Goal: Task Accomplishment & Management: Use online tool/utility

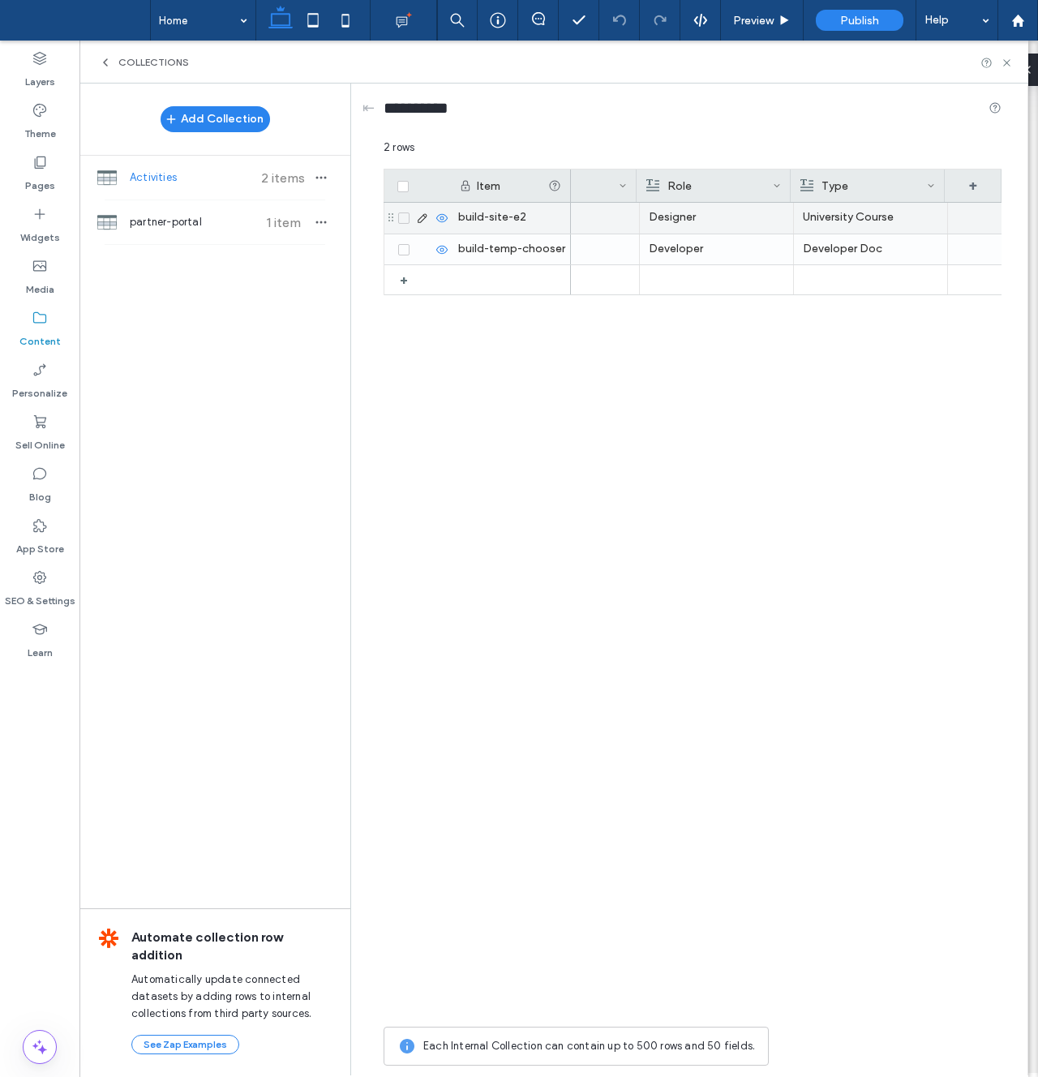
scroll to position [0, 551]
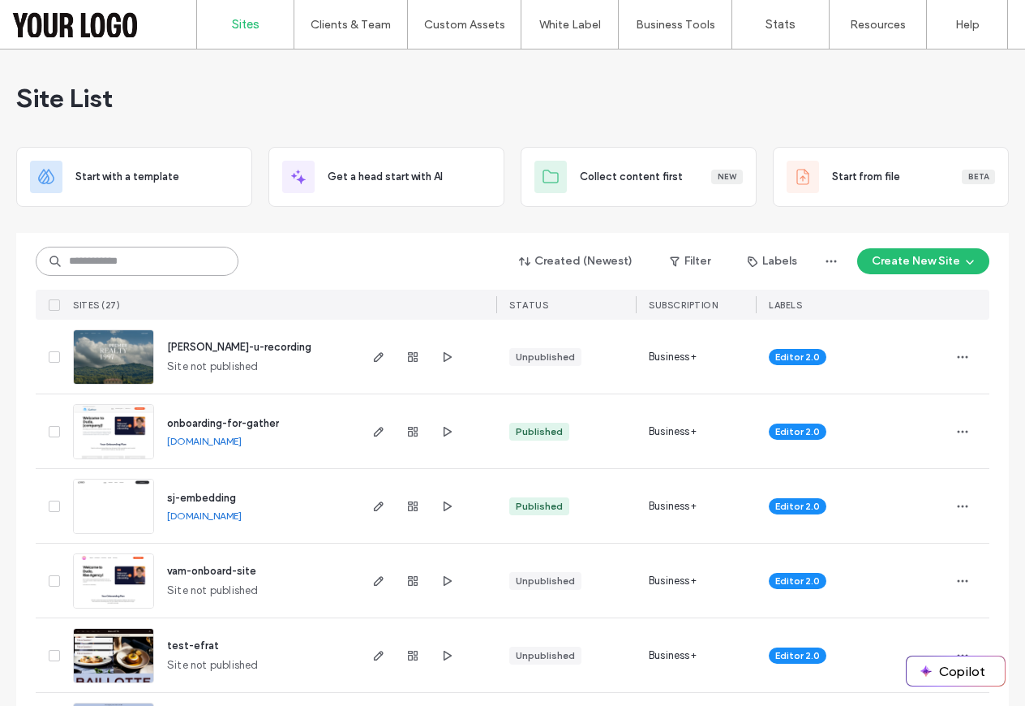
click at [148, 249] on input at bounding box center [137, 261] width 203 height 29
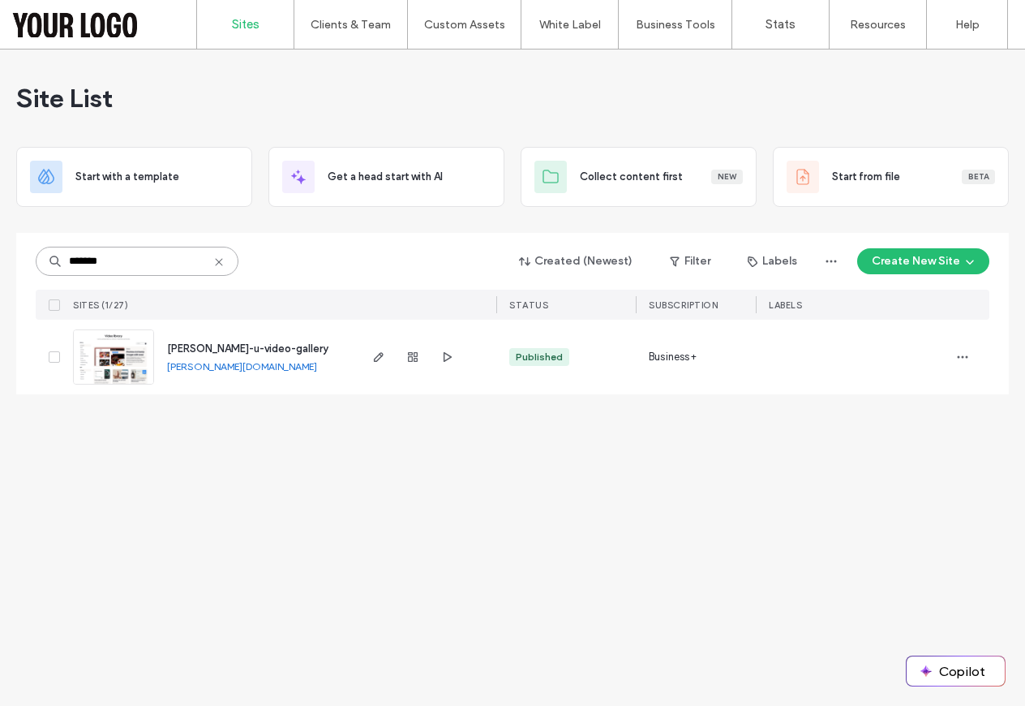
type input "*******"
click at [361, 358] on div at bounding box center [426, 357] width 140 height 75
click at [372, 353] on icon "button" at bounding box center [378, 356] width 13 height 13
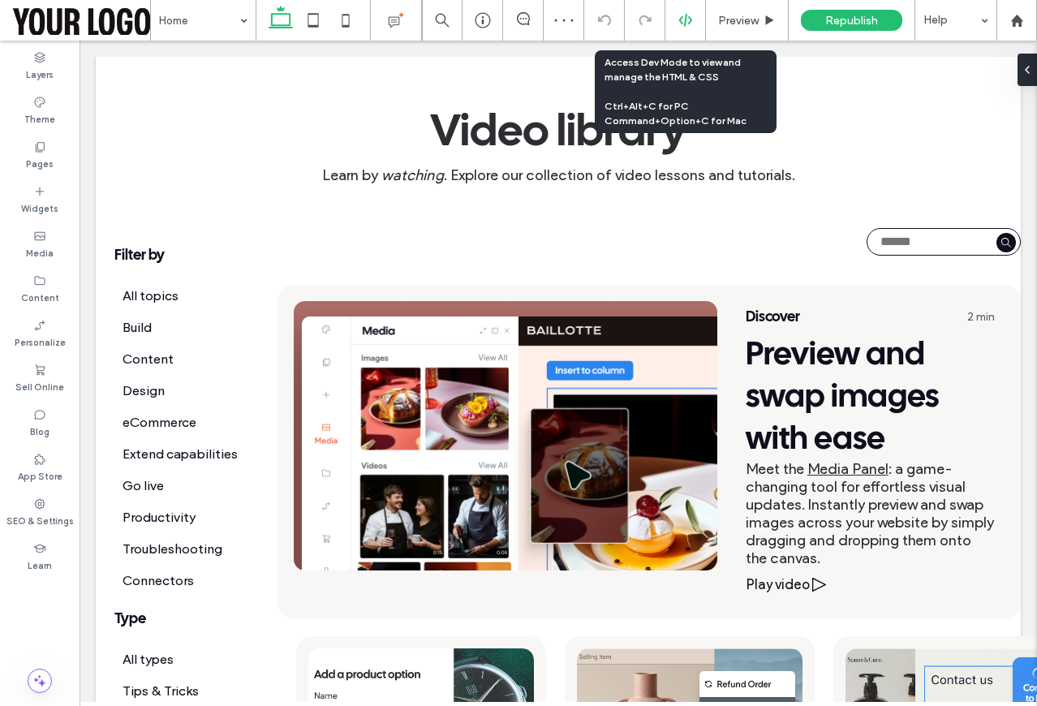
click at [683, 15] on icon at bounding box center [685, 20] width 15 height 15
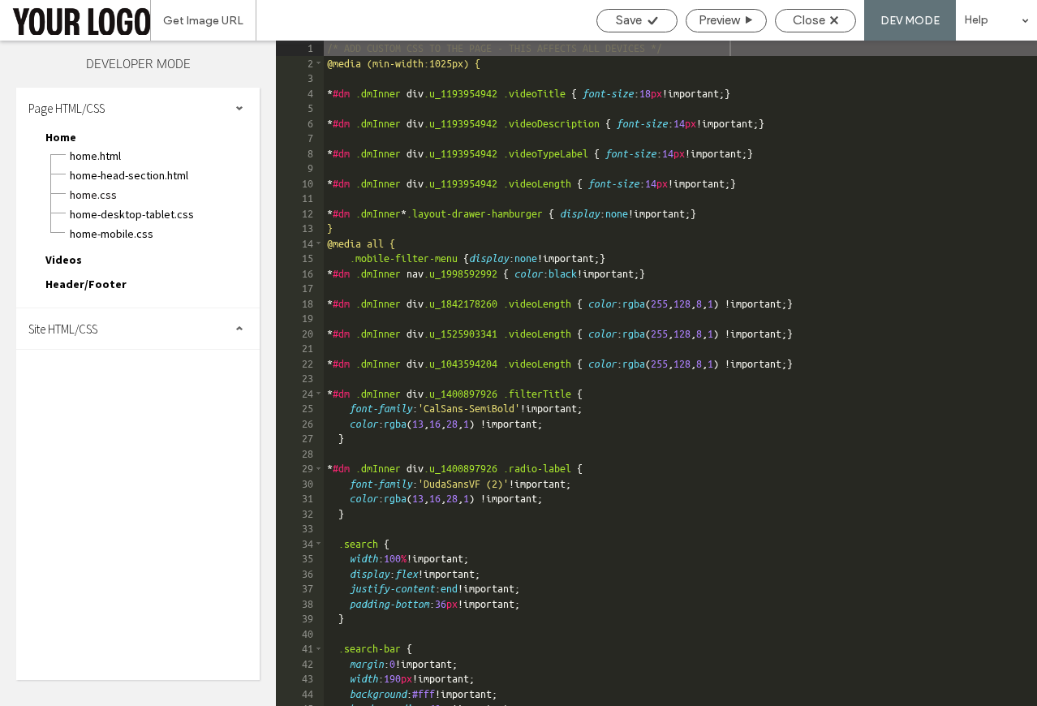
click at [97, 323] on span "Site HTML/CSS" at bounding box center [62, 328] width 69 height 15
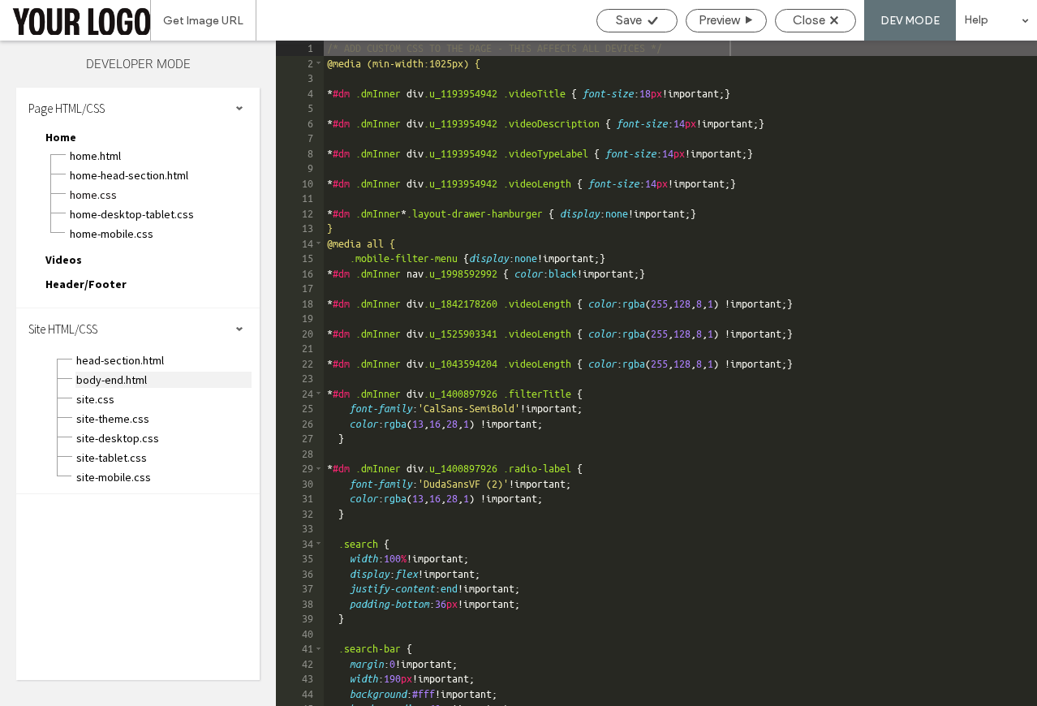
click at [112, 382] on span "body-end.html" at bounding box center [163, 380] width 176 height 16
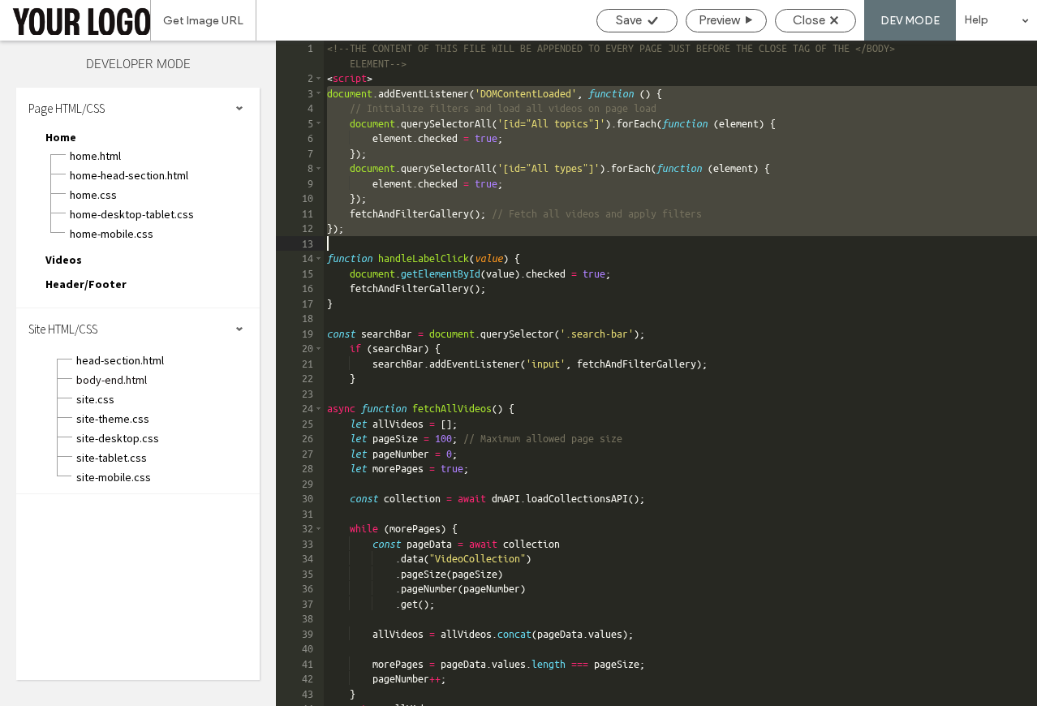
drag, startPoint x: 326, startPoint y: 96, endPoint x: 430, endPoint y: 237, distance: 175.2
click at [430, 238] on div "<!--THE CONTENT OF THIS FILE WILL BE APPENDED TO EVERY PAGE JUST BEFORE THE CLO…" at bounding box center [680, 396] width 713 height 711
click at [617, 440] on div "<!--THE CONTENT OF THIS FILE WILL BE APPENDED TO EVERY PAGE JUST BEFORE THE CLO…" at bounding box center [680, 396] width 713 height 711
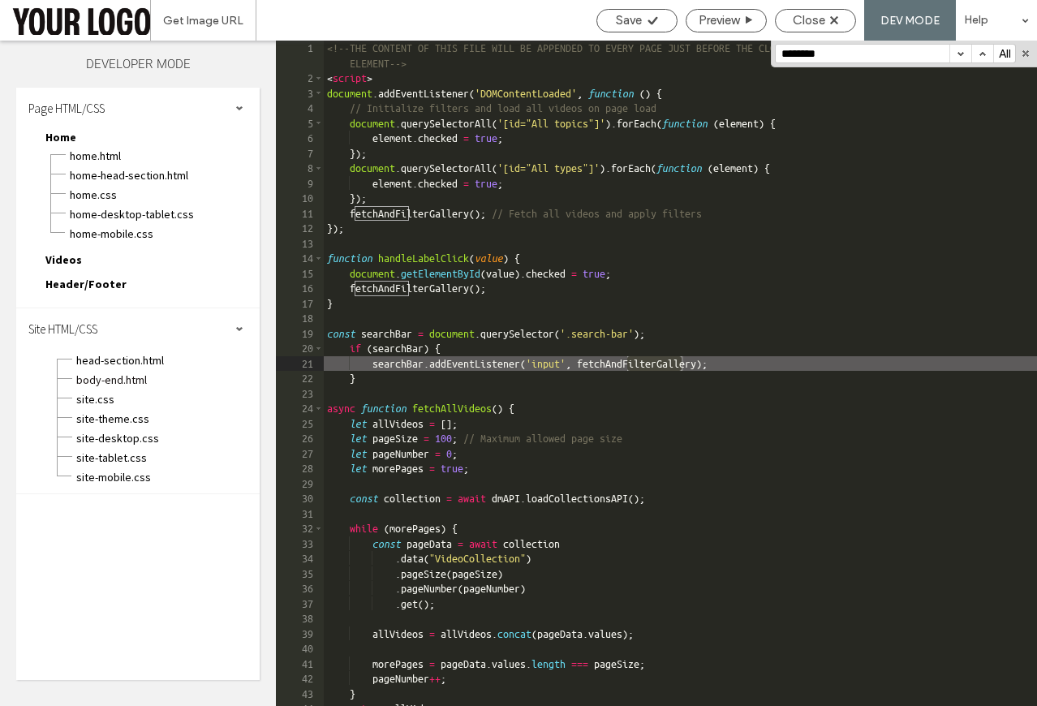
type input "********"
click at [371, 309] on div "<!--THE CONTENT OF THIS FILE WILL BE APPENDED TO EVERY PAGE JUST BEFORE THE CLO…" at bounding box center [680, 396] width 713 height 711
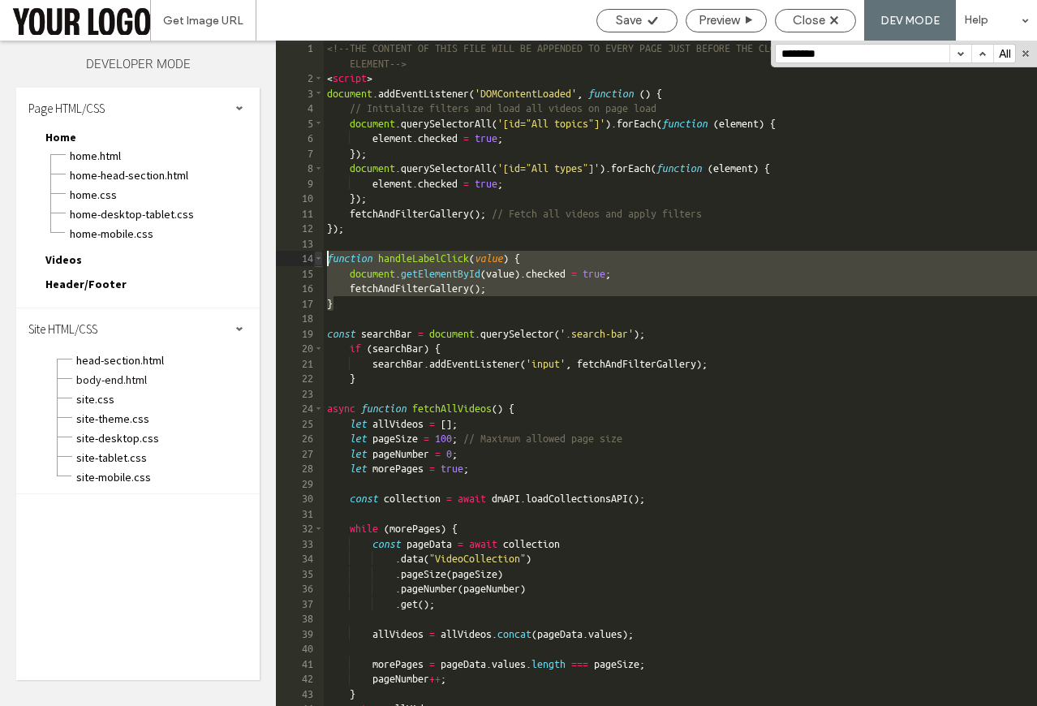
drag, startPoint x: 340, startPoint y: 305, endPoint x: 316, endPoint y: 258, distance: 53.0
click at [316, 258] on div "** 1 2 3 4 5 6 7 8 9 10 11 12 13 14 15 16 17 18 19 20 21 22 23 24 25 26 27 28 2…" at bounding box center [656, 373] width 761 height 665
click at [842, 57] on input "********" at bounding box center [863, 54] width 174 height 18
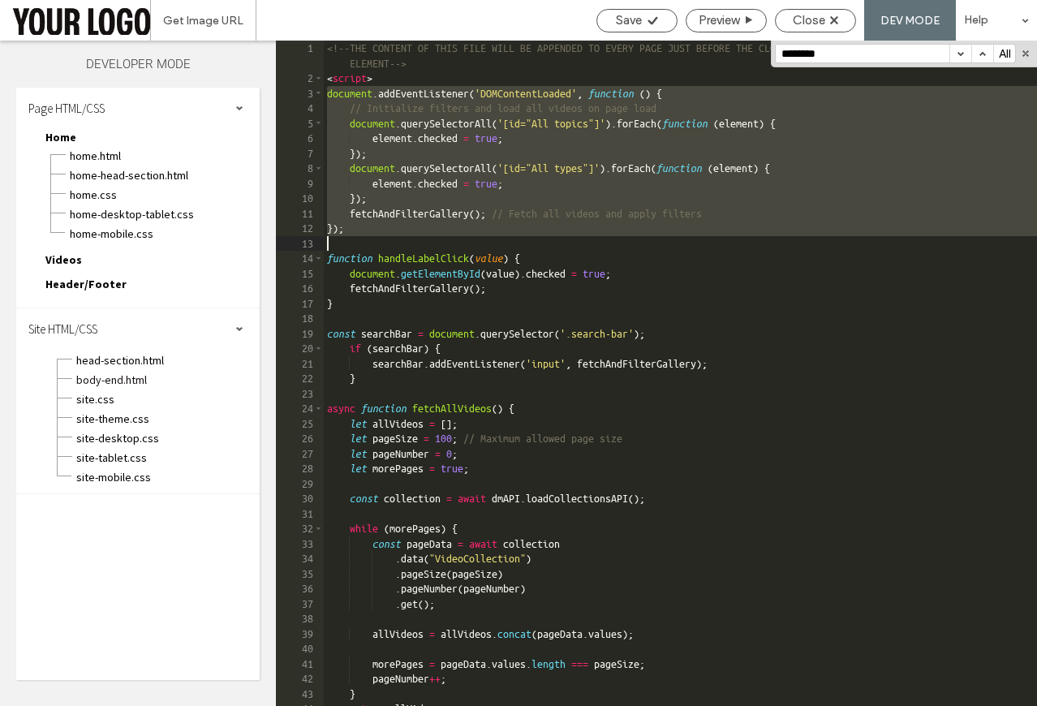
drag, startPoint x: 329, startPoint y: 92, endPoint x: 415, endPoint y: 240, distance: 172.0
click at [415, 240] on div "<!--THE CONTENT OF THIS FILE WILL BE APPENDED TO EVERY PAGE JUST BEFORE THE CLO…" at bounding box center [680, 396] width 713 height 711
click at [355, 210] on div "<!--THE CONTENT OF THIS FILE WILL BE APPENDED TO EVERY PAGE JUST BEFORE THE CLO…" at bounding box center [680, 396] width 713 height 711
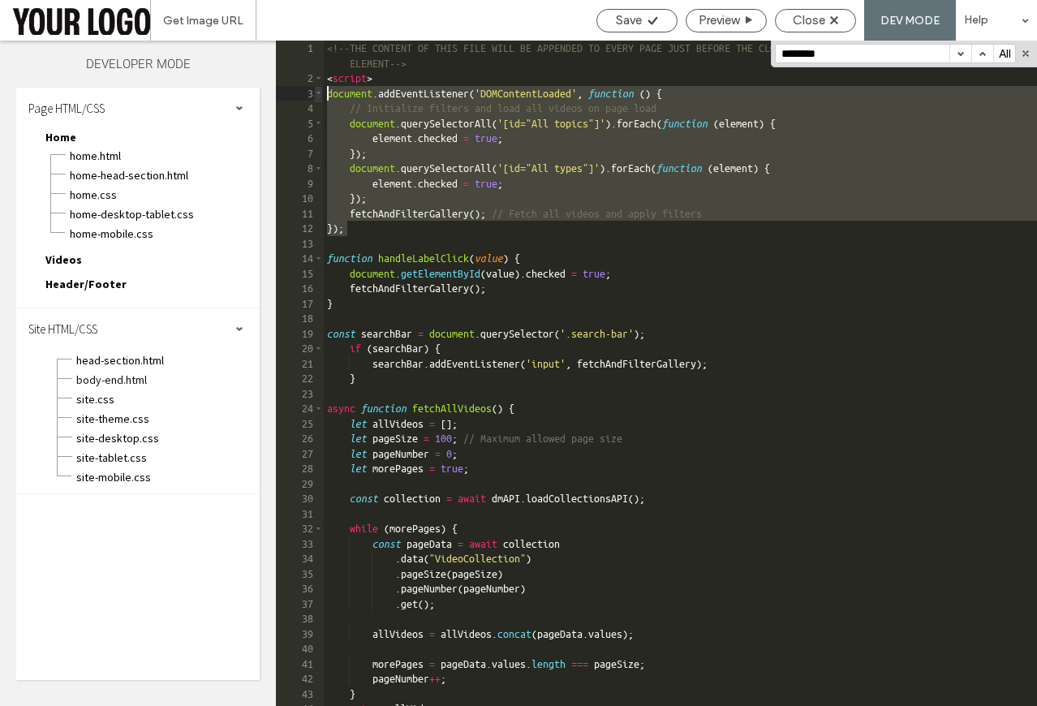
drag, startPoint x: 367, startPoint y: 230, endPoint x: 319, endPoint y: 90, distance: 148.3
click at [319, 90] on div "** 1 2 3 4 5 6 7 8 9 10 11 12 13 14 15 16 17 18 19 20 21 22 23 24 25 26 27 28 2…" at bounding box center [656, 373] width 761 height 665
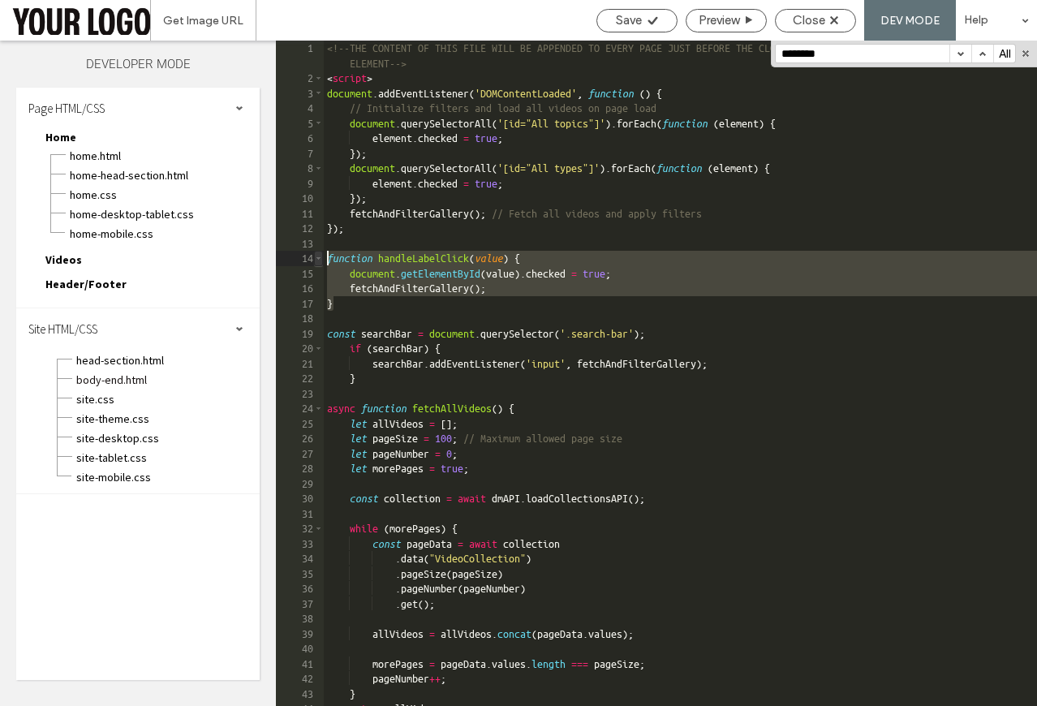
drag, startPoint x: 338, startPoint y: 302, endPoint x: 320, endPoint y: 260, distance: 45.4
click at [320, 260] on div "** 1 2 3 4 5 6 7 8 9 10 11 12 13 14 15 16 17 18 19 20 21 22 23 24 25 26 27 28 2…" at bounding box center [656, 373] width 761 height 665
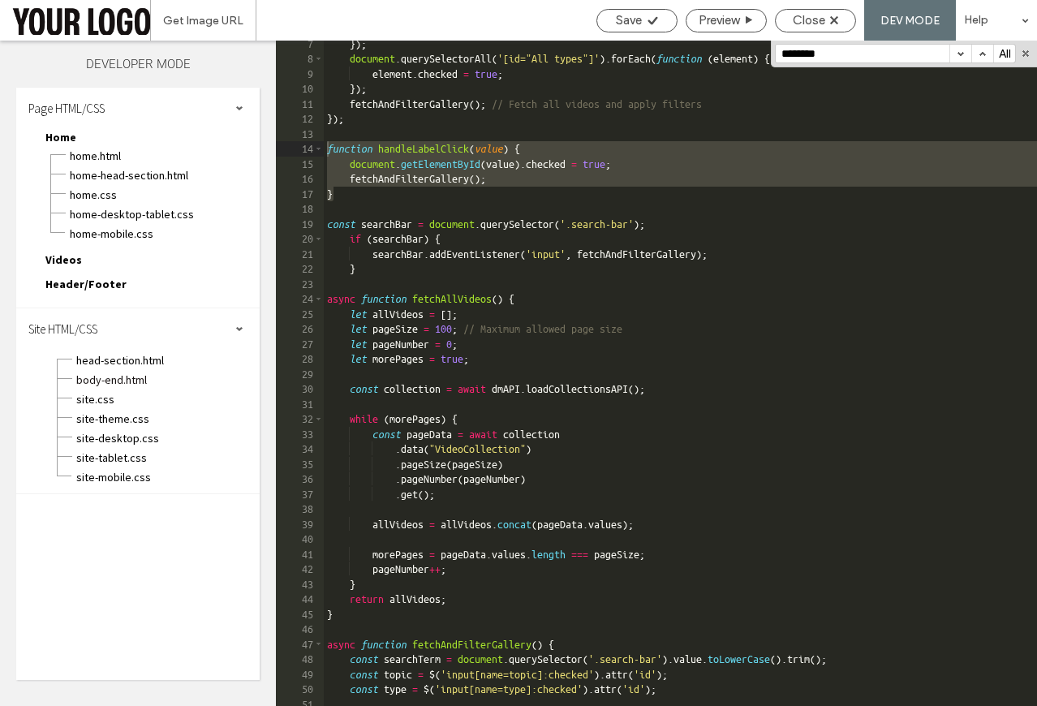
scroll to position [113, 0]
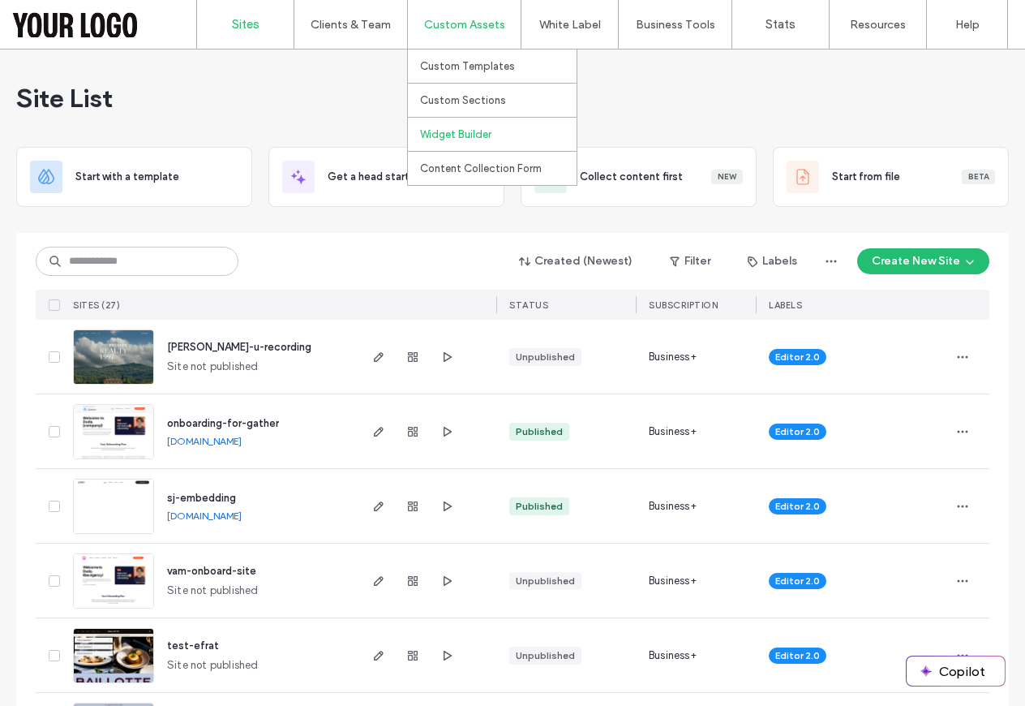
click at [464, 128] on label "Widget Builder" at bounding box center [455, 134] width 71 height 12
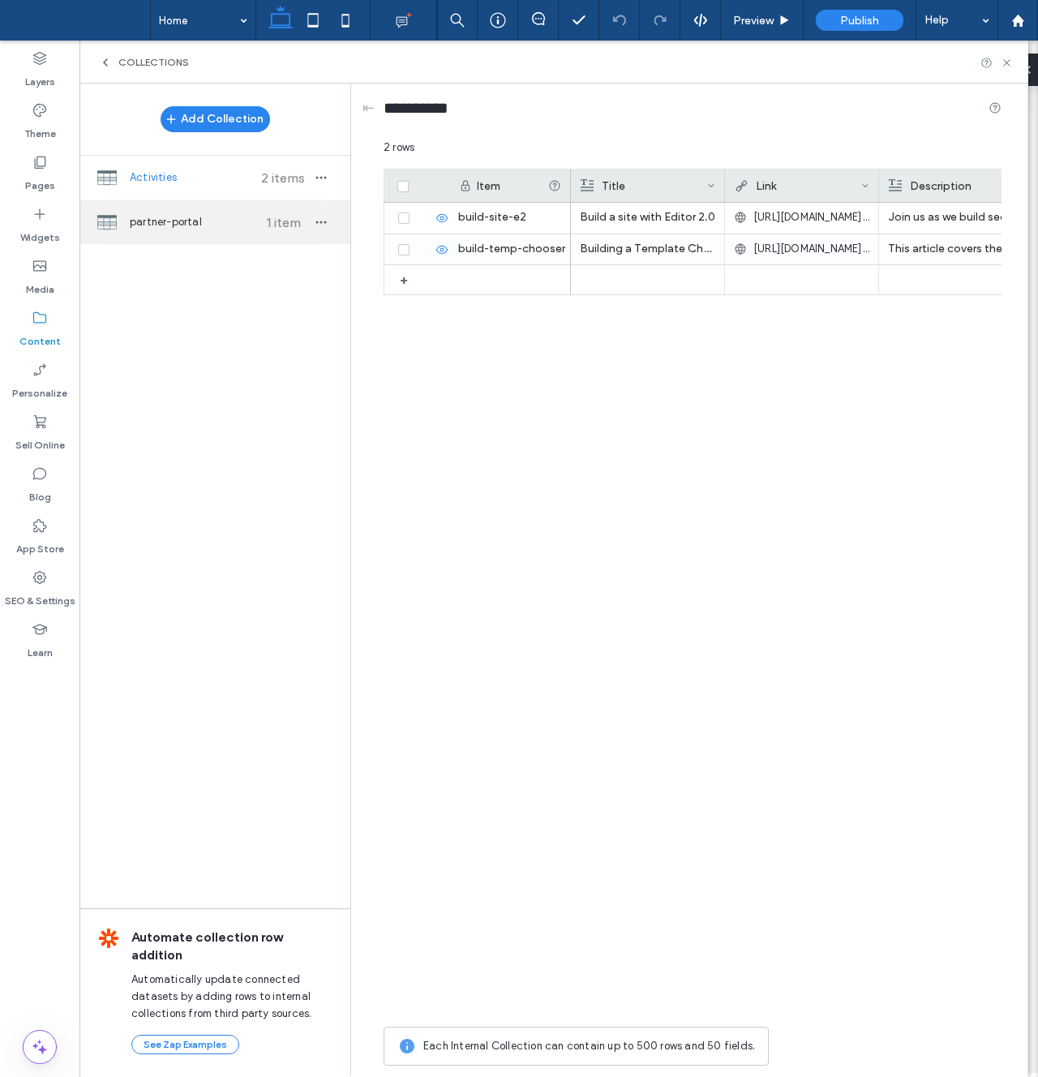
click at [231, 221] on span "partner-portal" at bounding box center [190, 222] width 121 height 16
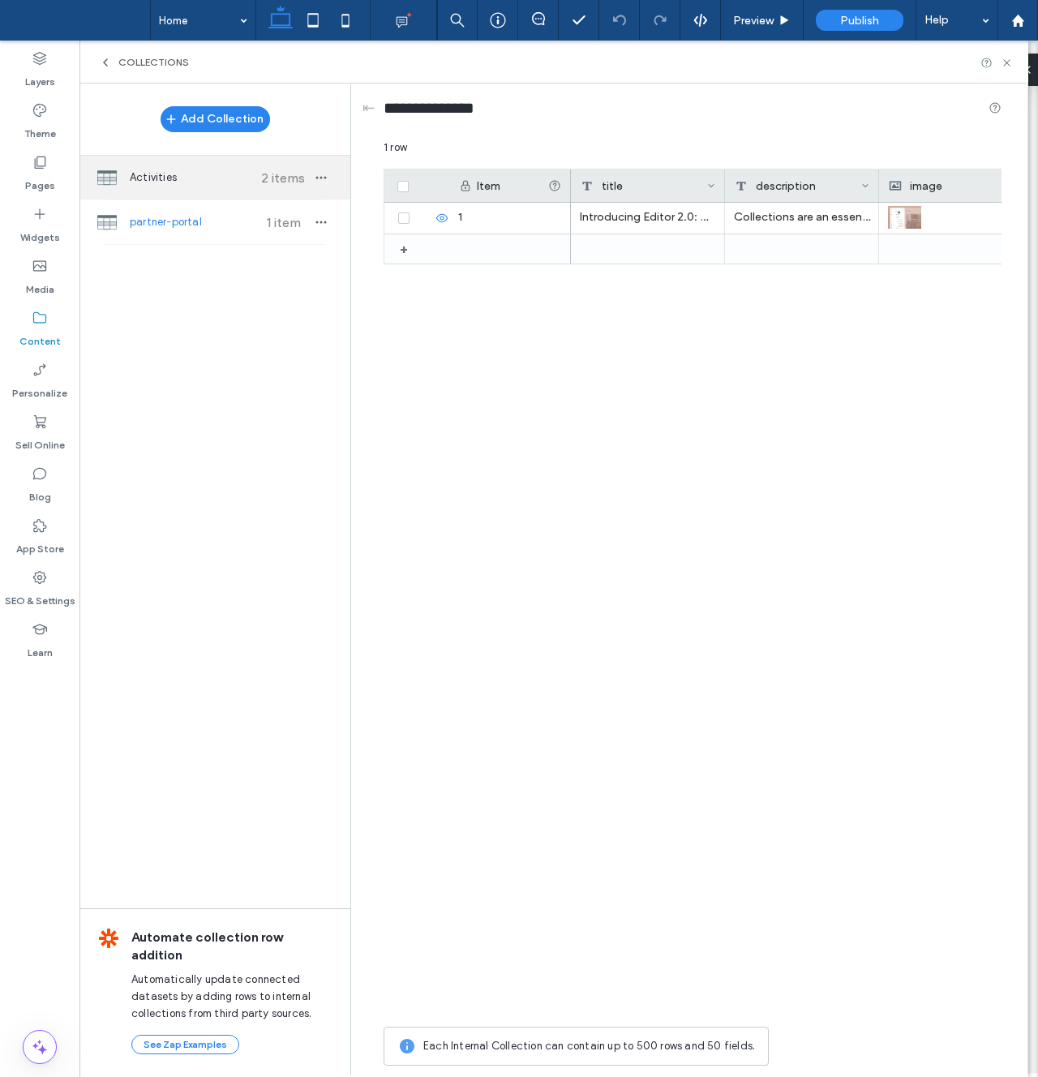
click at [241, 168] on div "Activities 2 items" at bounding box center [215, 178] width 271 height 44
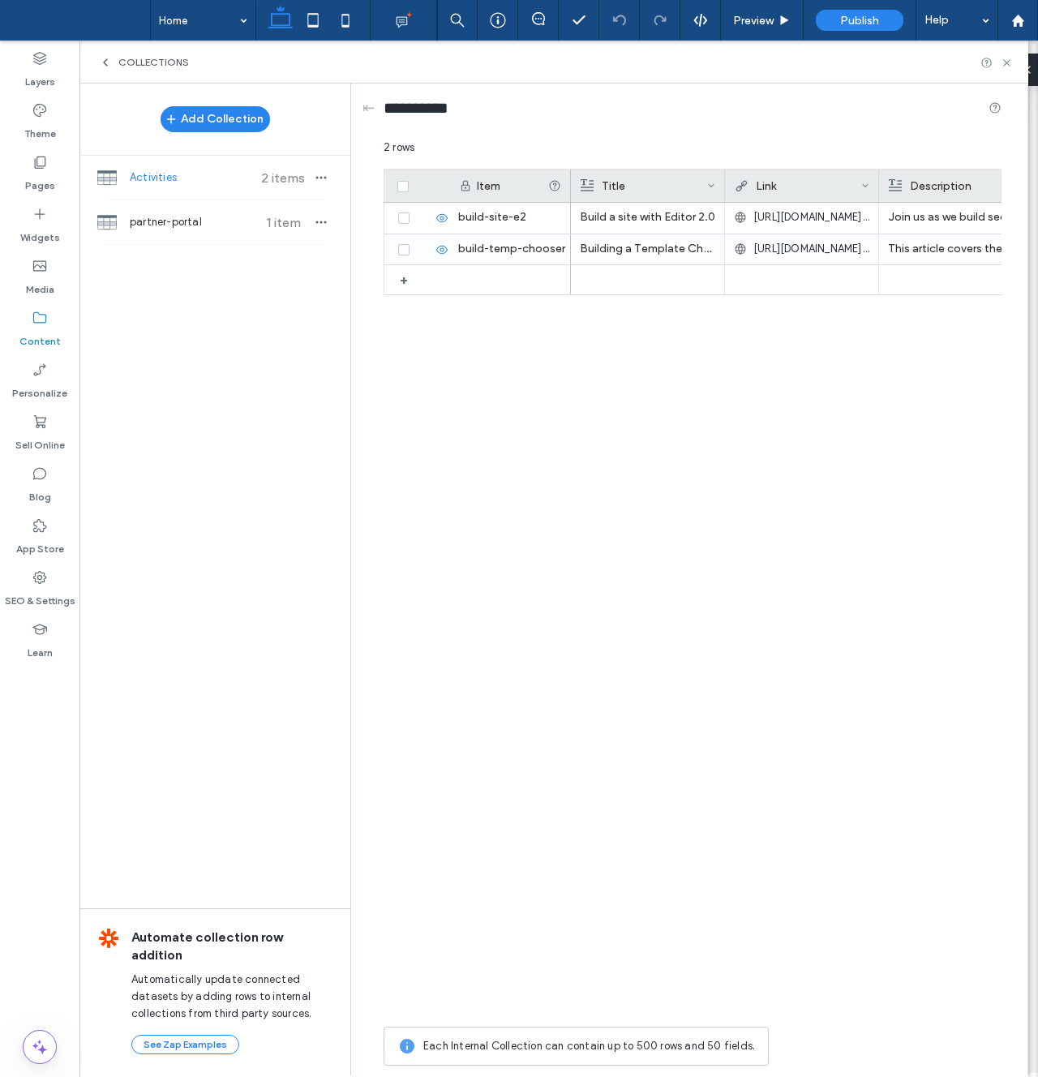
click at [712, 189] on icon at bounding box center [711, 186] width 8 height 8
click at [639, 189] on div "Edit Field" at bounding box center [646, 189] width 148 height 31
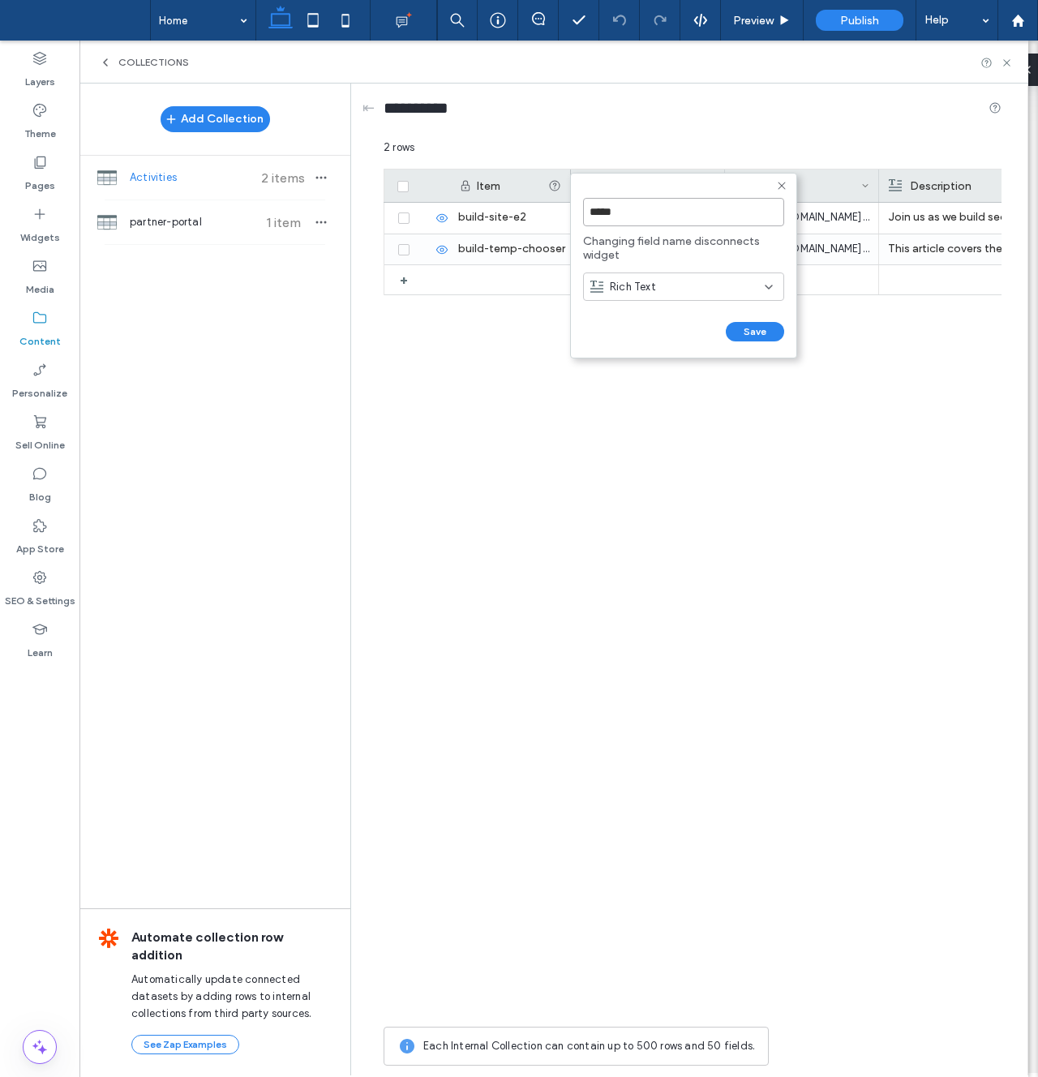
drag, startPoint x: 595, startPoint y: 213, endPoint x: 584, endPoint y: 213, distance: 11.4
click at [584, 213] on input "*****" at bounding box center [683, 212] width 201 height 28
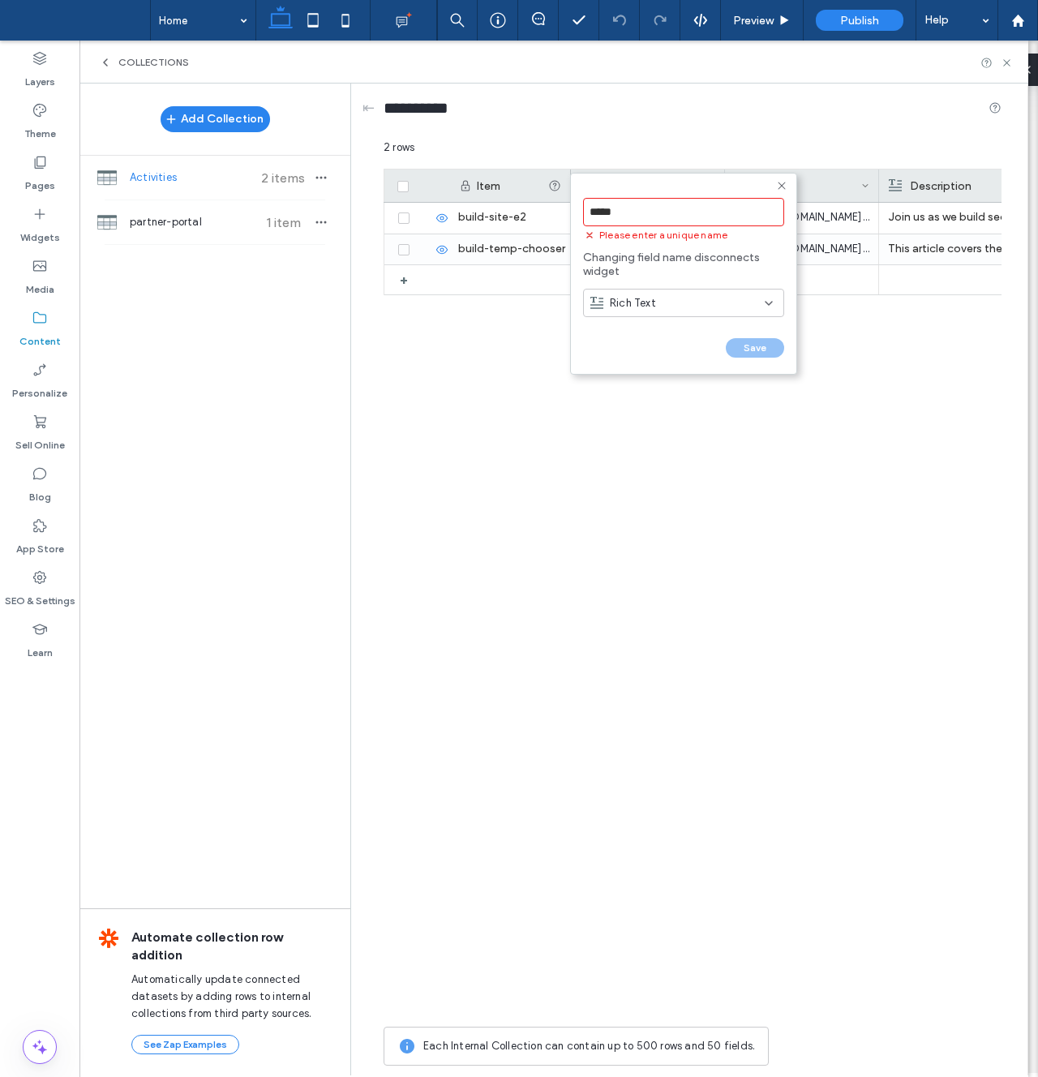
type input "*****"
click at [747, 347] on div "Save" at bounding box center [683, 347] width 201 height 19
click at [789, 187] on form "***** Please enter a unique name Changing field name disconnects widget Rich Te…" at bounding box center [683, 274] width 227 height 202
click at [777, 184] on icon at bounding box center [782, 185] width 13 height 13
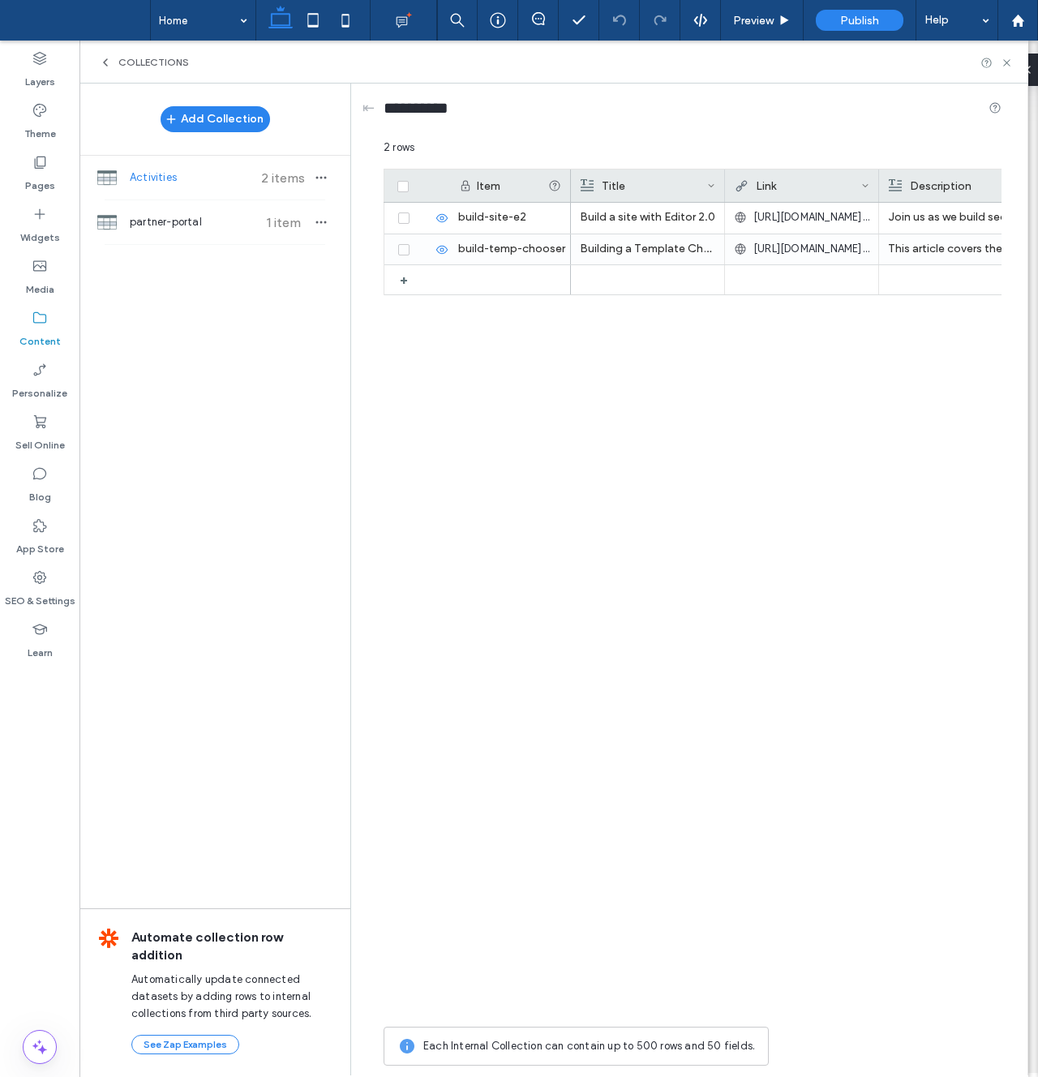
click at [789, 183] on div "Link" at bounding box center [798, 186] width 127 height 32
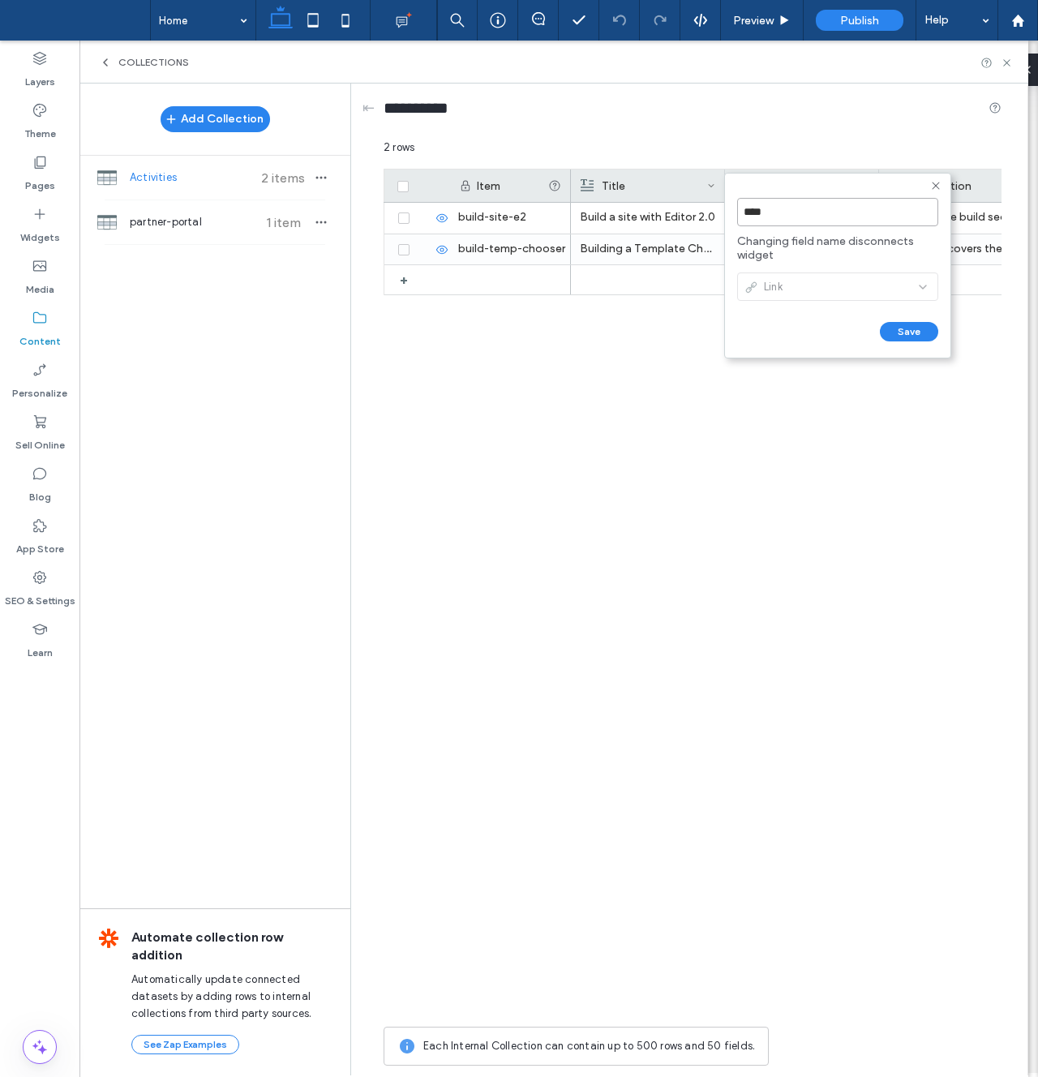
drag, startPoint x: 748, startPoint y: 215, endPoint x: 735, endPoint y: 215, distance: 13.0
click at [735, 215] on form "**** Changing field name disconnects widget Link Save ******" at bounding box center [837, 266] width 227 height 186
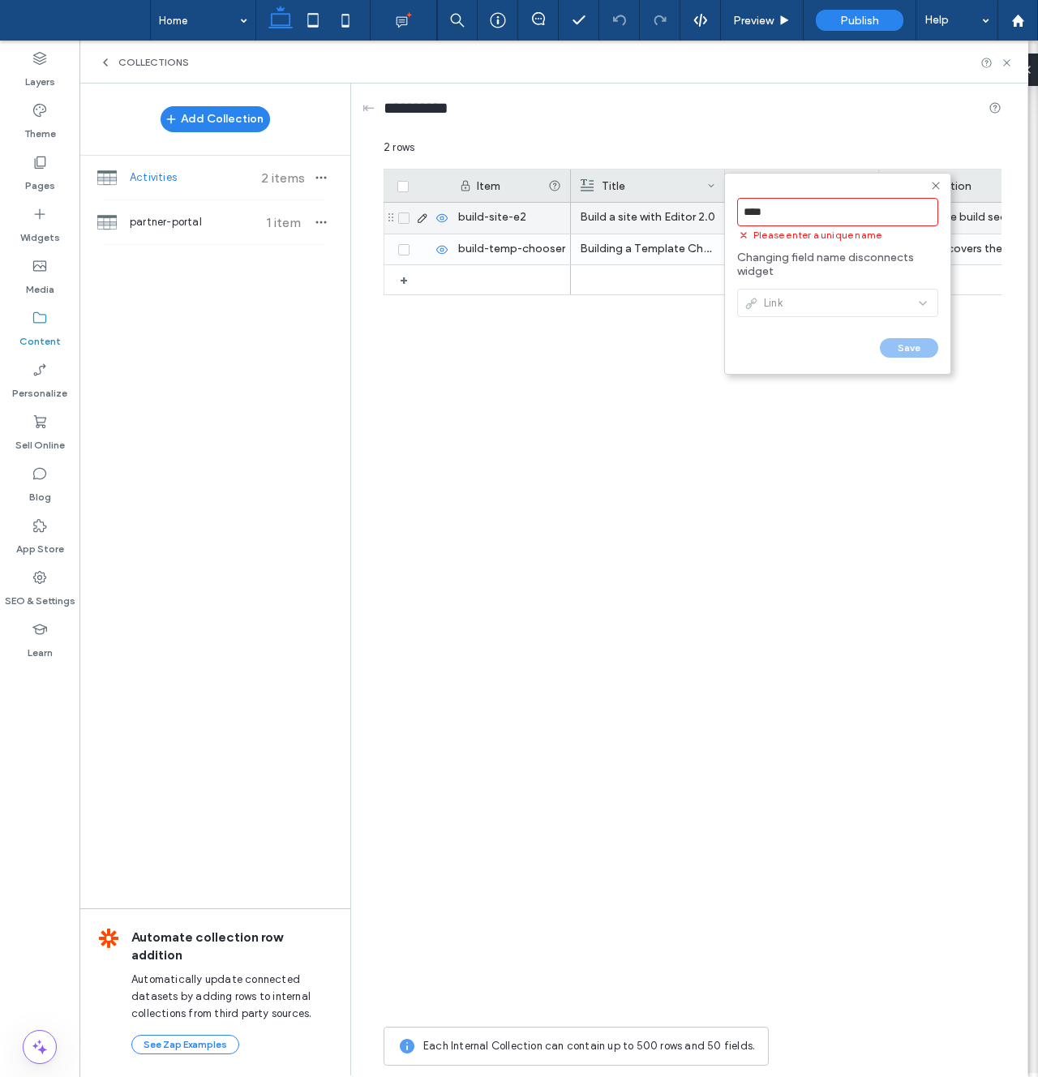
drag, startPoint x: 721, startPoint y: 205, endPoint x: 703, endPoint y: 204, distance: 17.9
click at [703, 204] on div "**** Please enter a unique name Changing field name disconnects widget Link Sav…" at bounding box center [693, 607] width 618 height 935
type input "****"
click at [939, 186] on icon at bounding box center [936, 185] width 13 height 13
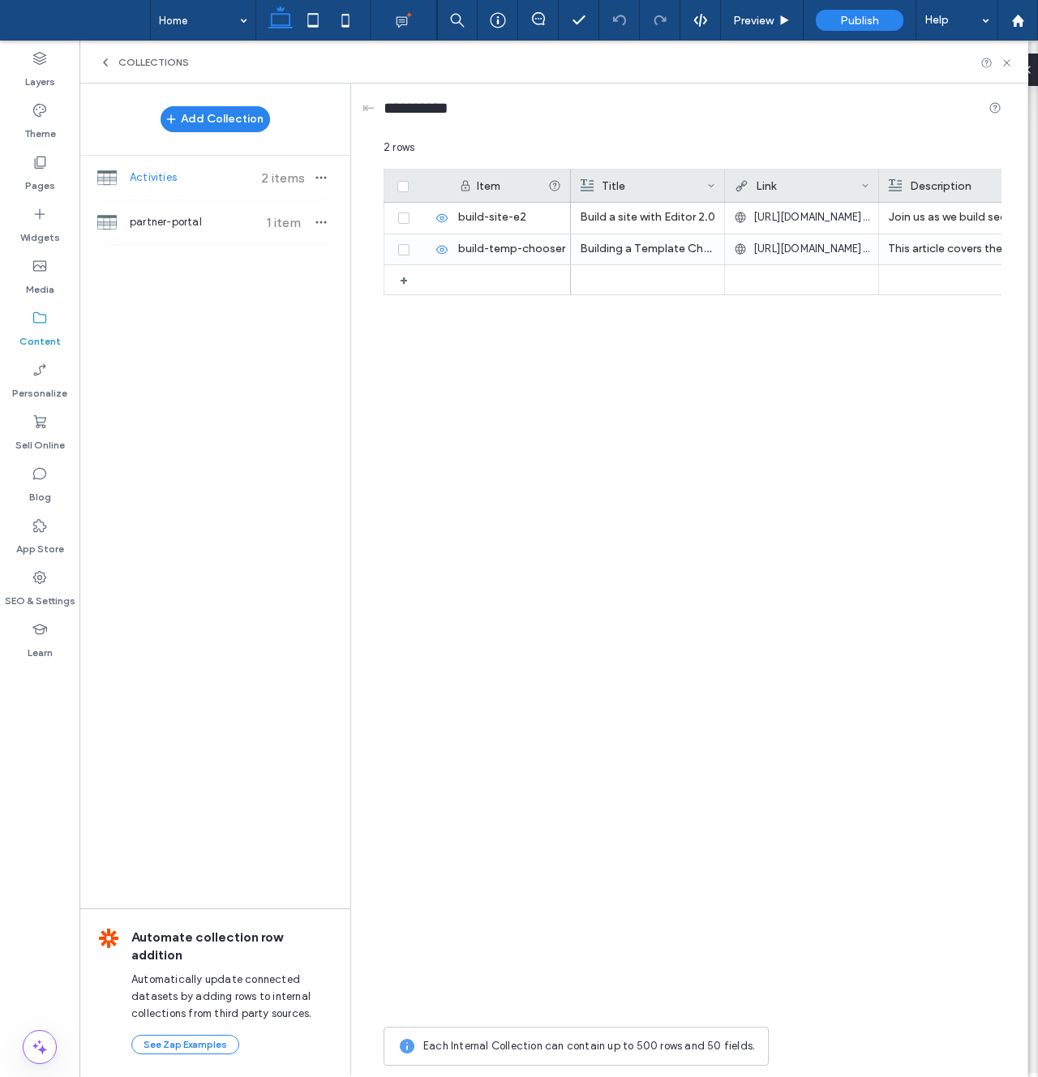
click at [1022, 224] on div "**********" at bounding box center [693, 579] width 668 height 991
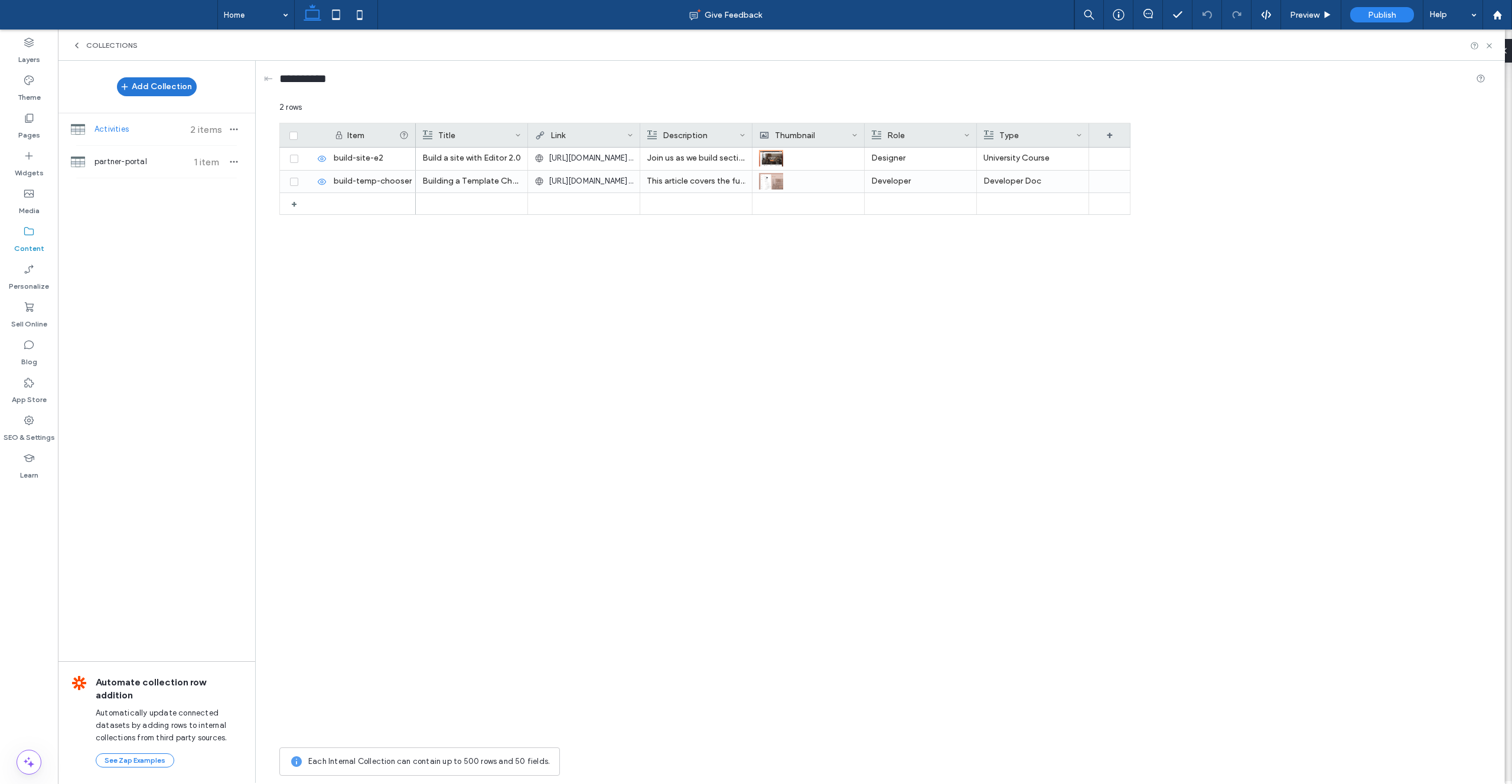
click at [161, 89] on button "Add Collection" at bounding box center [157, 87] width 80 height 19
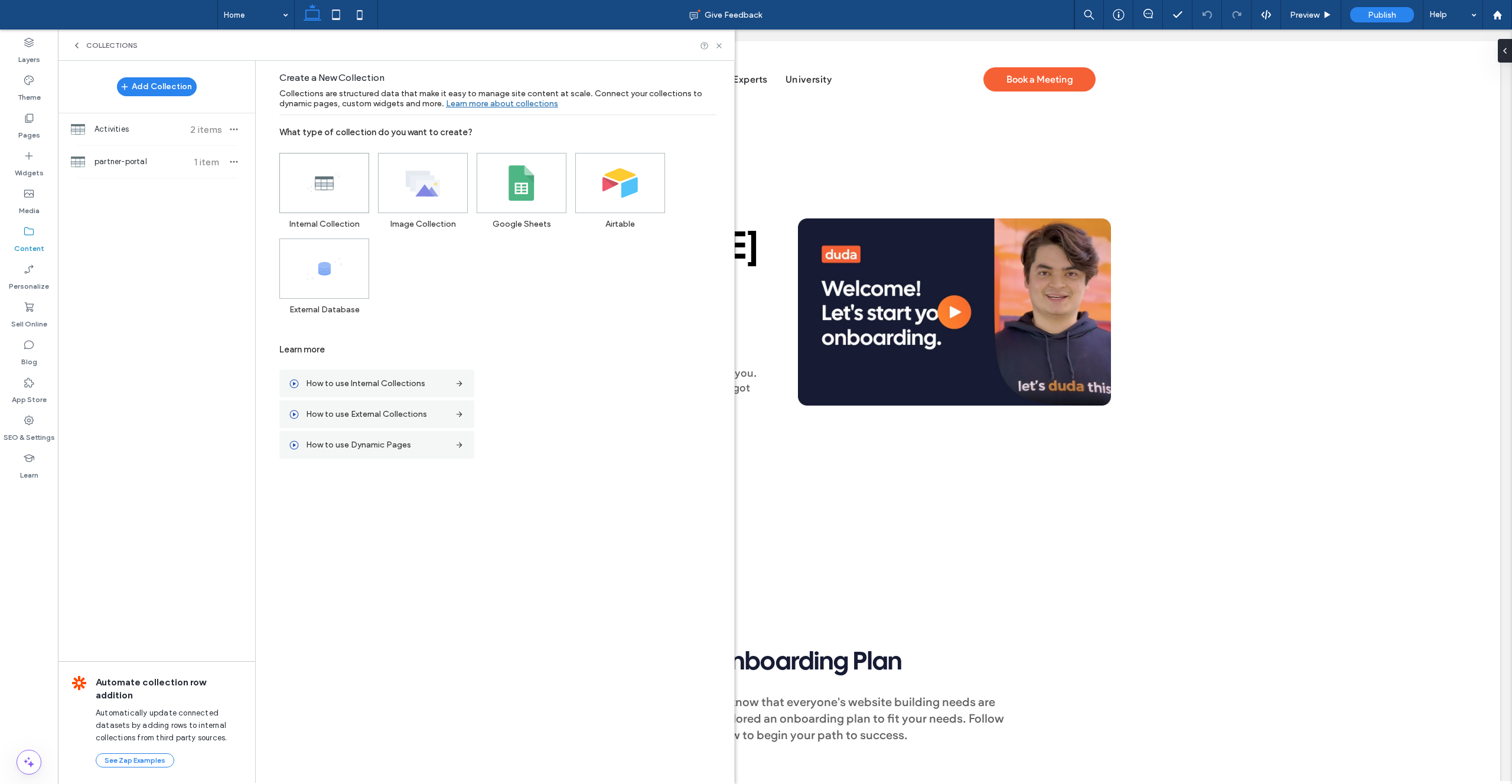
click at [329, 202] on span at bounding box center [325, 183] width 89 height 59
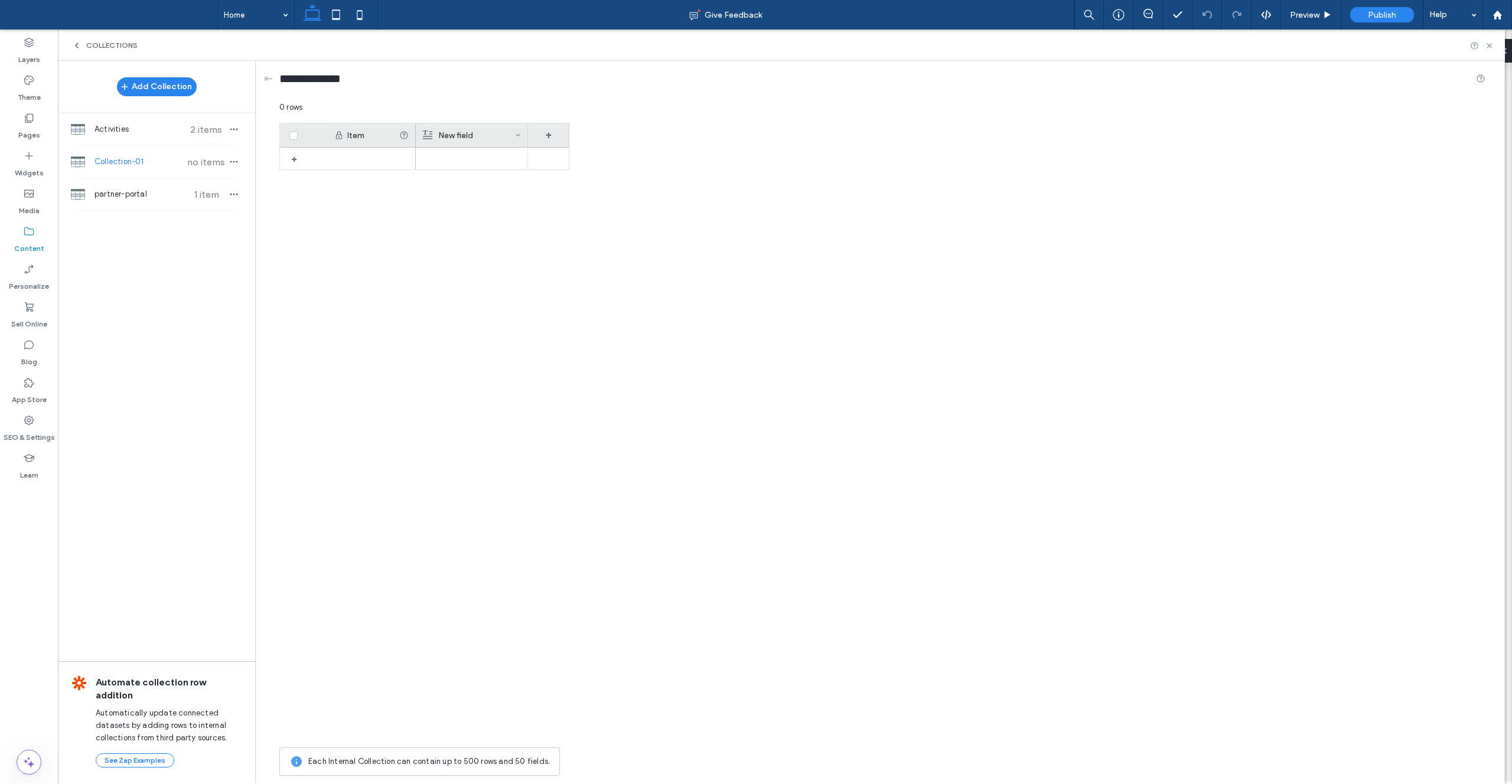
click at [469, 137] on div "New field" at bounding box center [469, 135] width 92 height 23
click at [461, 186] on span "Rich Text" at bounding box center [461, 184] width 33 height 12
click at [463, 208] on span "Plain Text" at bounding box center [462, 205] width 35 height 12
drag, startPoint x: 421, startPoint y: 149, endPoint x: 416, endPoint y: 148, distance: 5.1
click at [416, 148] on form "********* Plain Text Save ******" at bounding box center [491, 181] width 154 height 111
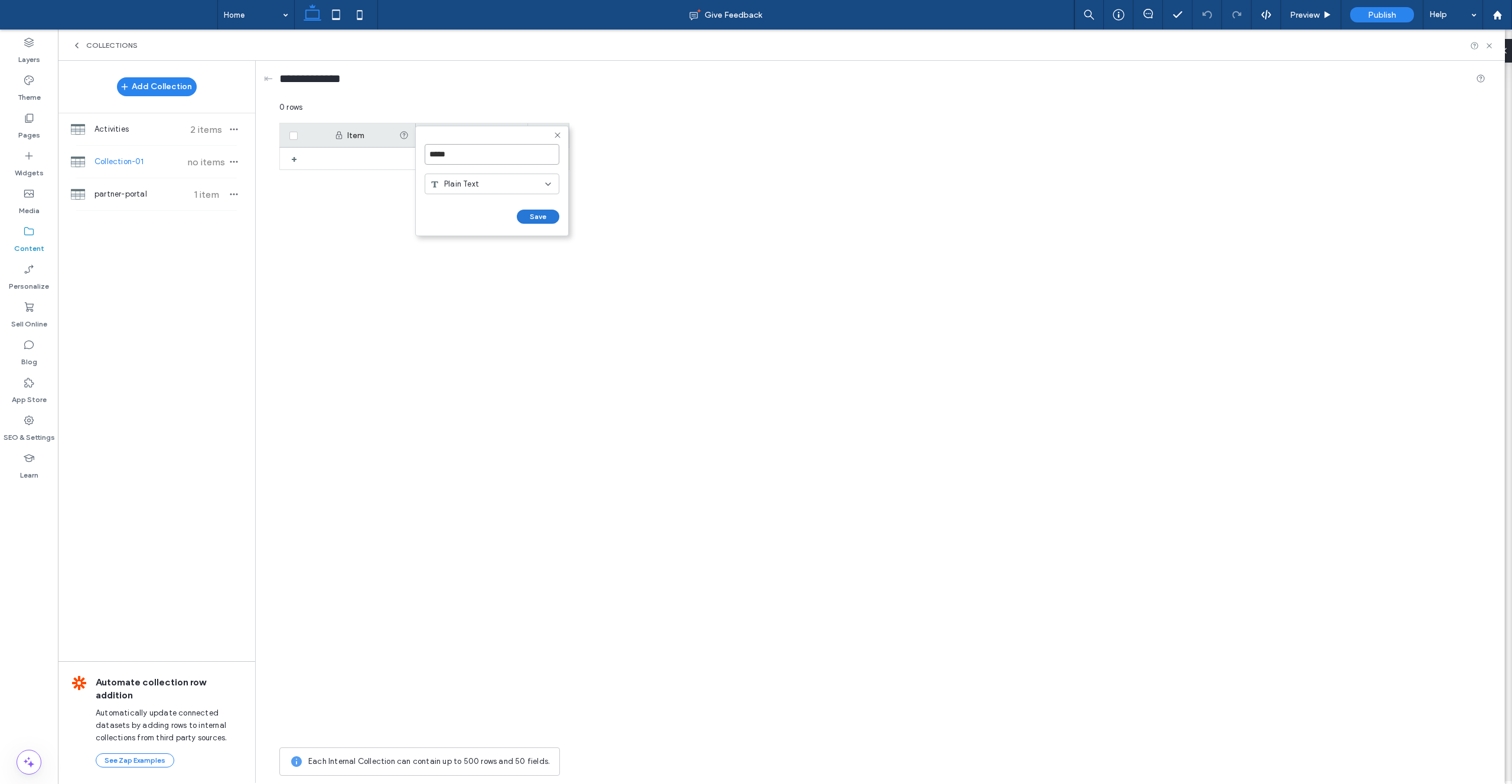
type input "*****"
click at [542, 212] on button "Save" at bounding box center [538, 216] width 42 height 14
click at [550, 133] on div "+" at bounding box center [548, 135] width 41 height 23
click at [574, 183] on span "Rich Text" at bounding box center [566, 184] width 33 height 12
click at [574, 210] on div "Plain Text" at bounding box center [596, 205] width 133 height 20
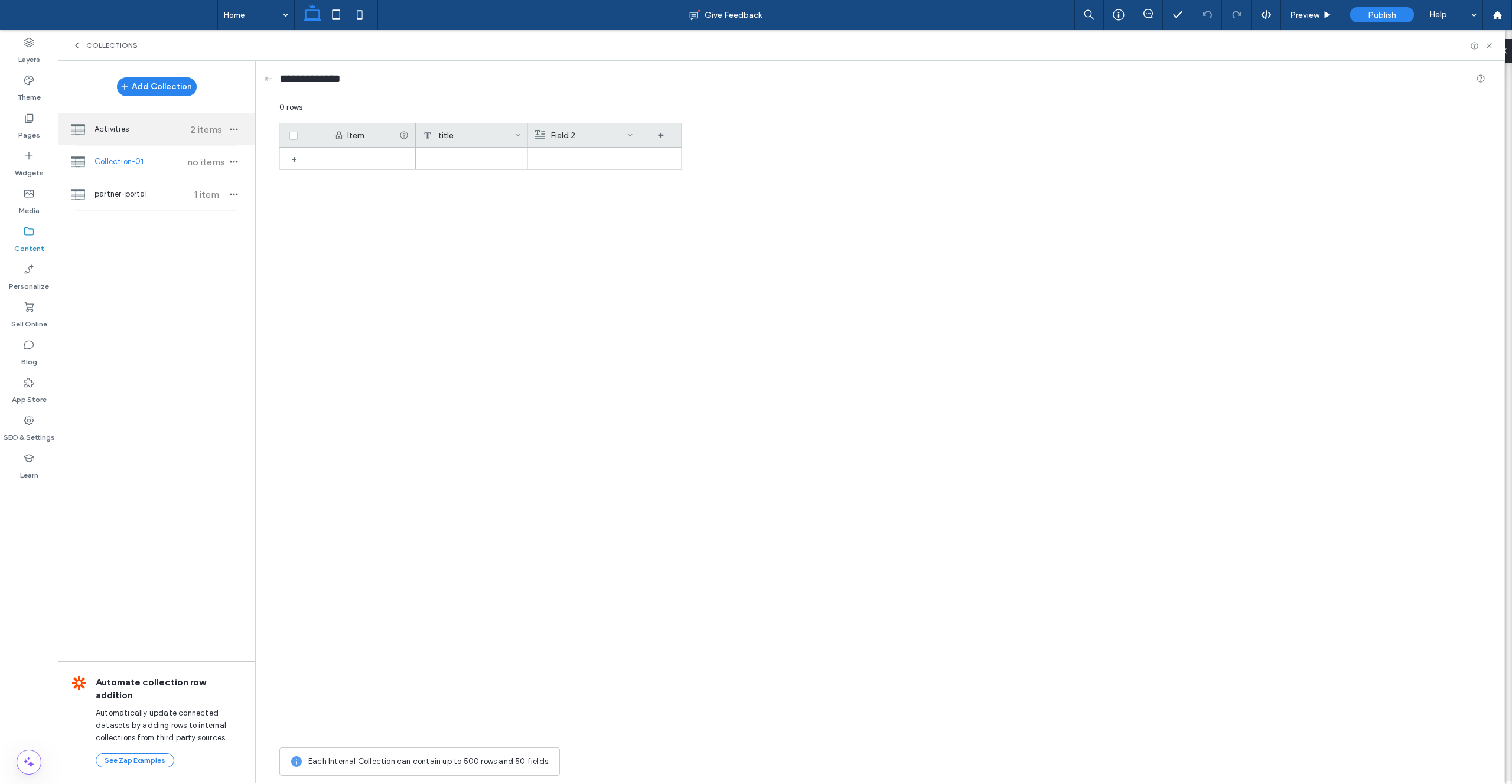
click at [159, 125] on span "Activities" at bounding box center [138, 130] width 88 height 12
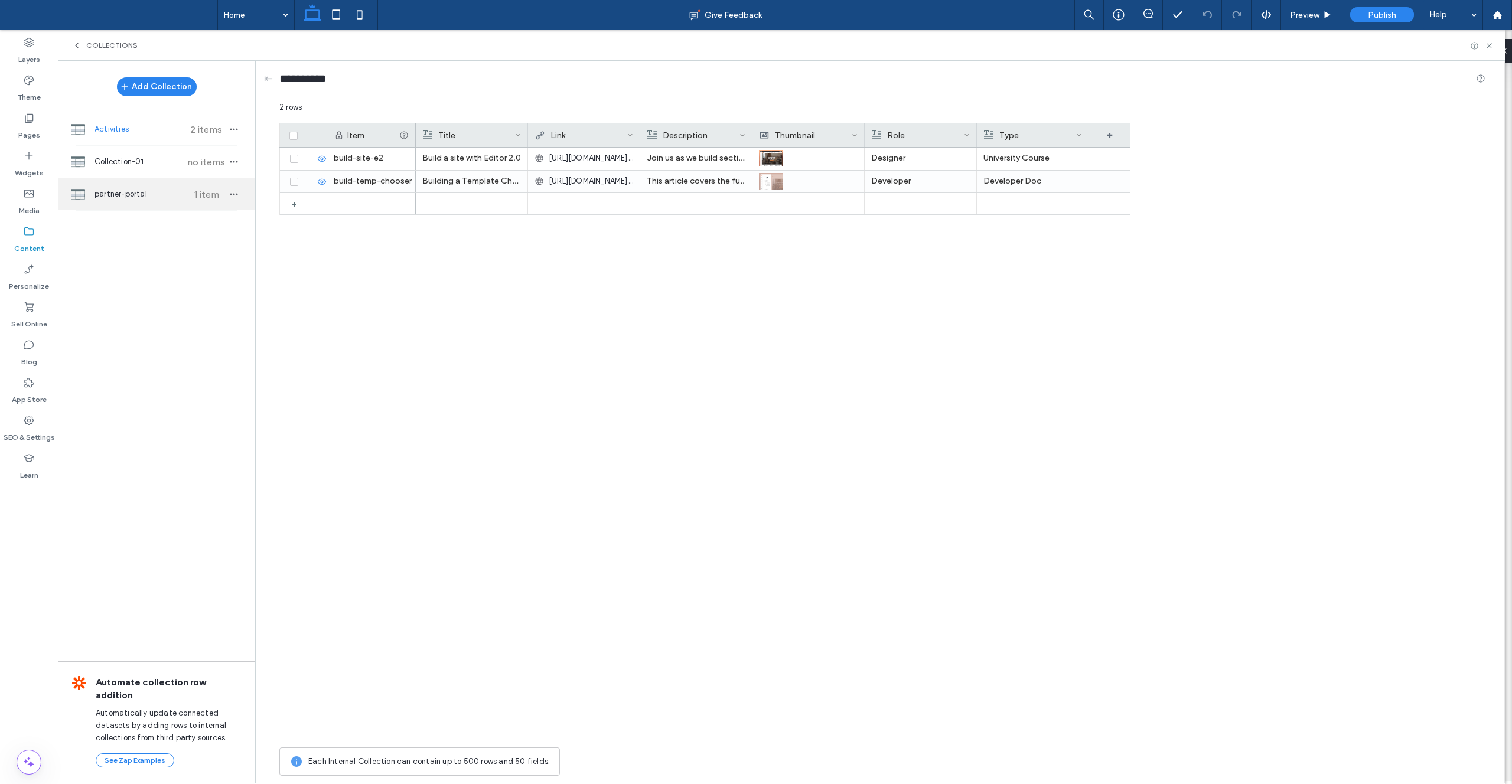
click at [192, 201] on div "partner-portal 1 item" at bounding box center [157, 194] width 197 height 32
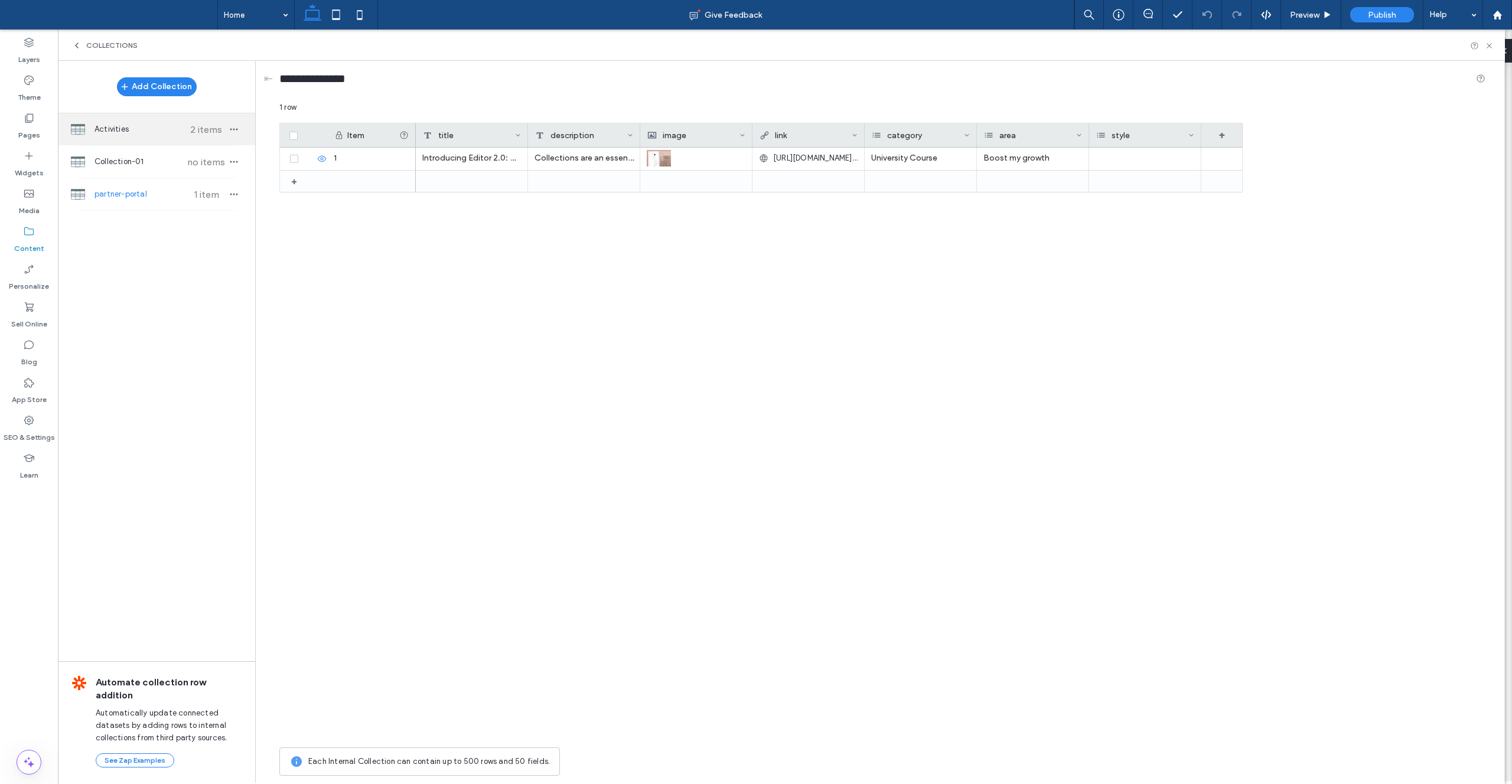
click at [220, 138] on div "Activities 2 items" at bounding box center [157, 130] width 197 height 32
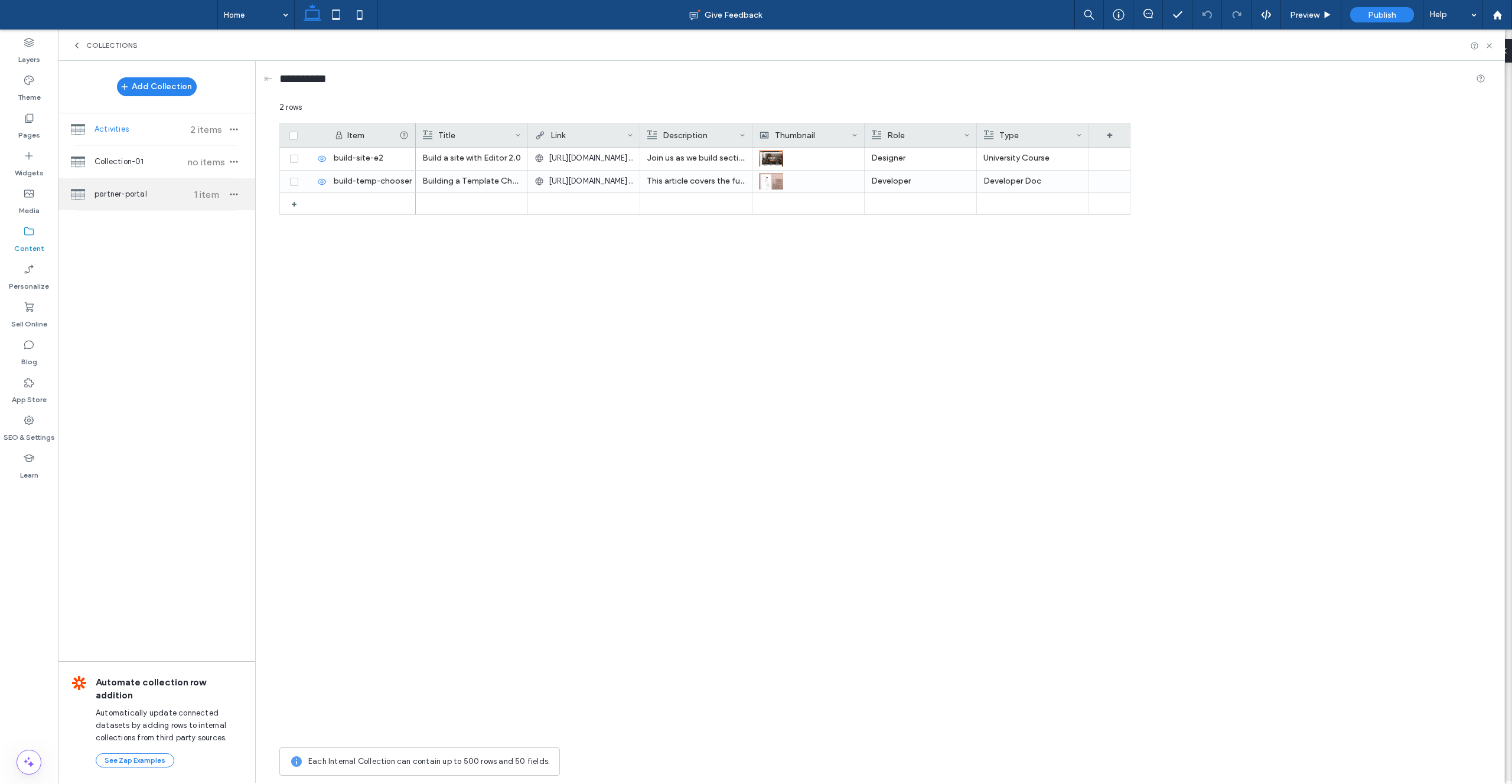
click at [218, 202] on div "partner-portal 1 item" at bounding box center [157, 194] width 197 height 32
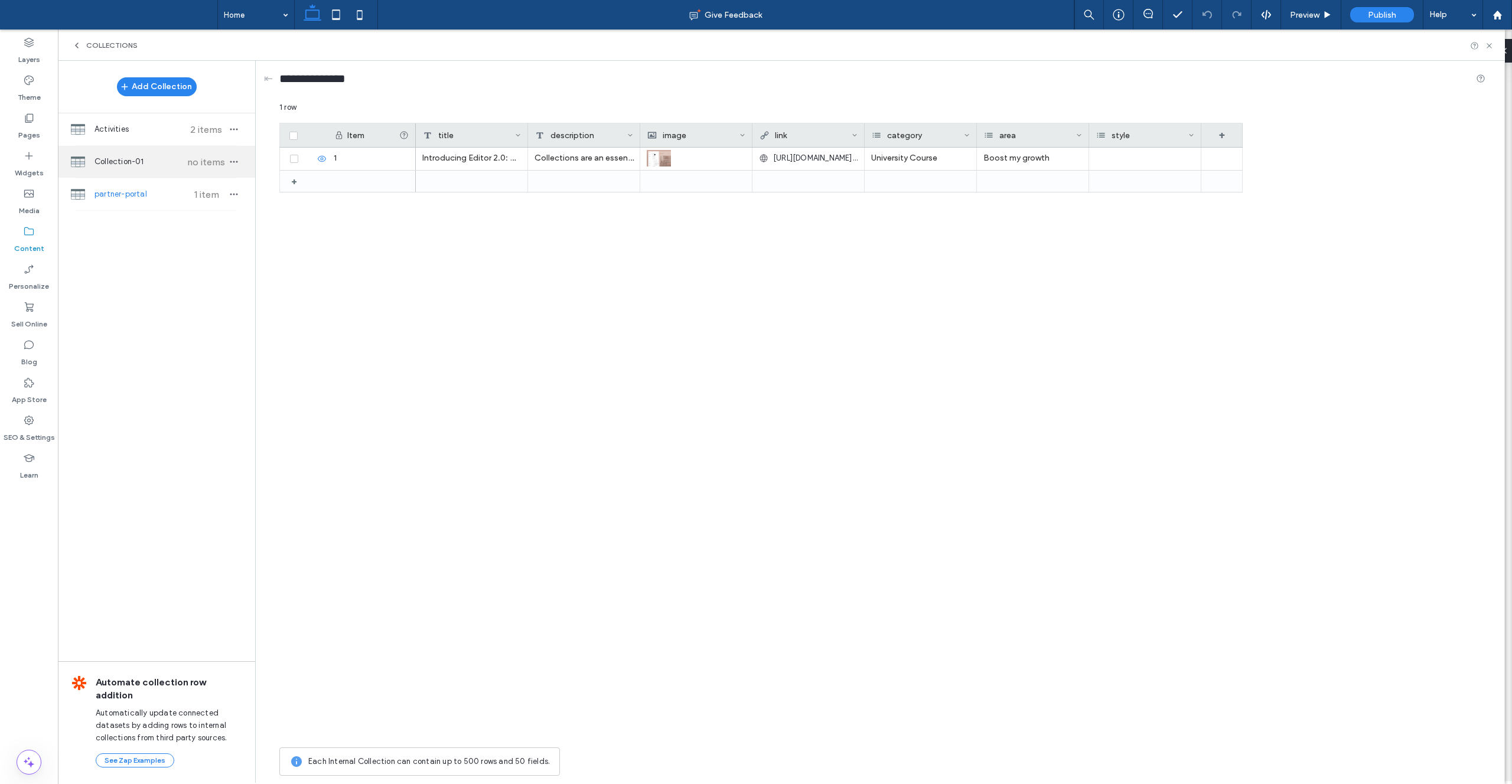
click at [198, 161] on span "no items" at bounding box center [206, 162] width 41 height 11
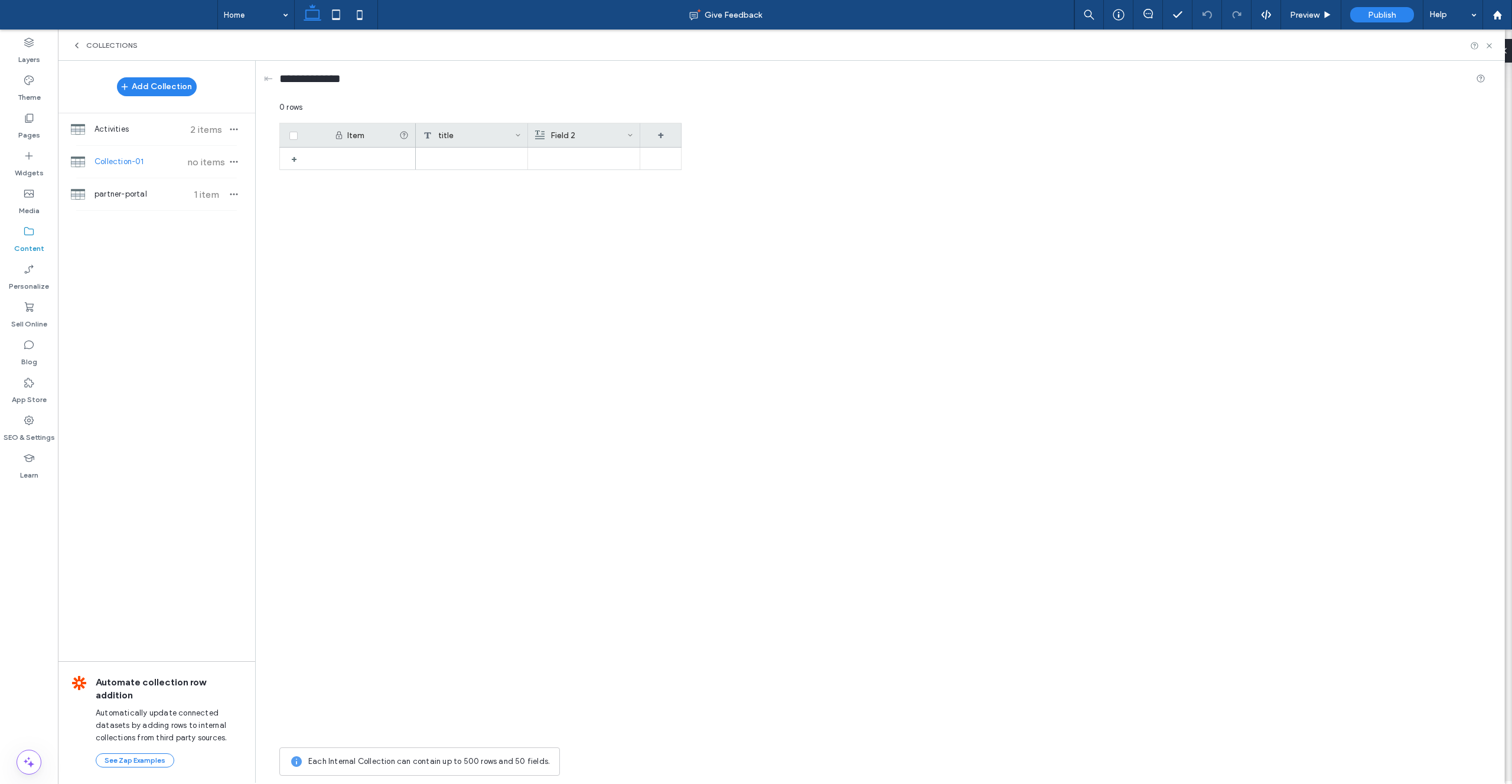
click at [607, 136] on div "Field 2" at bounding box center [581, 135] width 92 height 23
click at [574, 186] on span "Rich Text" at bounding box center [573, 184] width 33 height 12
drag, startPoint x: 577, startPoint y: 207, endPoint x: 570, endPoint y: 183, distance: 25.0
click at [576, 206] on span "Plain Text" at bounding box center [574, 205] width 35 height 12
drag, startPoint x: 575, startPoint y: 156, endPoint x: 516, endPoint y: 149, distance: 59.4
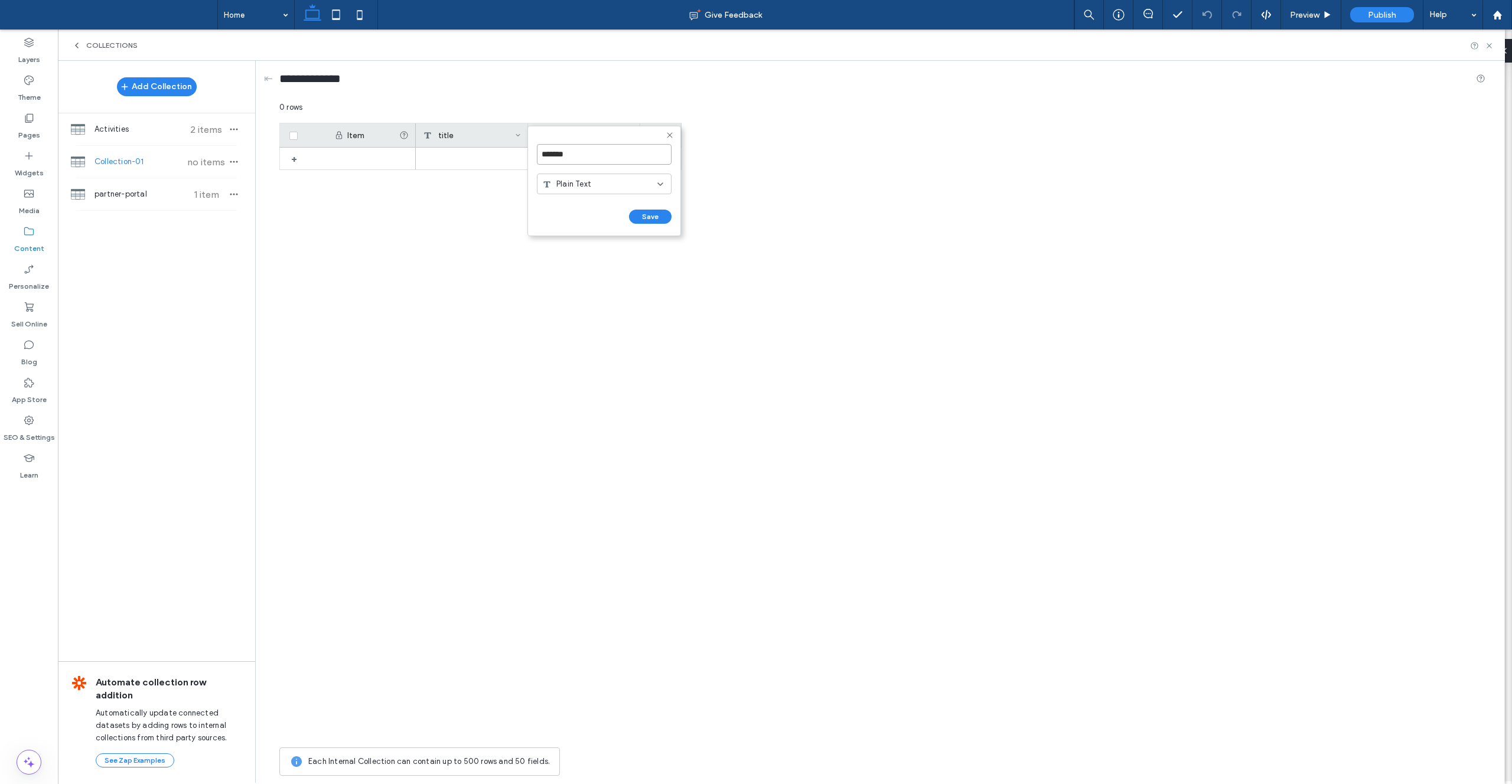
click at [516, 149] on div "******* Plain Text Save ****** 0 rows Drag here to set row groups Drag here to …" at bounding box center [882, 442] width 1206 height 681
type input "*"
type input "**********"
click at [671, 219] on button "Save" at bounding box center [650, 216] width 42 height 14
click at [668, 140] on div "+" at bounding box center [660, 135] width 41 height 23
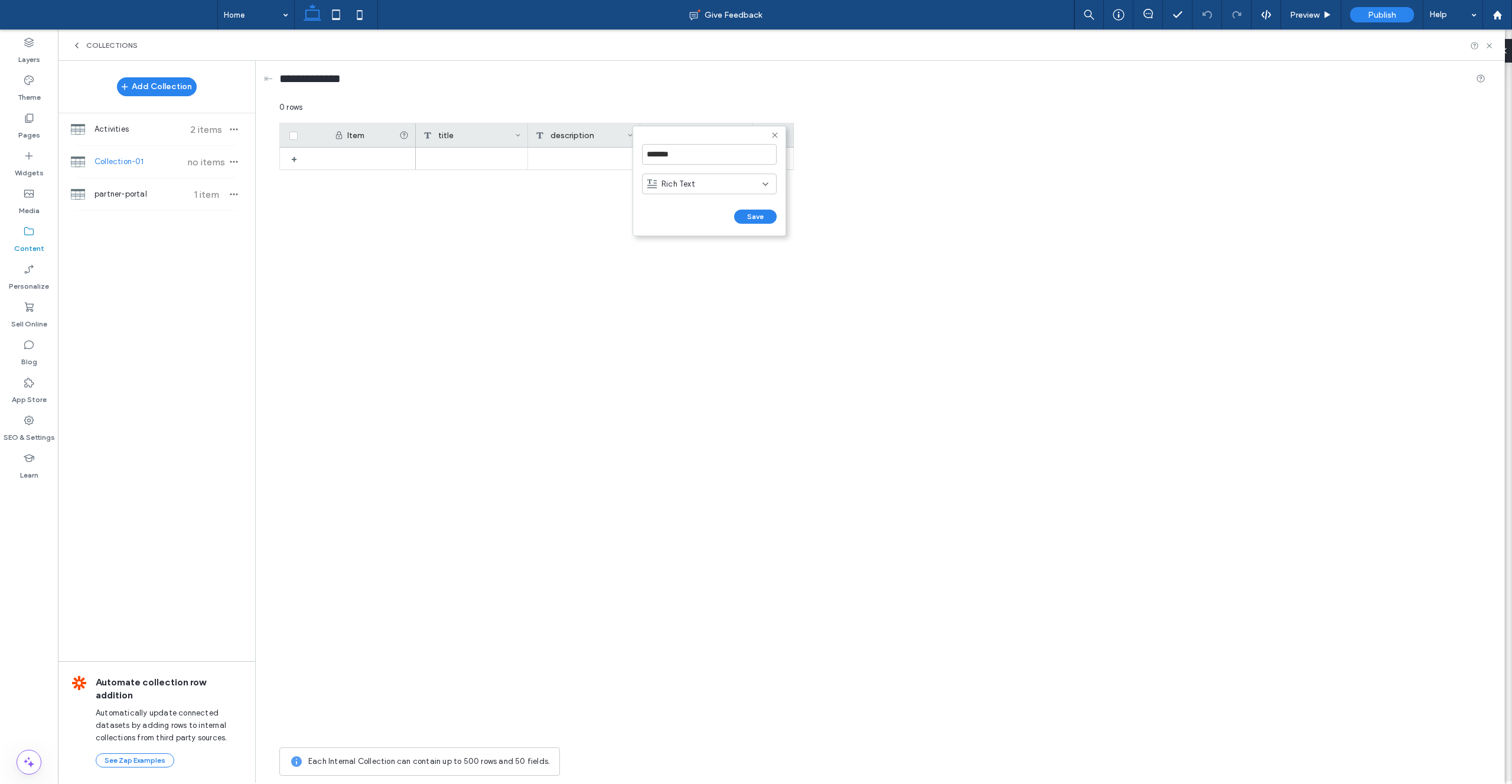
click at [669, 183] on span "Rich Text" at bounding box center [678, 184] width 33 height 12
click at [674, 268] on span "Link" at bounding box center [668, 267] width 14 height 12
drag, startPoint x: 687, startPoint y: 154, endPoint x: 606, endPoint y: 141, distance: 82.0
click at [606, 141] on div "******* Link Save ****** 0 rows Drag here to set row groups Drag here to set co…" at bounding box center [882, 442] width 1206 height 681
type input "*"
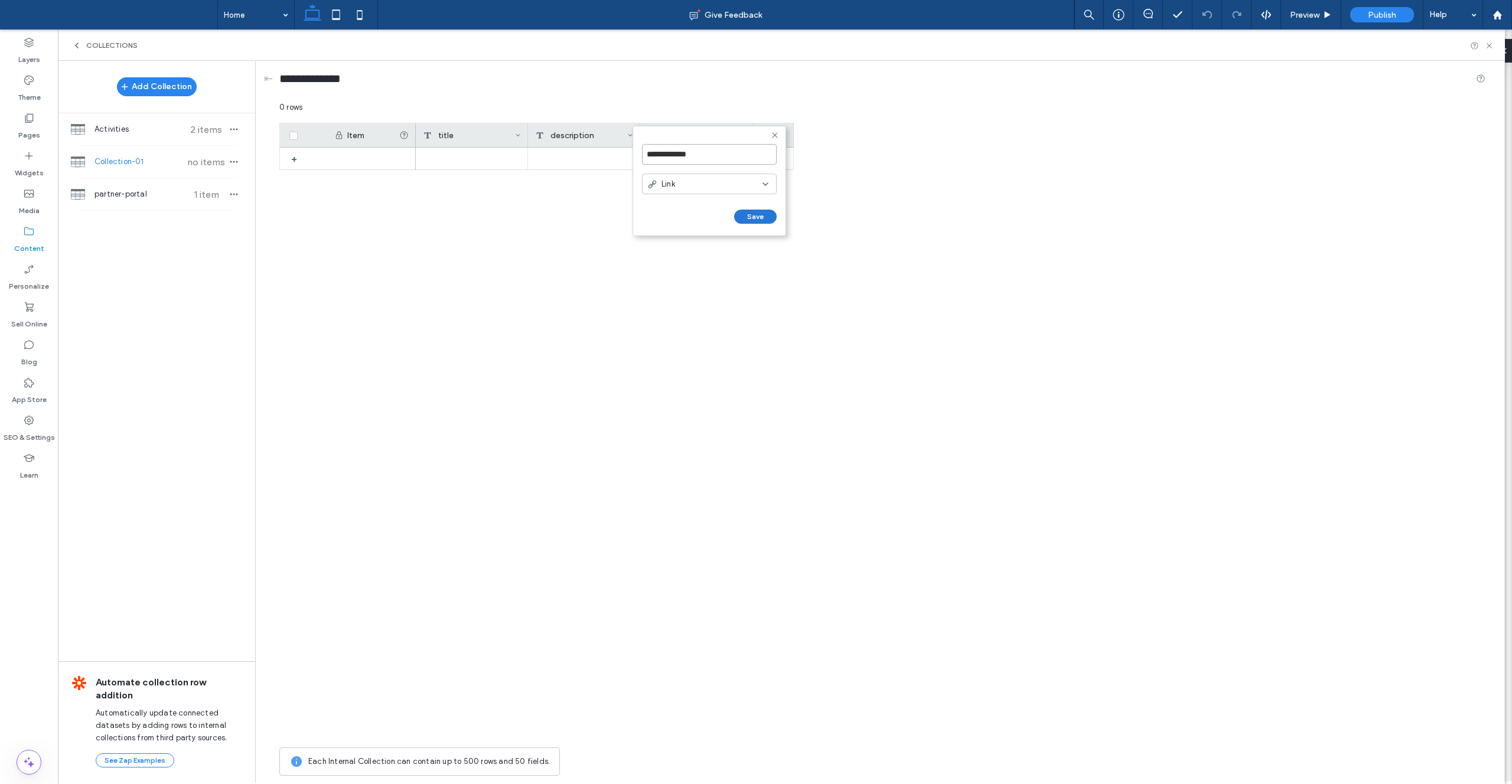
type input "**********"
click at [746, 219] on button "Save" at bounding box center [755, 216] width 42 height 14
click at [167, 138] on div "Activities 2 items" at bounding box center [157, 130] width 197 height 32
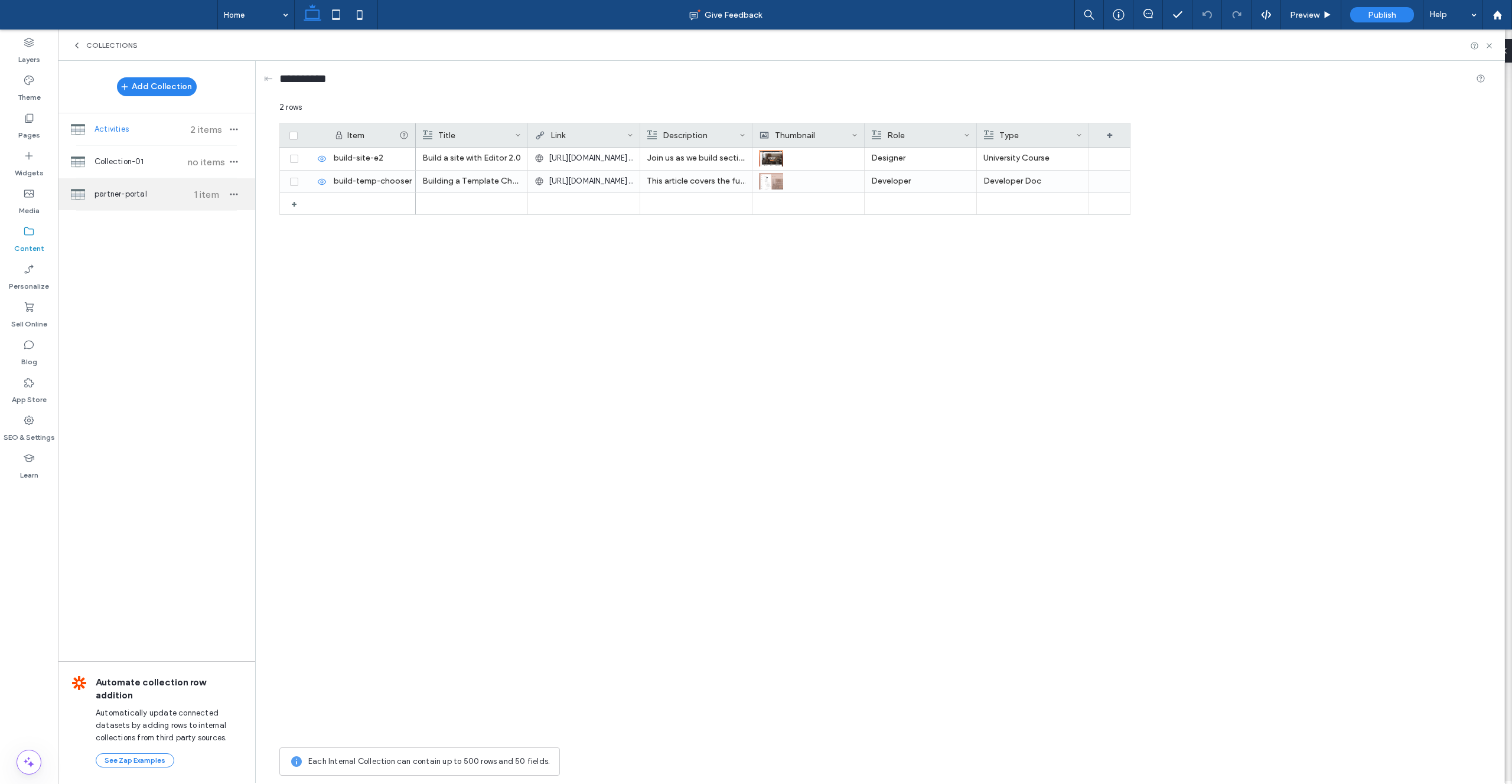
click at [165, 189] on span "partner-portal" at bounding box center [138, 194] width 88 height 12
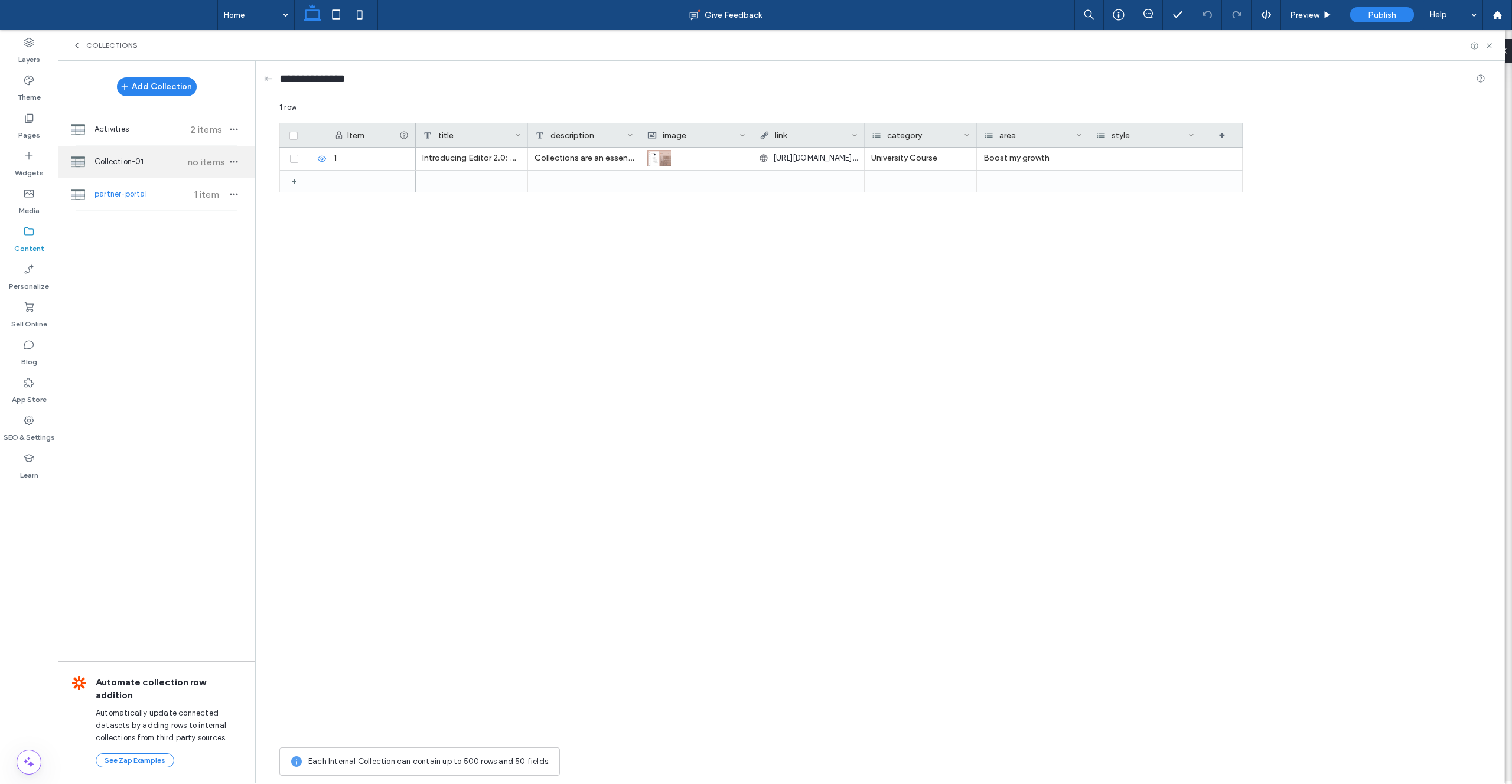
click at [142, 156] on span "Collection-01" at bounding box center [138, 162] width 88 height 12
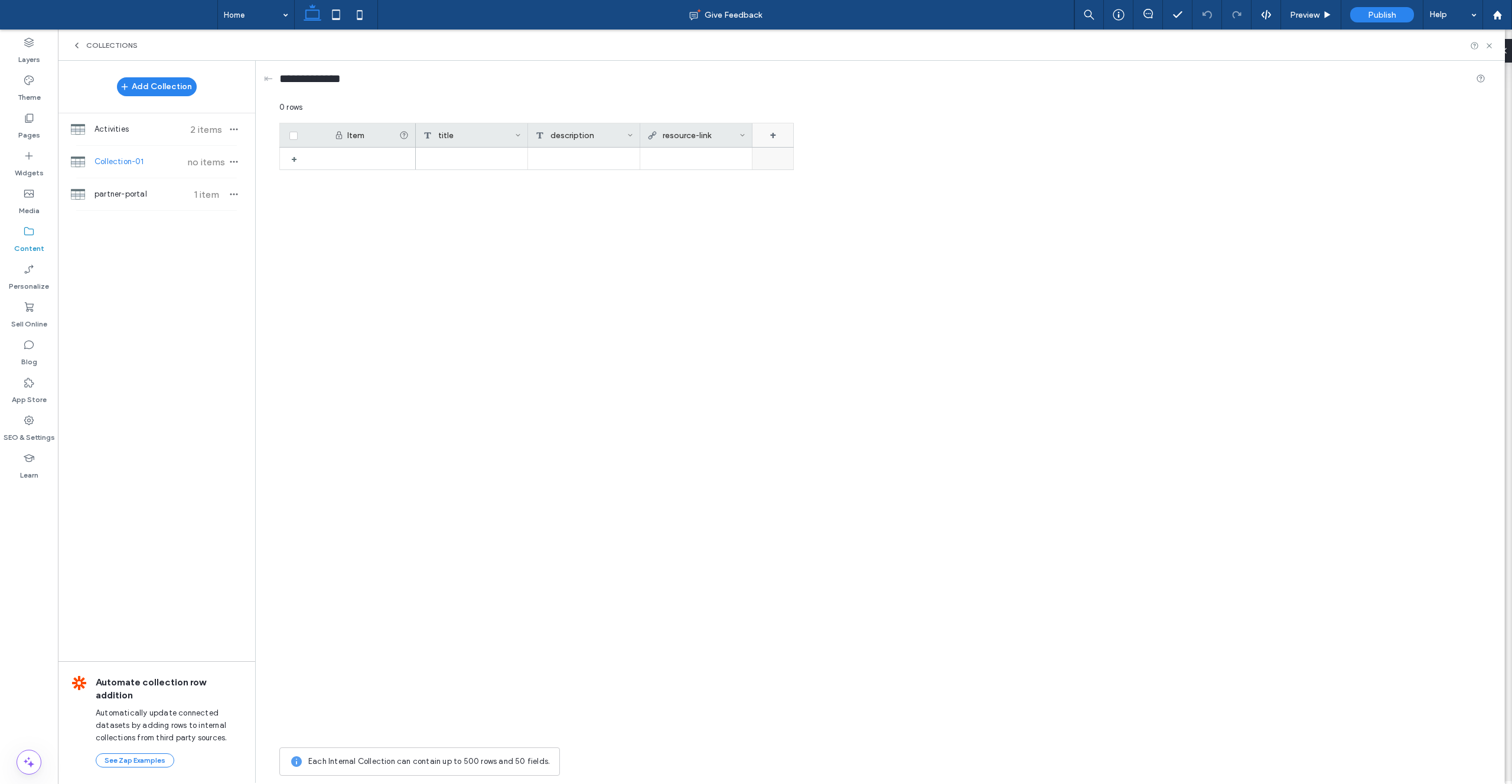
click at [756, 136] on div "+" at bounding box center [773, 135] width 41 height 23
drag, startPoint x: 790, startPoint y: 157, endPoint x: 751, endPoint y: 154, distance: 39.1
click at [751, 154] on form "******* Rich Text Save ******" at bounding box center [821, 181] width 154 height 111
type input "*********"
click at [756, 180] on div "Rich Text" at bounding box center [817, 184] width 115 height 12
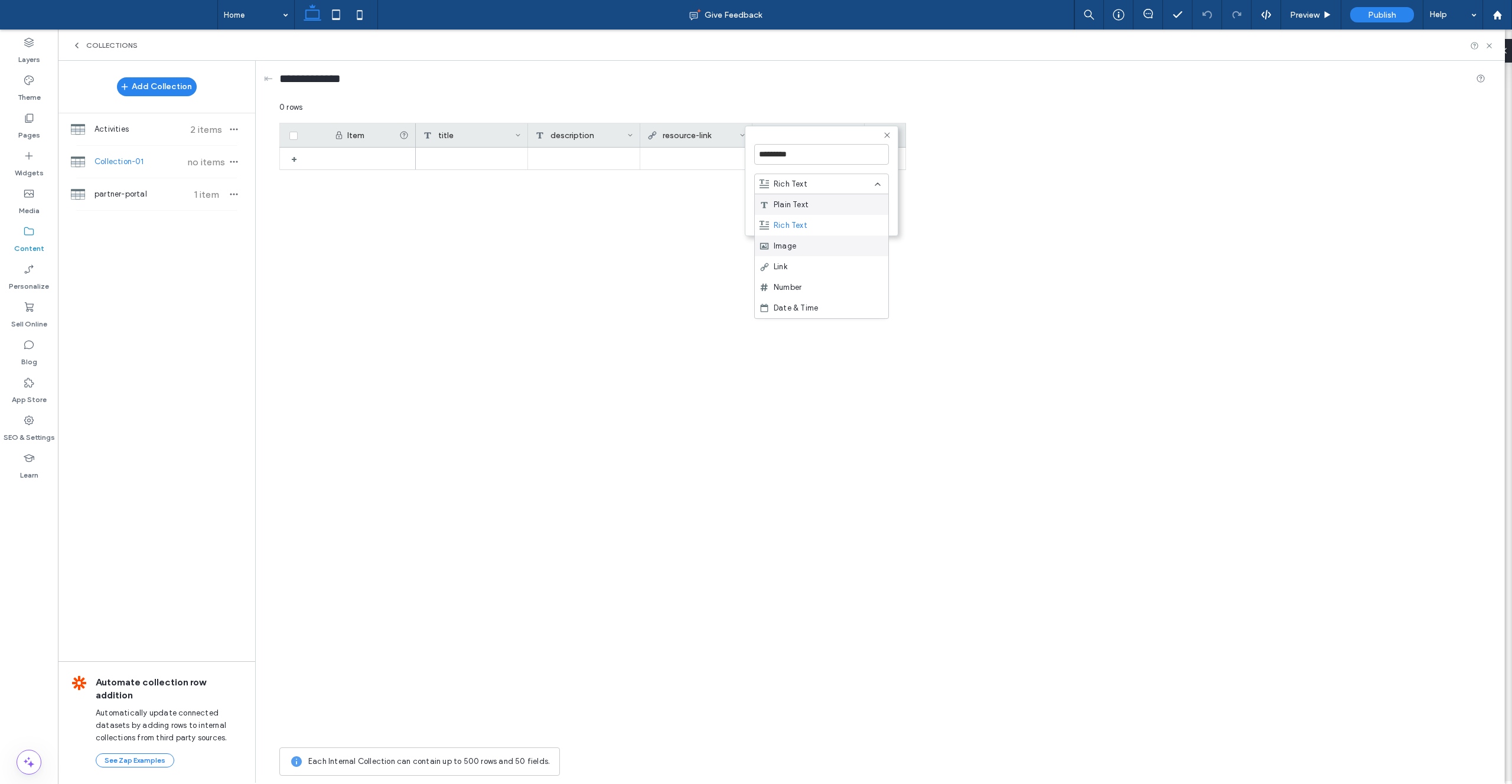
click at [756, 248] on span "Image" at bounding box center [785, 246] width 23 height 12
click at [756, 217] on button "Save" at bounding box center [868, 216] width 42 height 14
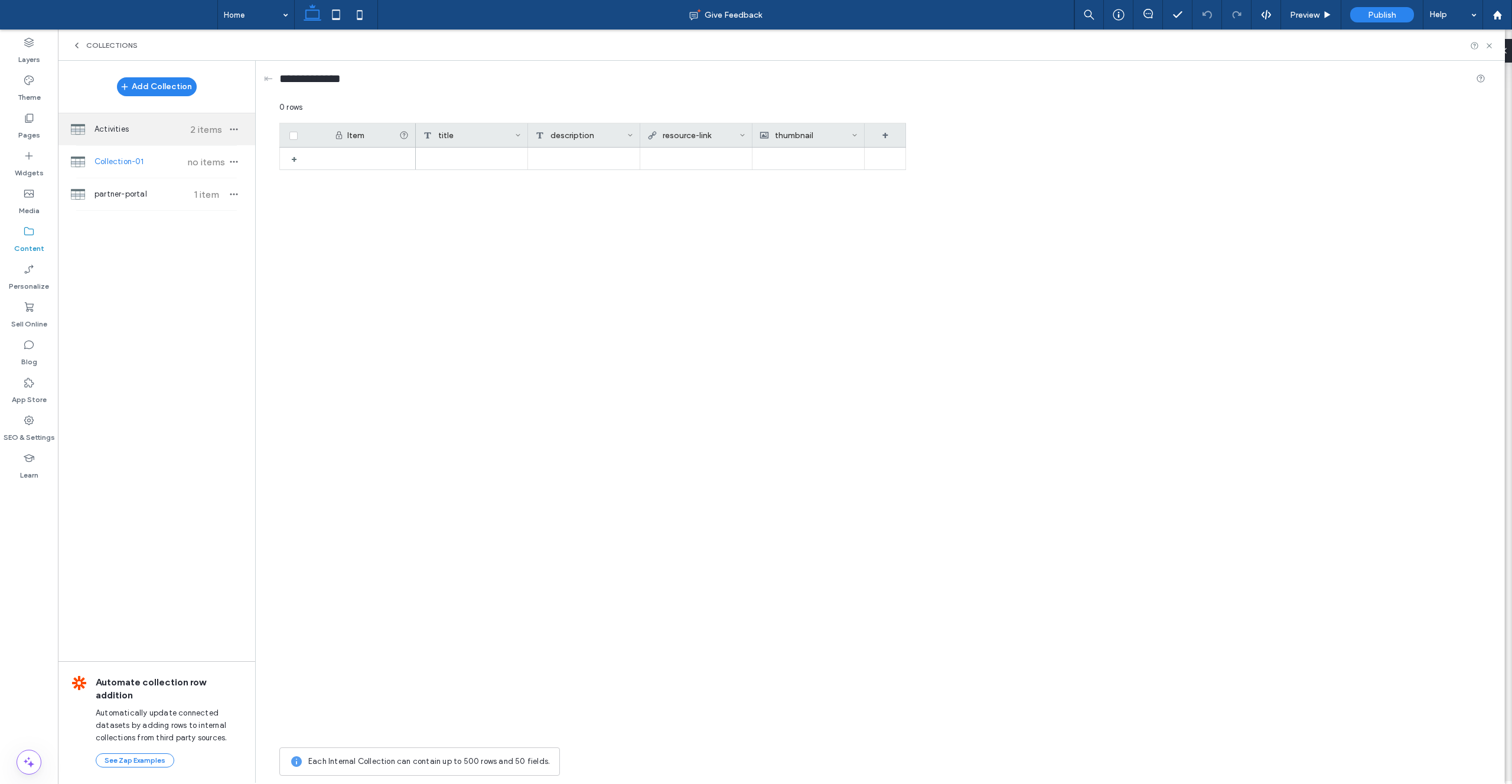
click at [127, 135] on div "Activities 2 items" at bounding box center [157, 130] width 197 height 32
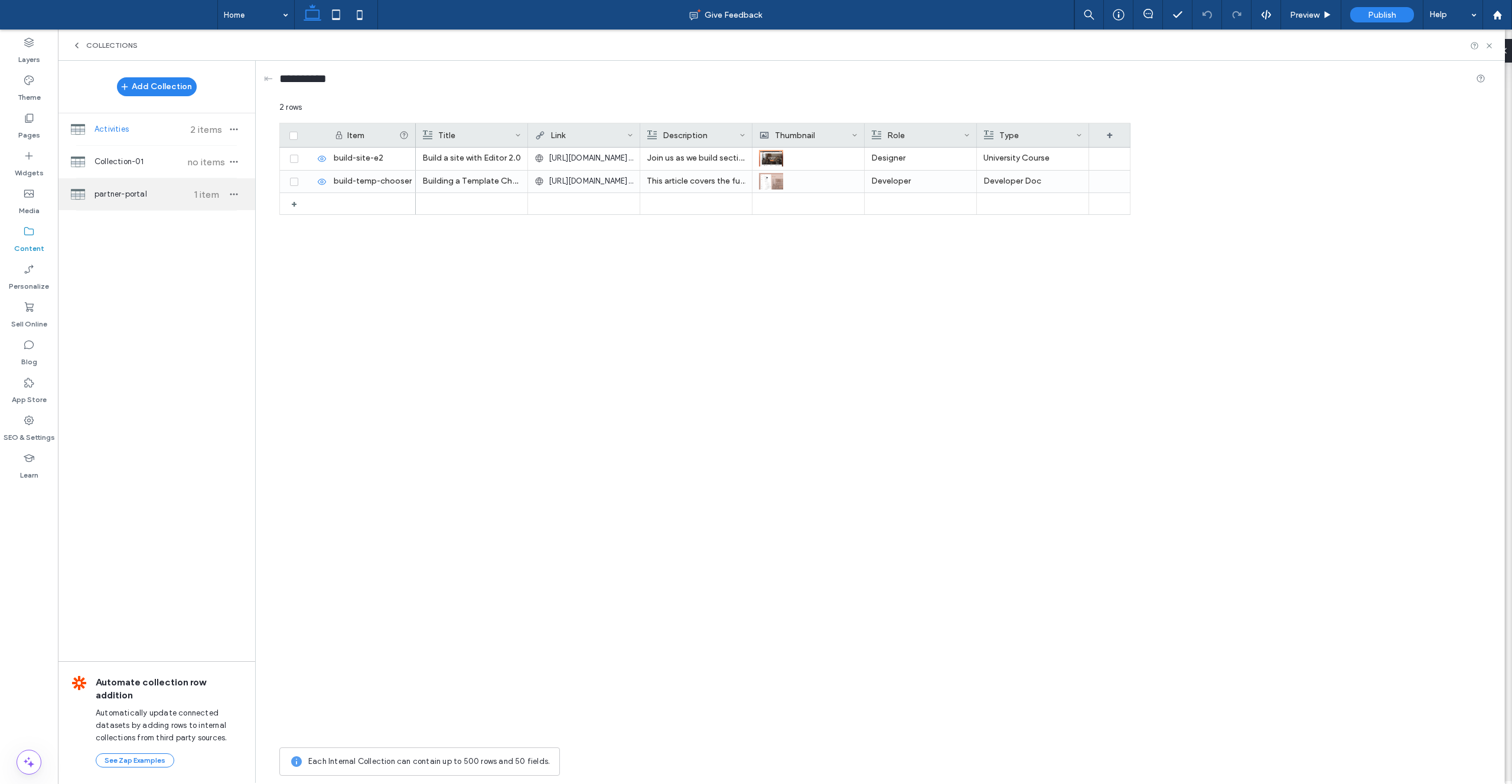
click at [143, 189] on span "partner-portal" at bounding box center [138, 194] width 88 height 12
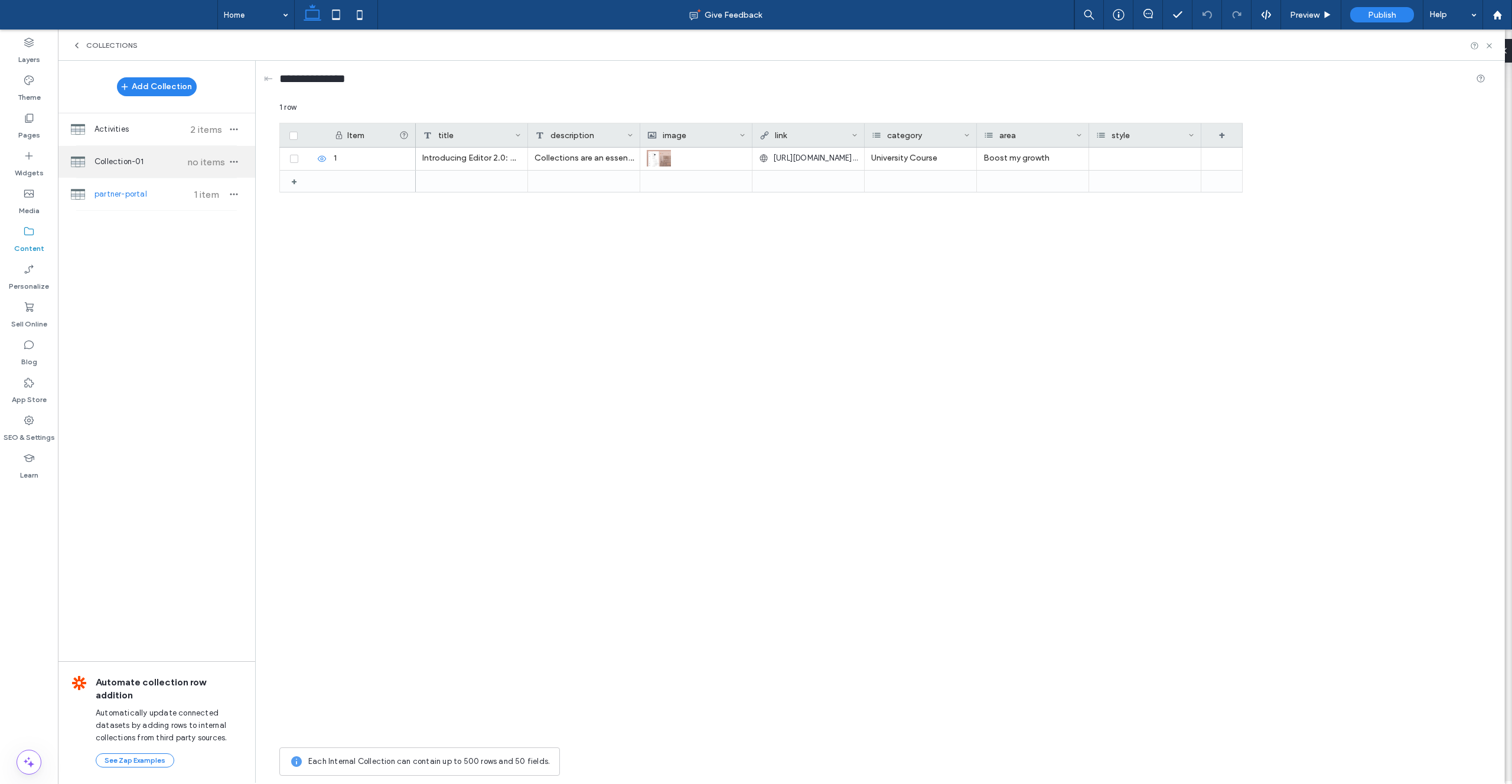
click at [139, 161] on span "Collection-01" at bounding box center [138, 162] width 88 height 12
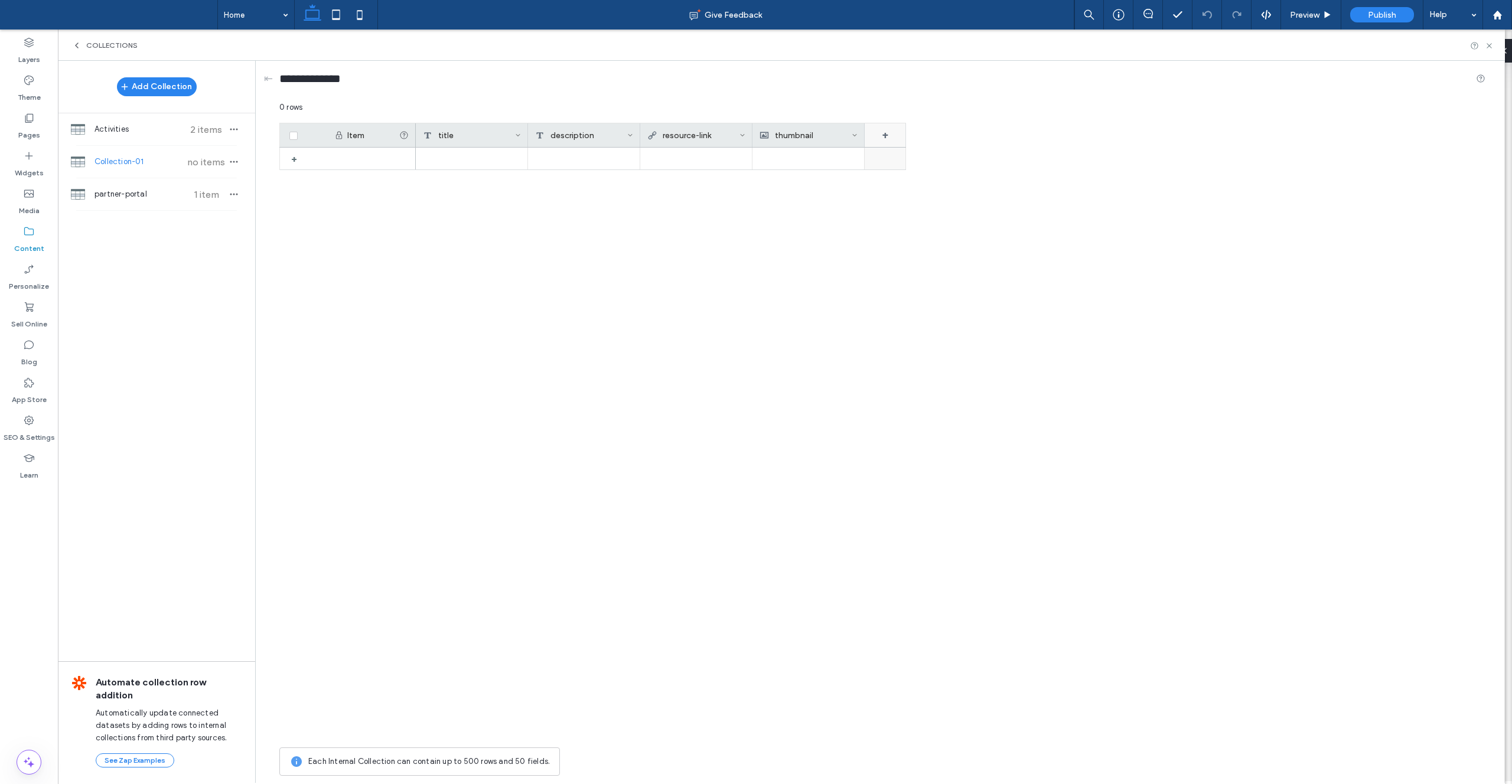
click at [756, 139] on div "+" at bounding box center [885, 135] width 41 height 23
drag, startPoint x: 905, startPoint y: 157, endPoint x: 860, endPoint y: 154, distance: 45.1
click at [756, 154] on form "******* Rich Text Save ******" at bounding box center [933, 181] width 154 height 111
type input "****"
click at [756, 180] on div "Rich Text" at bounding box center [929, 184] width 115 height 12
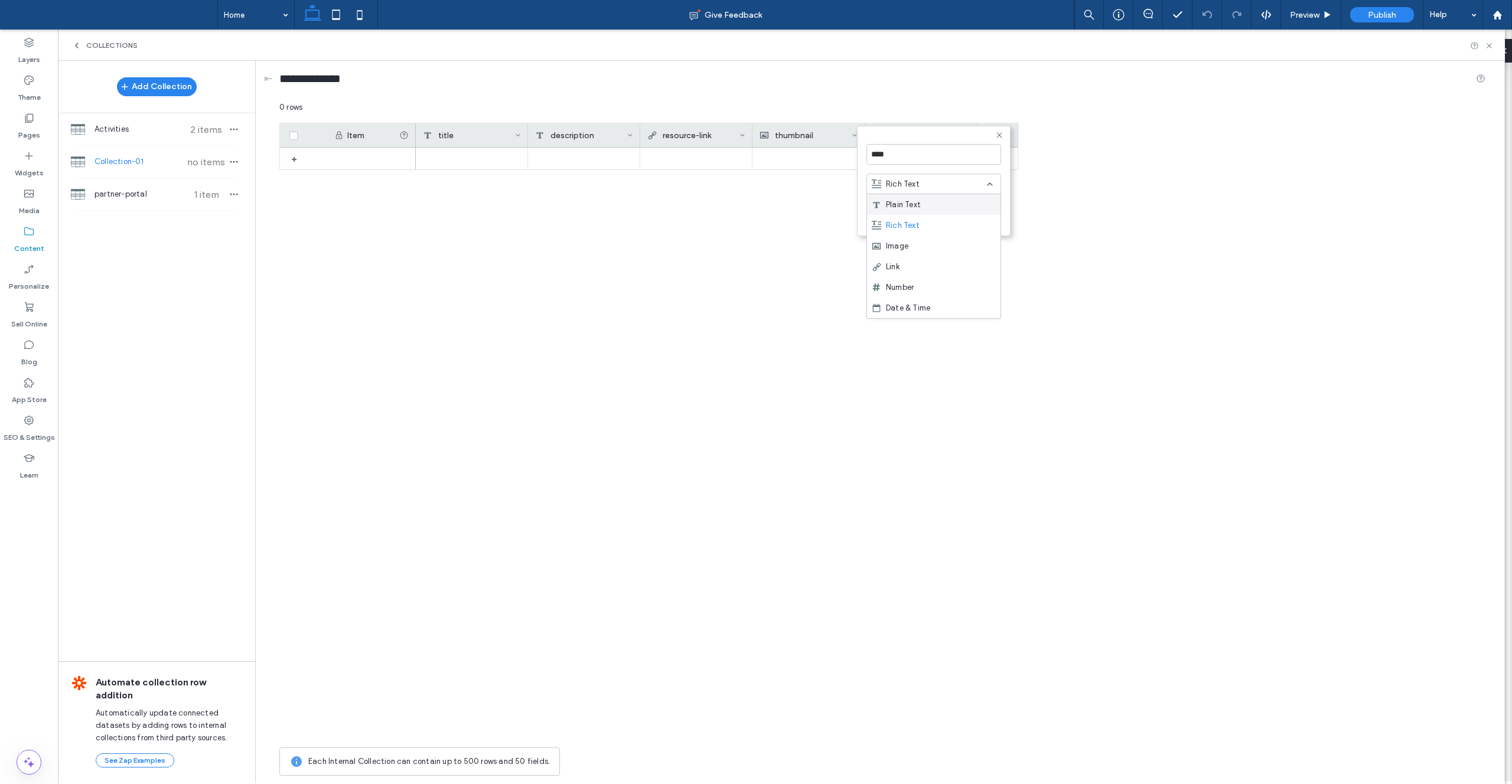
click at [756, 208] on div "Plain Text" at bounding box center [933, 205] width 133 height 20
click at [756, 215] on button "Save" at bounding box center [980, 216] width 42 height 14
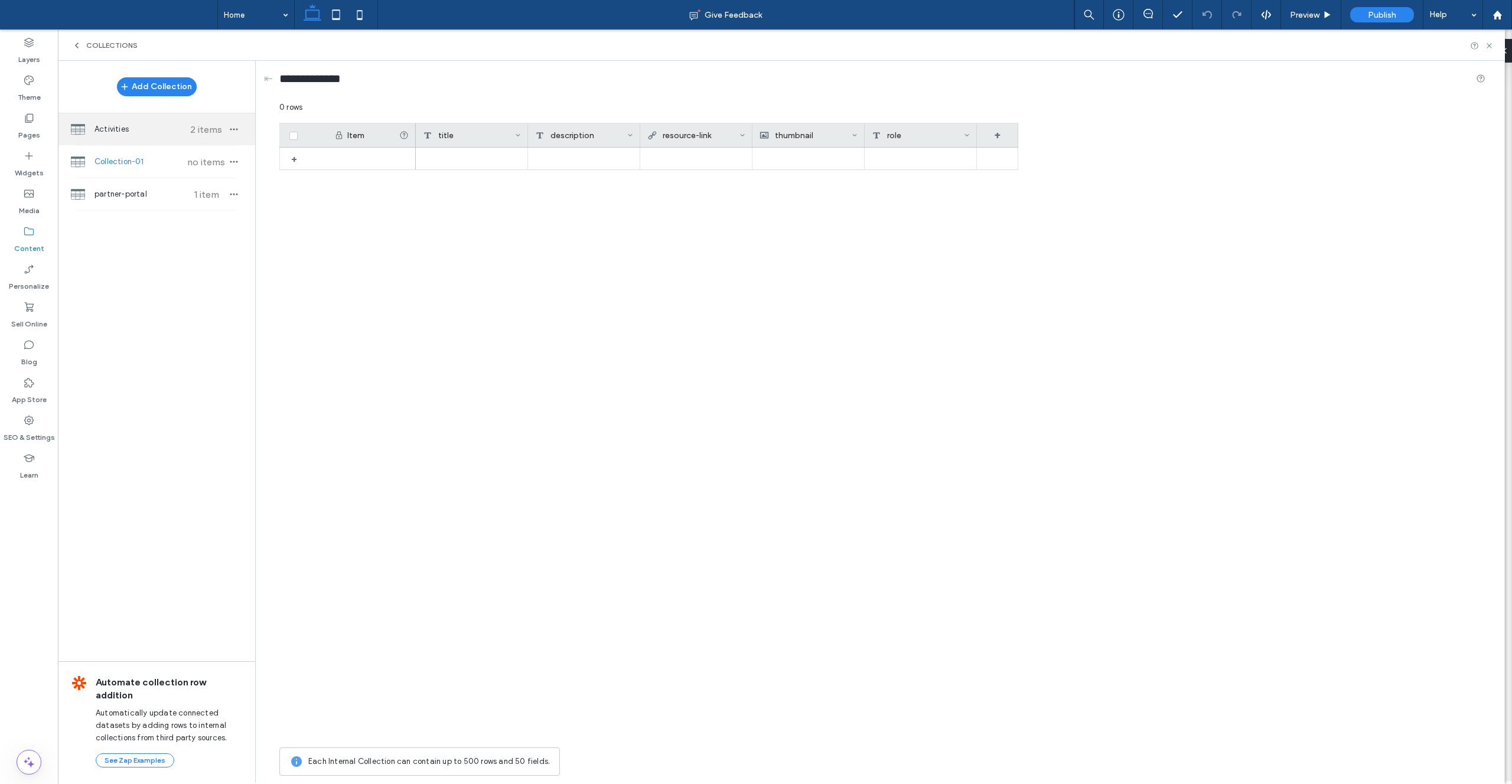
click at [155, 131] on span "Activities" at bounding box center [138, 130] width 88 height 12
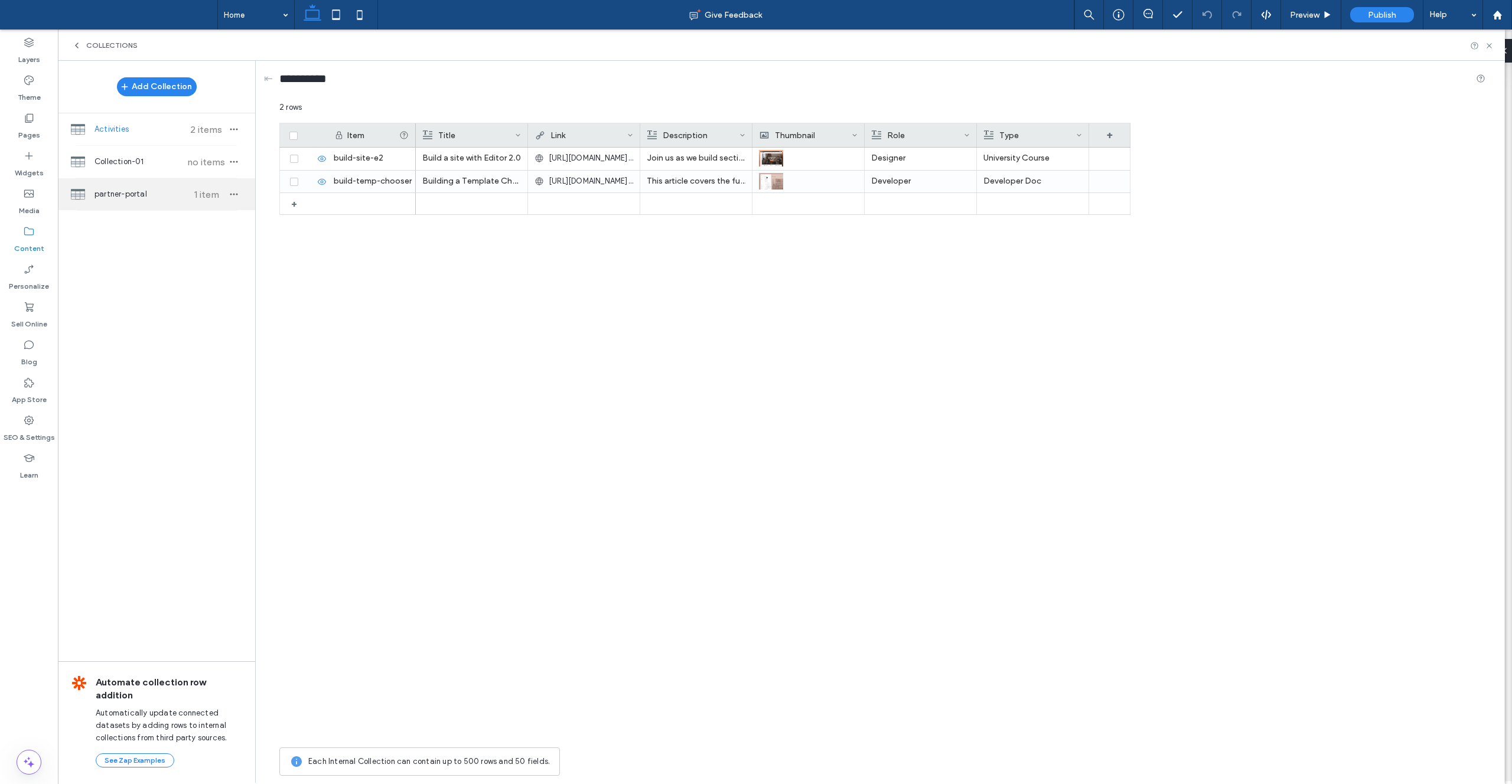
click at [163, 196] on span "partner-portal" at bounding box center [138, 194] width 88 height 12
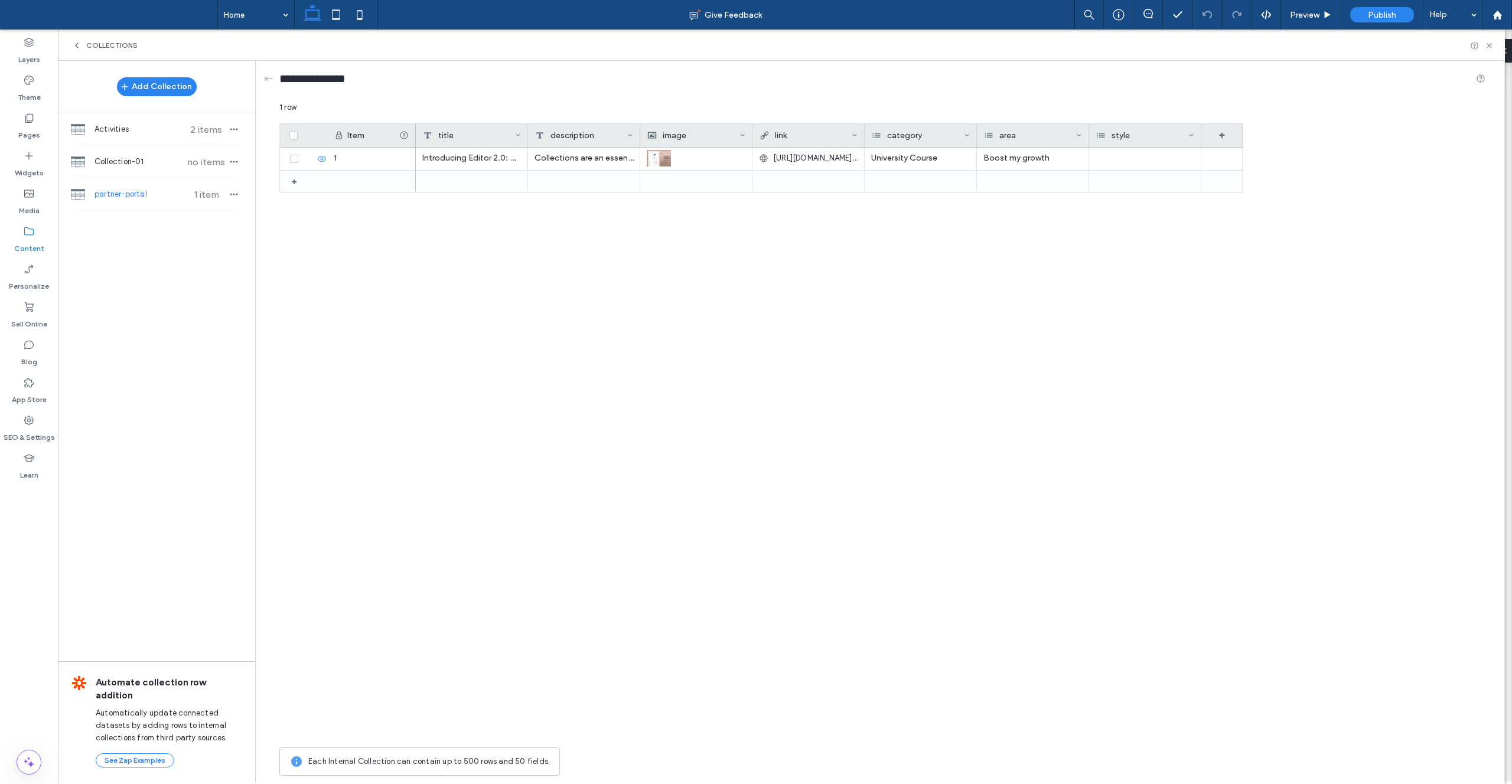
drag, startPoint x: 352, startPoint y: 137, endPoint x: 357, endPoint y: 132, distance: 7.1
click at [352, 136] on div "Item" at bounding box center [373, 135] width 52 height 10
click at [357, 132] on div "Item" at bounding box center [373, 135] width 52 height 10
click at [756, 138] on div "+" at bounding box center [1222, 135] width 41 height 23
drag, startPoint x: 1250, startPoint y: 158, endPoint x: 1181, endPoint y: 156, distance: 69.0
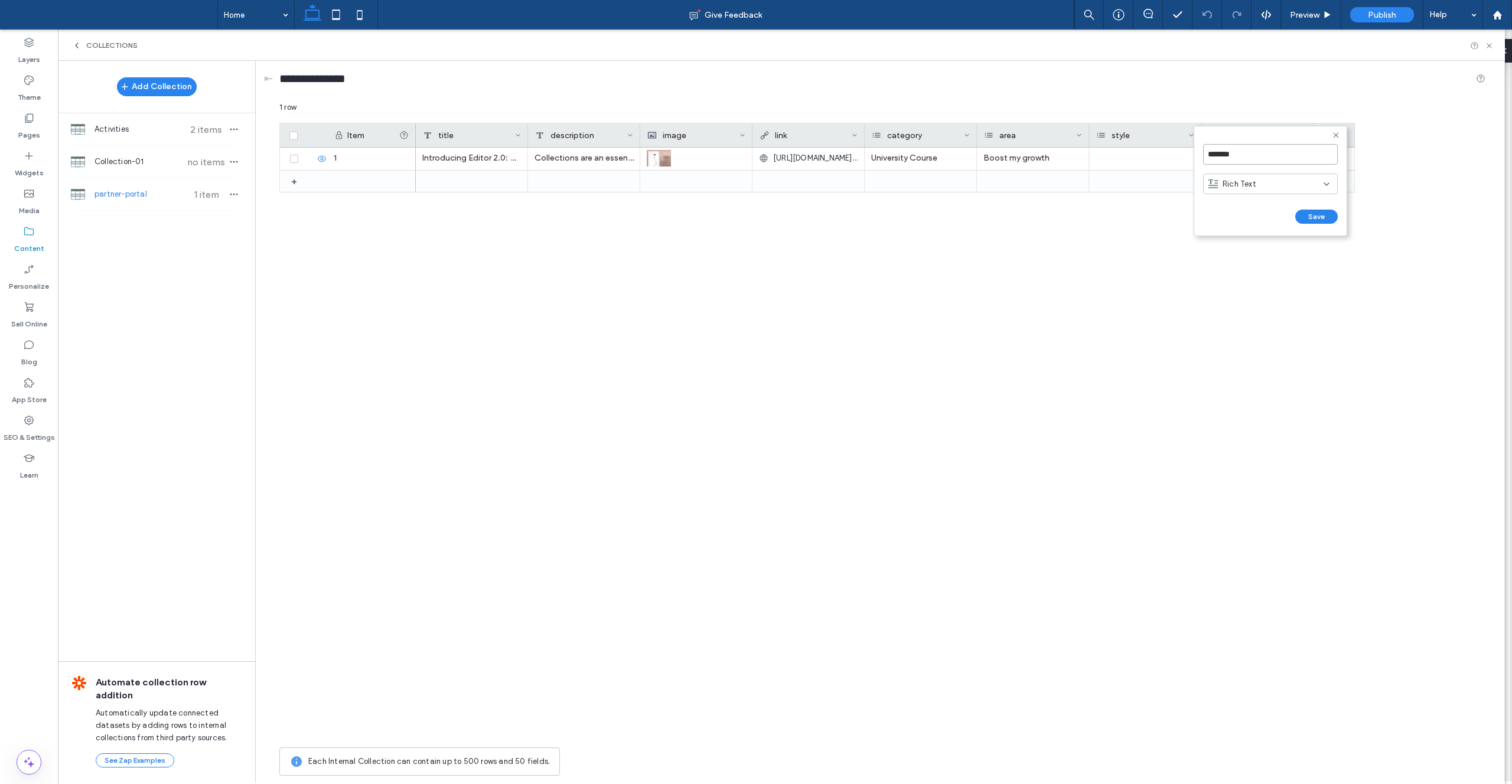
click at [756, 156] on div "******* Rich Text Save ****** 1 row Drag here to set row groups Drag here to se…" at bounding box center [882, 442] width 1206 height 681
type input "*"
click at [149, 172] on div "Collection-01 no items" at bounding box center [157, 162] width 197 height 32
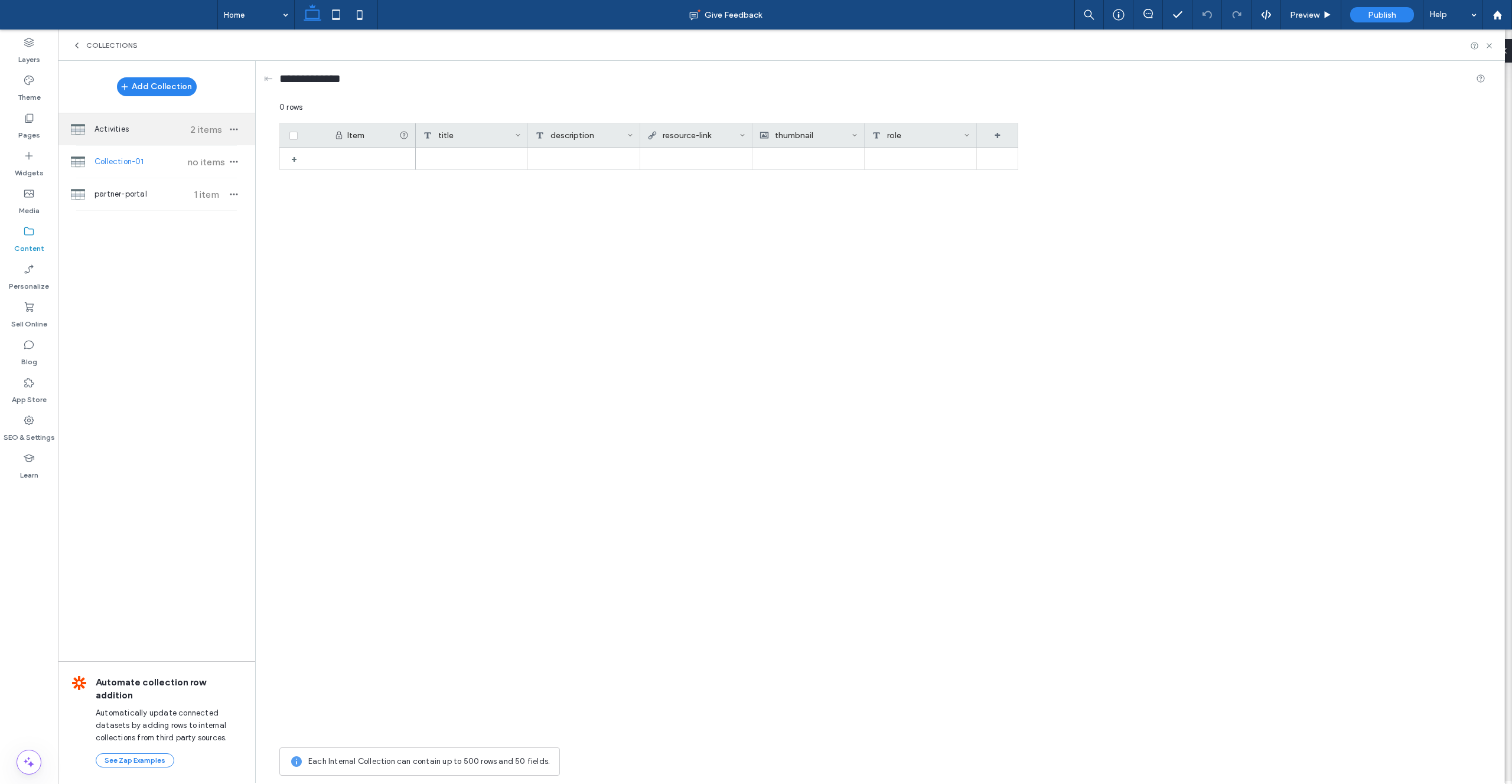
click at [149, 136] on div "Activities 2 items" at bounding box center [157, 130] width 197 height 32
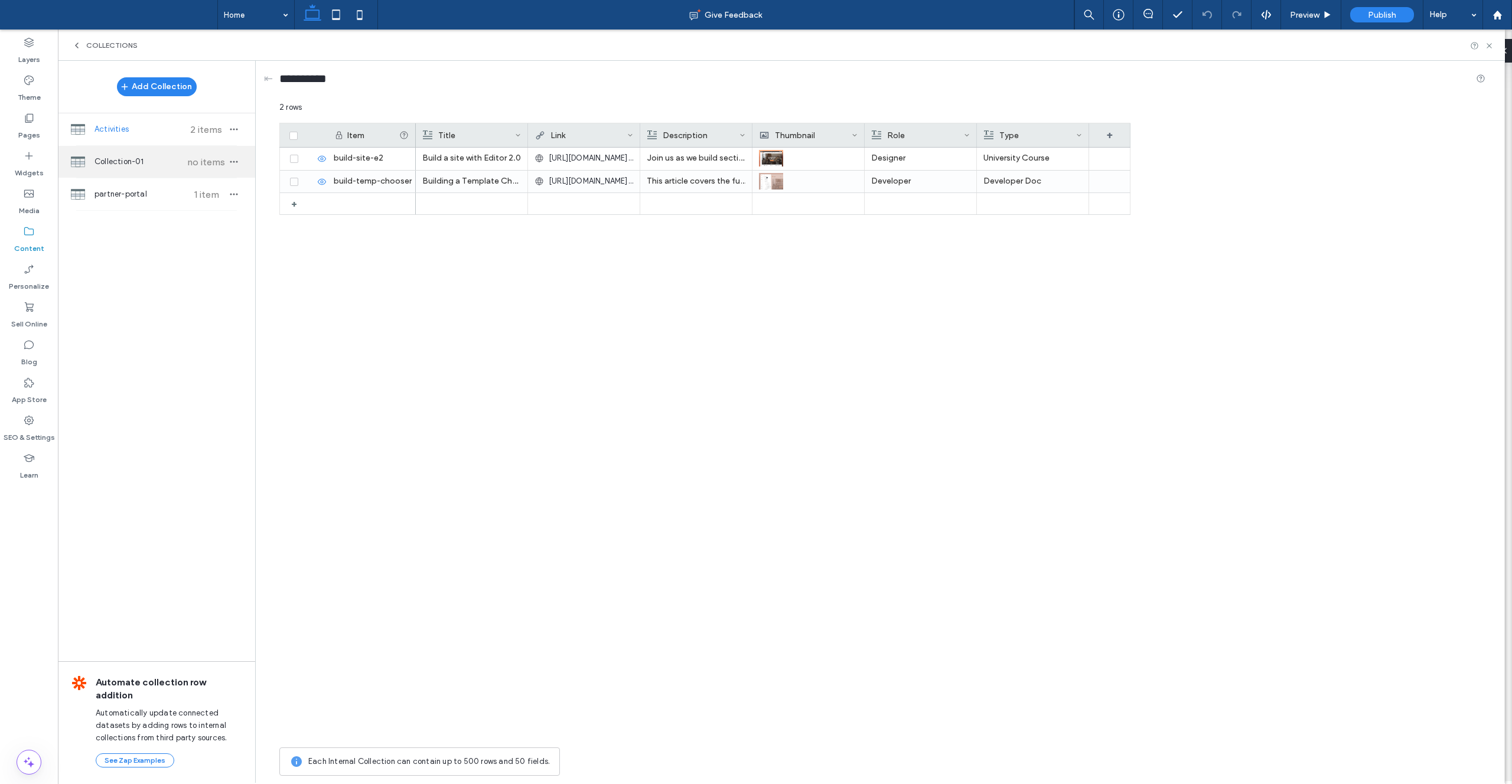
click at [149, 147] on div "Collection-01 no items" at bounding box center [157, 162] width 197 height 32
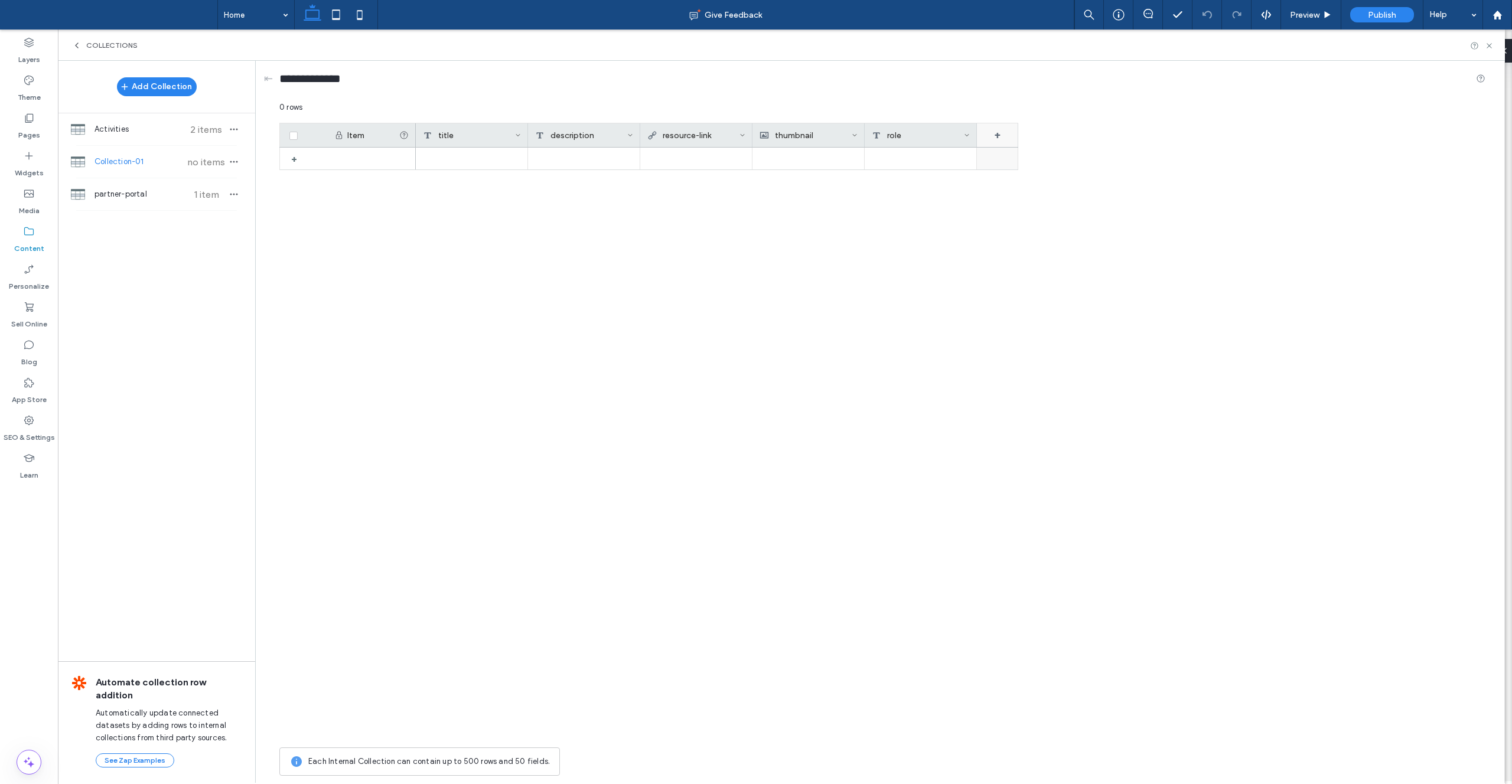
click at [756, 131] on div "+" at bounding box center [997, 135] width 41 height 23
drag, startPoint x: 1010, startPoint y: 157, endPoint x: 942, endPoint y: 155, distance: 68.0
click at [756, 155] on div "******* Rich Text Save ****** 0 rows Drag here to set row groups Drag here to s…" at bounding box center [882, 442] width 1206 height 681
type input "*"
type input "****"
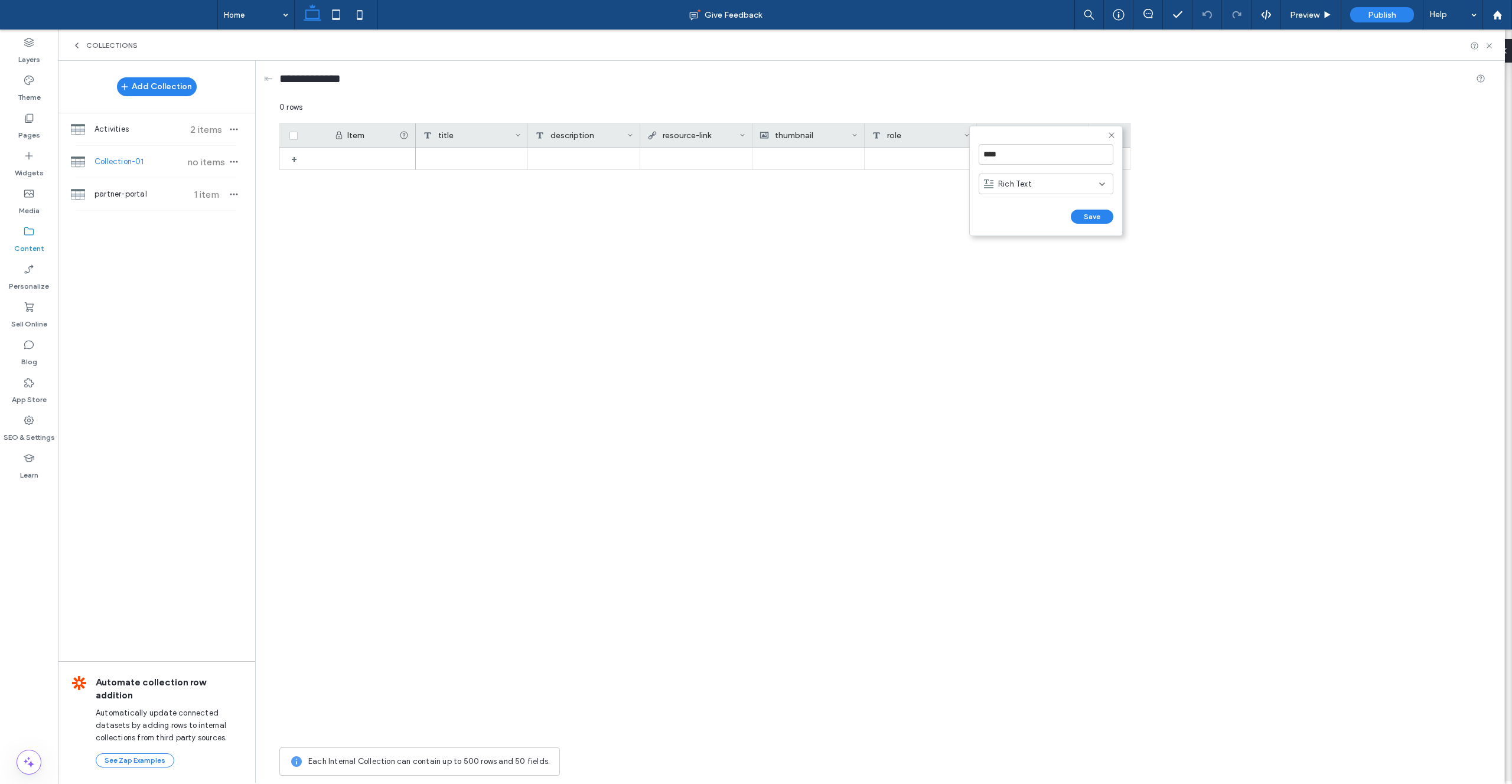
click at [756, 180] on div "Rich Text" at bounding box center [1042, 184] width 115 height 12
click at [756, 205] on span "Plain Text" at bounding box center [1016, 205] width 35 height 12
click at [756, 211] on button "Save" at bounding box center [1092, 216] width 42 height 14
click at [157, 131] on span "Activities" at bounding box center [138, 130] width 88 height 12
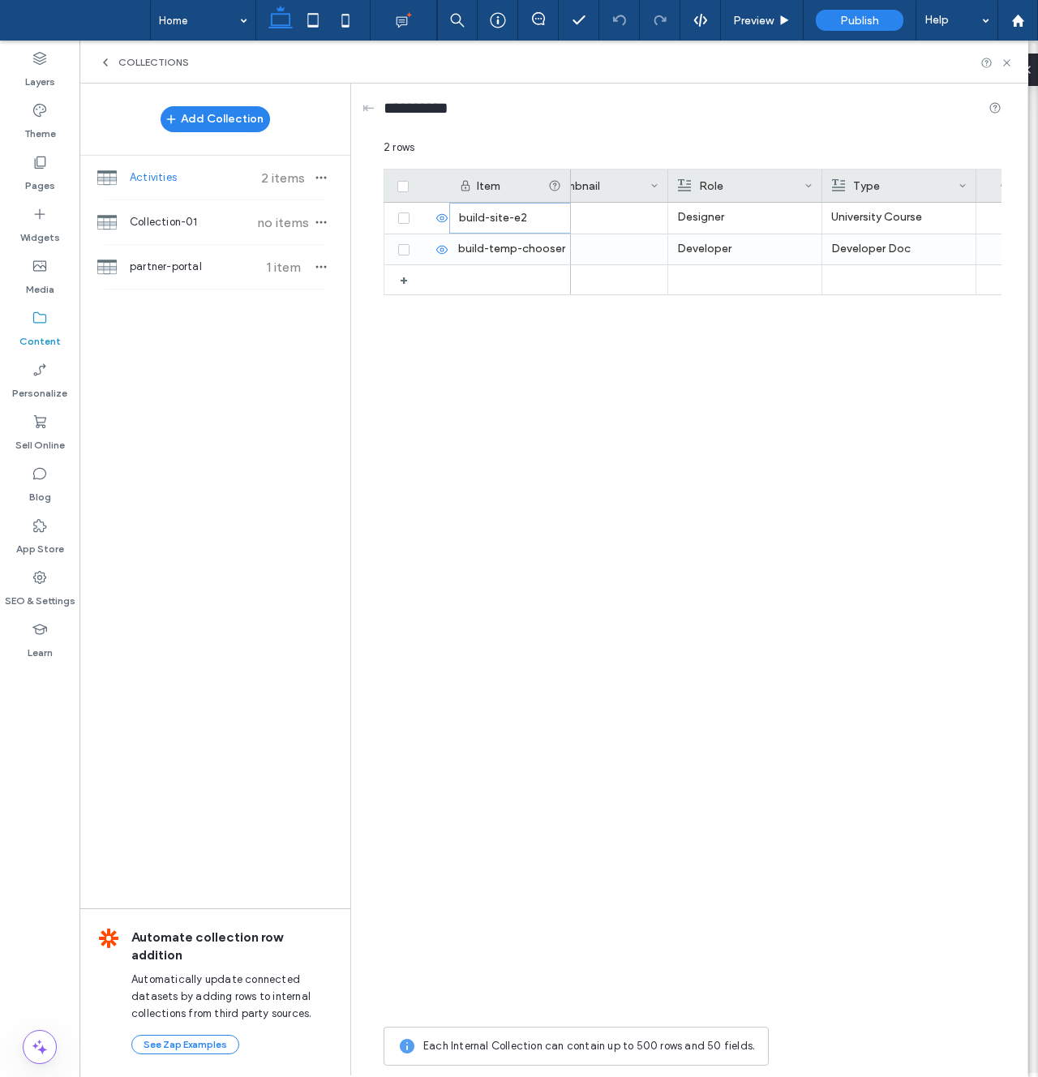
scroll to position [0, 551]
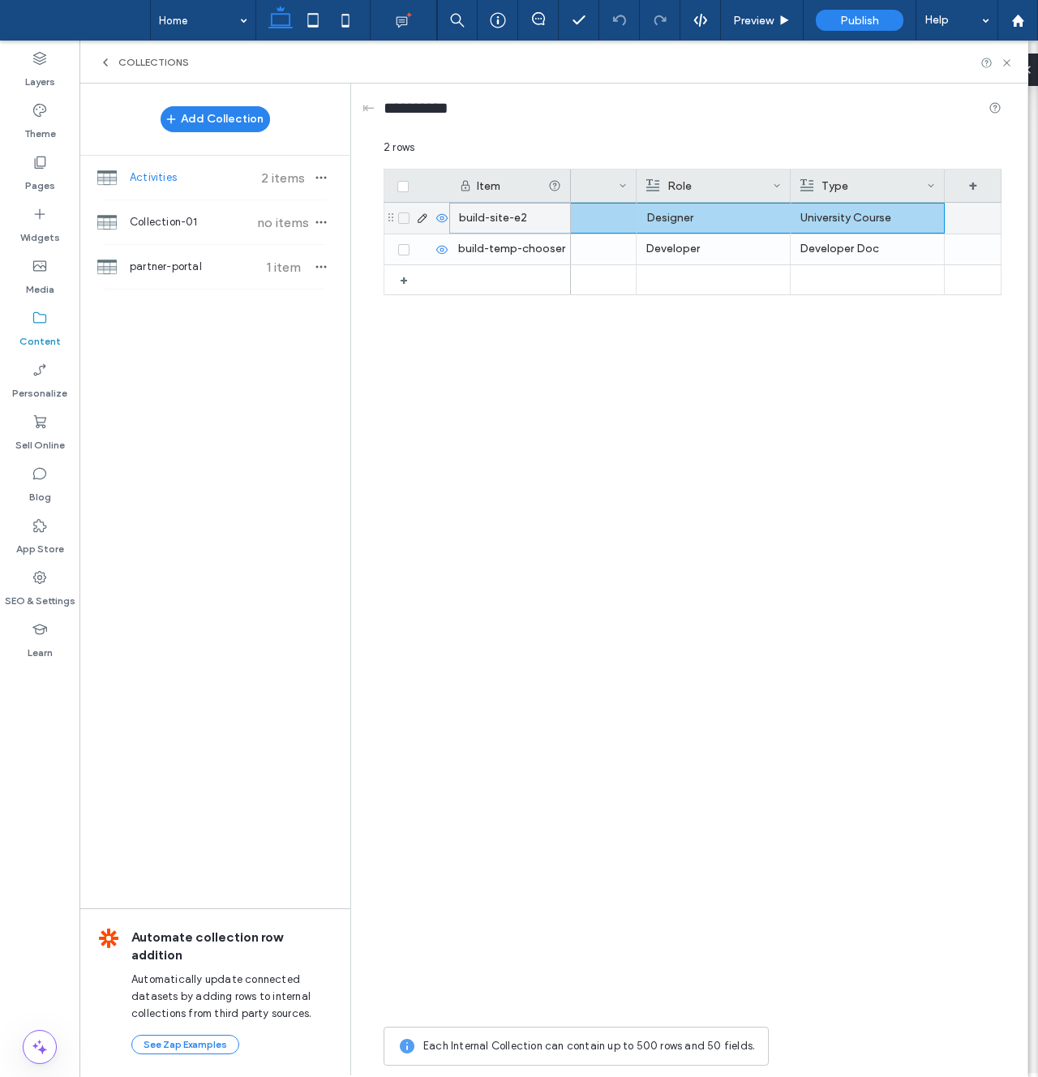
drag, startPoint x: 453, startPoint y: 216, endPoint x: 935, endPoint y: 226, distance: 482.8
click at [935, 226] on div "build-site-e2 build-temp-chooser + University Course Designer Join us as we bui…" at bounding box center [693, 611] width 618 height 816
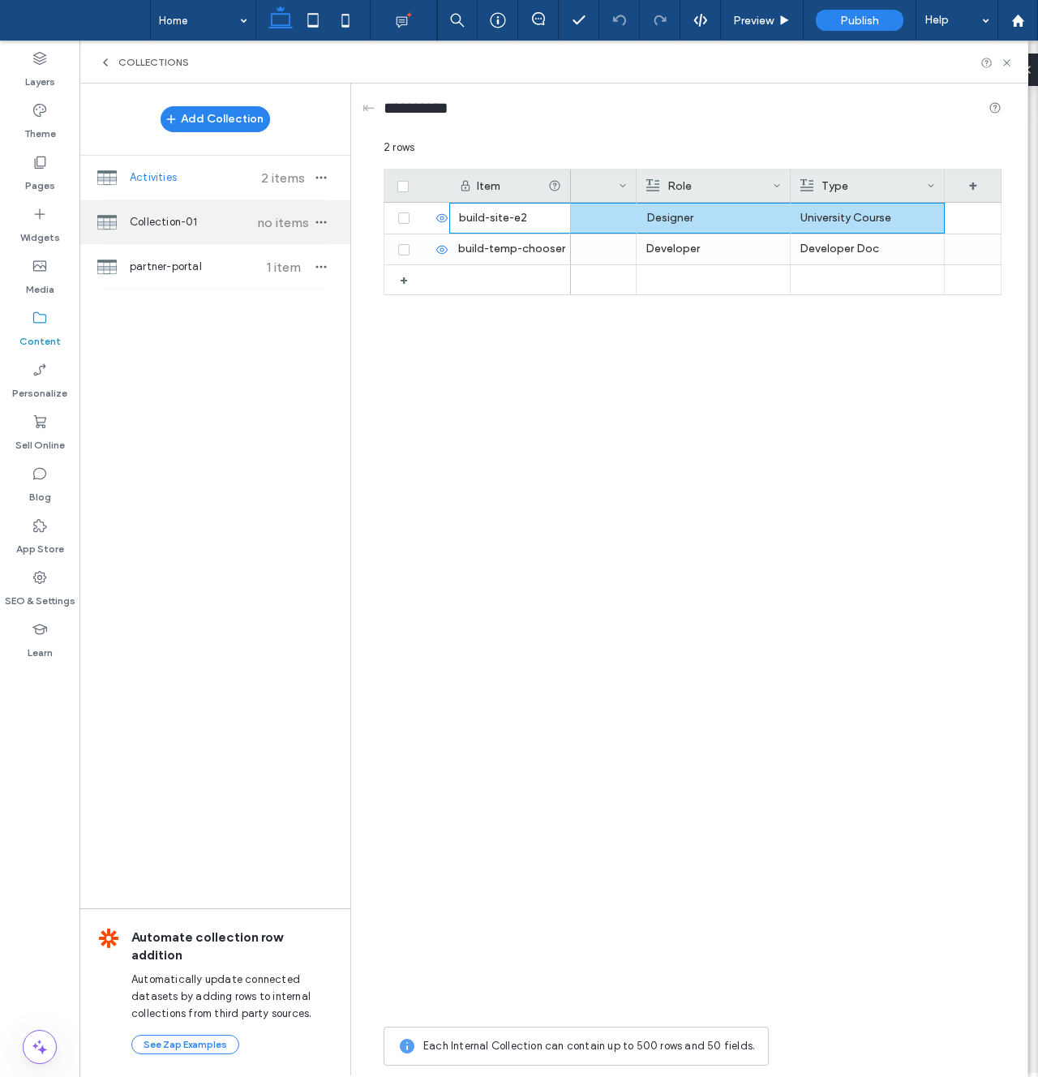
click at [223, 217] on span "Collection-01" at bounding box center [190, 222] width 121 height 16
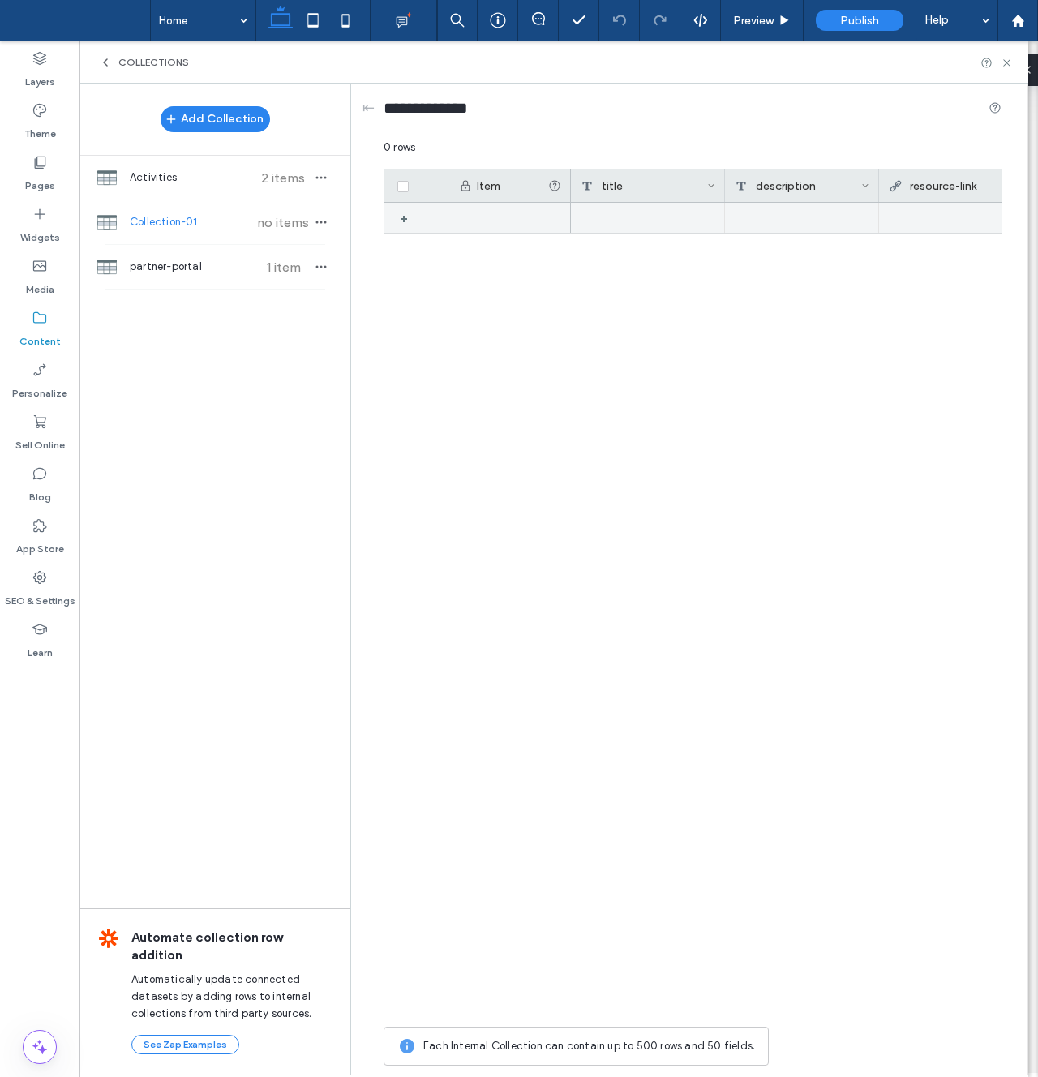
click at [613, 223] on div at bounding box center [648, 218] width 154 height 30
click at [474, 214] on div "1" at bounding box center [510, 218] width 122 height 31
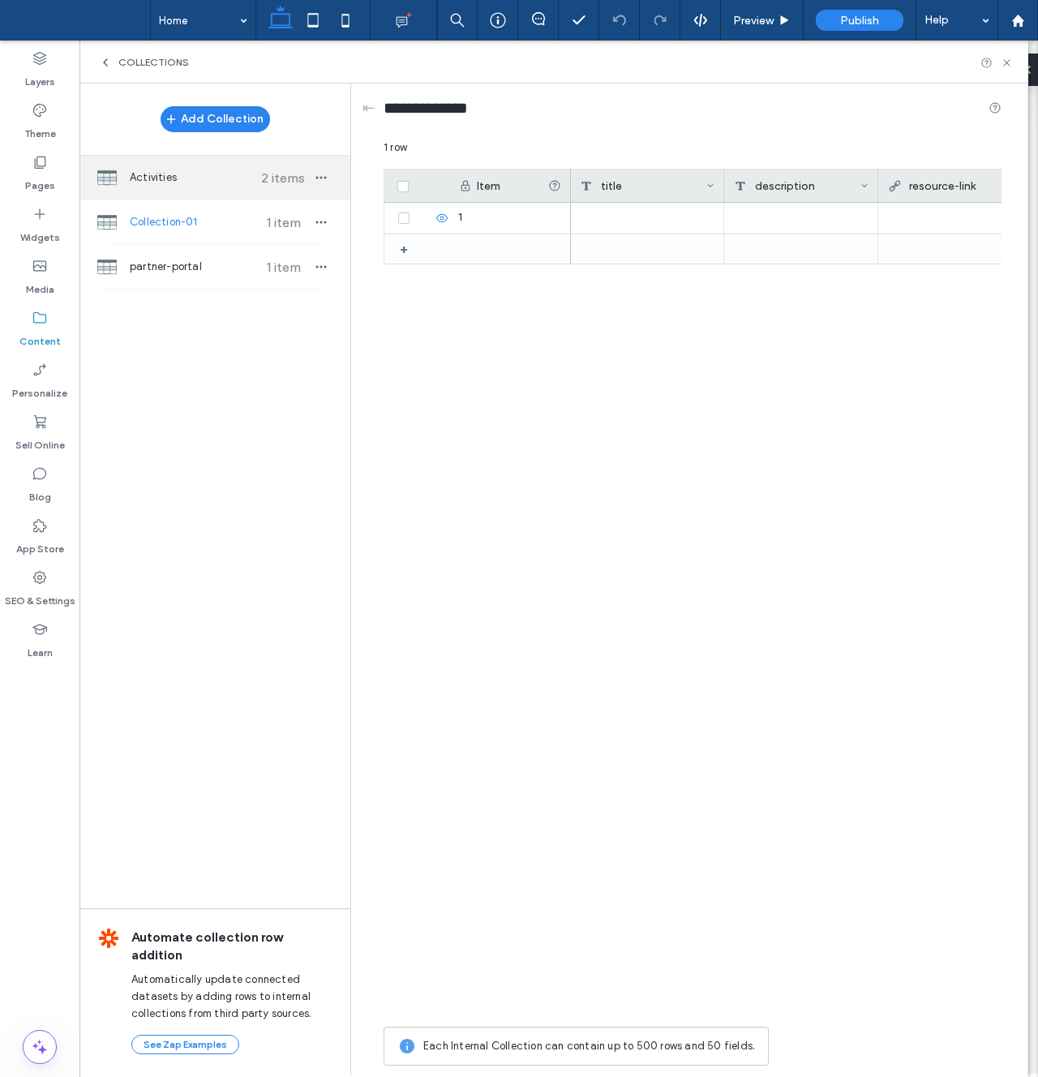
click at [167, 181] on span "Activities" at bounding box center [190, 178] width 121 height 16
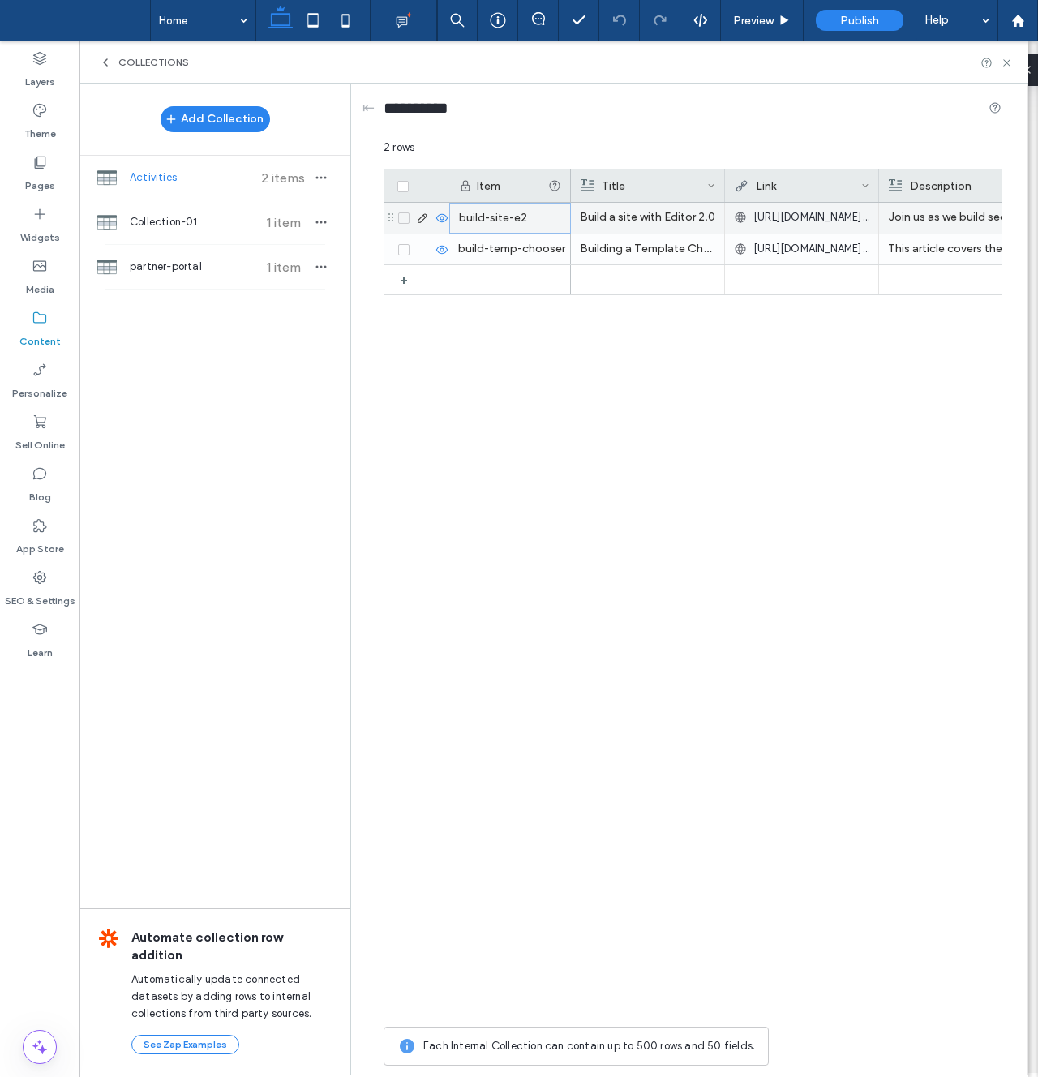
click at [519, 219] on div "build-site-e2" at bounding box center [510, 218] width 122 height 31
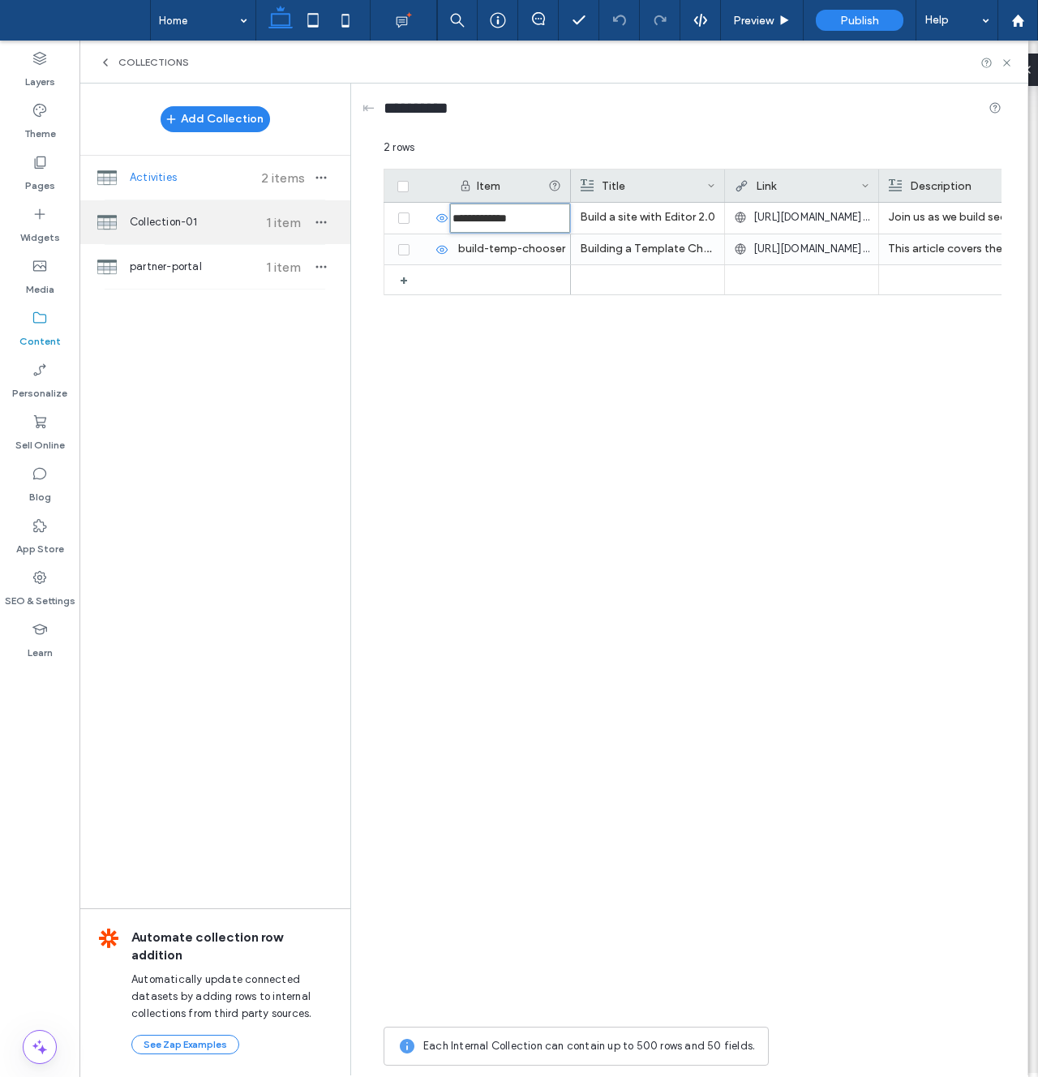
click at [181, 216] on span "Collection-01" at bounding box center [190, 222] width 121 height 16
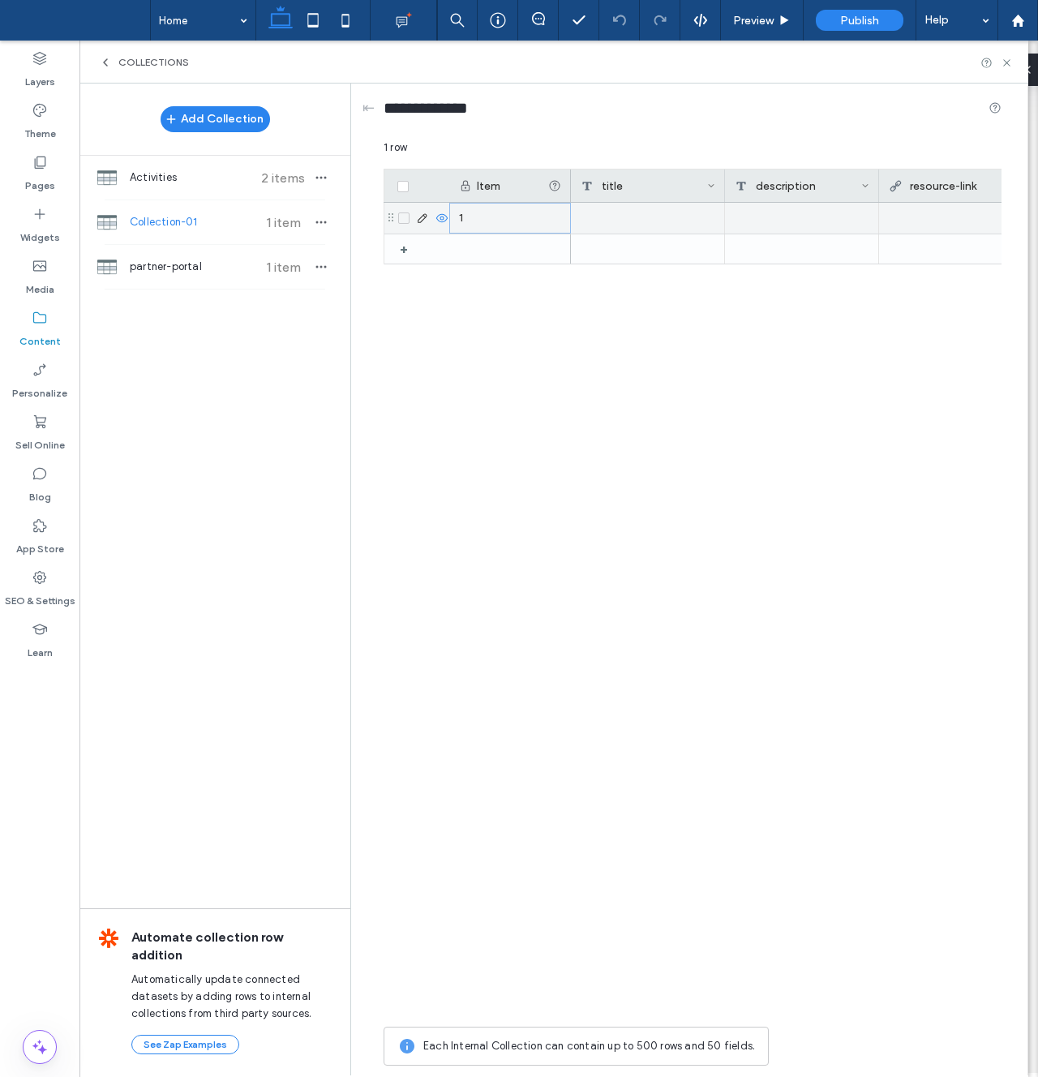
click at [494, 219] on div "1" at bounding box center [510, 218] width 122 height 31
click at [490, 220] on div "1" at bounding box center [510, 218] width 122 height 31
click at [480, 220] on div "1" at bounding box center [510, 218] width 122 height 31
click at [473, 219] on div "1" at bounding box center [510, 218] width 122 height 31
click at [467, 218] on input "*" at bounding box center [510, 218] width 120 height 29
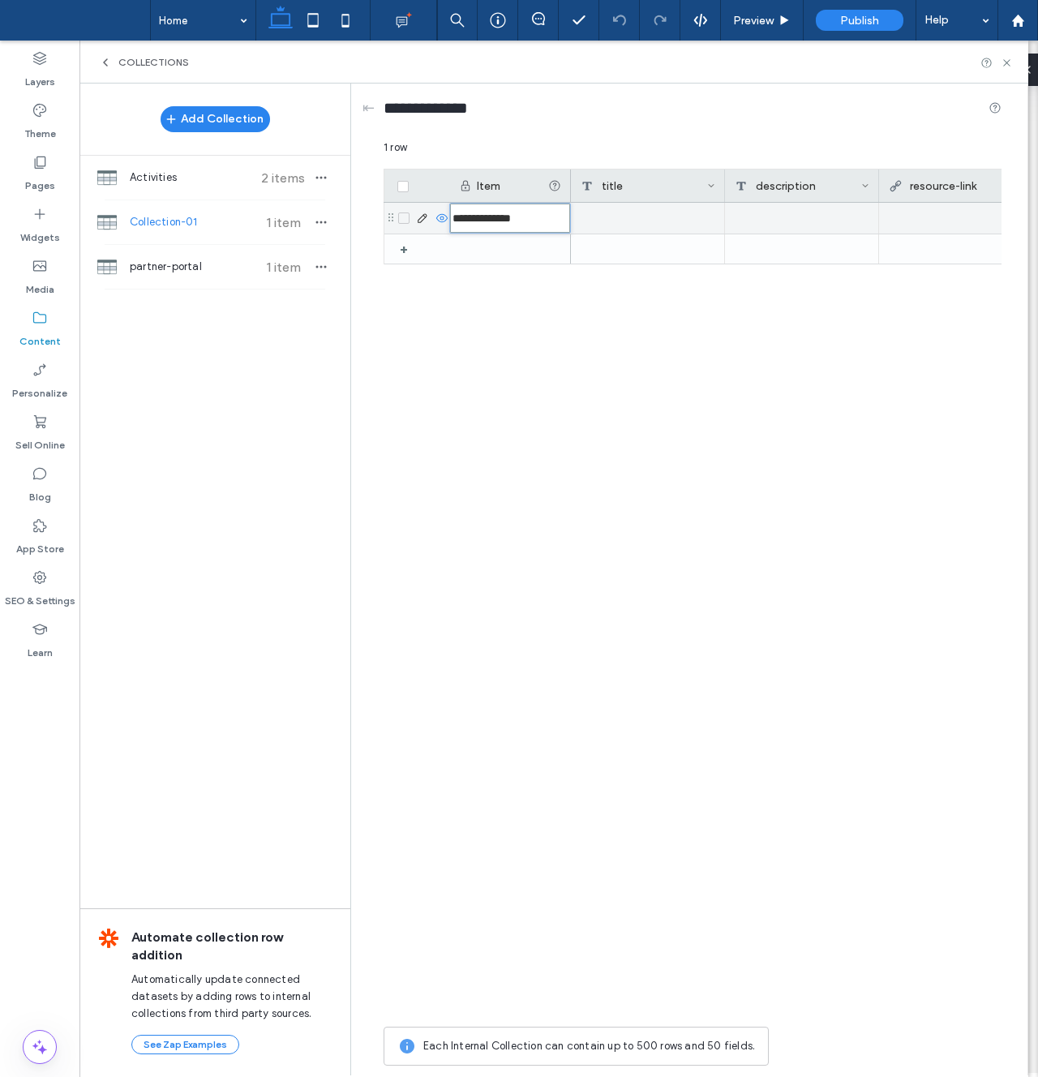
drag, startPoint x: 535, startPoint y: 219, endPoint x: 425, endPoint y: 213, distance: 110.5
click at [425, 213] on div "**********" at bounding box center [478, 218] width 187 height 31
click at [520, 218] on input "**********" at bounding box center [510, 218] width 120 height 29
drag, startPoint x: 505, startPoint y: 217, endPoint x: 452, endPoint y: 217, distance: 52.7
click at [452, 217] on input "**********" at bounding box center [510, 218] width 120 height 29
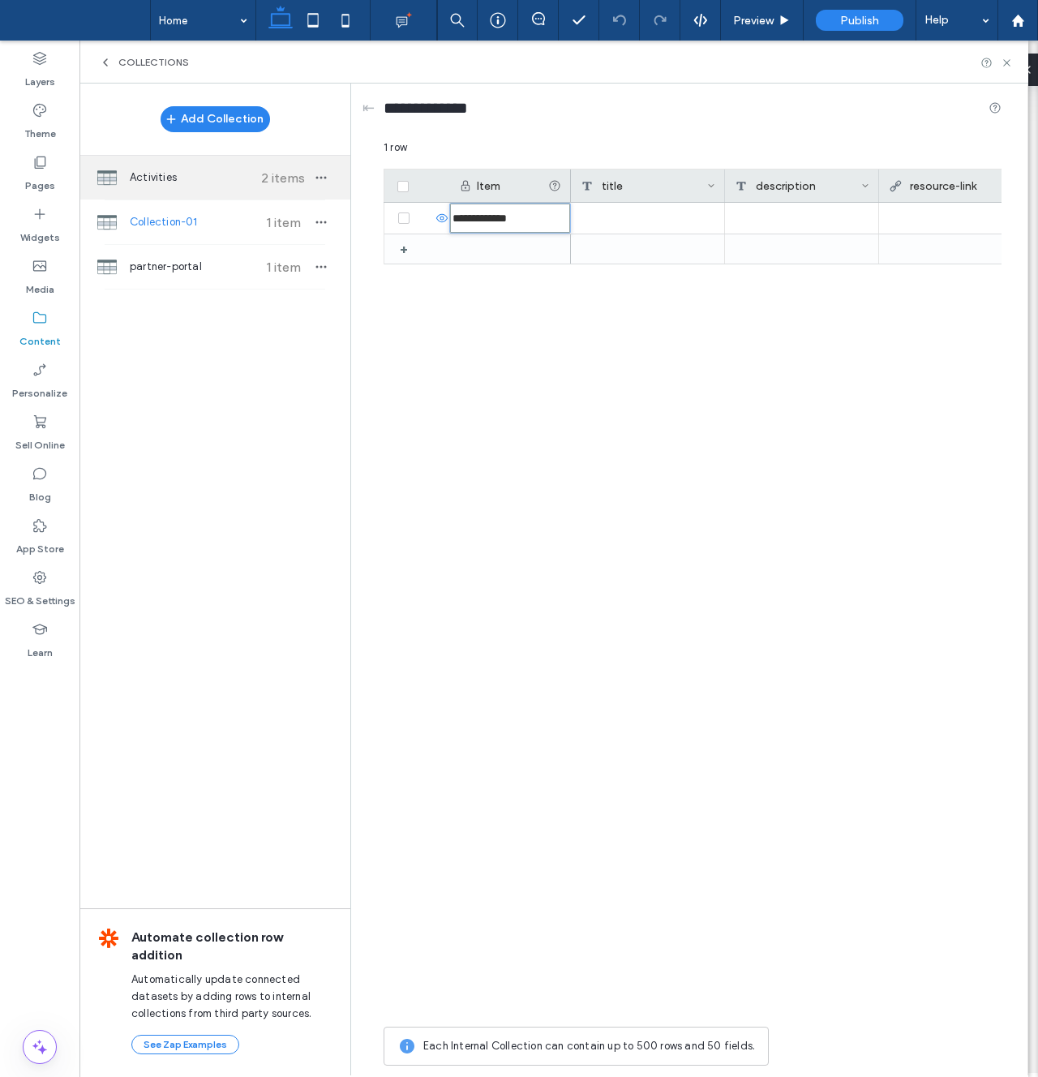
type input "**********"
click at [200, 181] on span "Activities" at bounding box center [190, 178] width 121 height 16
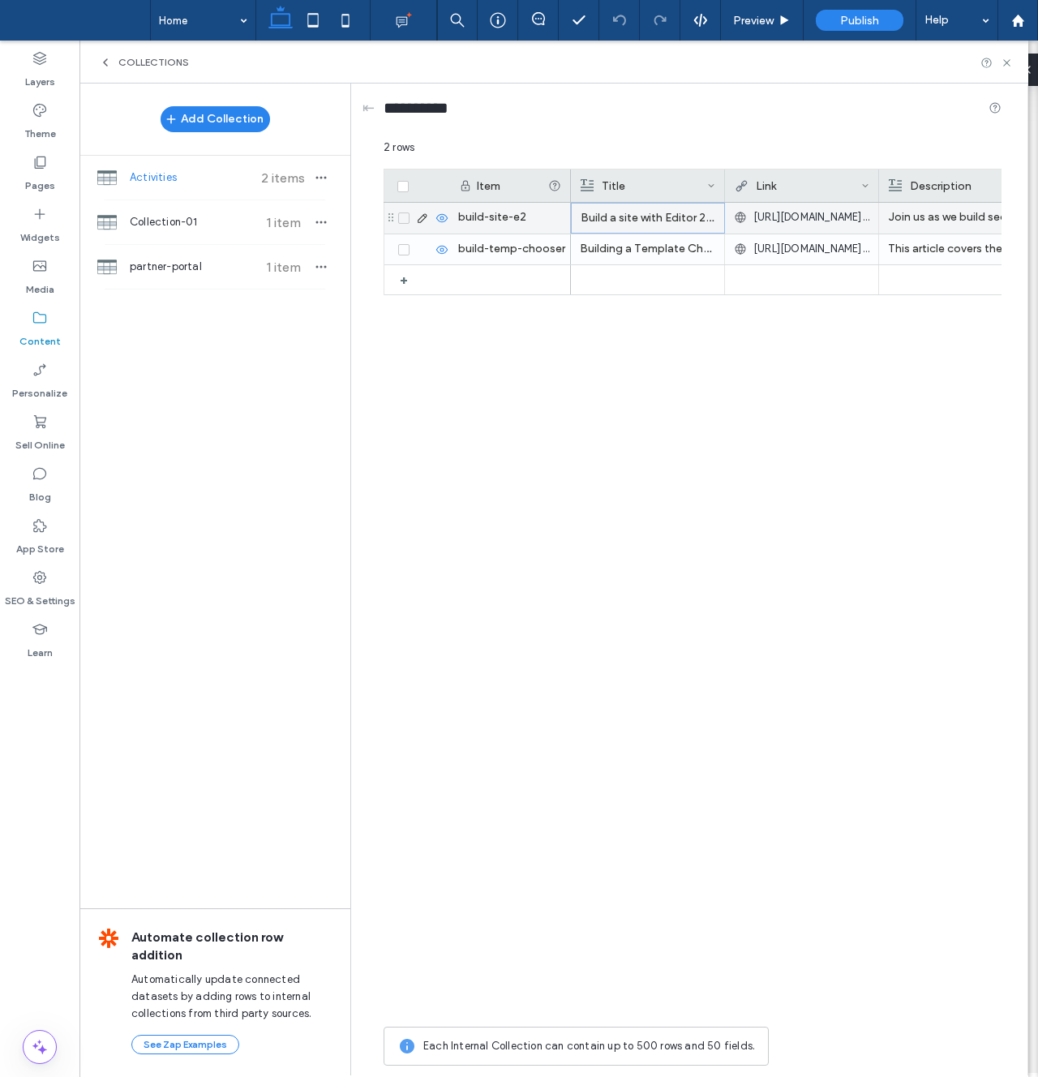
click at [650, 217] on p "Build a site with Editor 2.0" at bounding box center [648, 218] width 135 height 29
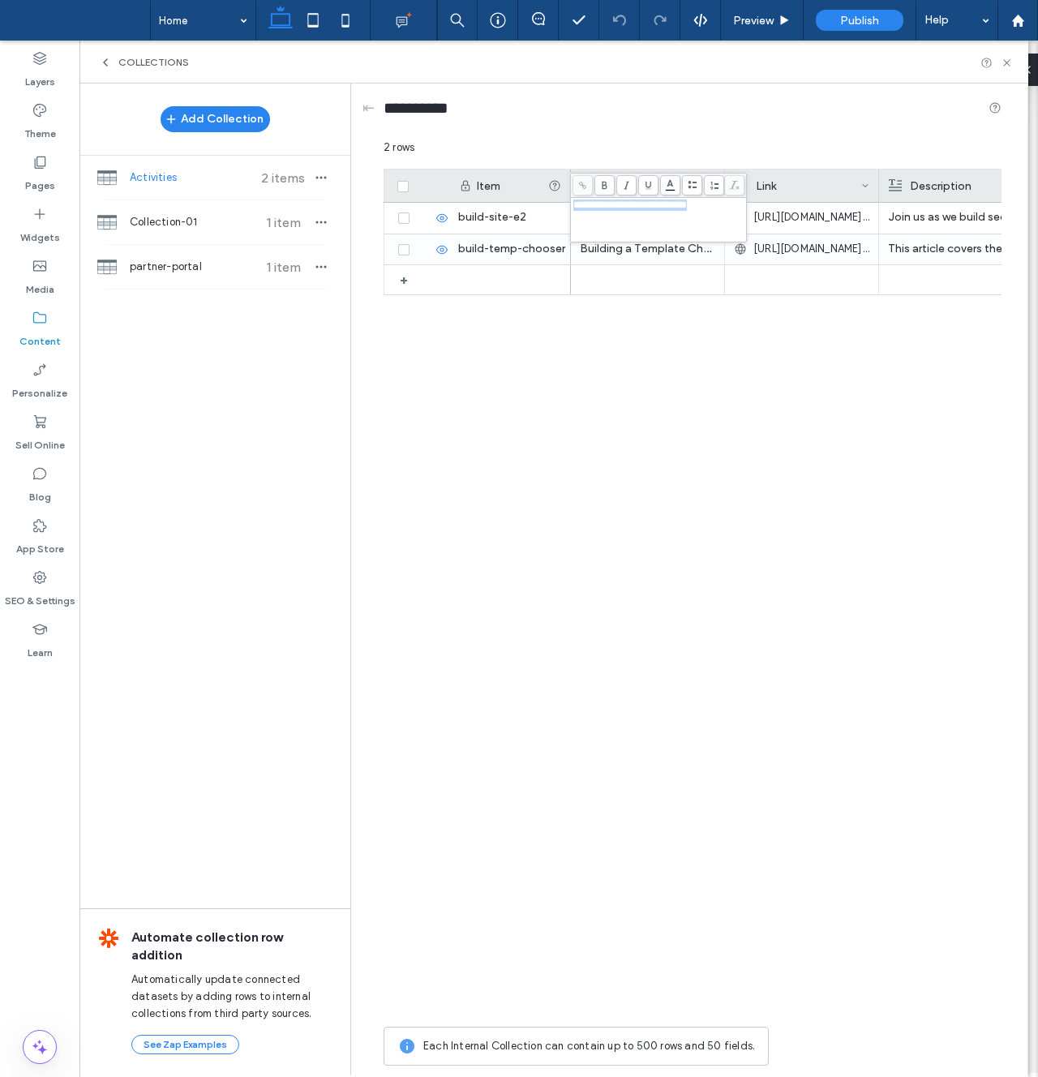
drag, startPoint x: 727, startPoint y: 206, endPoint x: 574, endPoint y: 203, distance: 153.4
click at [574, 203] on div "**********" at bounding box center [659, 205] width 171 height 11
copy span "**********"
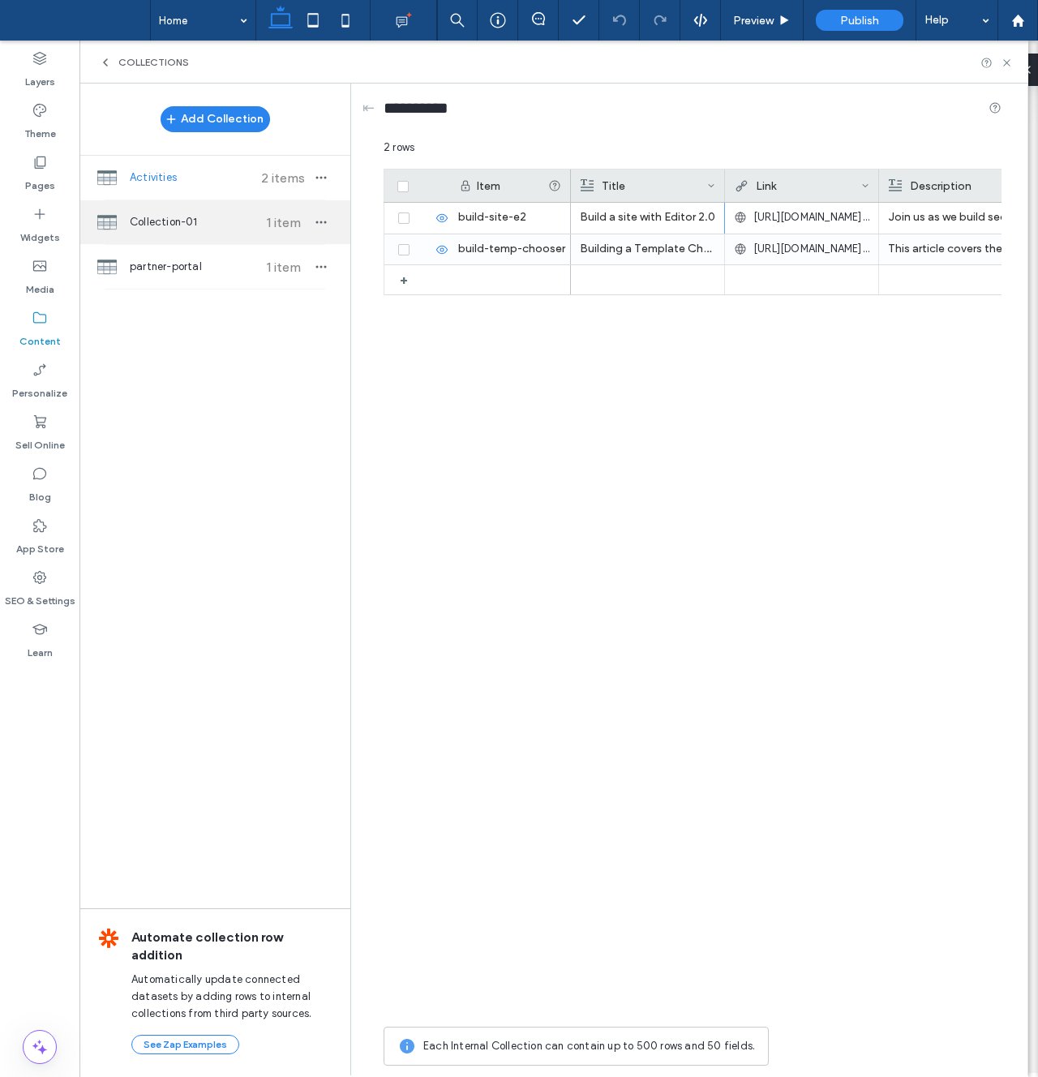
click at [207, 219] on span "Collection-01" at bounding box center [190, 222] width 121 height 16
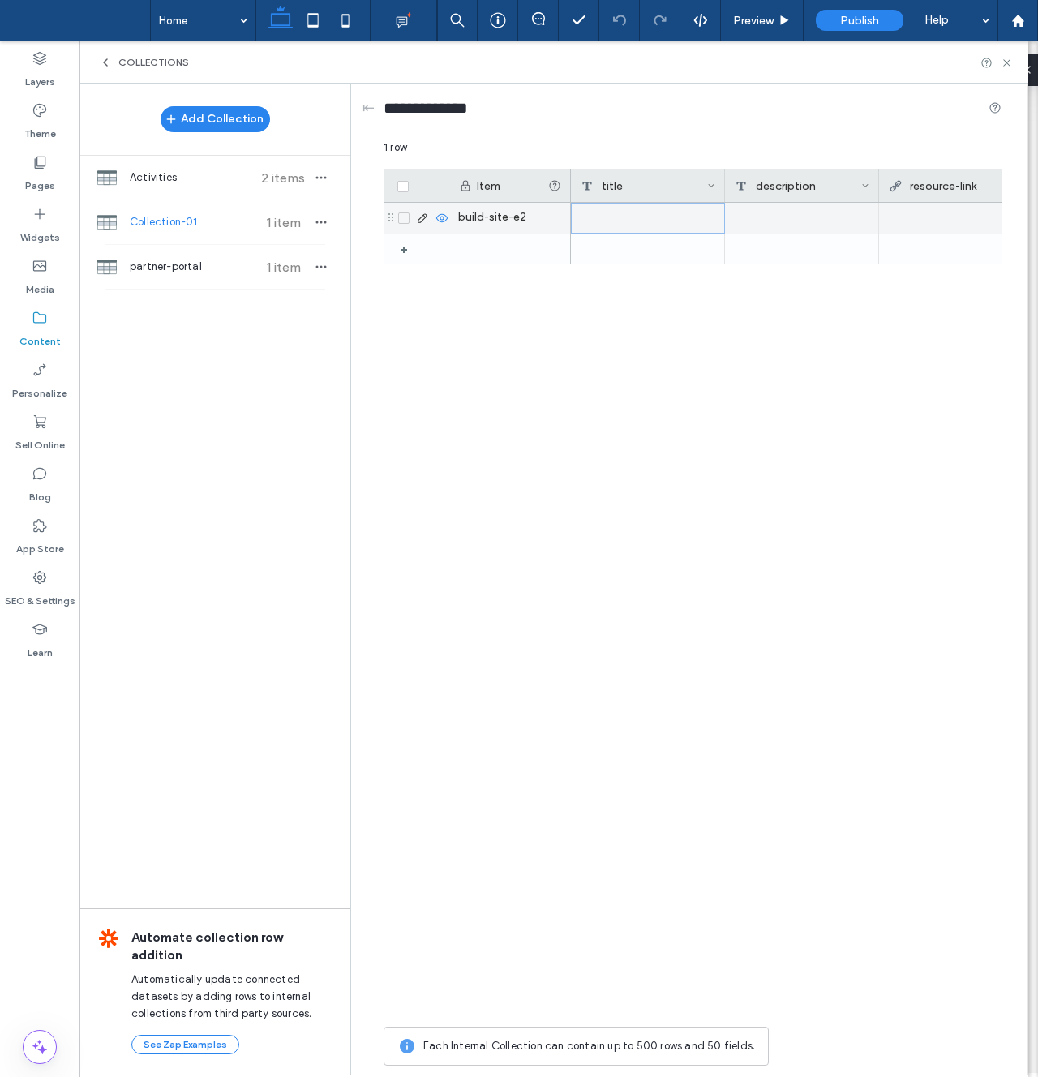
click at [671, 221] on div at bounding box center [648, 218] width 154 height 31
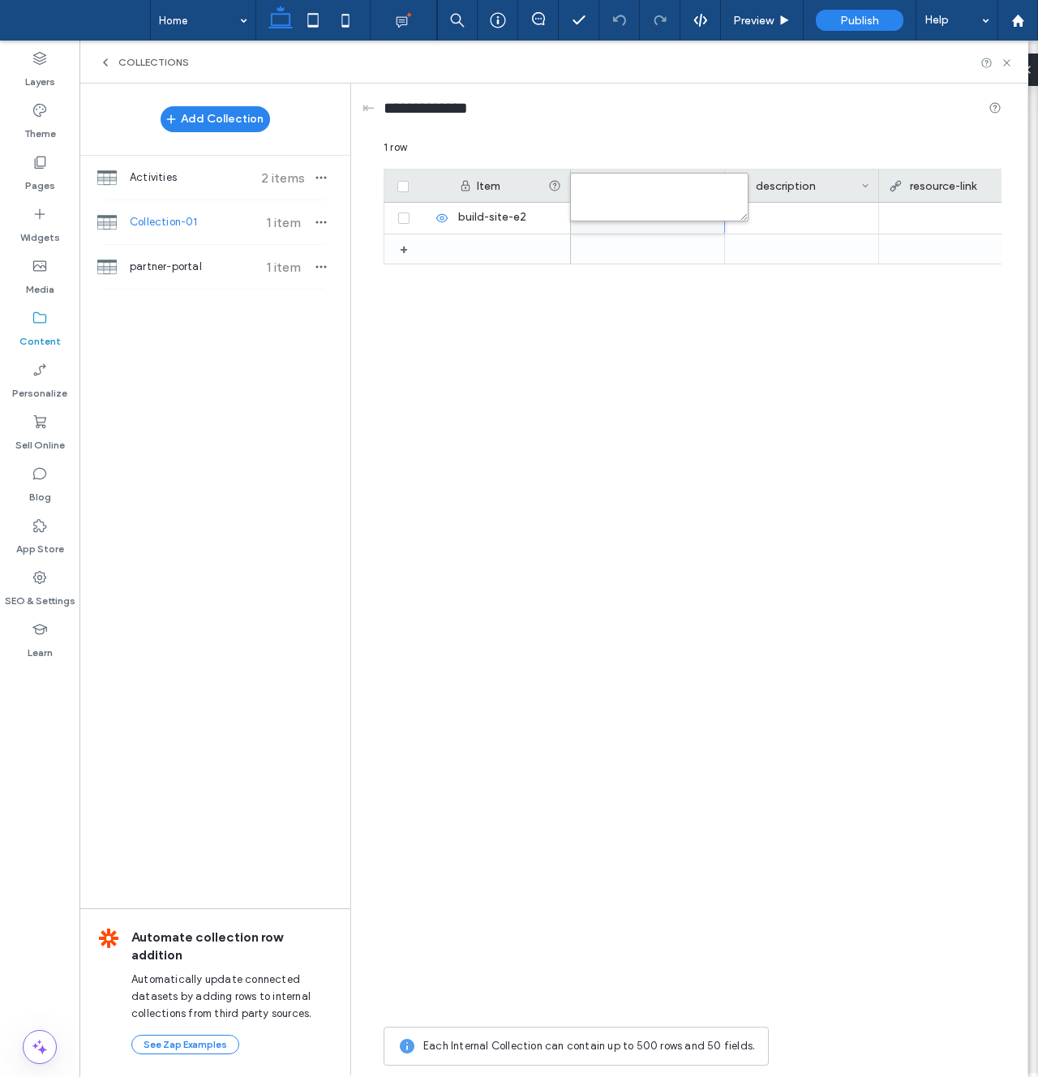
click at [615, 204] on textarea "plain-text-cell" at bounding box center [659, 197] width 178 height 49
paste textarea "**********"
type textarea "**********"
click at [814, 221] on div at bounding box center [802, 218] width 154 height 31
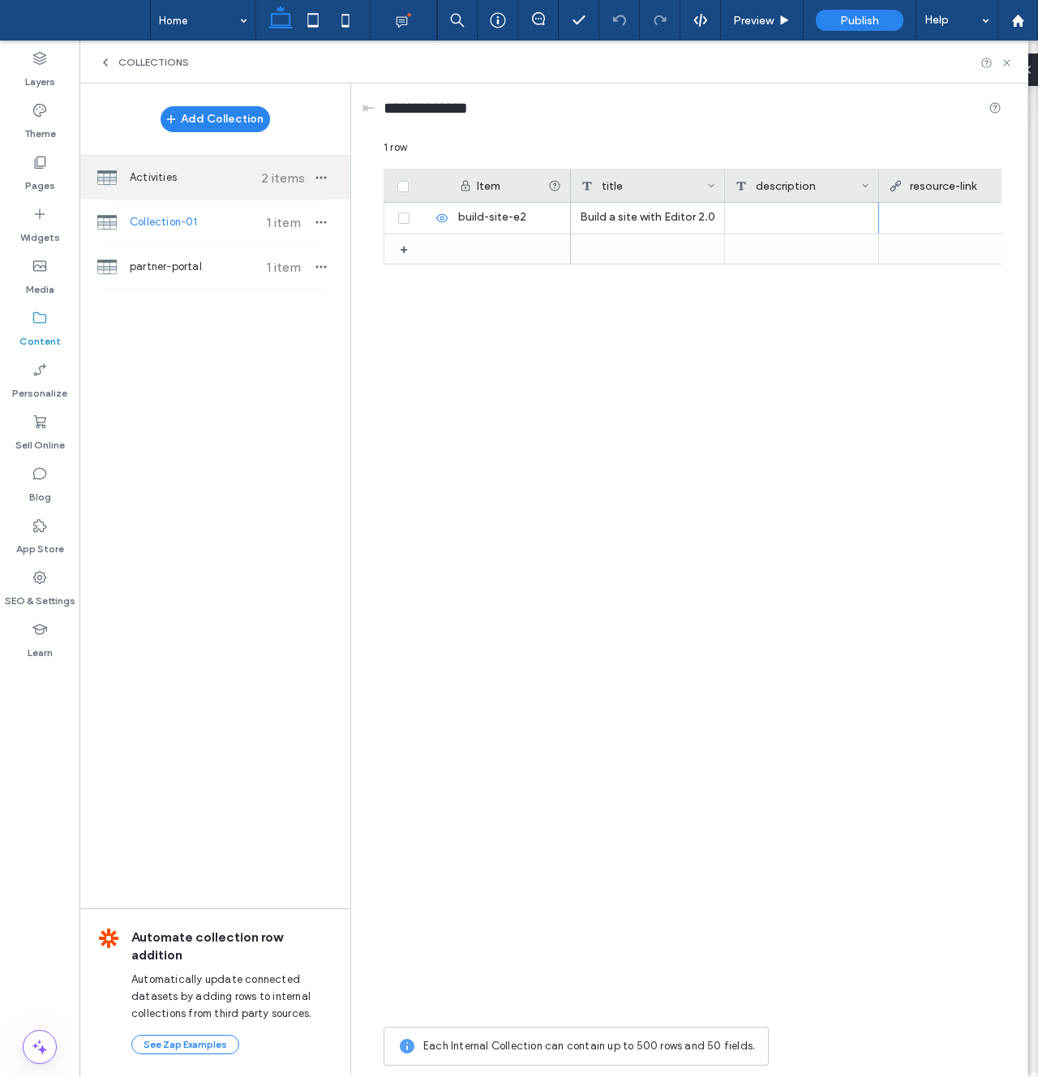
click at [205, 190] on div "Activities 2 items" at bounding box center [215, 178] width 271 height 44
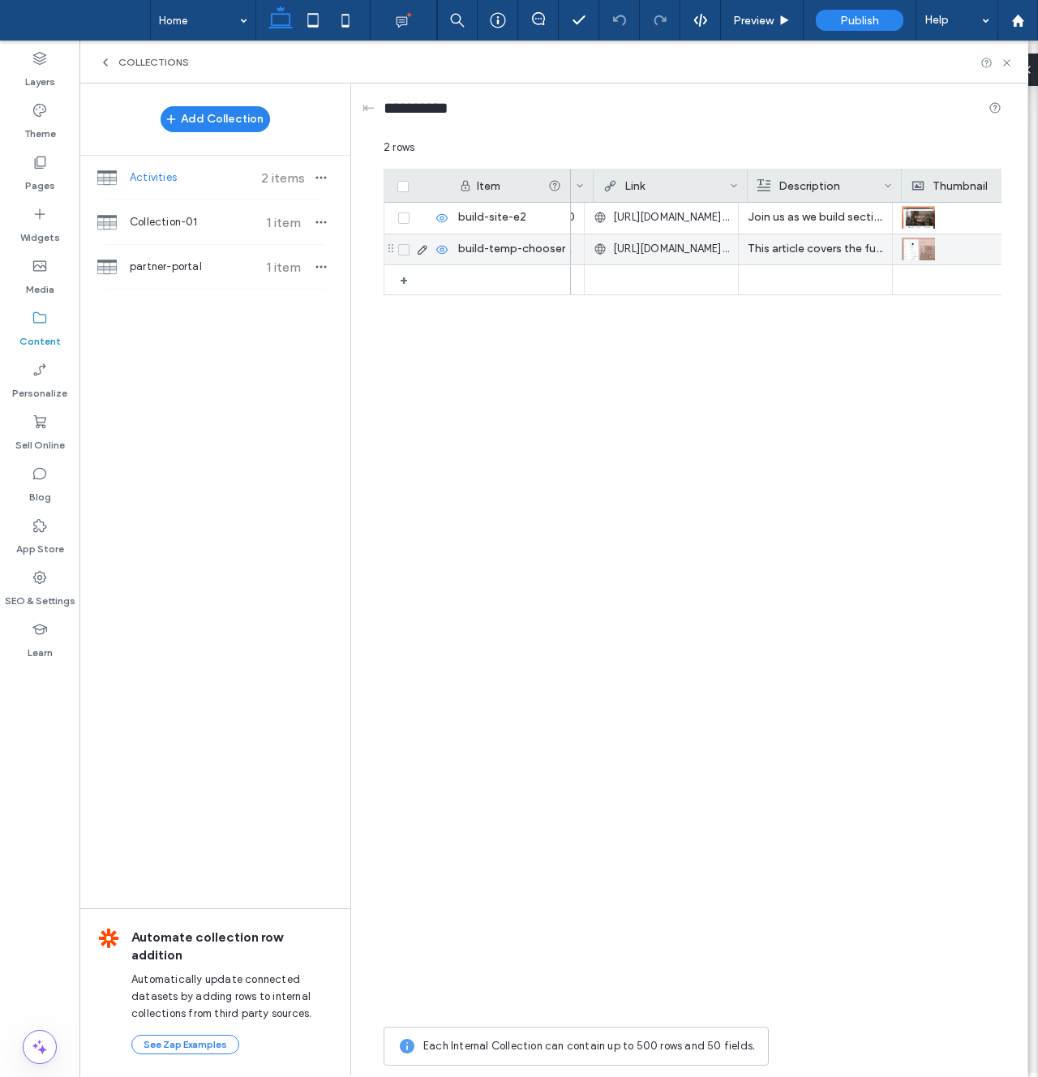
scroll to position [0, 155]
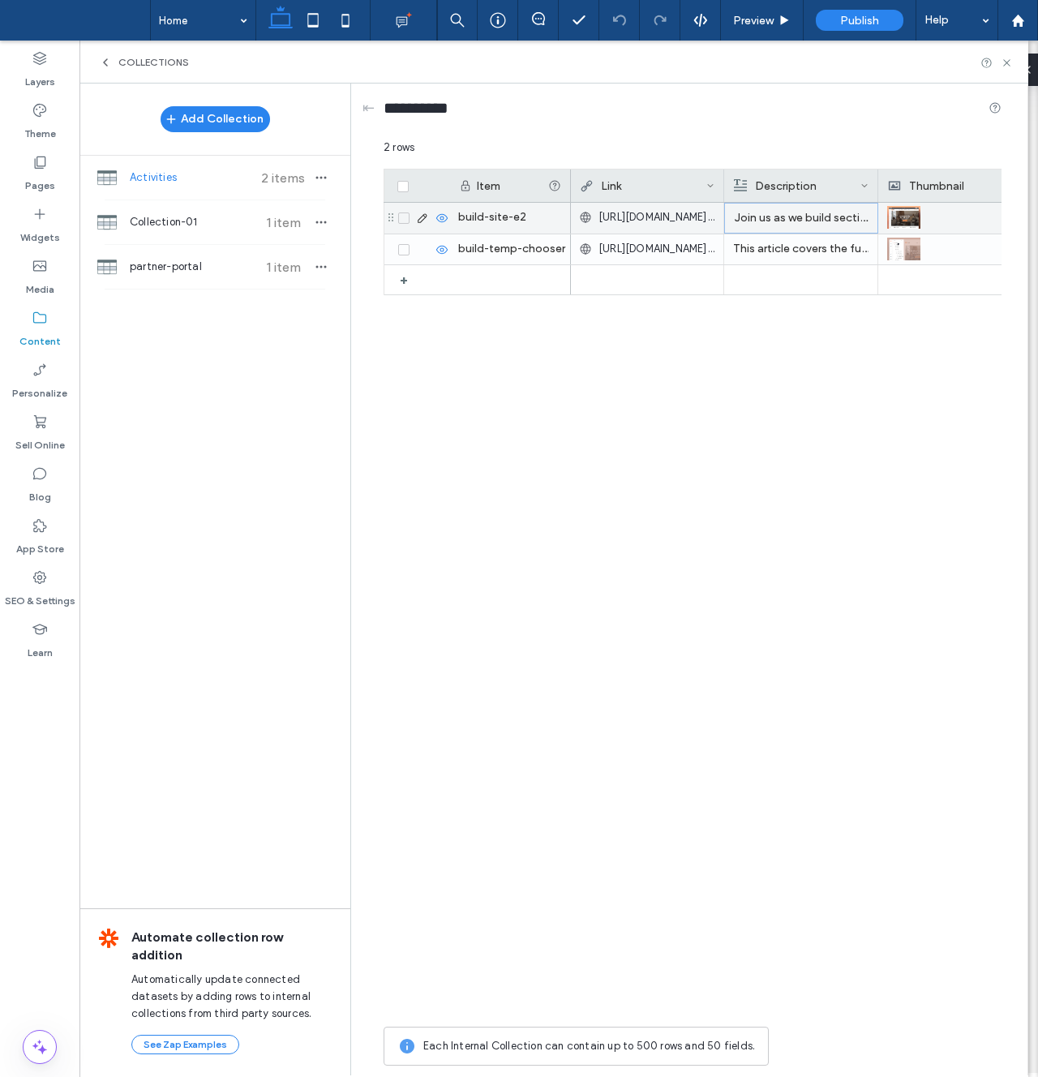
click at [829, 220] on p "Join us as we build sections and learn the capabilities of Editor 2.0. We'll gi…" at bounding box center [801, 218] width 135 height 29
click at [816, 221] on span "**********" at bounding box center [879, 211] width 304 height 22
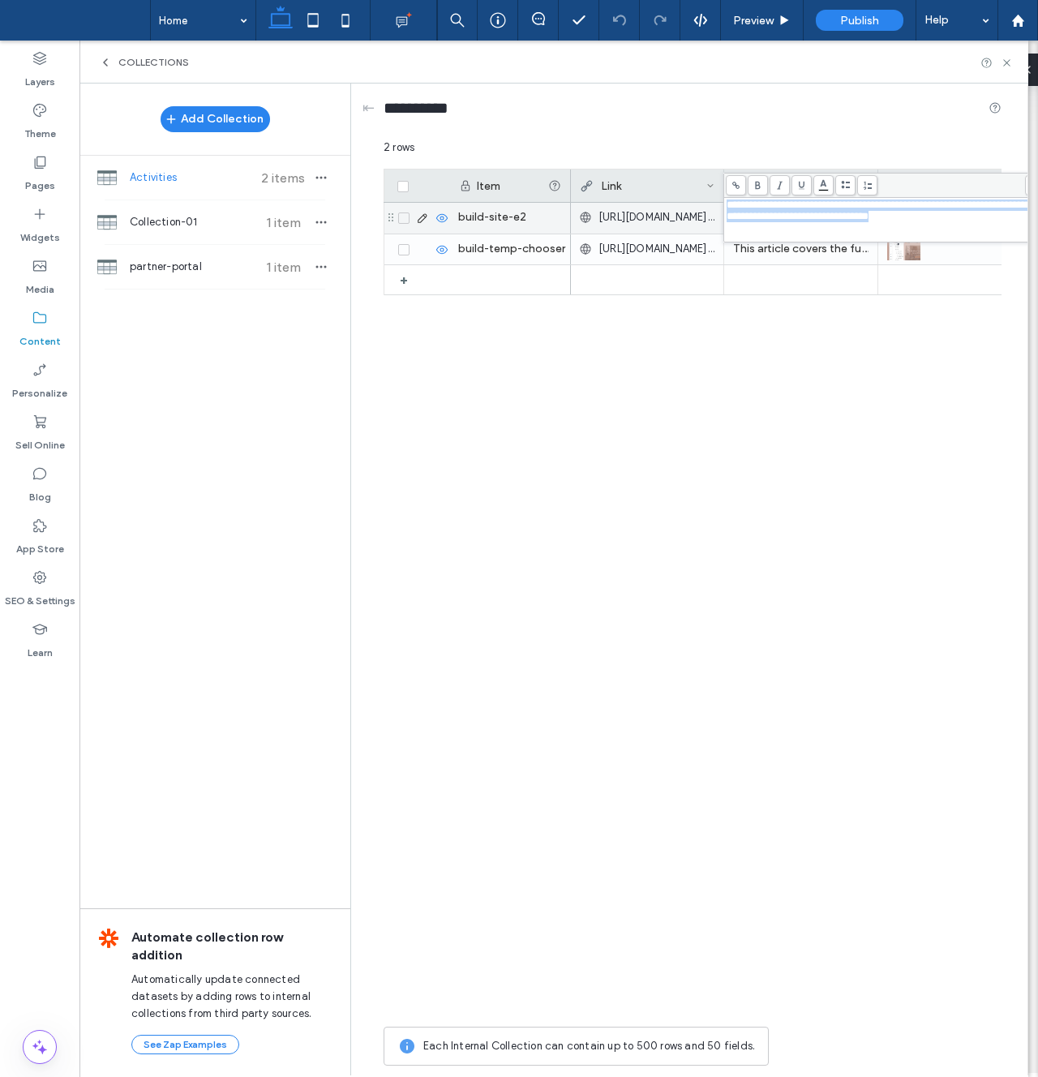
copy span "**********"
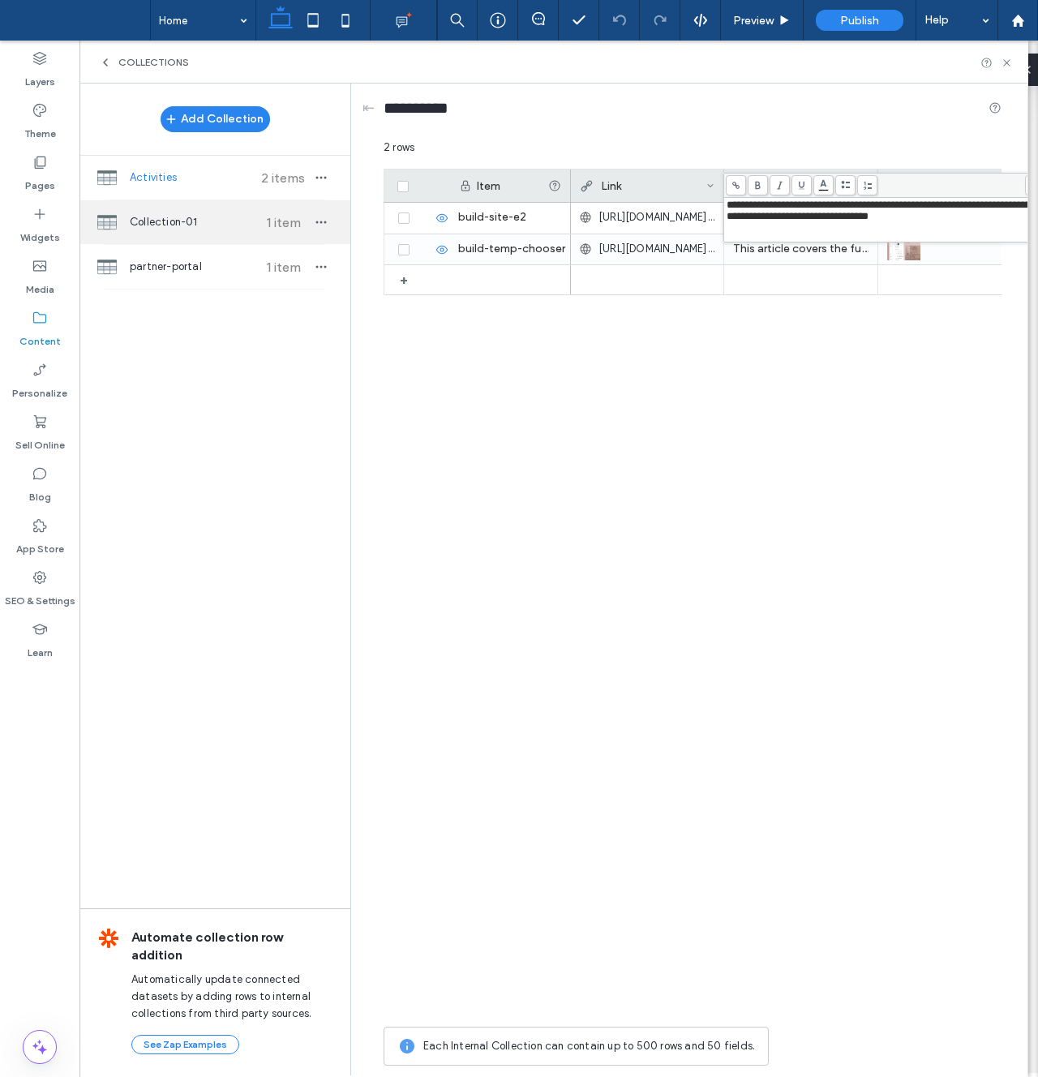
click at [172, 217] on span "Collection-01" at bounding box center [190, 222] width 121 height 16
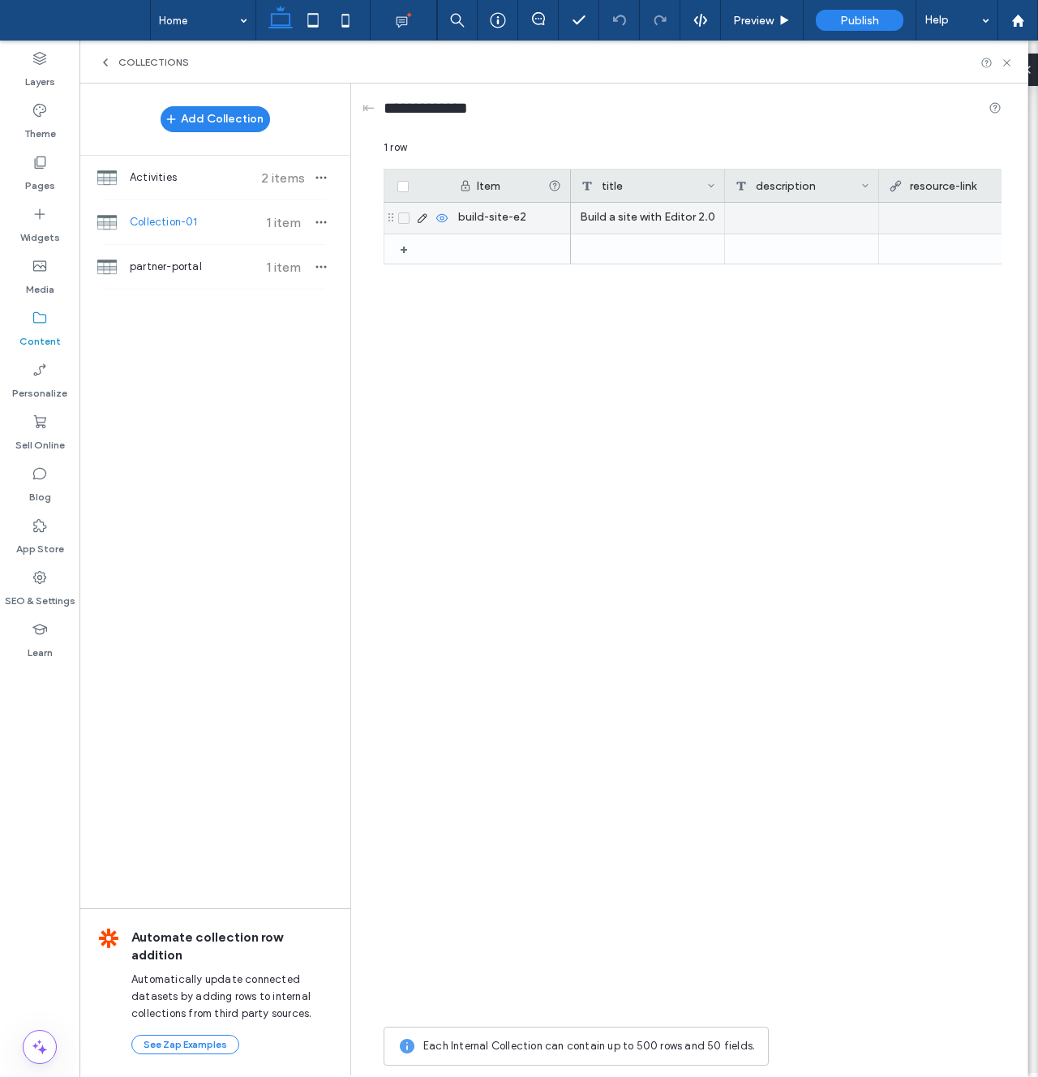
click at [821, 214] on div at bounding box center [802, 218] width 154 height 31
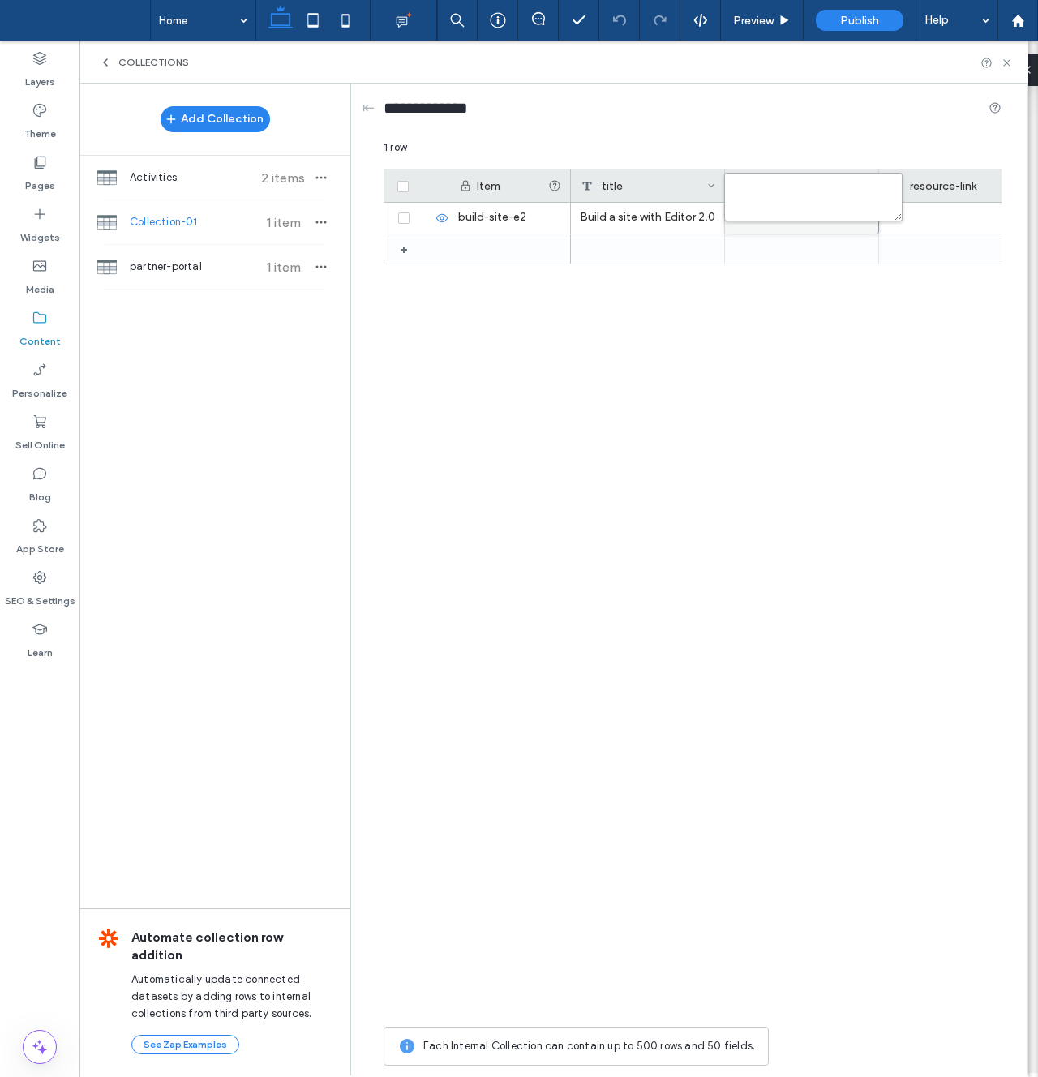
click at [784, 198] on textarea "plain-text-cell" at bounding box center [813, 197] width 178 height 49
paste textarea "**********"
type textarea "**********"
click at [806, 297] on div "Build a site with Editor 2.0" at bounding box center [786, 611] width 431 height 816
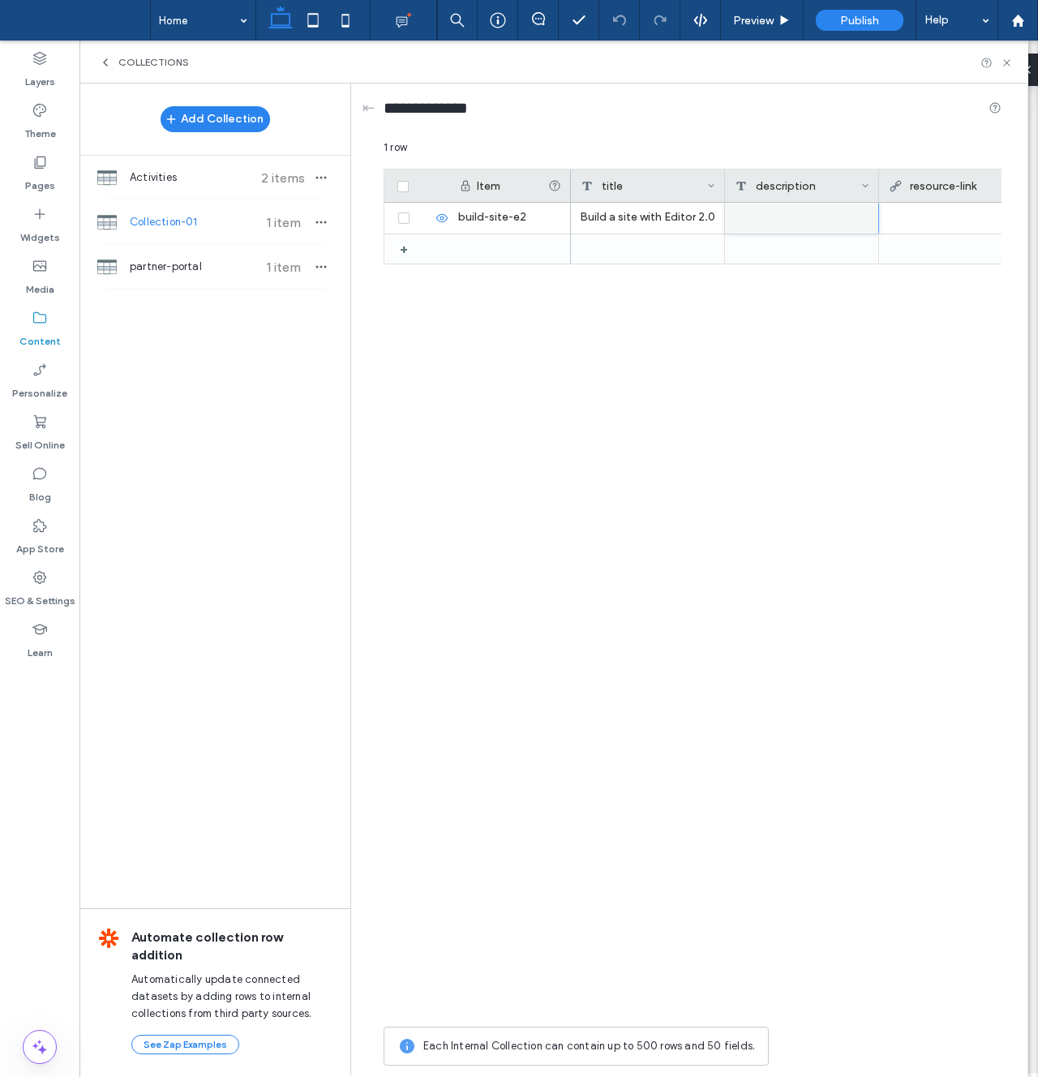
click at [941, 199] on div "resource-link" at bounding box center [952, 186] width 127 height 32
click at [943, 250] on div "Link" at bounding box center [978, 253] width 158 height 16
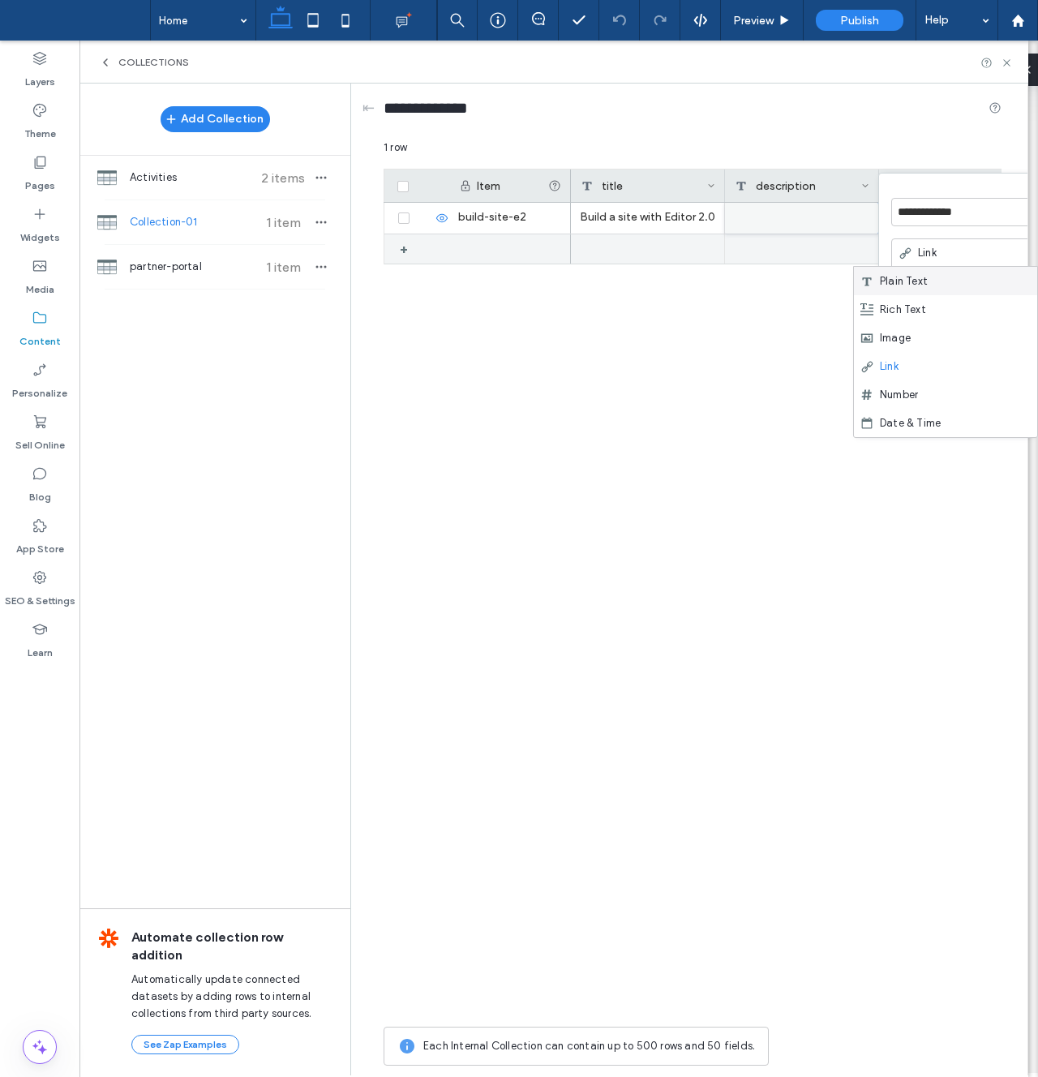
drag, startPoint x: 724, startPoint y: 261, endPoint x: 879, endPoint y: 227, distance: 159.4
click at [724, 261] on div at bounding box center [648, 248] width 154 height 29
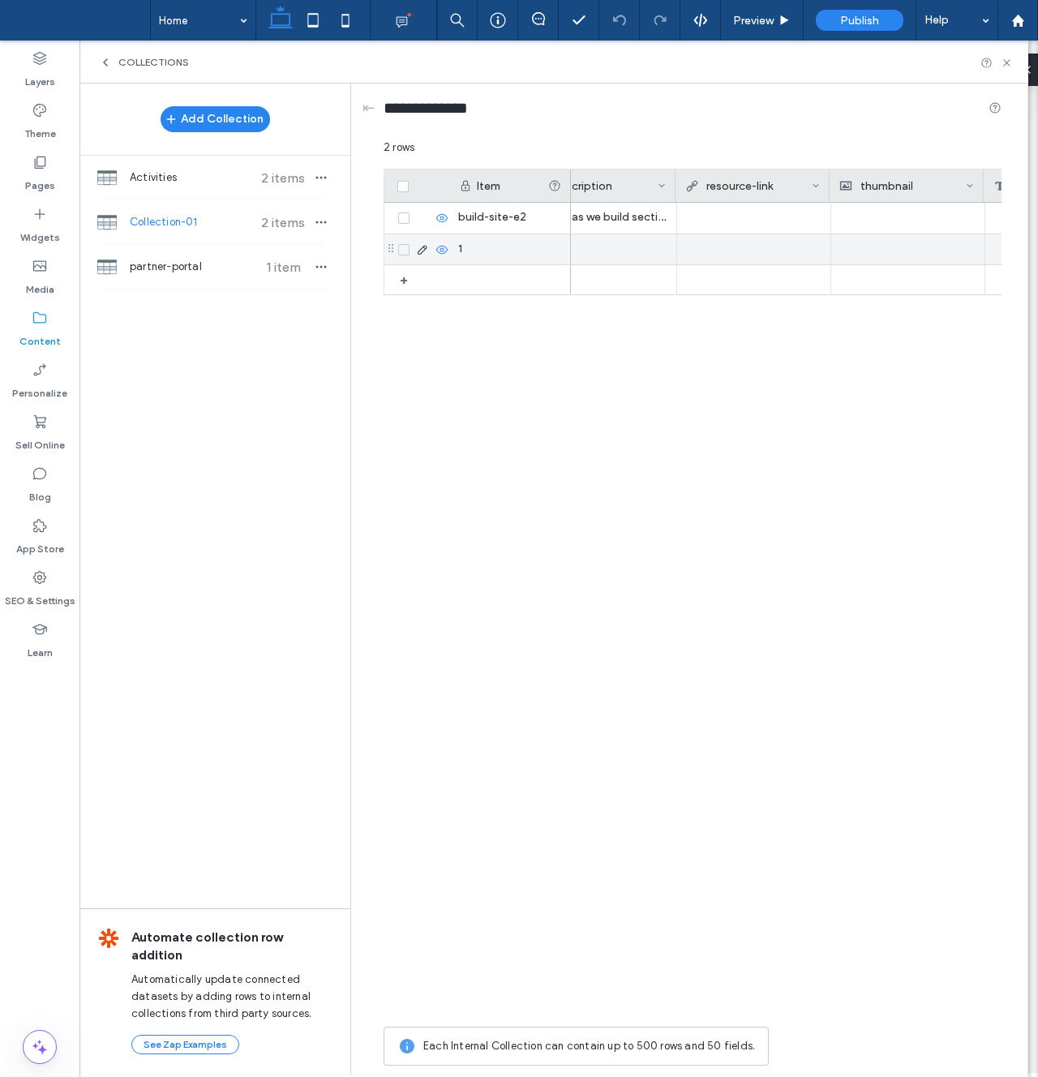
scroll to position [0, 204]
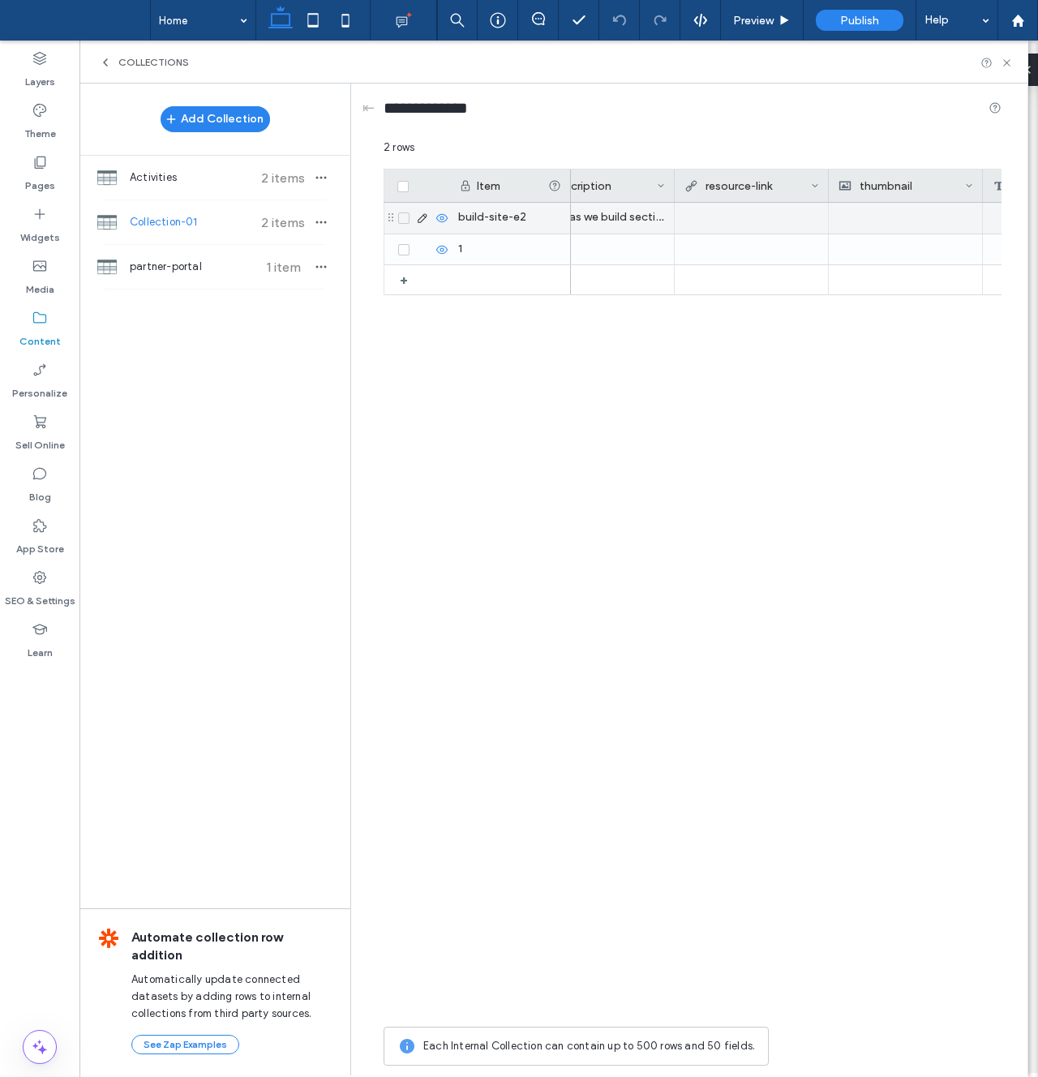
click at [706, 215] on div at bounding box center [751, 217] width 135 height 29
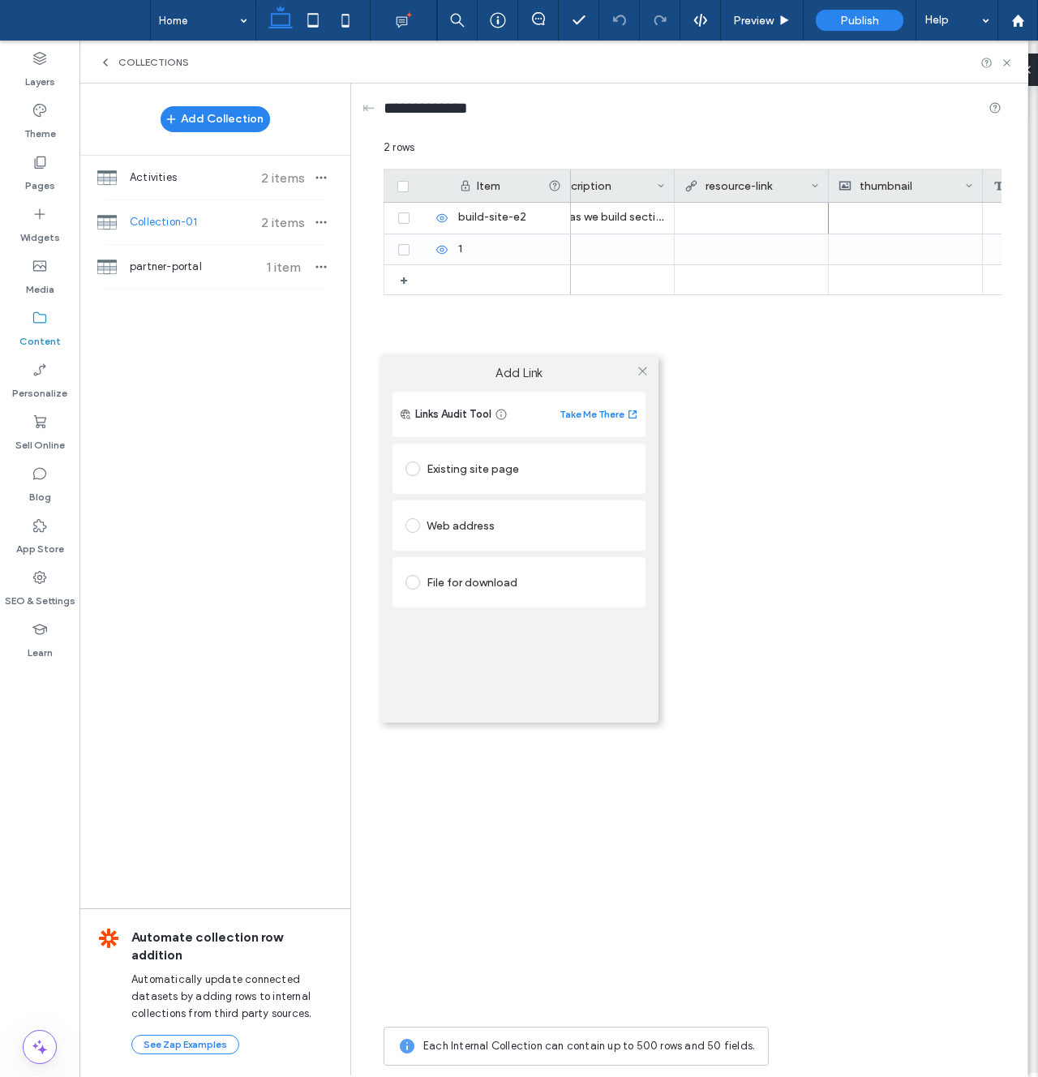
click at [451, 539] on div "Web address" at bounding box center [519, 526] width 227 height 34
click at [454, 558] on input "url" at bounding box center [519, 557] width 227 height 21
type input "**********"
click at [637, 369] on icon at bounding box center [643, 371] width 12 height 12
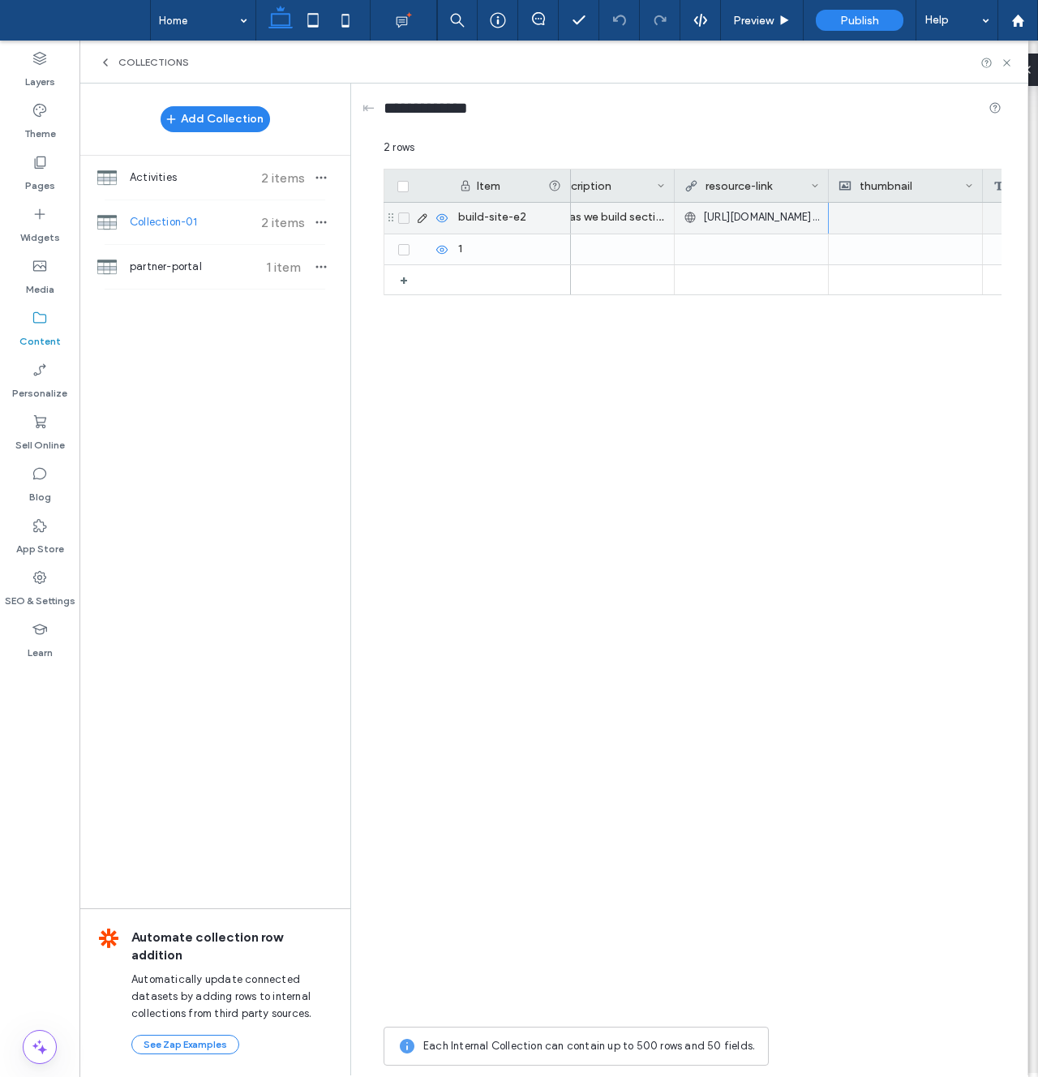
click at [878, 219] on div at bounding box center [905, 218] width 135 height 31
click at [852, 218] on div at bounding box center [906, 218] width 135 height 29
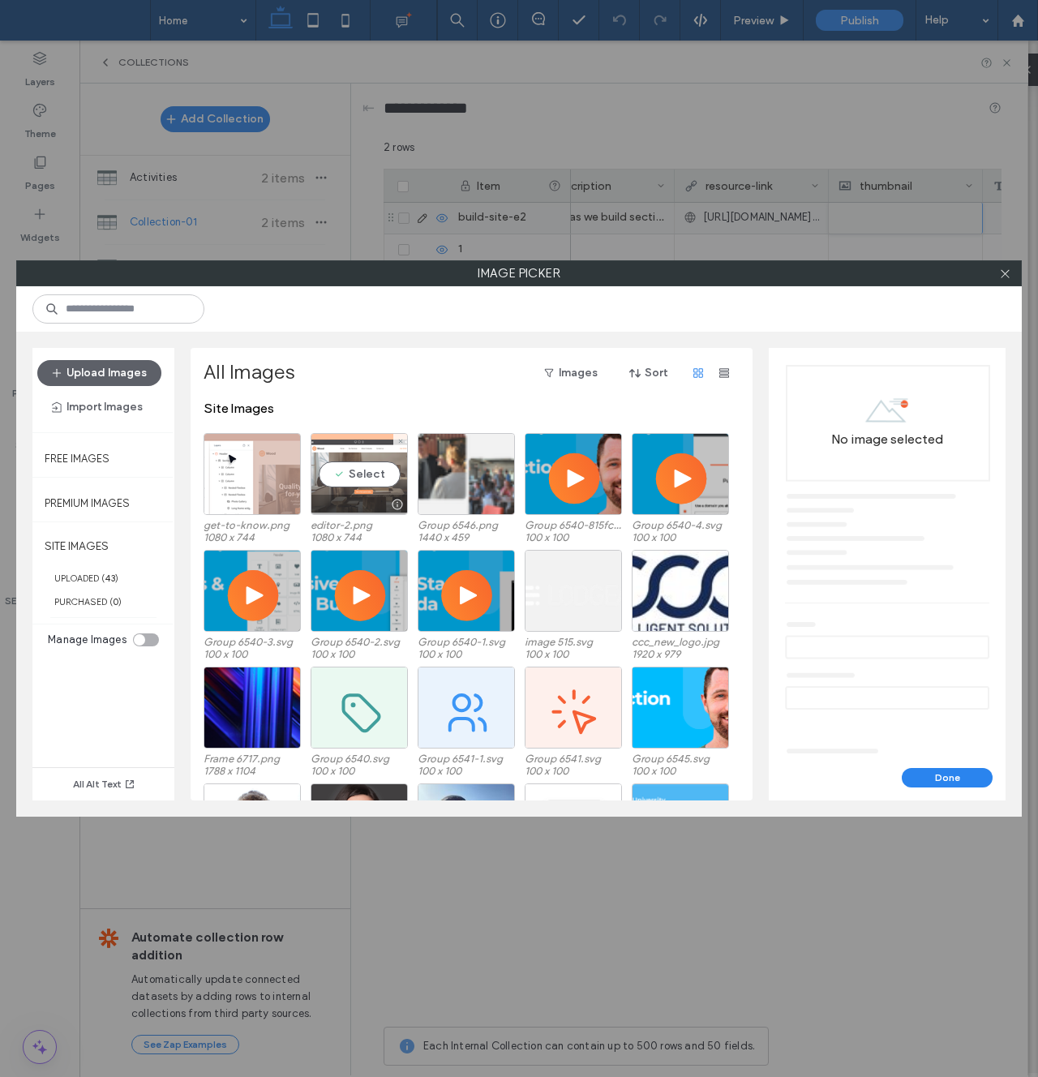
click at [356, 466] on div "Select" at bounding box center [359, 474] width 97 height 82
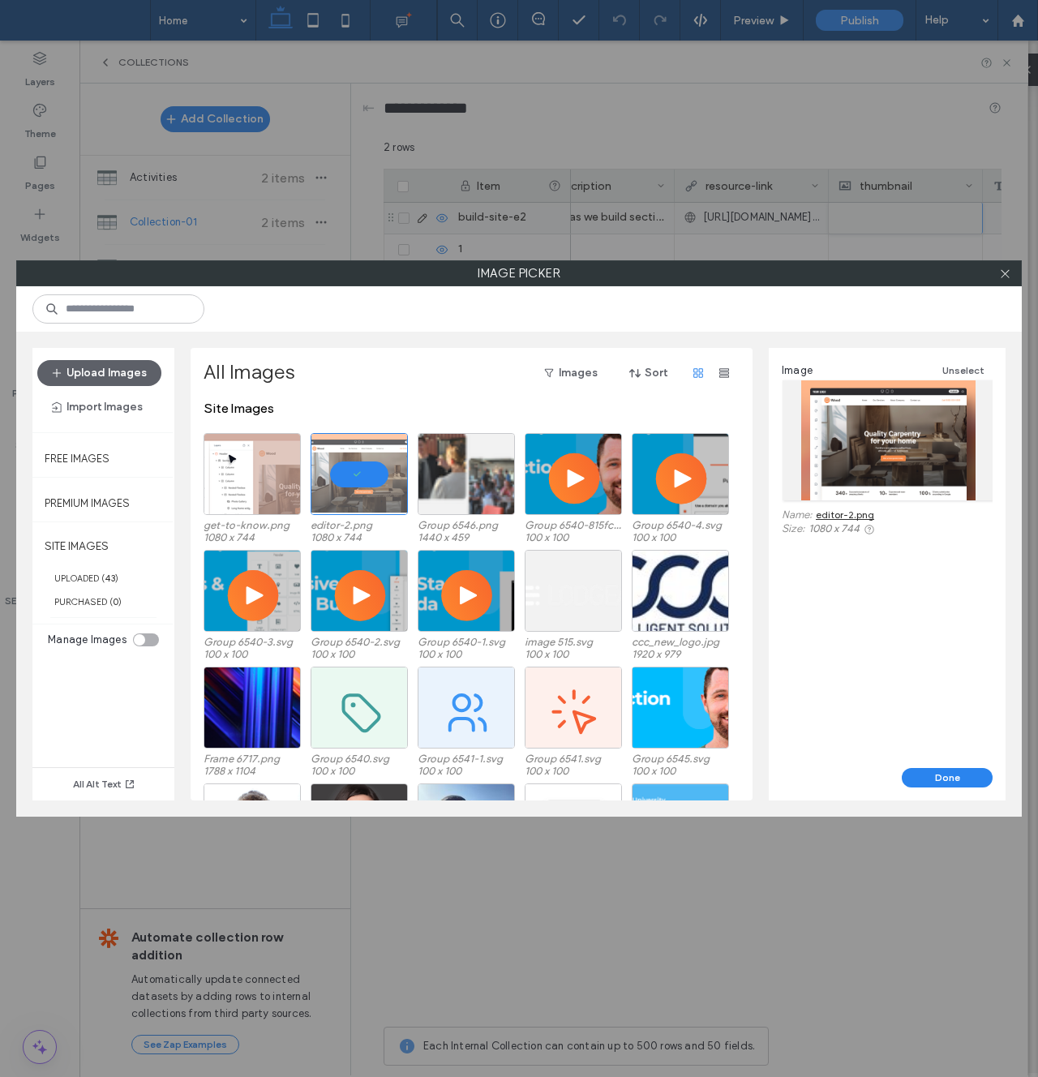
drag, startPoint x: 939, startPoint y: 784, endPoint x: 897, endPoint y: 698, distance: 95.1
click at [939, 784] on button "Done" at bounding box center [947, 777] width 91 height 19
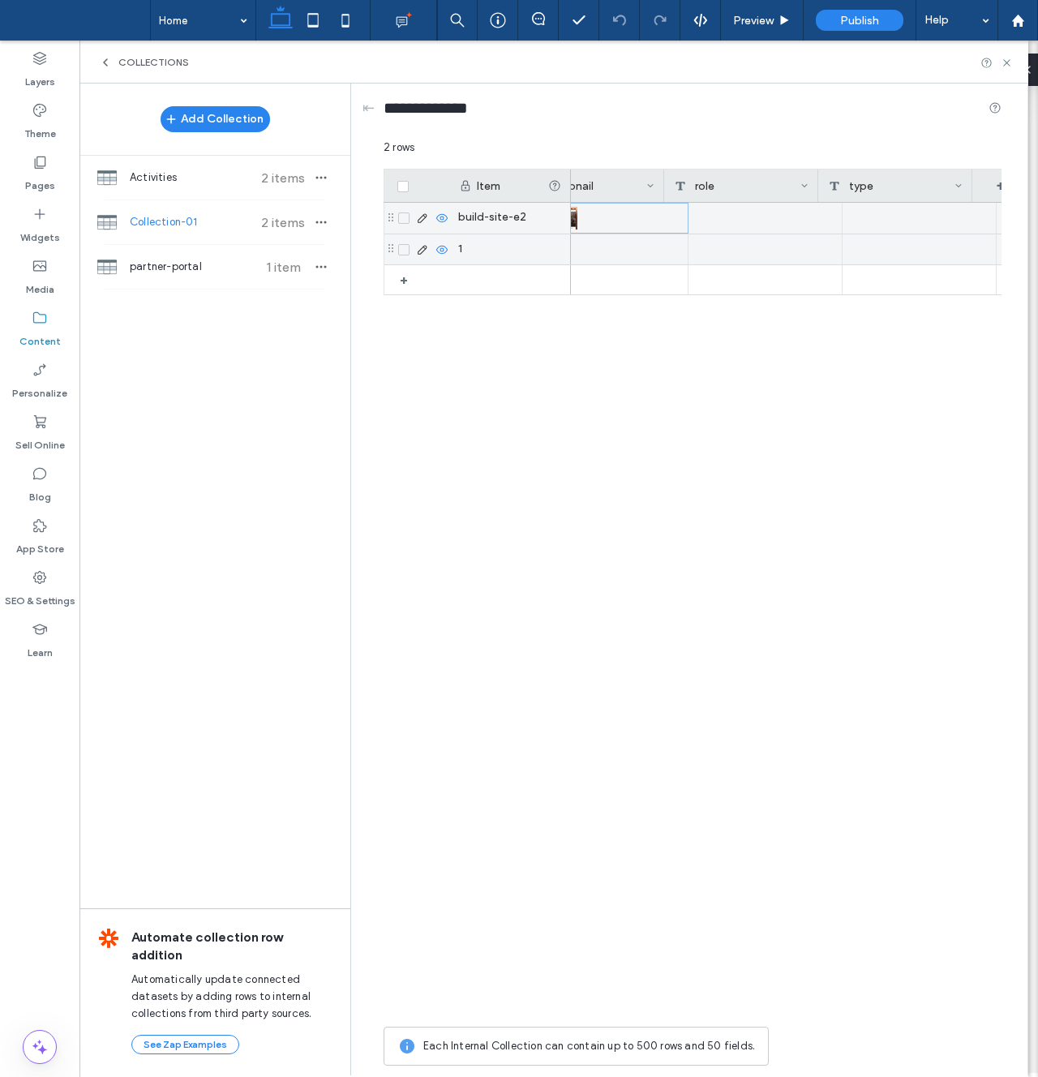
scroll to position [0, 551]
click at [714, 222] on div at bounding box center [714, 218] width 154 height 31
click at [685, 219] on div at bounding box center [714, 218] width 154 height 31
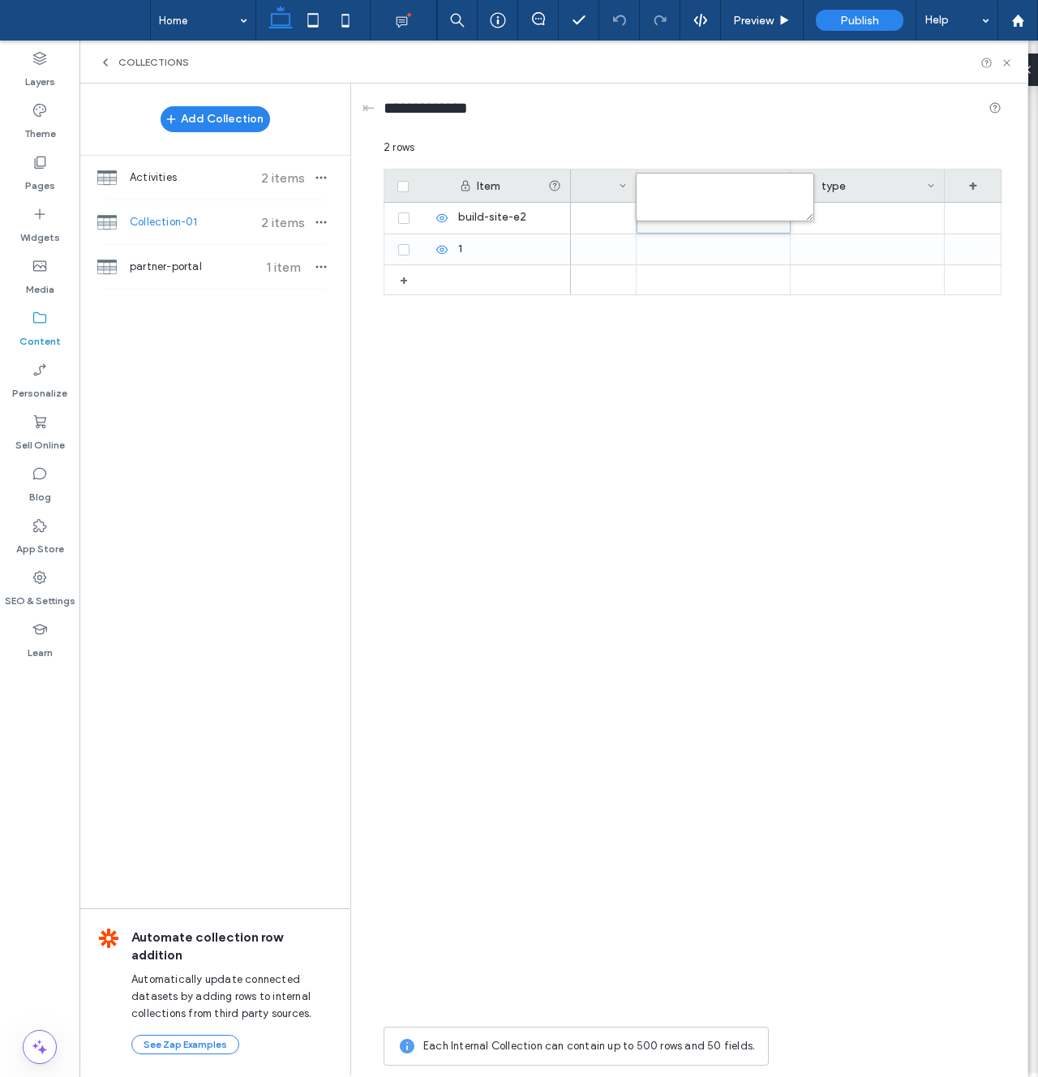
click at [687, 200] on textarea "plain-text-cell" at bounding box center [725, 197] width 178 height 49
type textarea "********"
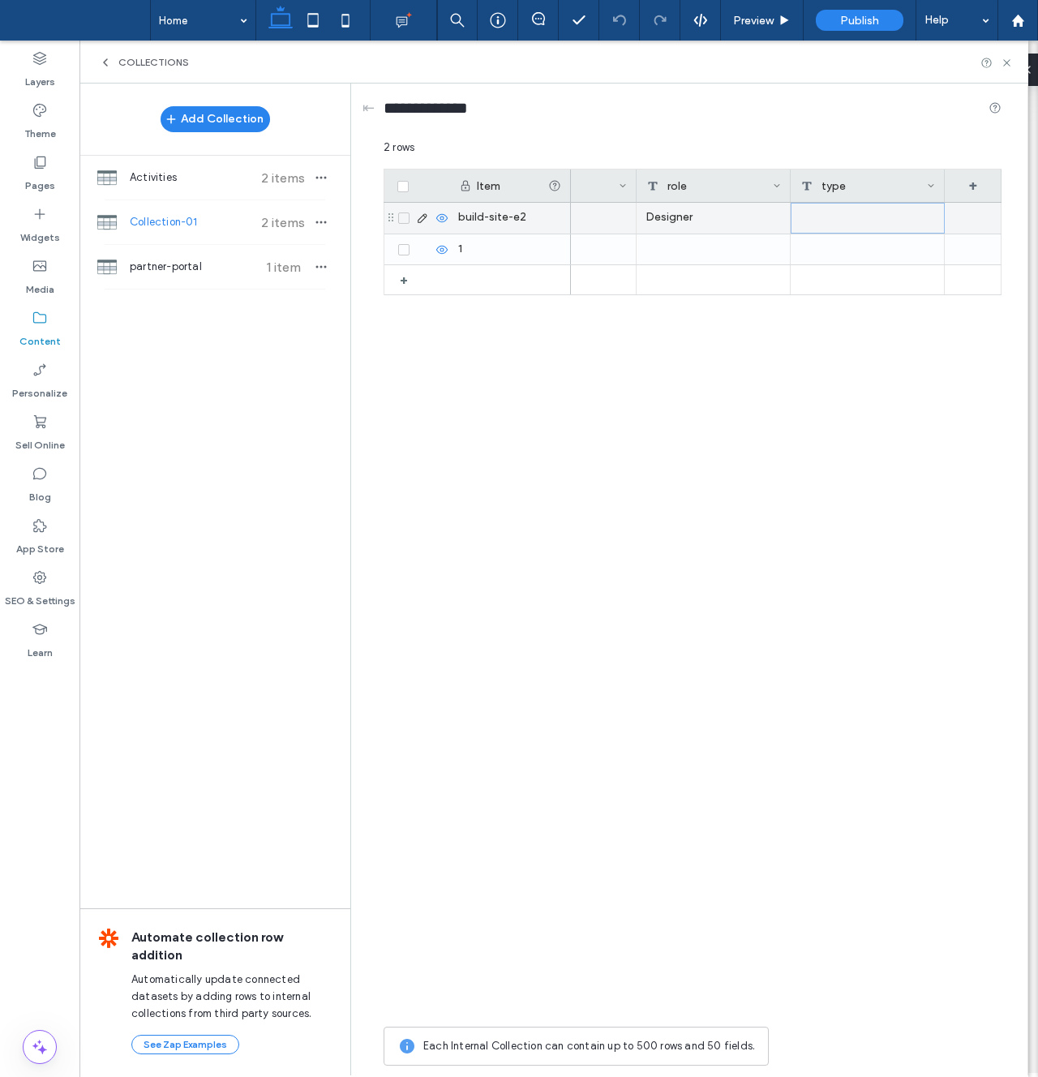
click at [855, 230] on div at bounding box center [868, 218] width 154 height 31
click at [853, 226] on div at bounding box center [868, 218] width 154 height 31
click at [842, 220] on div at bounding box center [868, 218] width 154 height 31
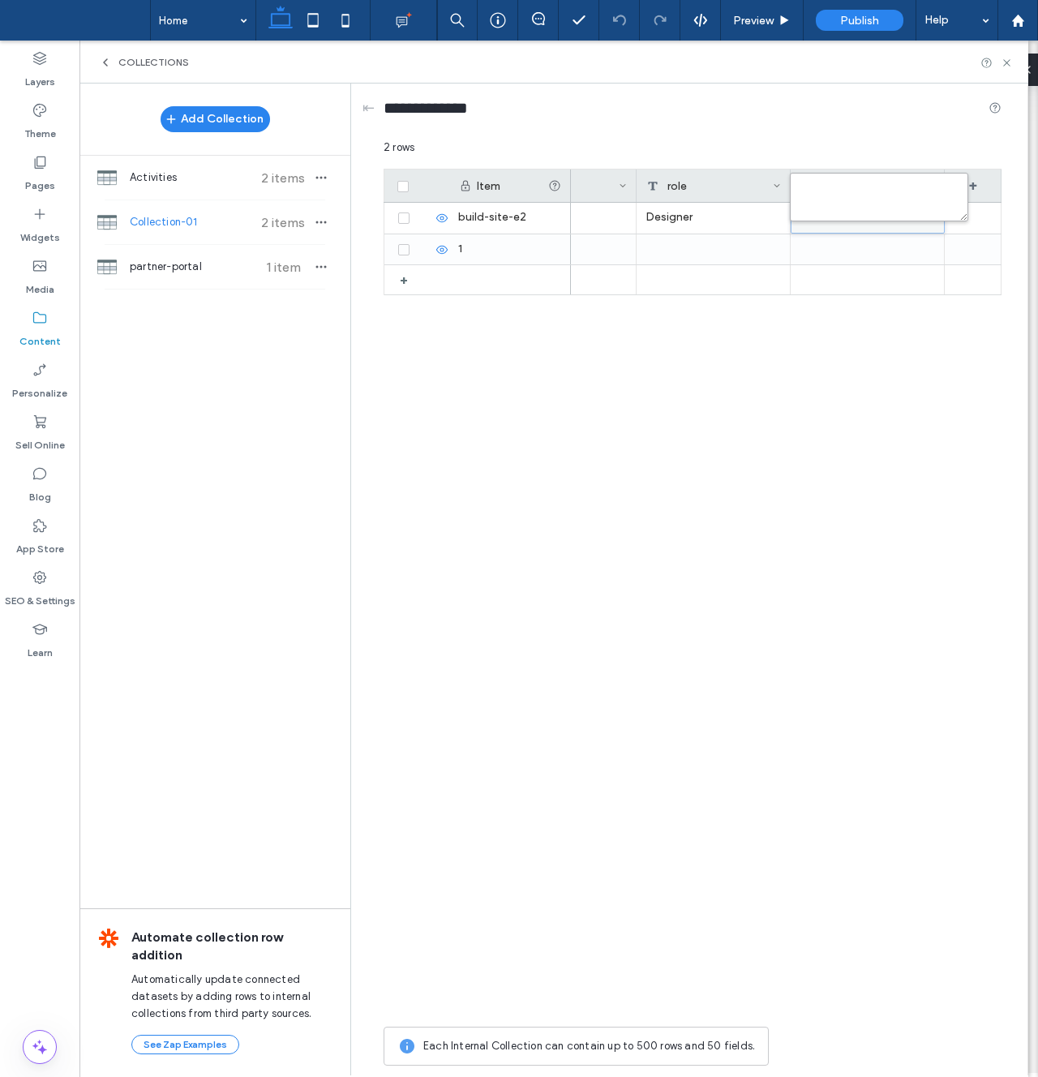
click at [832, 201] on textarea "plain-text-cell" at bounding box center [879, 197] width 178 height 49
type textarea "**********"
click at [436, 105] on input "**********" at bounding box center [436, 108] width 105 height 23
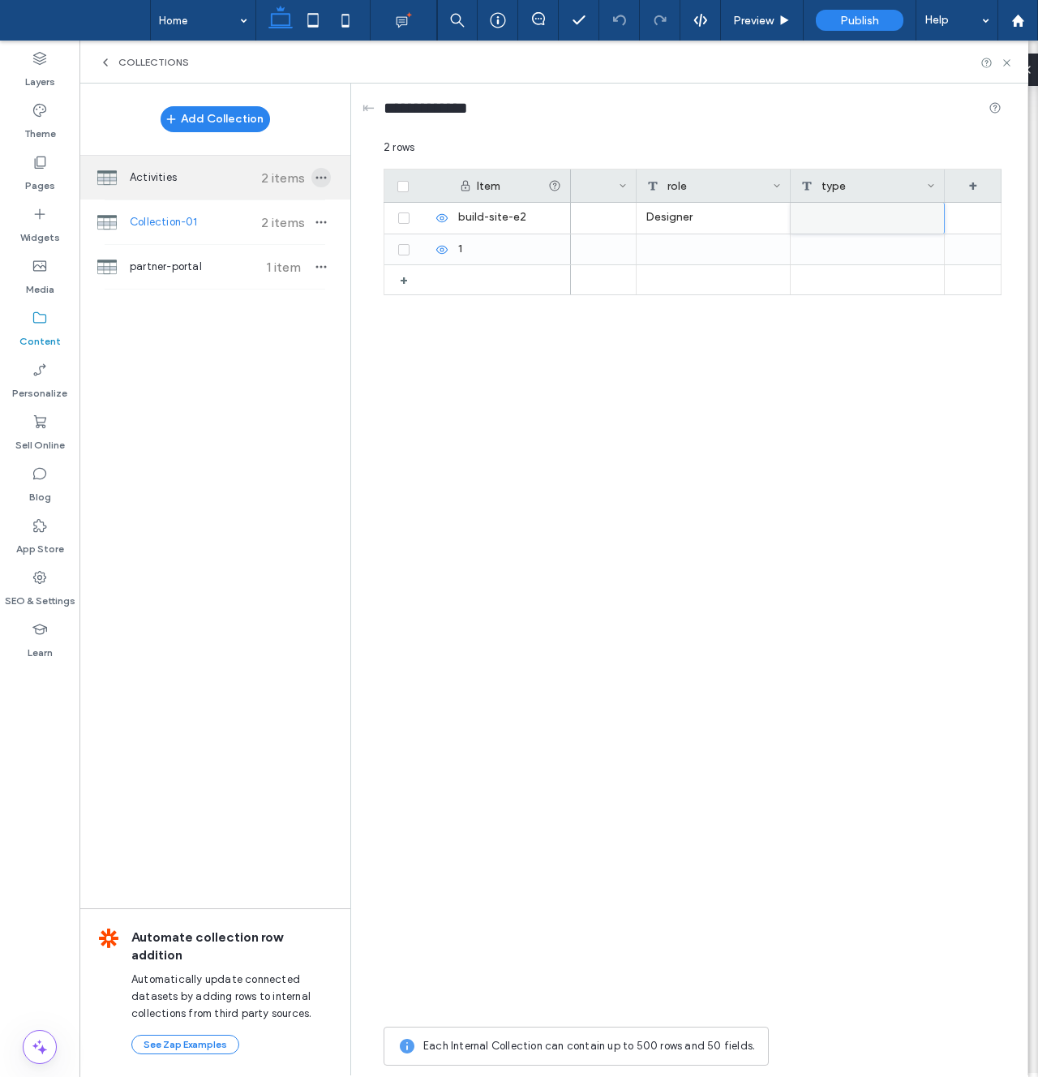
click at [328, 182] on span "button" at bounding box center [321, 177] width 19 height 19
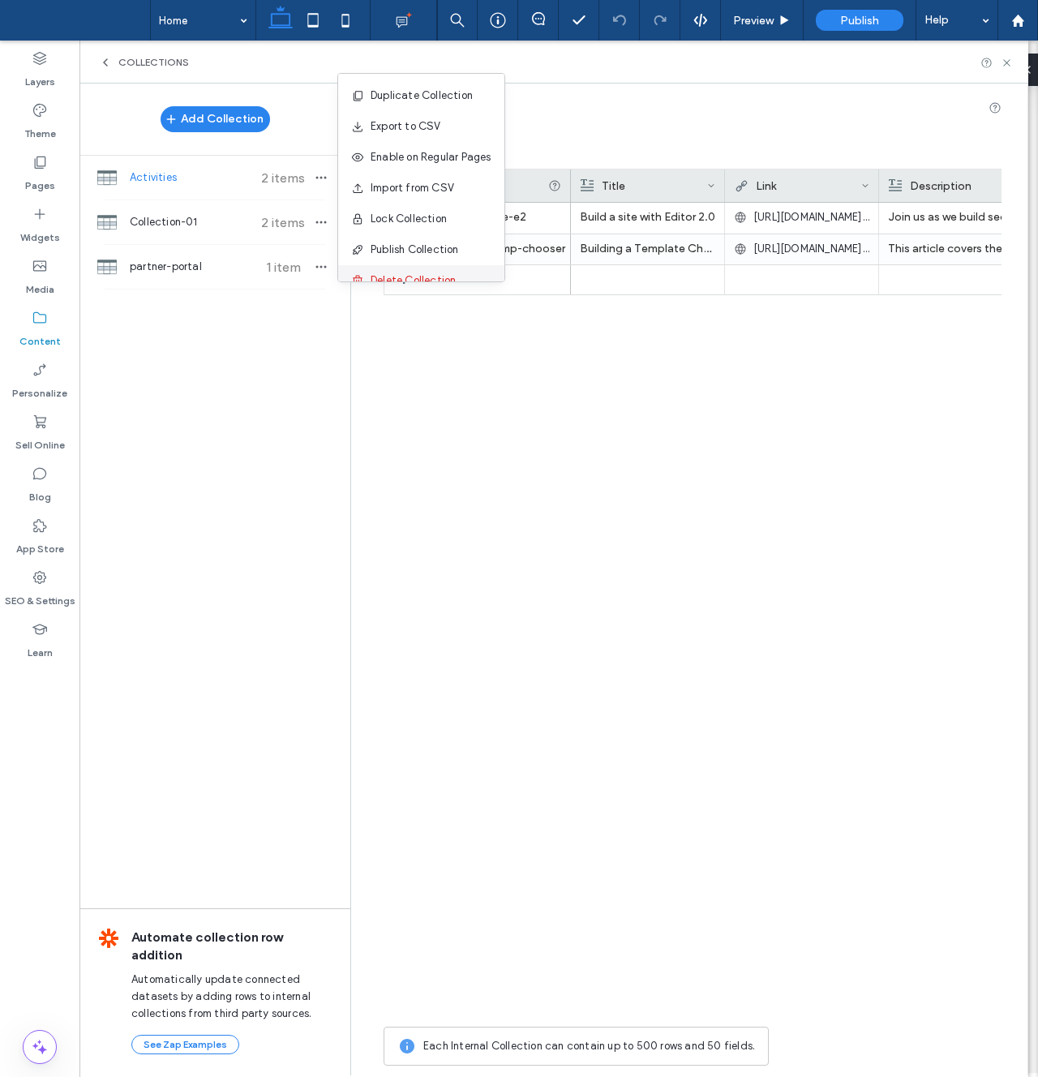
click at [414, 273] on span "Delete Collection" at bounding box center [413, 281] width 85 height 16
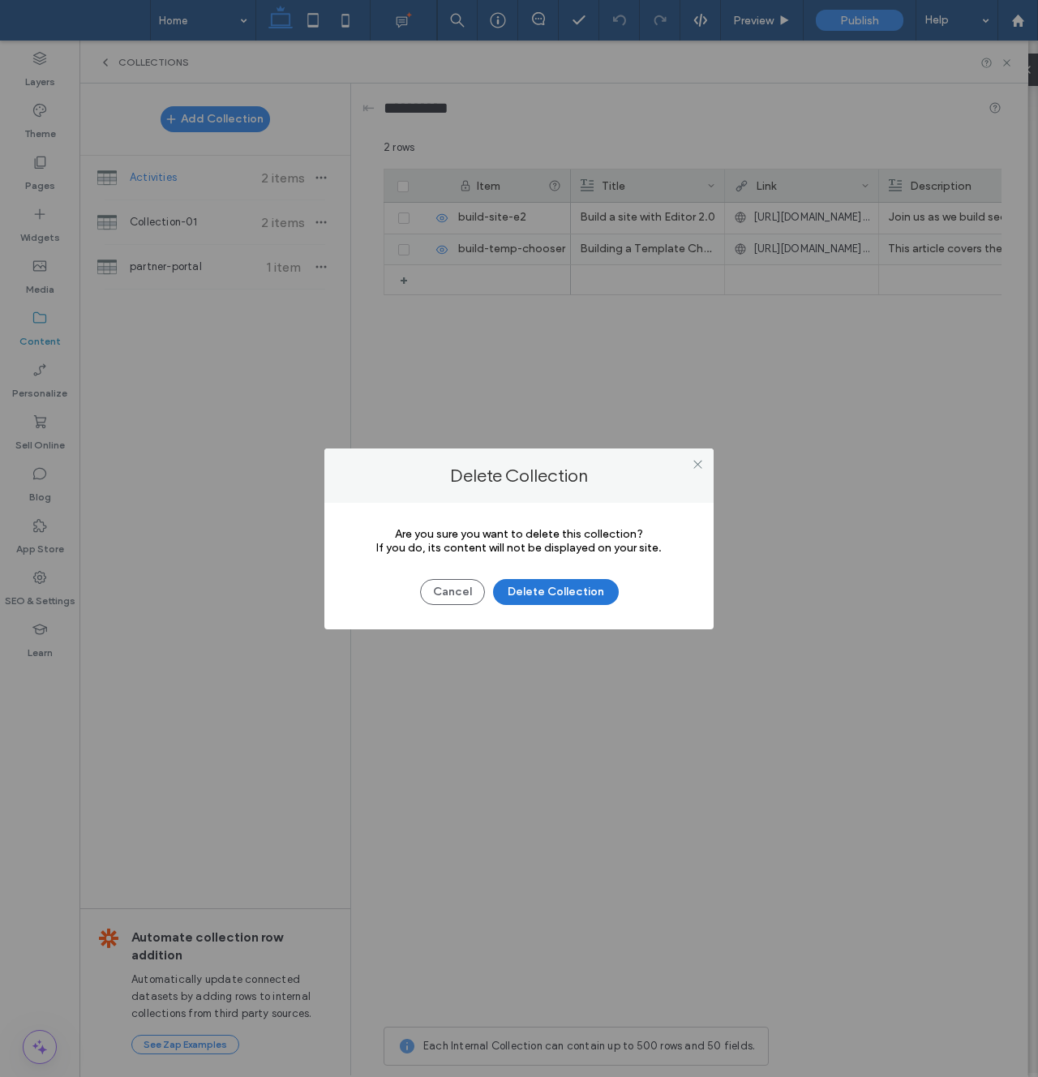
click at [563, 591] on button "Delete Collection" at bounding box center [556, 592] width 126 height 26
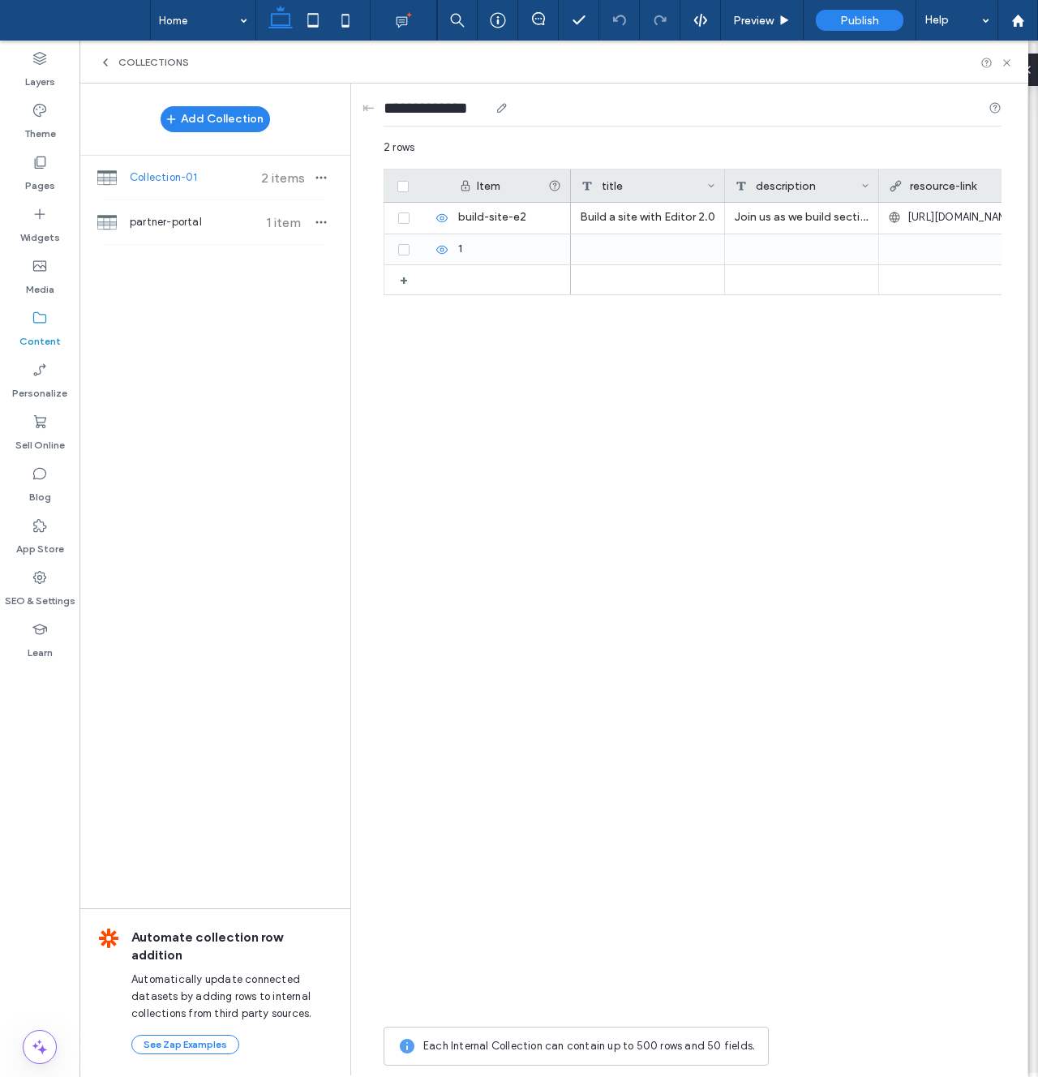
click at [455, 110] on input "**********" at bounding box center [436, 108] width 105 height 23
click at [455, 109] on input "**********" at bounding box center [436, 108] width 105 height 23
type input "**********"
click at [602, 450] on div "Build a site with Editor 2.0 Join us as we build sections and learn the capabil…" at bounding box center [786, 611] width 431 height 816
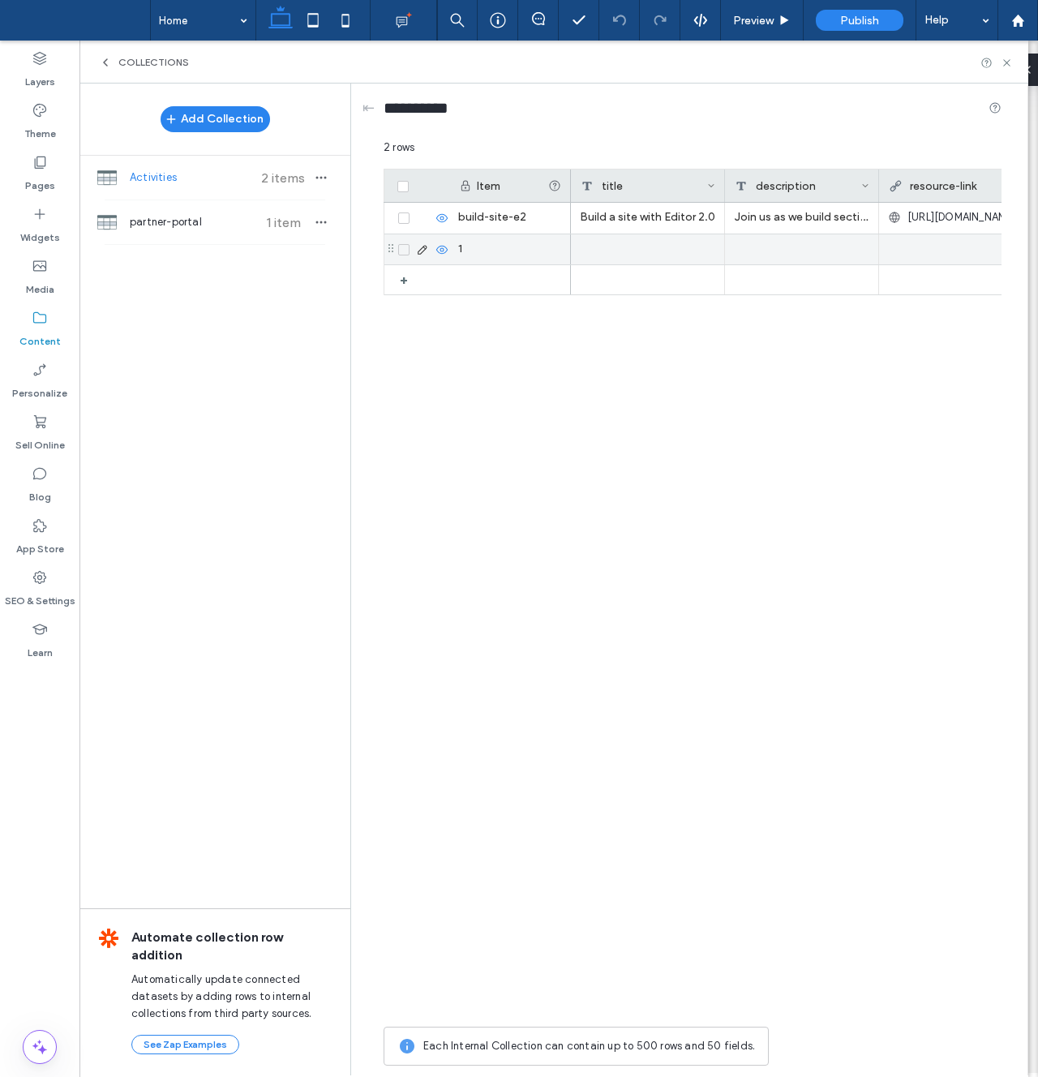
click at [409, 250] on span at bounding box center [403, 249] width 11 height 11
click at [759, 154] on button "Delete" at bounding box center [737, 149] width 69 height 19
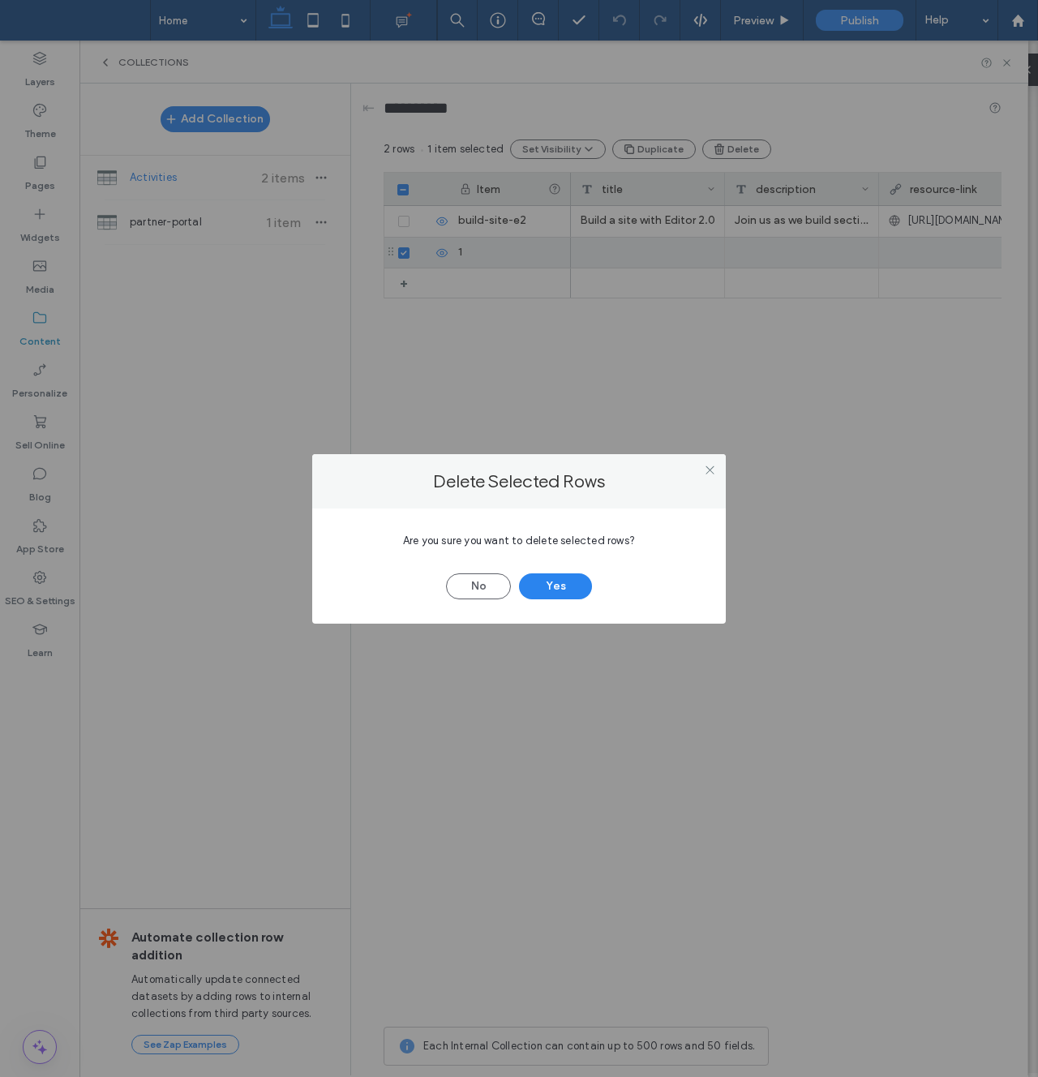
drag, startPoint x: 561, startPoint y: 581, endPoint x: 627, endPoint y: 477, distance: 122.9
click at [561, 581] on button "Yes" at bounding box center [555, 587] width 73 height 26
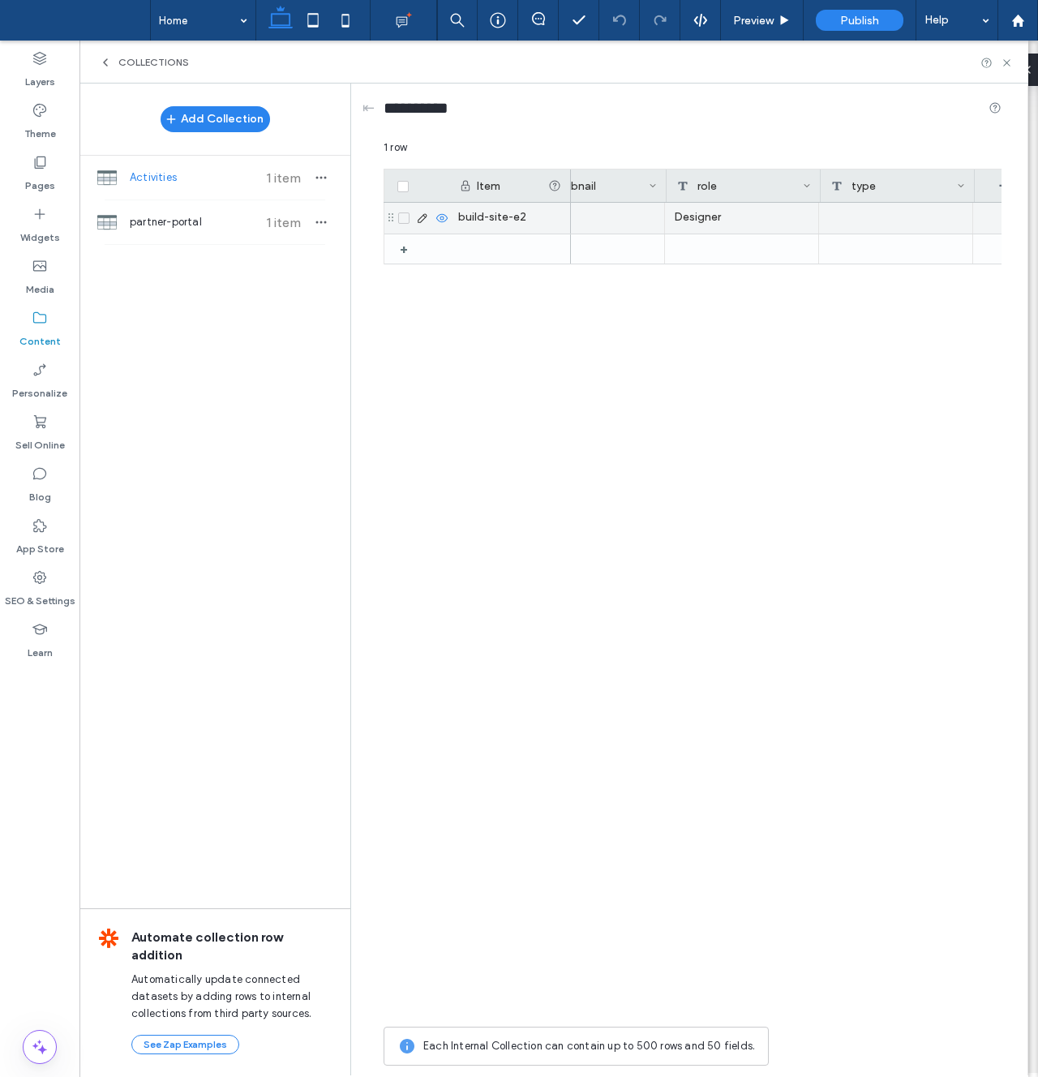
scroll to position [0, 521]
click at [865, 214] on div at bounding box center [898, 218] width 154 height 31
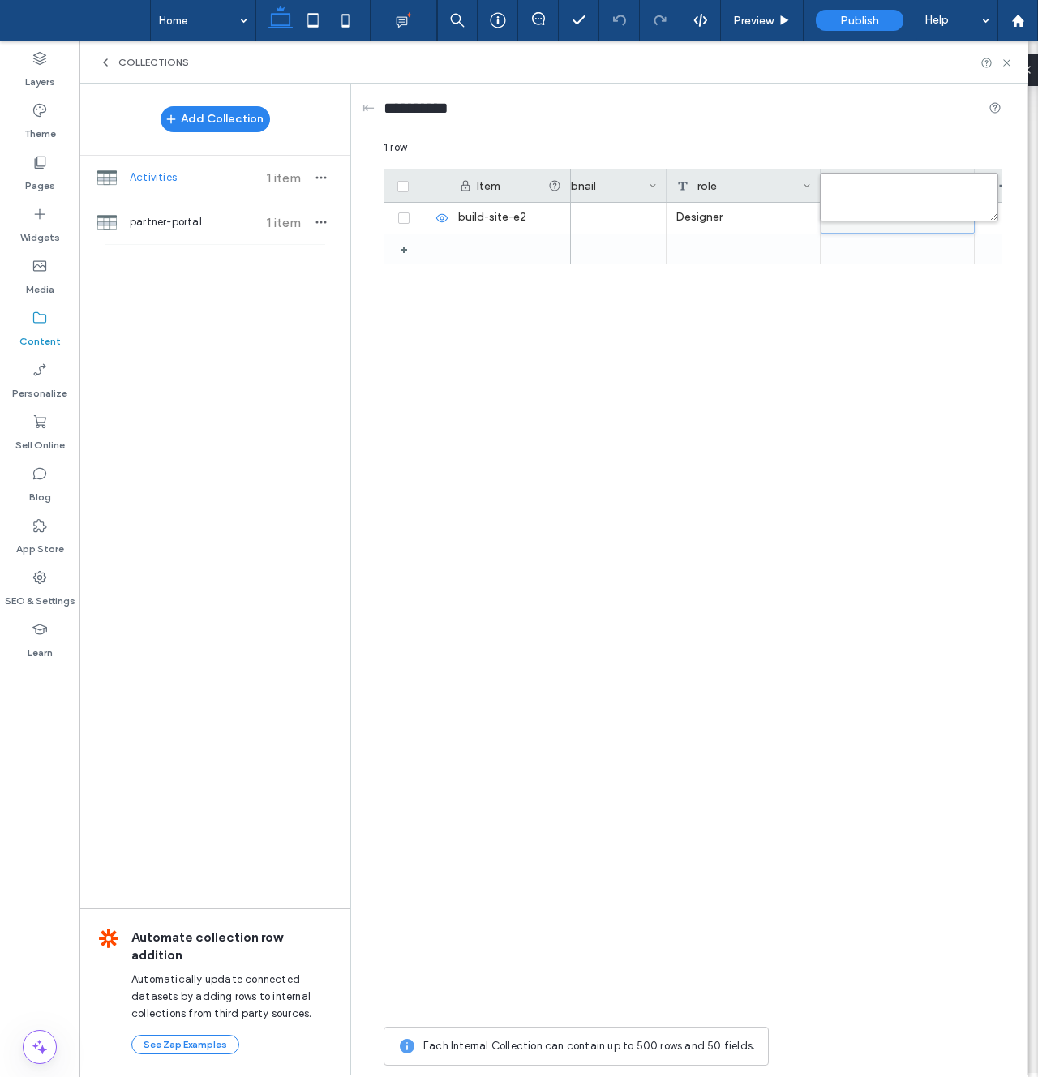
click at [865, 202] on textarea "plain-text-cell" at bounding box center [909, 197] width 178 height 49
type textarea "**********"
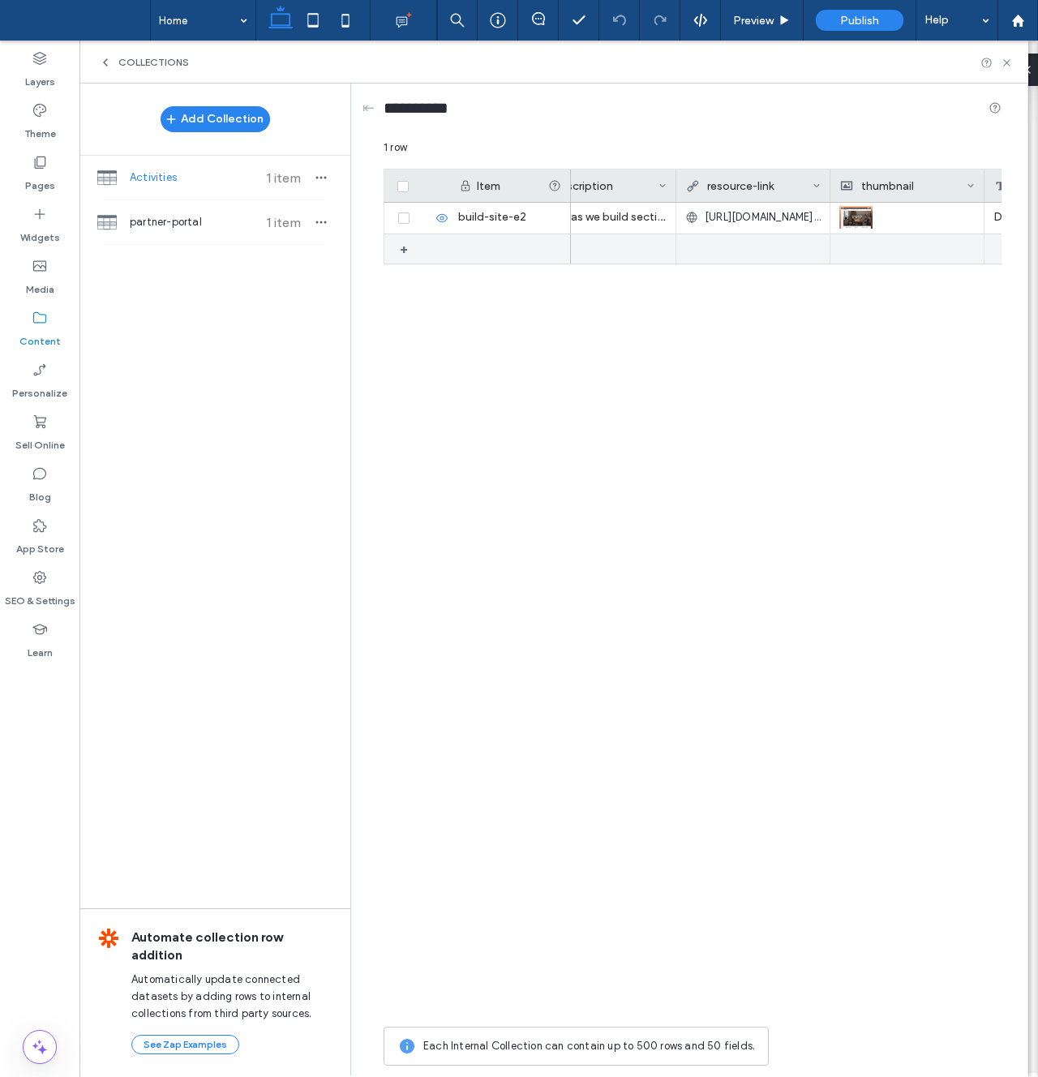
scroll to position [0, 0]
click at [611, 340] on div "Build a site with Editor 2.0 Join us as we build sections and learn the capabil…" at bounding box center [786, 611] width 431 height 816
click at [1003, 59] on icon at bounding box center [1007, 63] width 12 height 12
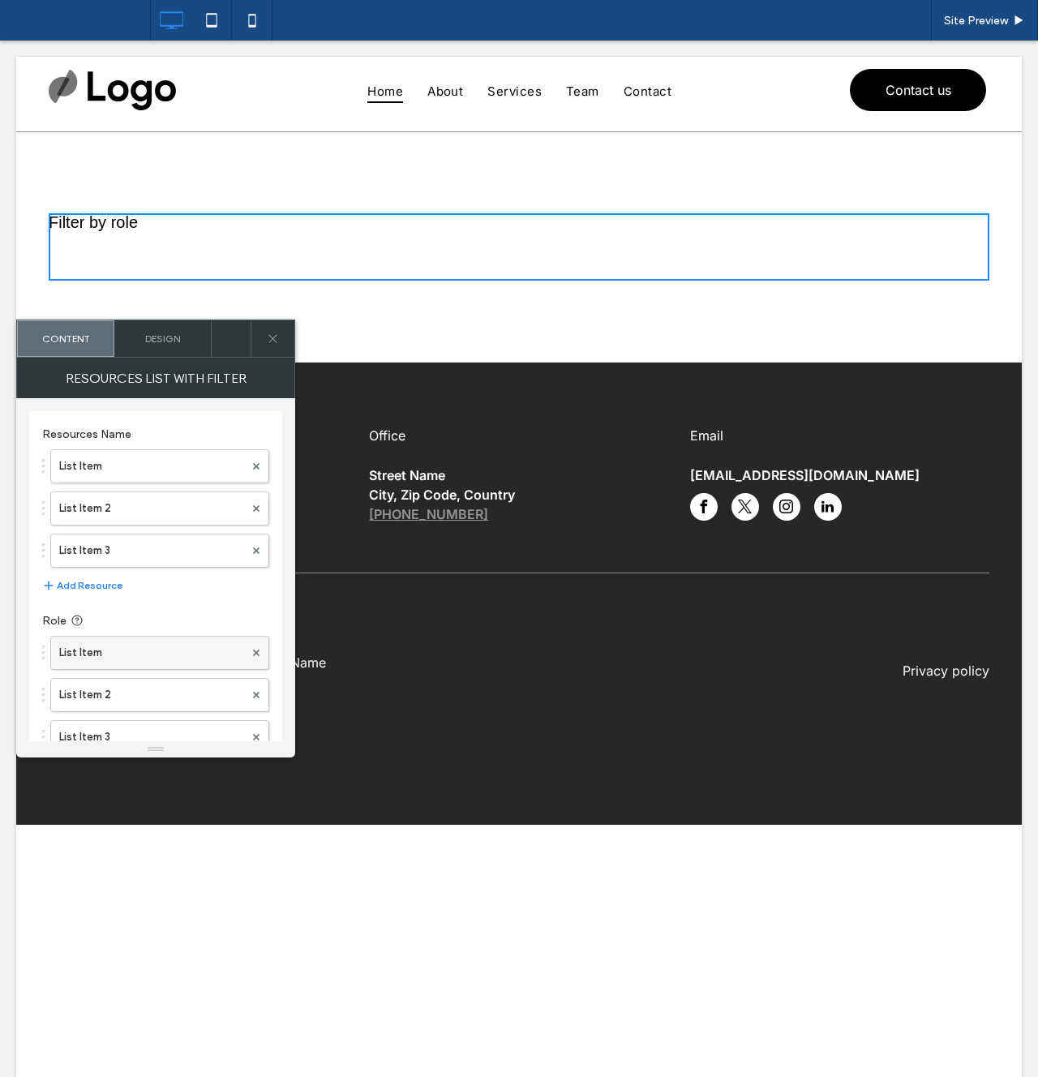
click at [131, 651] on label "List Item" at bounding box center [151, 653] width 185 height 32
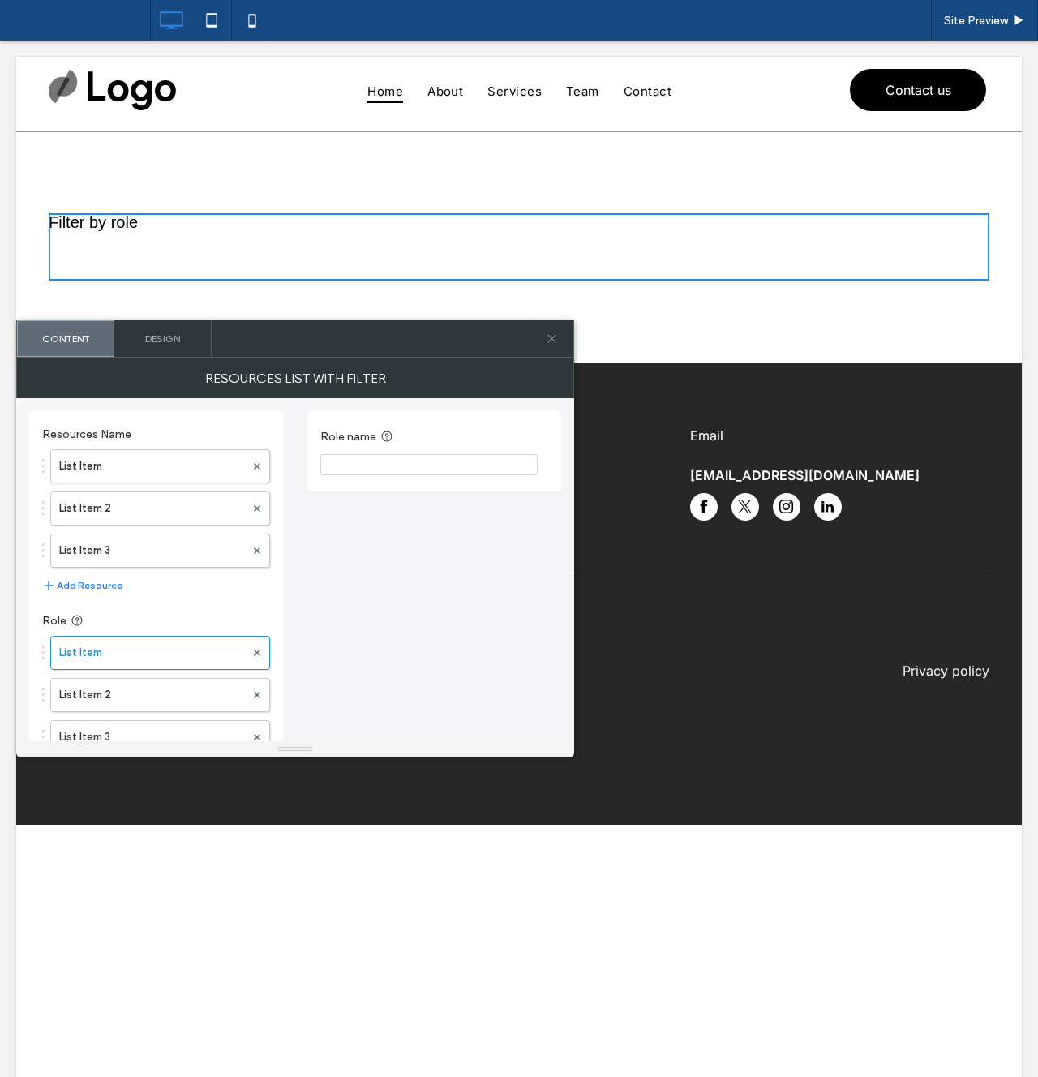
click at [376, 466] on input "Role name" at bounding box center [428, 464] width 217 height 21
type input "********"
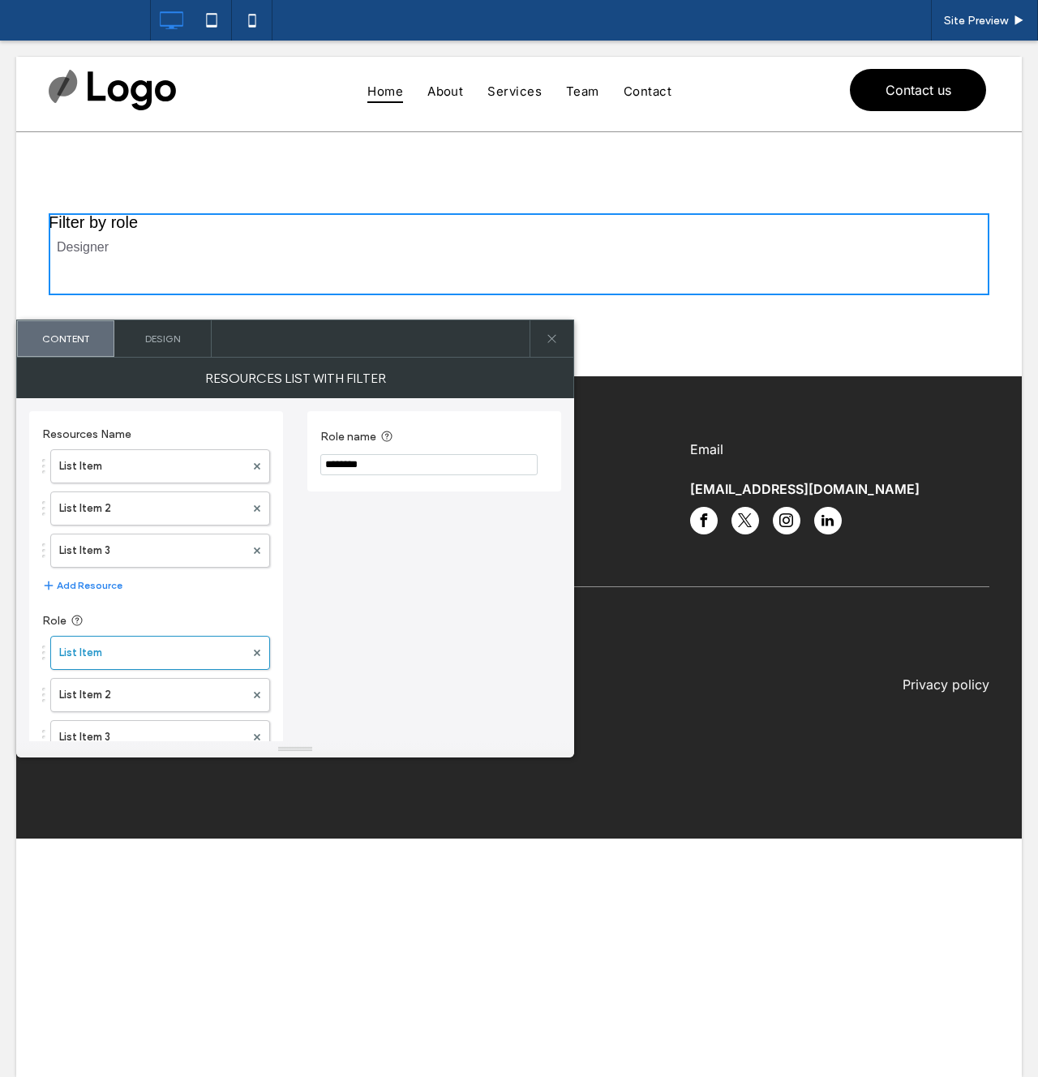
click at [549, 339] on icon at bounding box center [552, 339] width 12 height 12
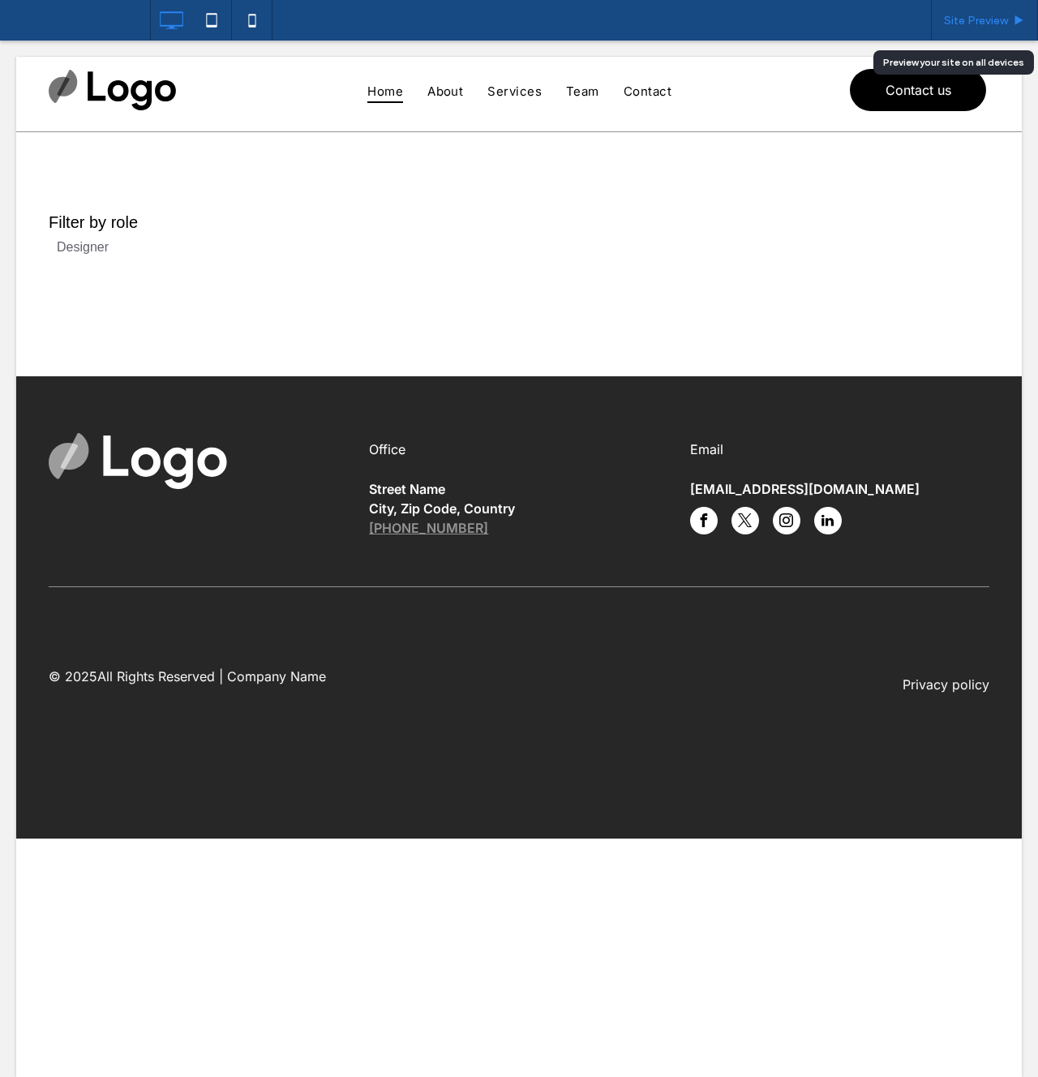
drag, startPoint x: 972, startPoint y: 25, endPoint x: 290, endPoint y: 133, distance: 690.7
click at [972, 25] on span "Site Preview" at bounding box center [976, 21] width 64 height 14
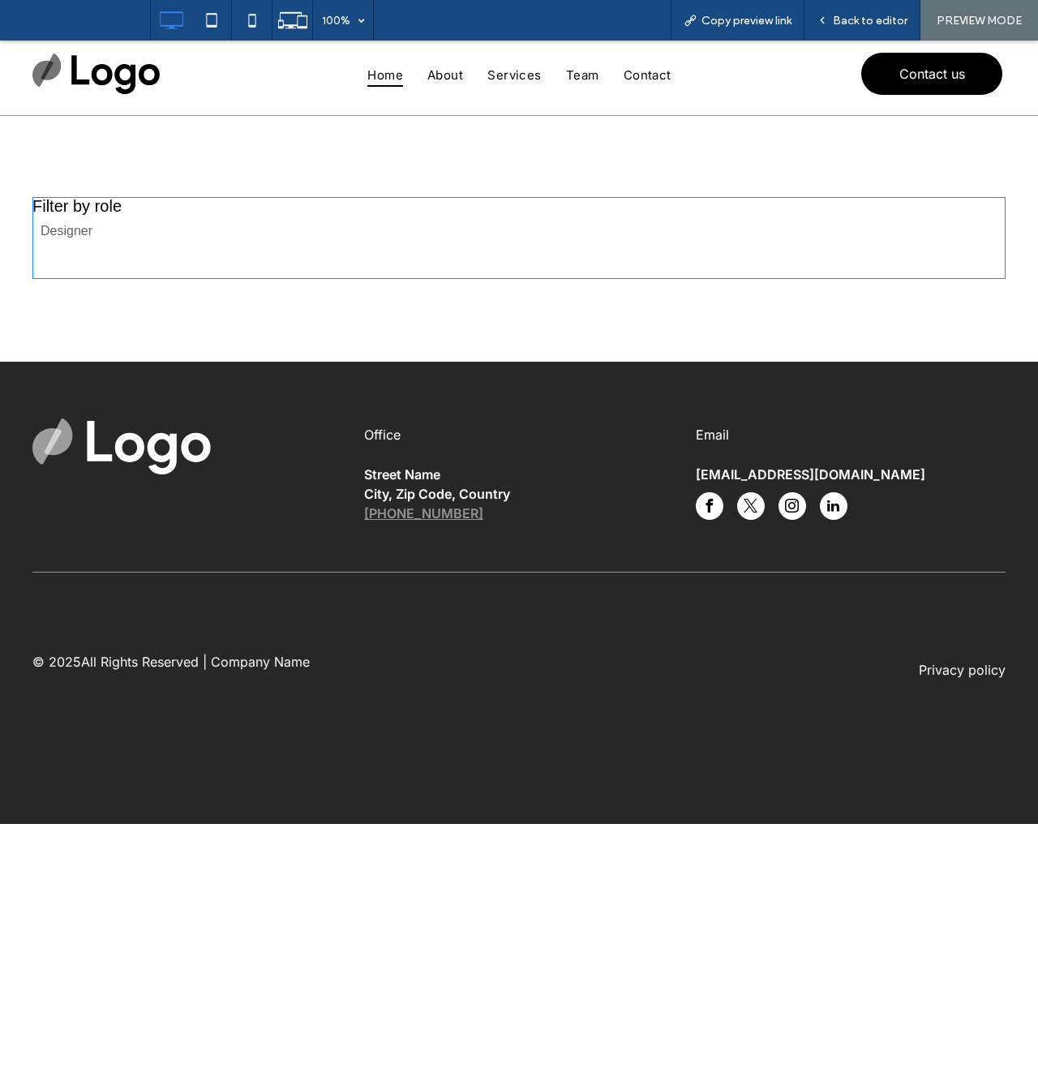
click at [73, 235] on span at bounding box center [518, 238] width 973 height 82
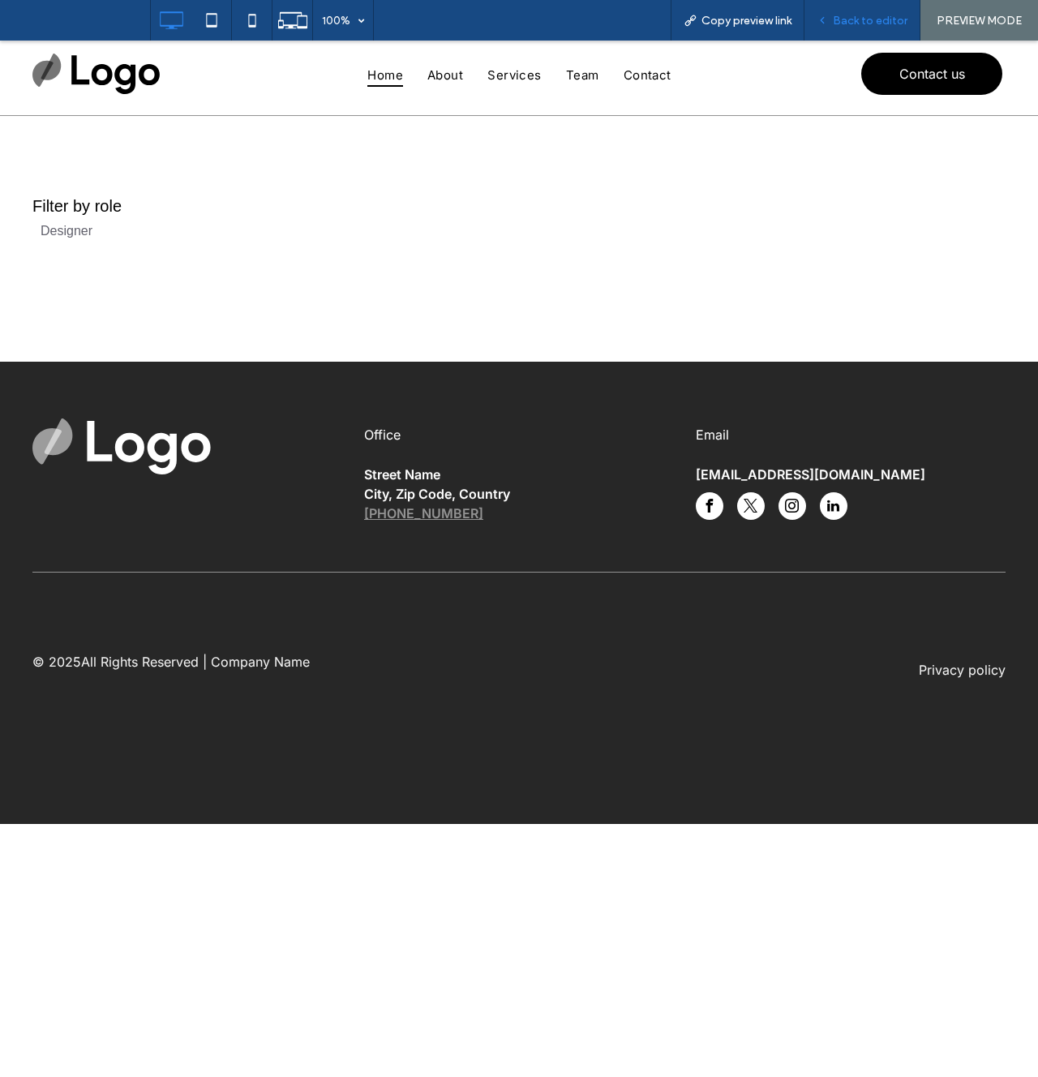
click at [869, 27] on span "Back to editor" at bounding box center [870, 21] width 75 height 14
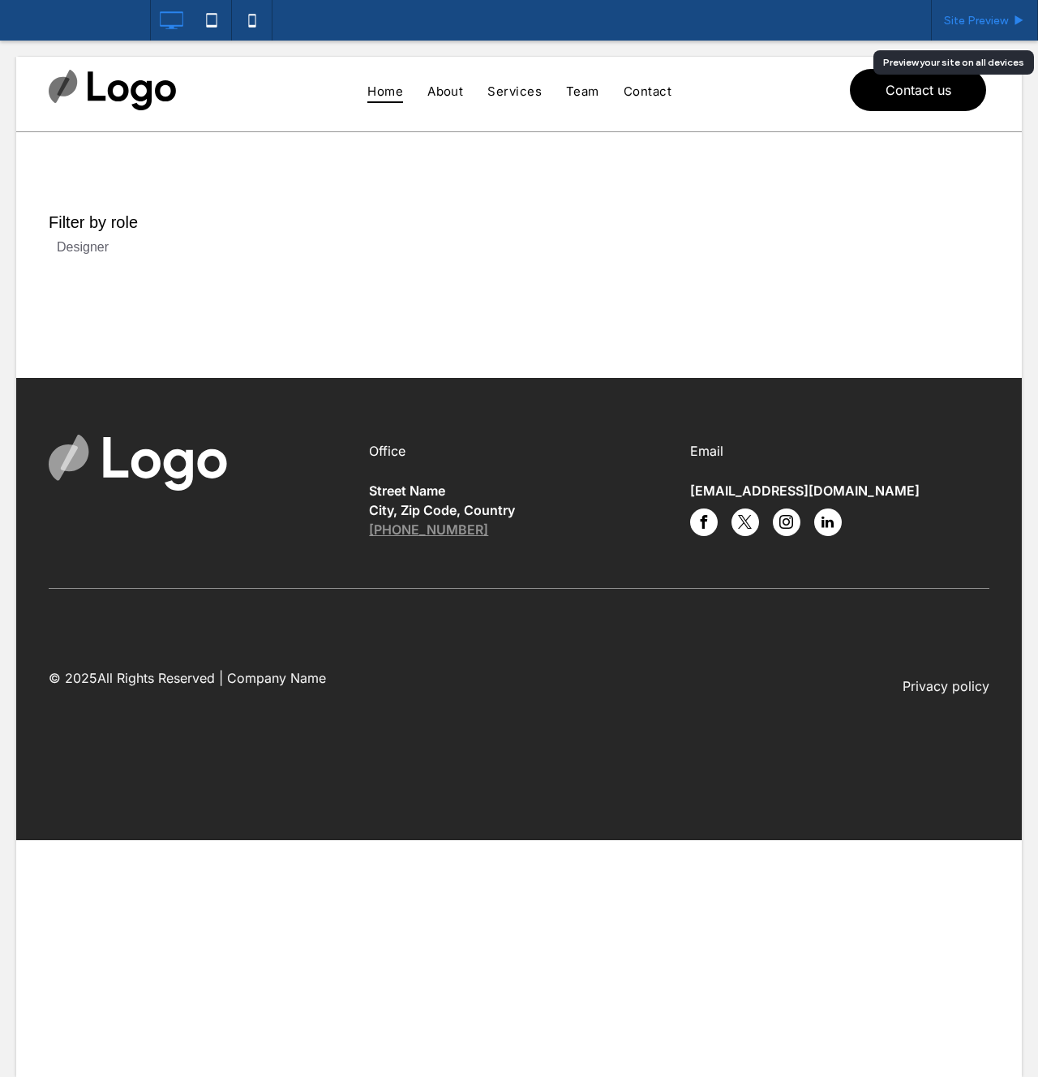
click at [969, 19] on span "Site Preview" at bounding box center [976, 21] width 64 height 14
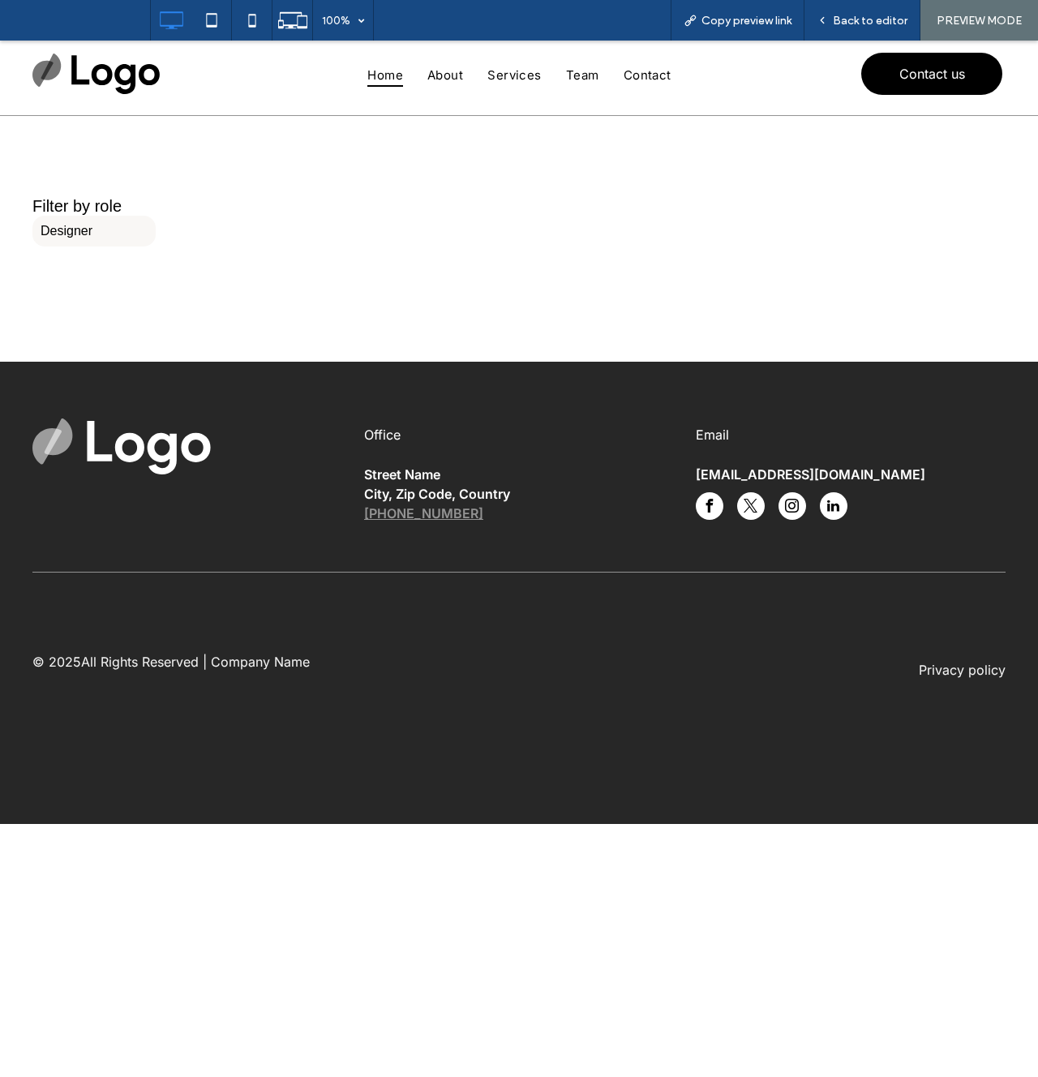
click at [71, 226] on label "Designer" at bounding box center [93, 231] width 123 height 31
click at [66, 230] on label "Designer" at bounding box center [93, 231] width 123 height 31
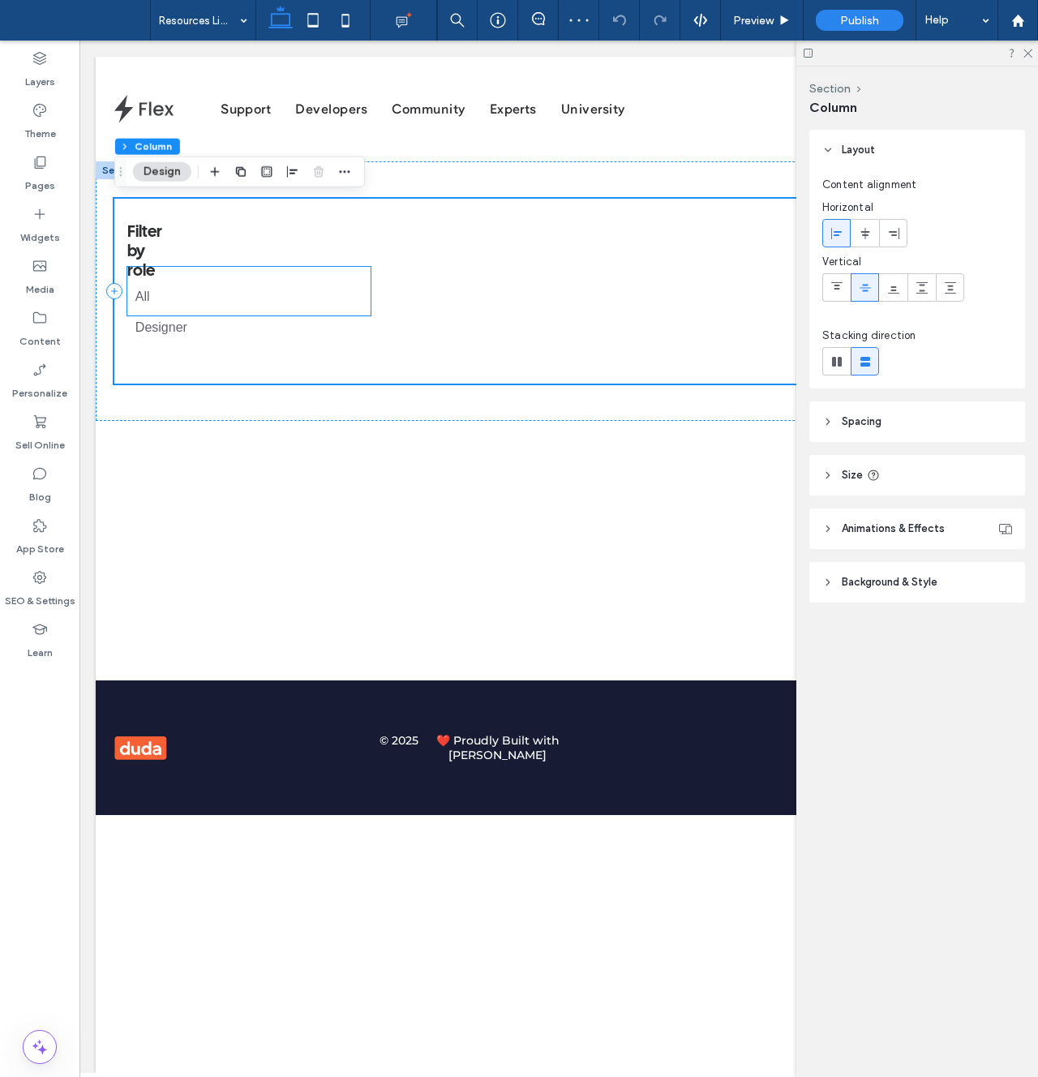
click at [303, 291] on ul at bounding box center [267, 291] width 183 height 2
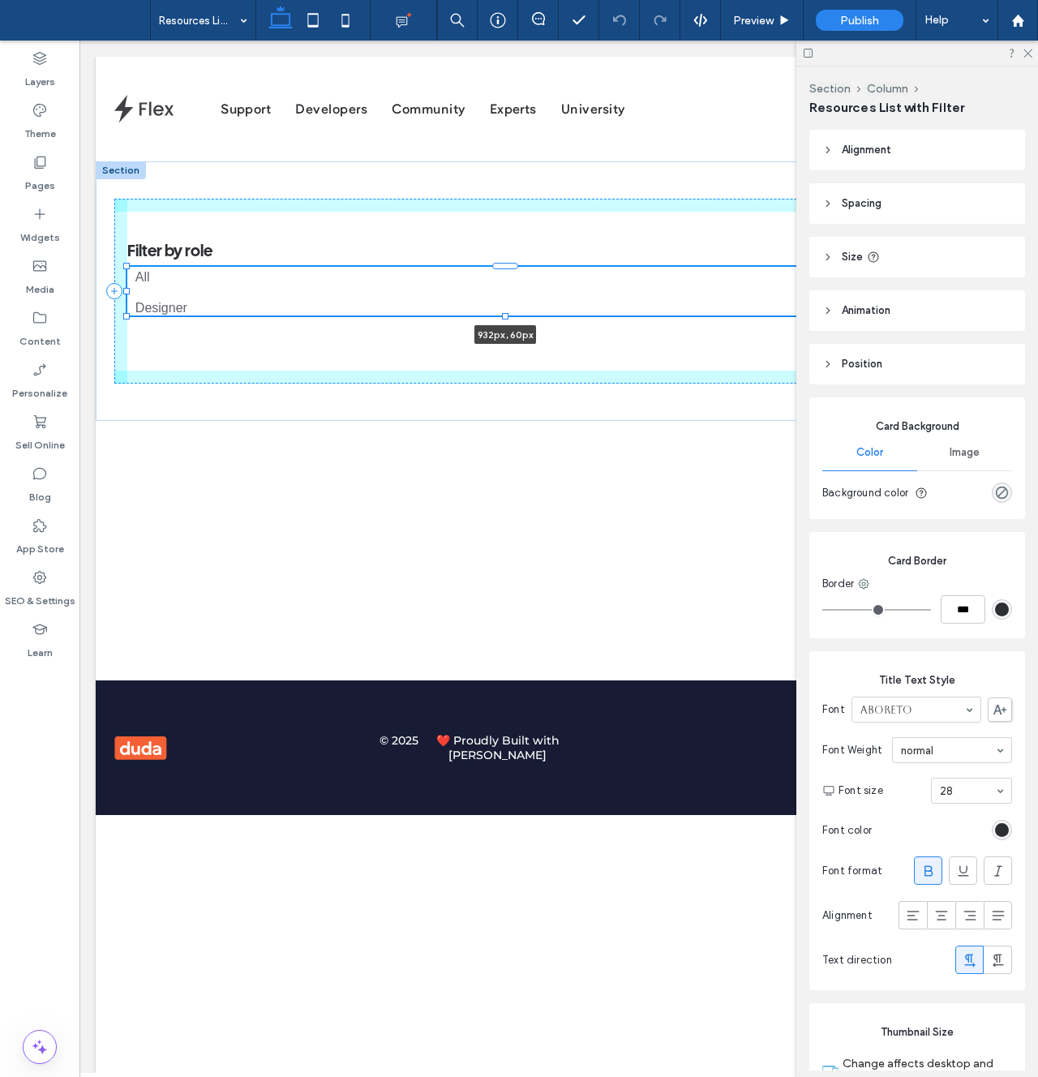
drag, startPoint x: 370, startPoint y: 290, endPoint x: 384, endPoint y: 316, distance: 28.7
click at [886, 323] on div "Filter by role All Designer 932px , 60px" at bounding box center [559, 291] width 926 height 260
type input "***"
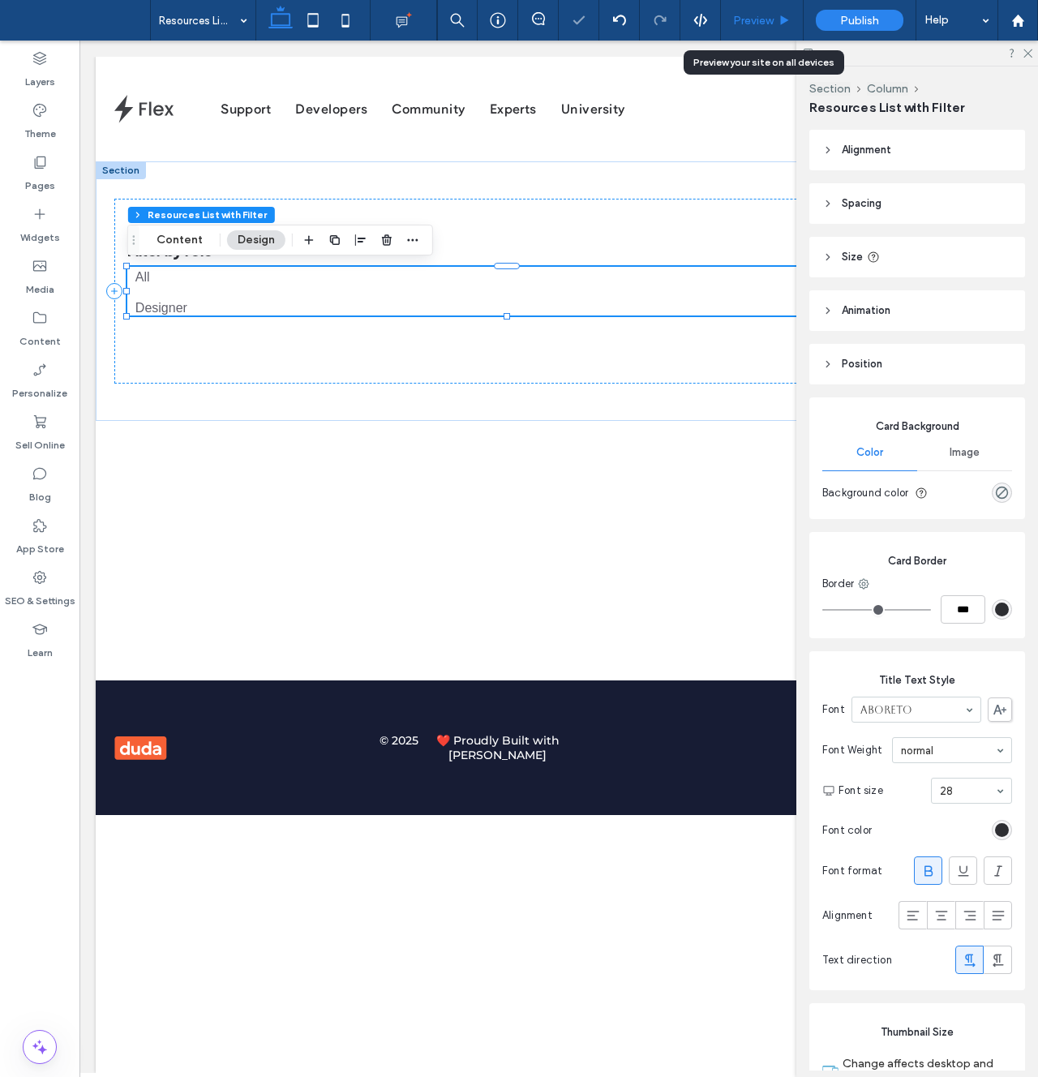
click at [759, 23] on span "Preview" at bounding box center [753, 21] width 41 height 14
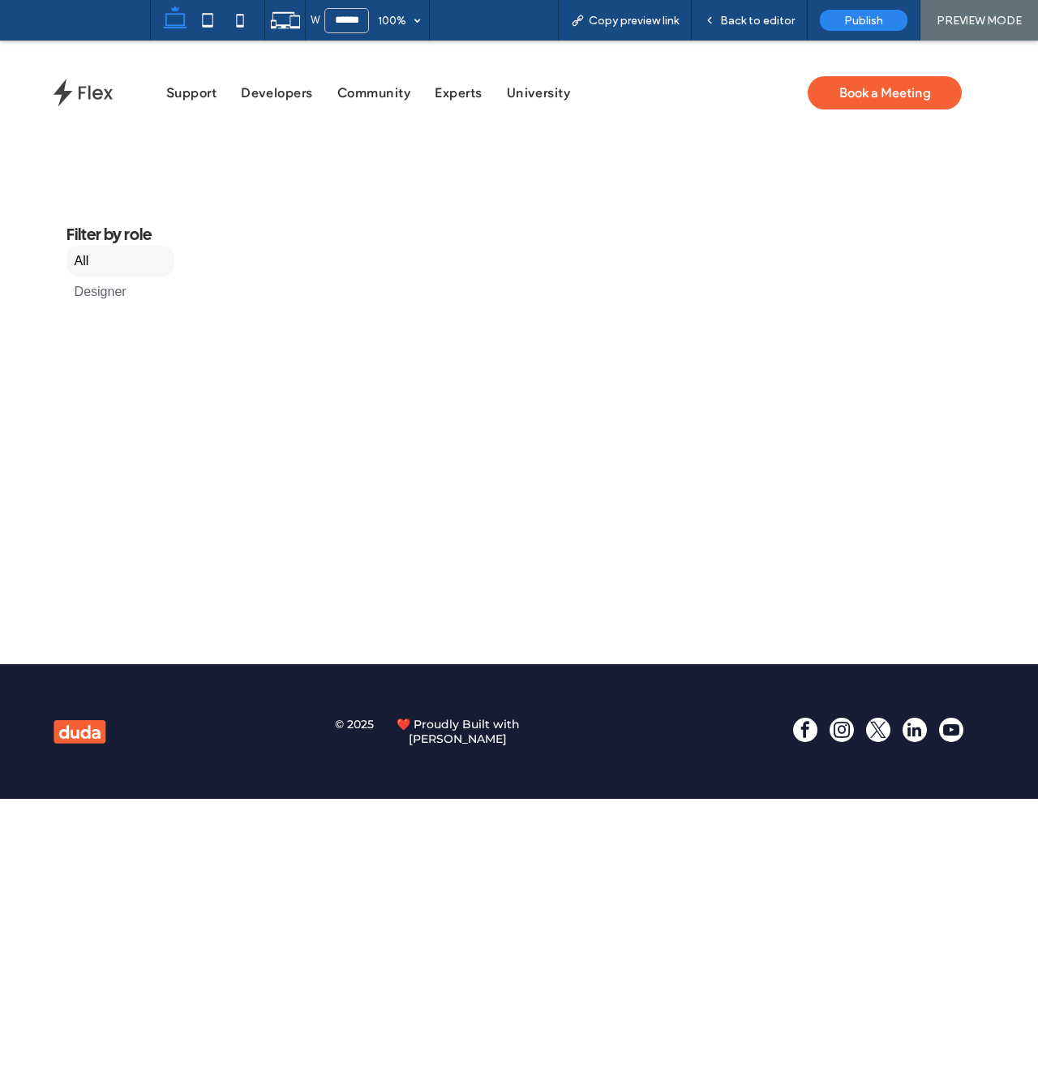
click at [75, 263] on label "All" at bounding box center [121, 261] width 108 height 31
click at [105, 287] on label "Designer" at bounding box center [121, 292] width 108 height 31
click at [758, 24] on span "Back to editor" at bounding box center [757, 21] width 75 height 14
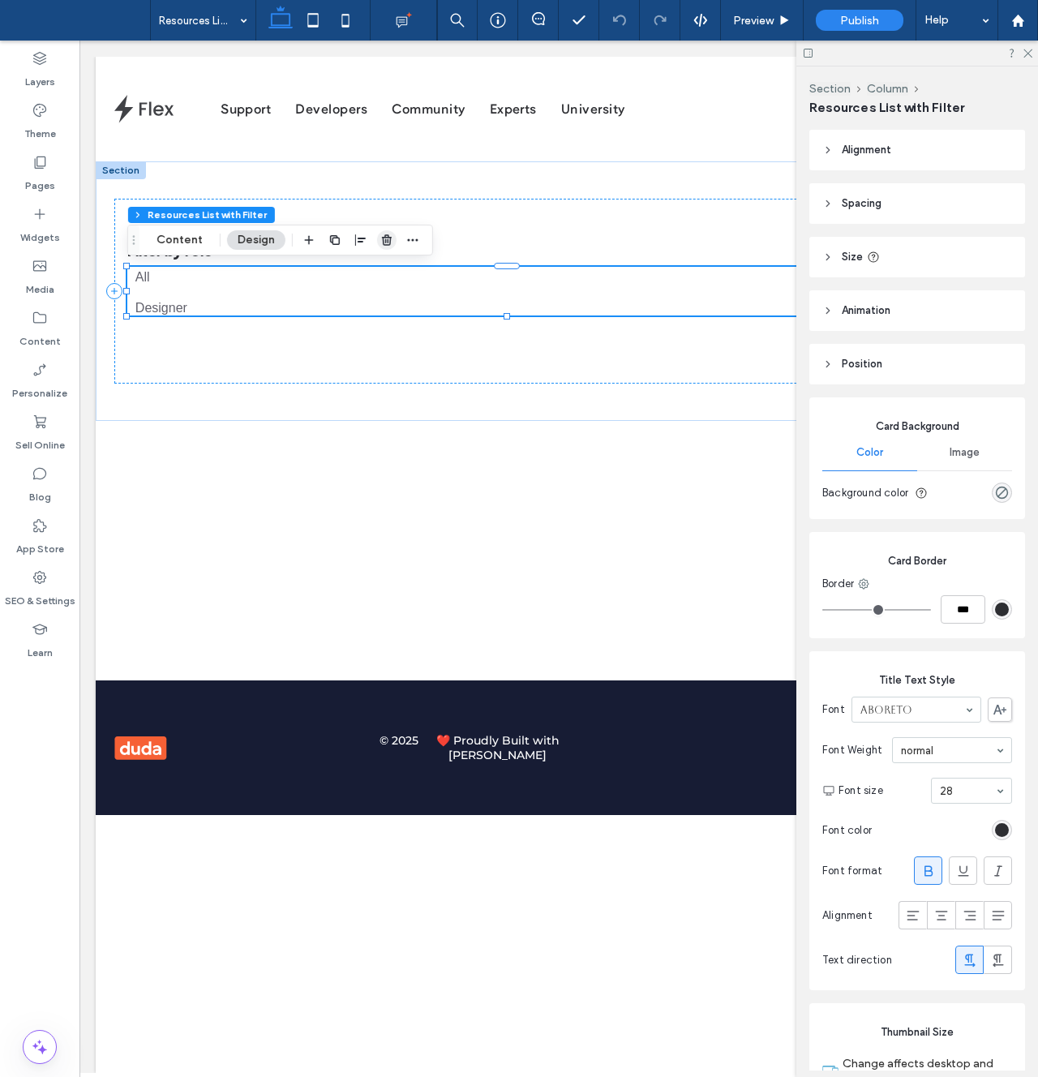
click at [383, 234] on use "button" at bounding box center [387, 239] width 10 height 11
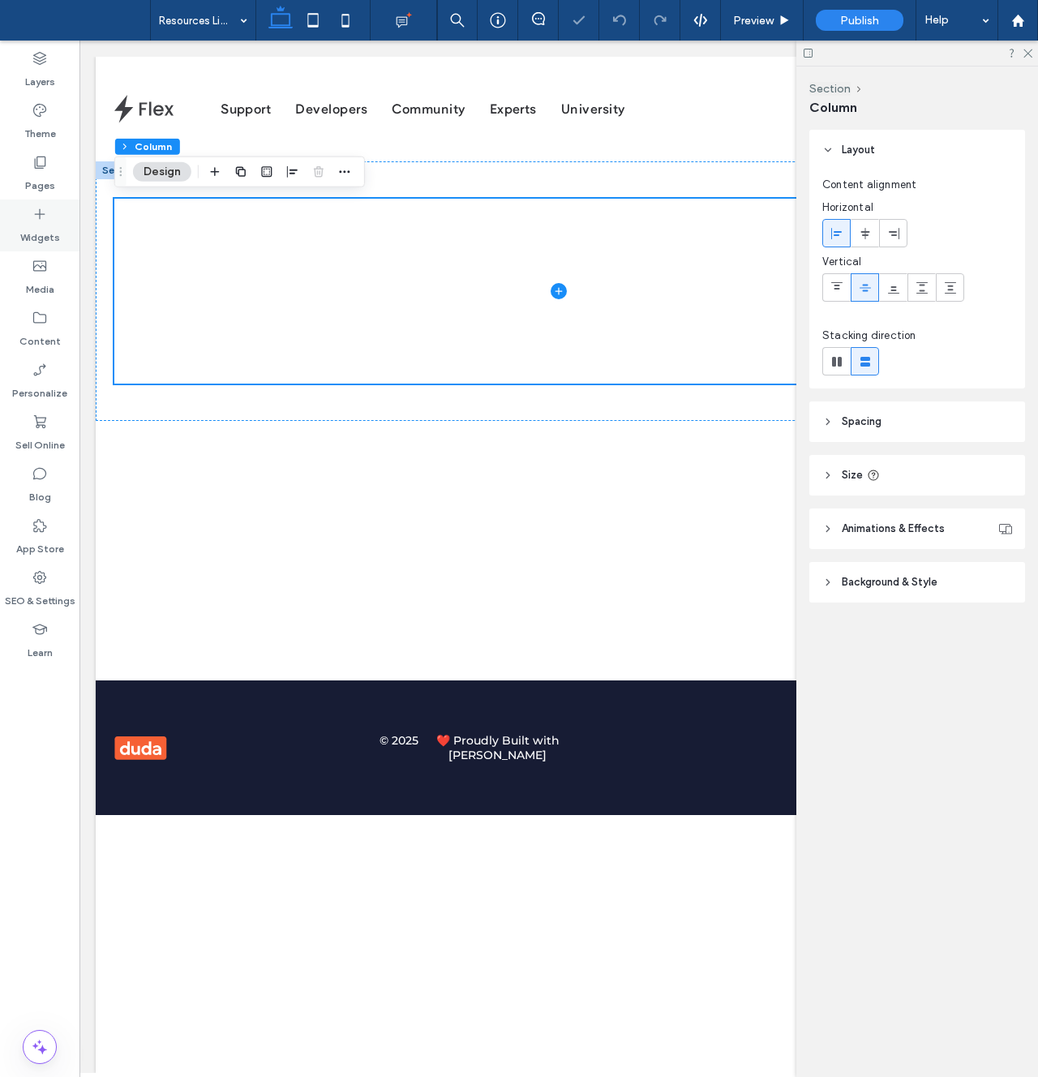
click at [29, 238] on label "Widgets" at bounding box center [40, 233] width 40 height 23
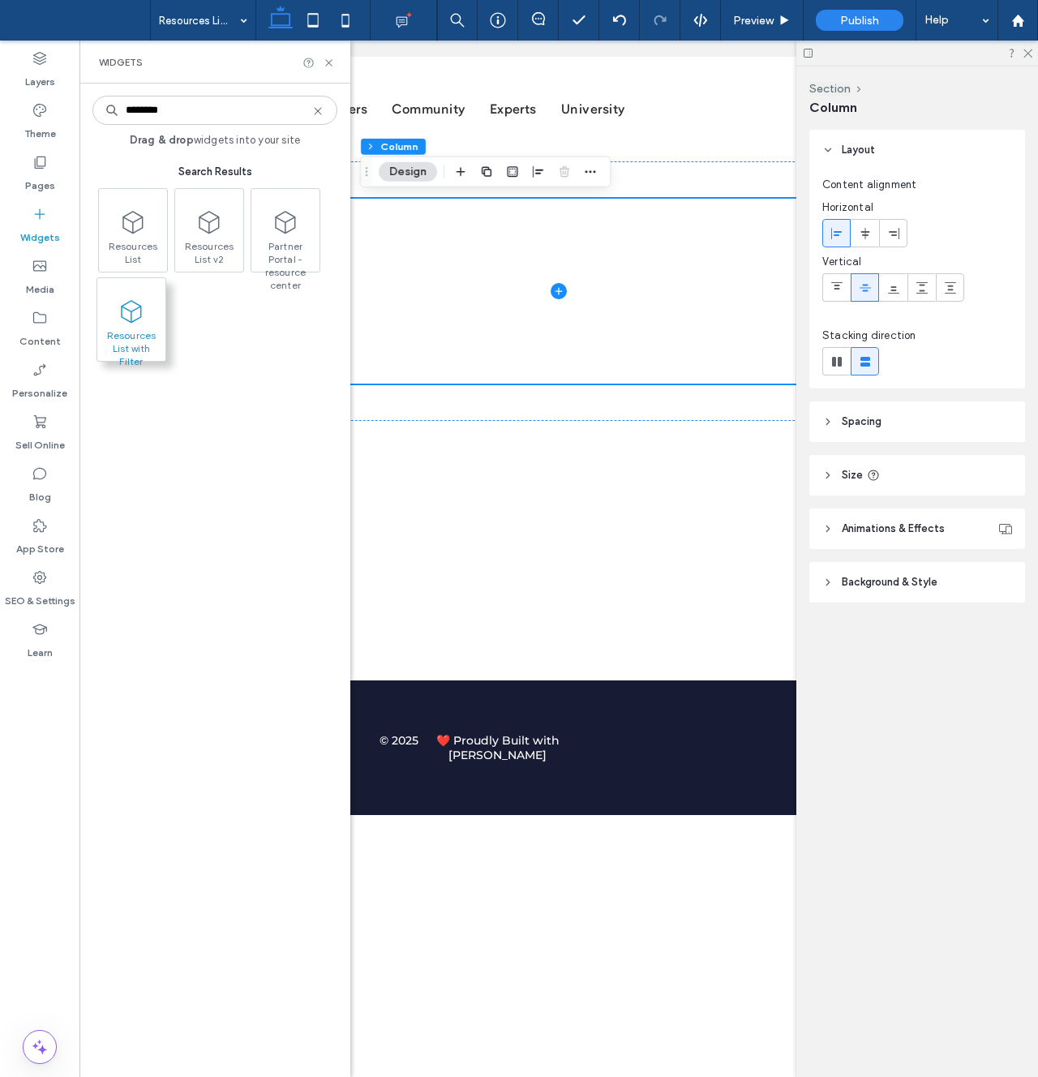
type input "********"
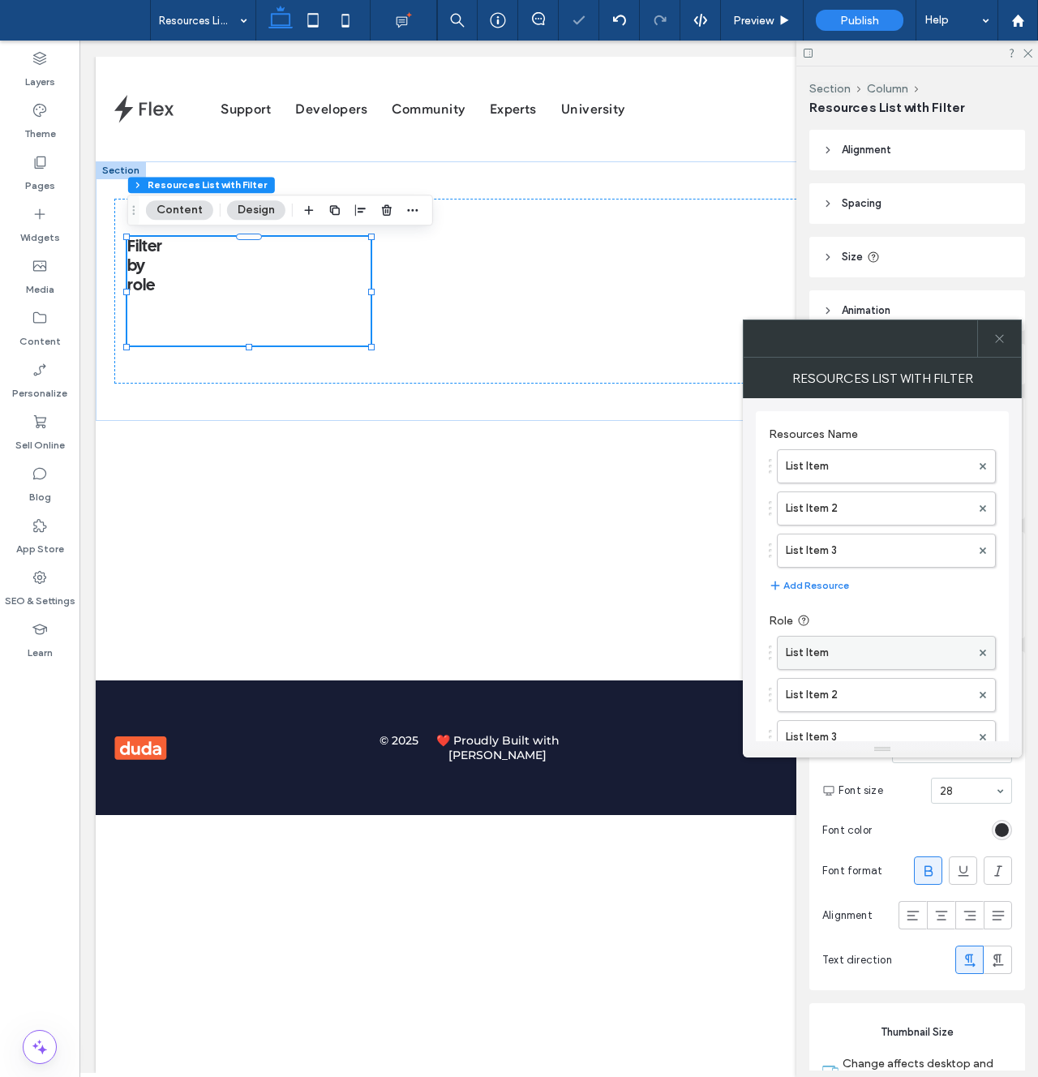
click at [842, 657] on label "List Item" at bounding box center [878, 653] width 185 height 32
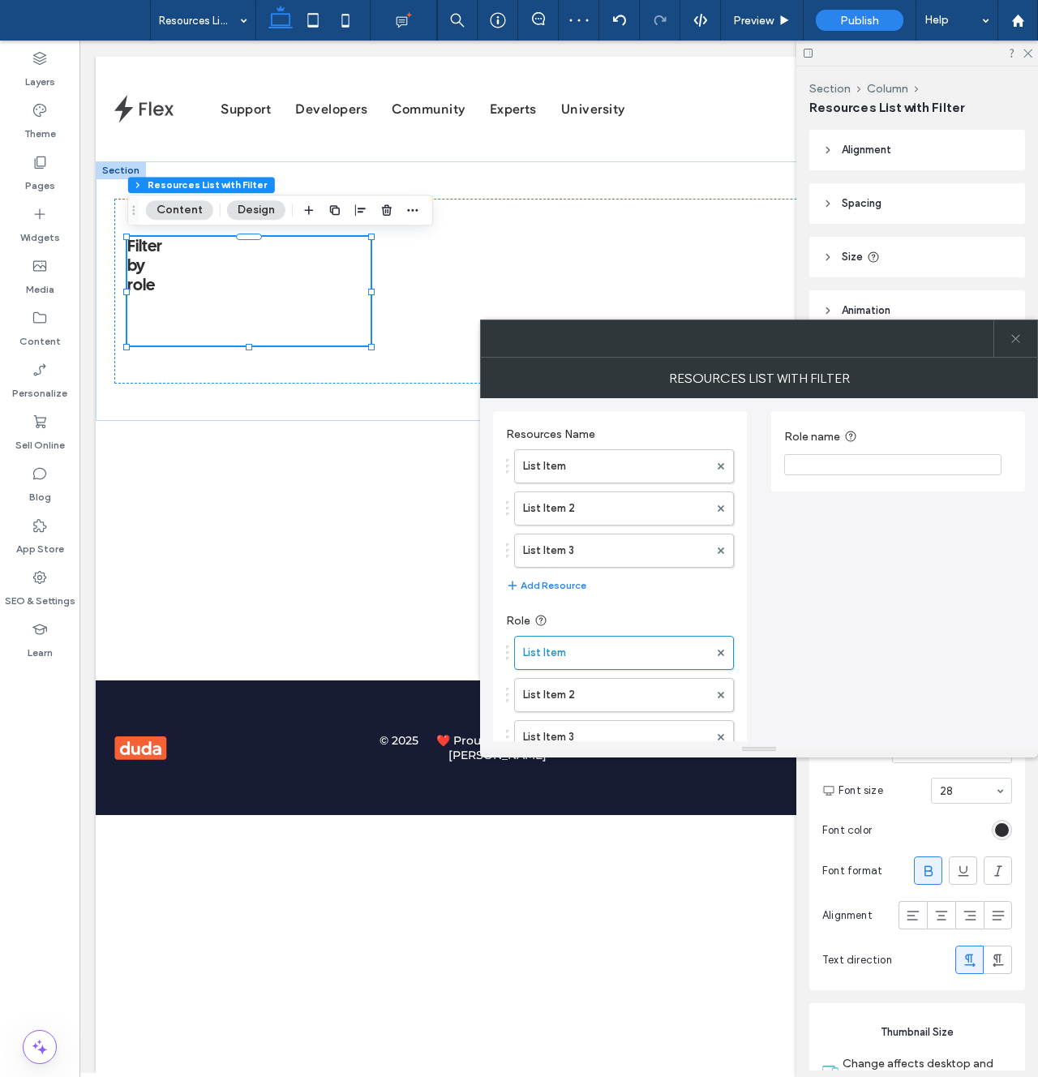
click at [805, 462] on input "Role name" at bounding box center [892, 464] width 217 height 21
type input "*"
type input "***"
click at [569, 685] on label "List Item 2" at bounding box center [616, 692] width 186 height 32
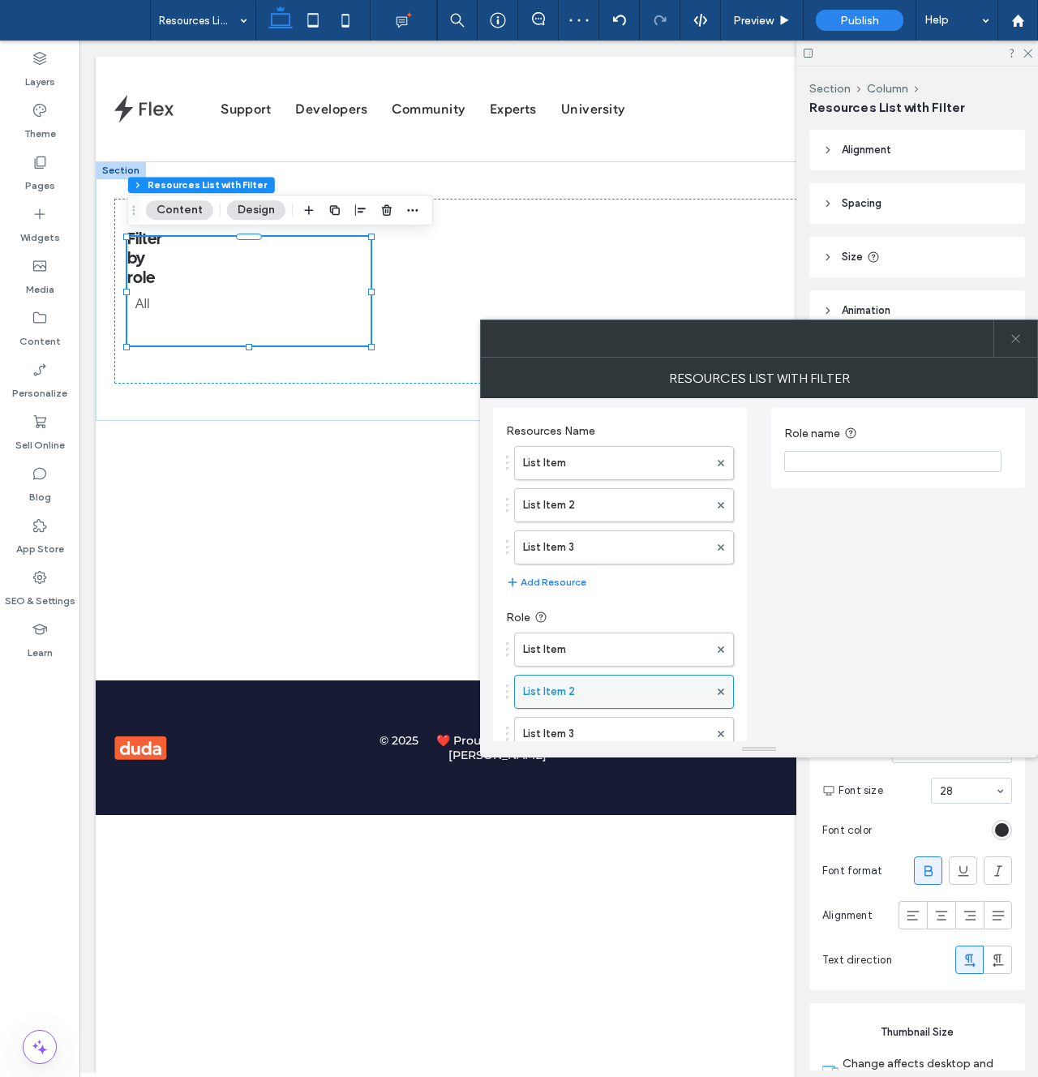
scroll to position [0, 0]
click at [810, 458] on input "Role name" at bounding box center [892, 464] width 217 height 21
type input "********"
click at [1011, 355] on span at bounding box center [1016, 338] width 12 height 37
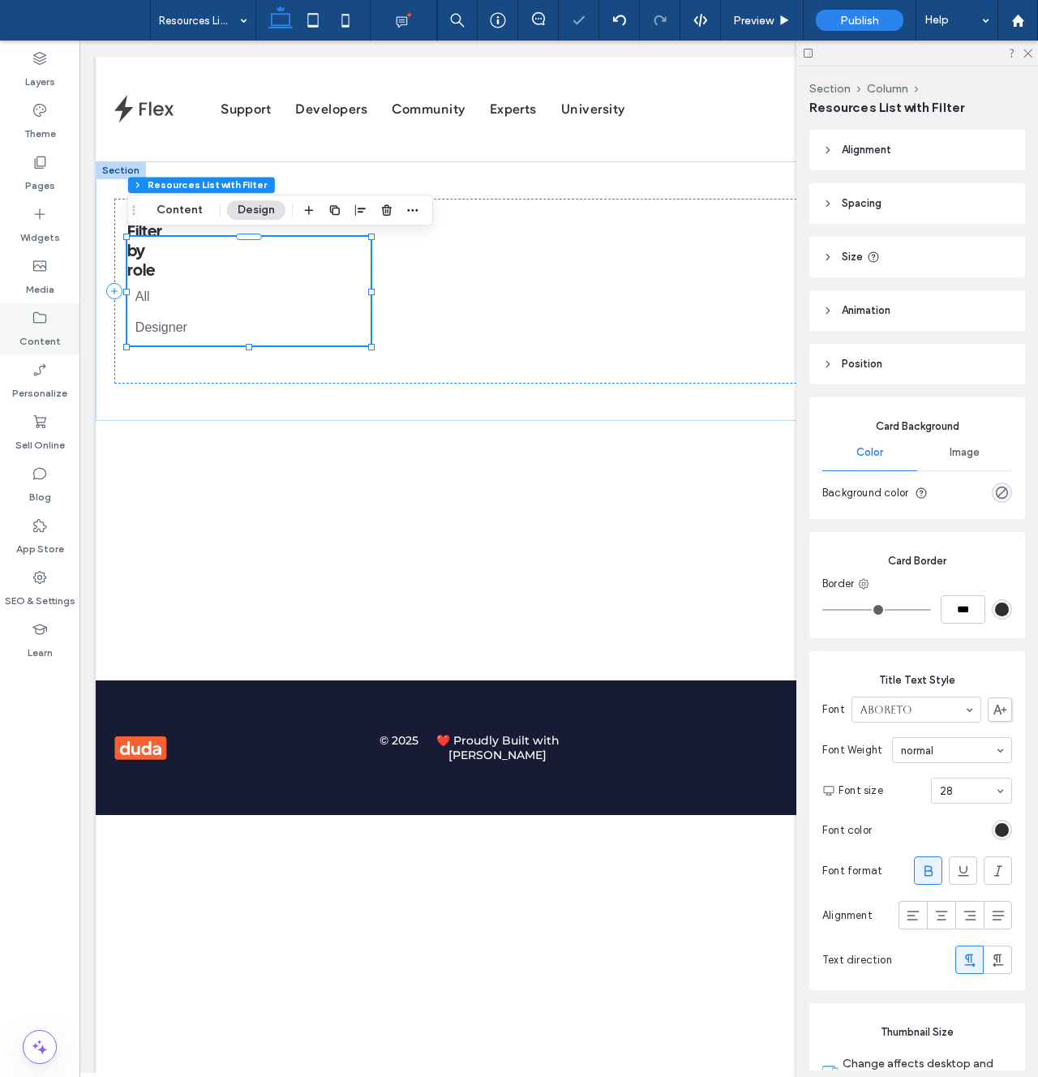
click at [34, 333] on label "Content" at bounding box center [39, 337] width 41 height 23
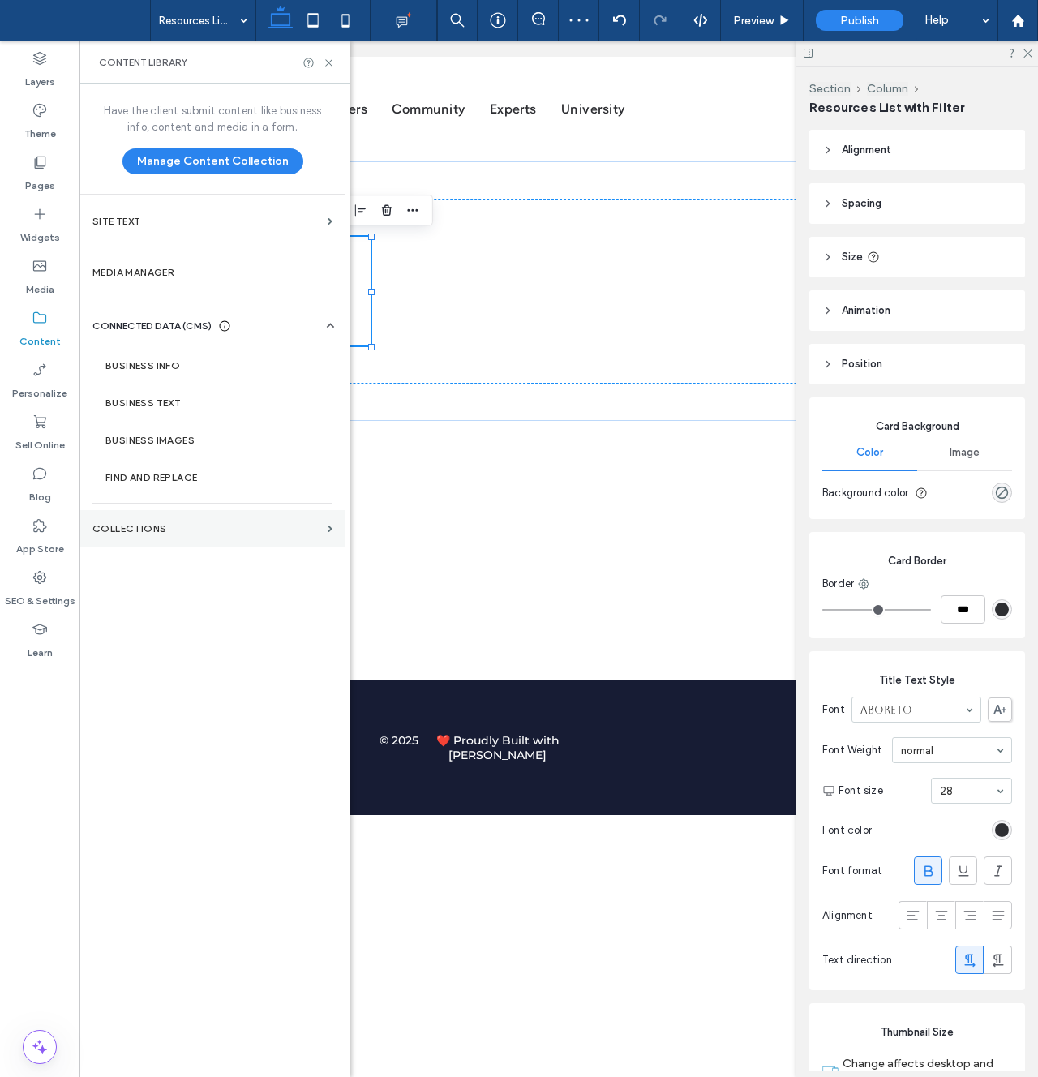
click at [140, 521] on section "Collections" at bounding box center [213, 528] width 266 height 37
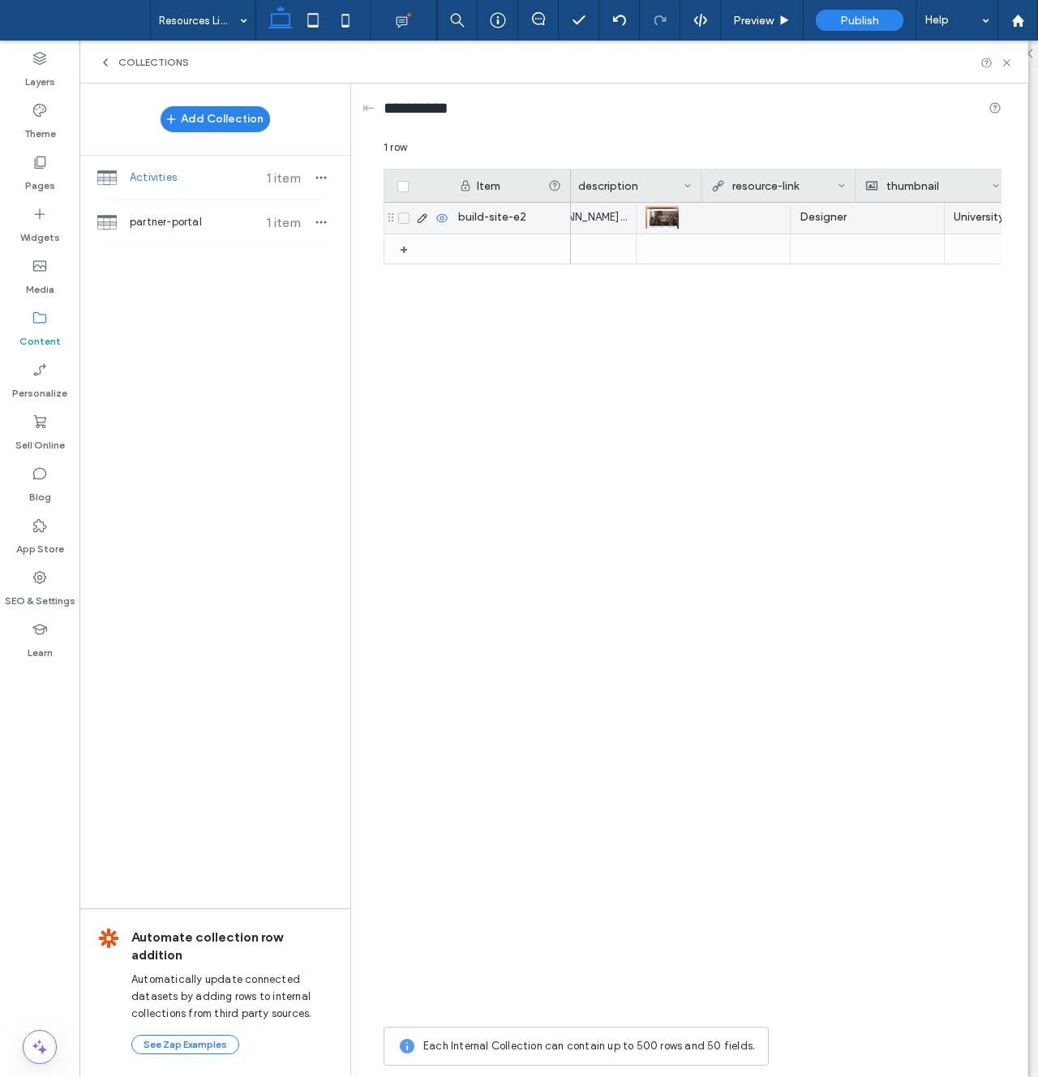
scroll to position [0, 551]
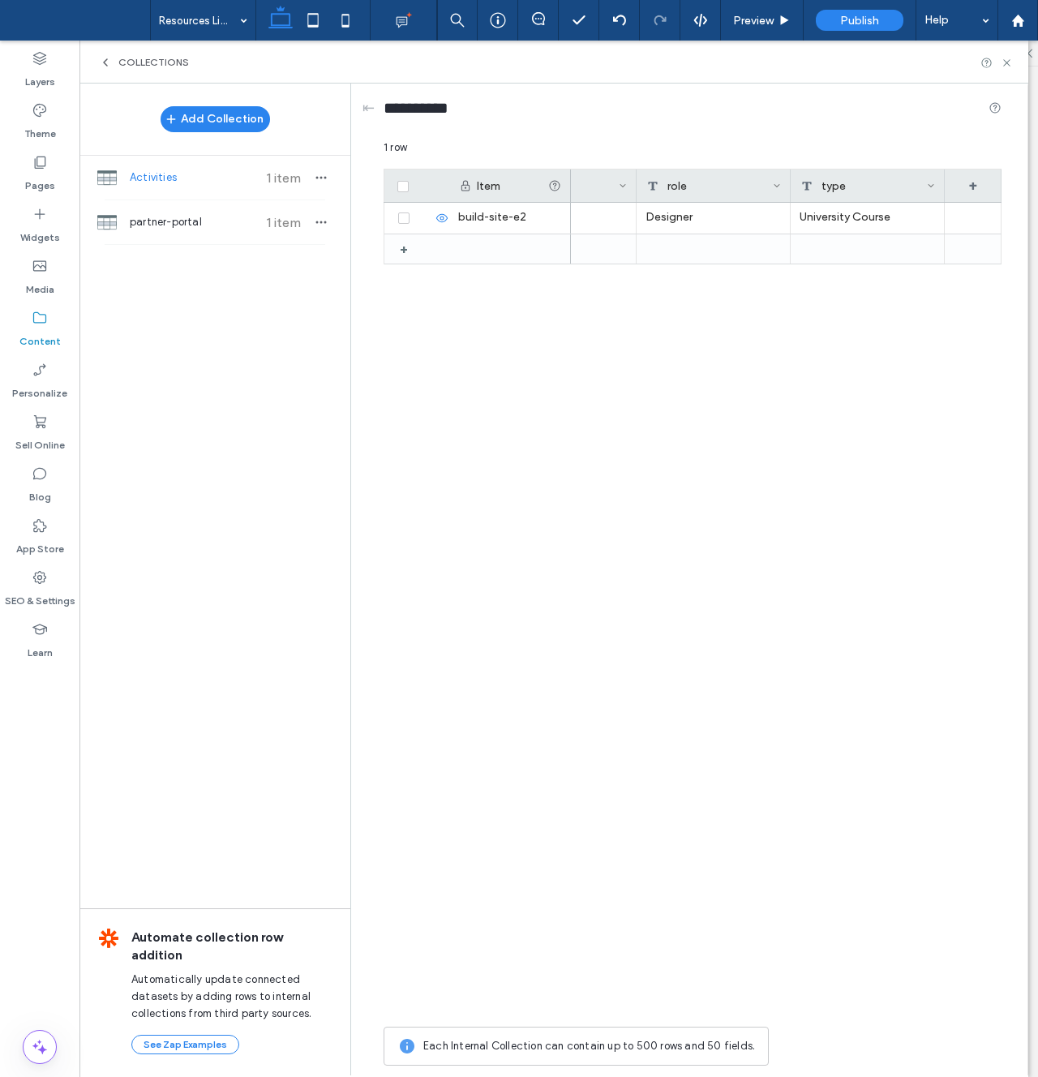
drag, startPoint x: 1005, startPoint y: 58, endPoint x: 833, endPoint y: 56, distance: 172.0
click at [1005, 58] on icon at bounding box center [1007, 63] width 12 height 12
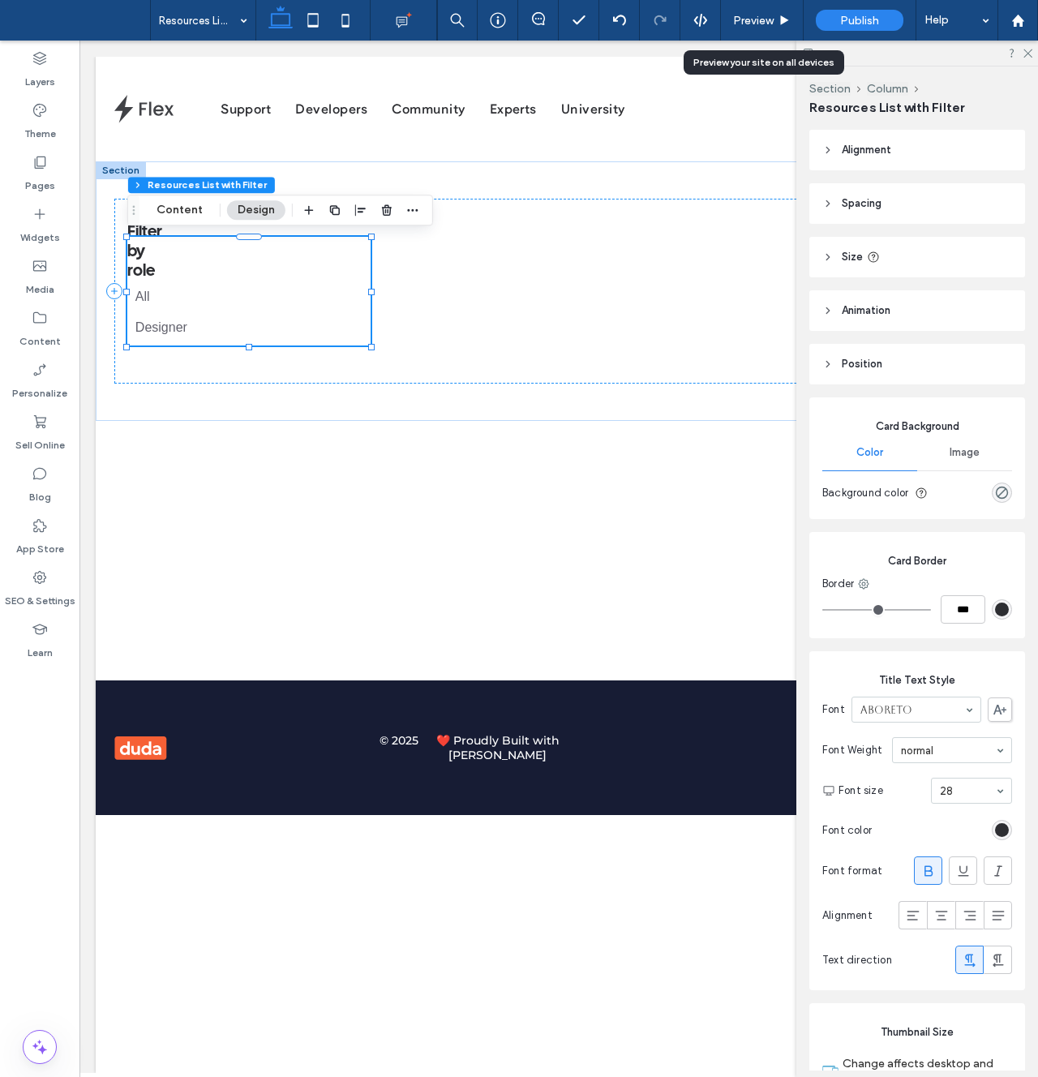
drag, startPoint x: 750, startPoint y: 19, endPoint x: 690, endPoint y: 52, distance: 68.6
click at [749, 19] on span "Preview" at bounding box center [753, 21] width 41 height 14
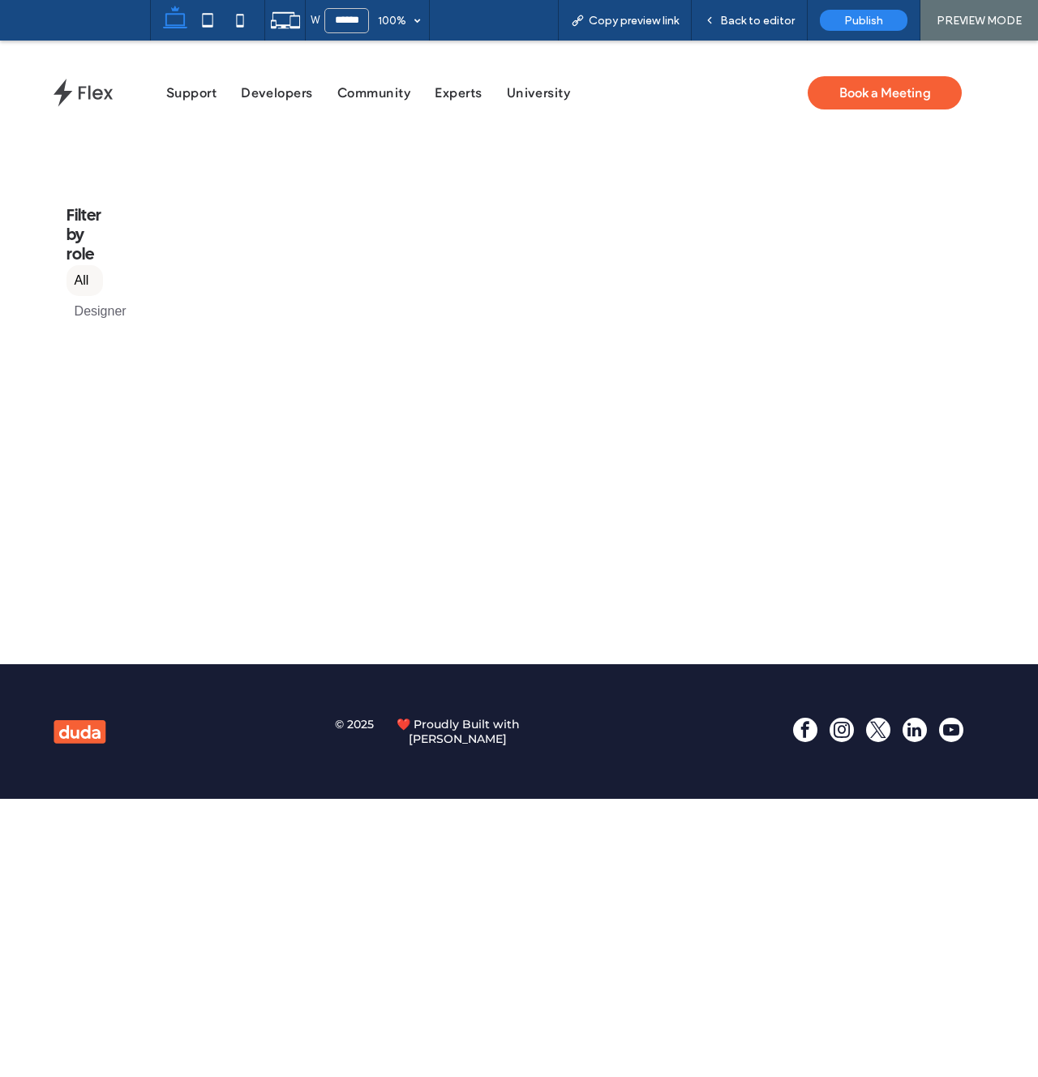
click at [101, 283] on label "All" at bounding box center [85, 280] width 37 height 31
drag, startPoint x: 82, startPoint y: 284, endPoint x: 101, endPoint y: 292, distance: 21.1
click at [82, 284] on label "All" at bounding box center [85, 280] width 37 height 31
click at [103, 314] on label "Designer" at bounding box center [85, 311] width 37 height 31
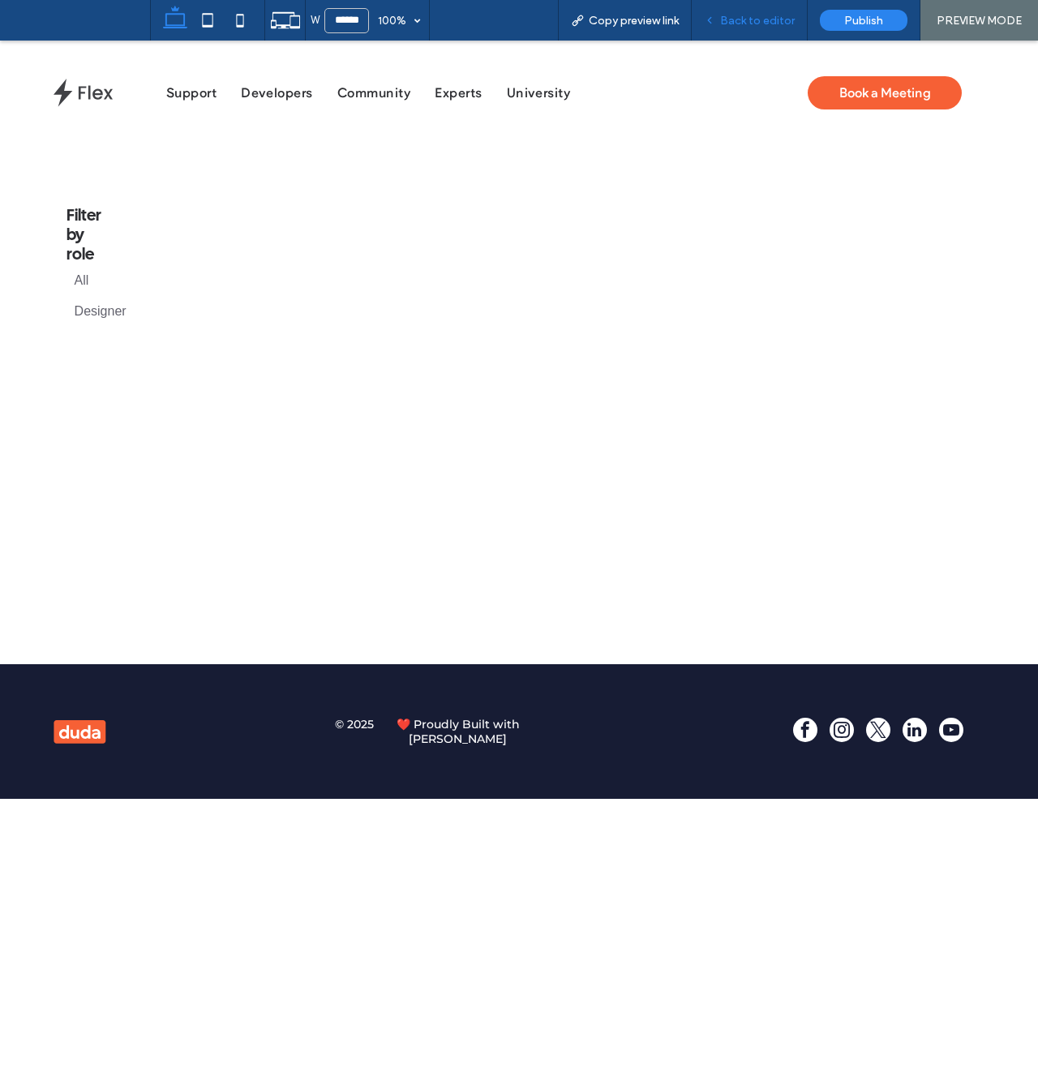
click at [765, 15] on span "Back to editor" at bounding box center [757, 21] width 75 height 14
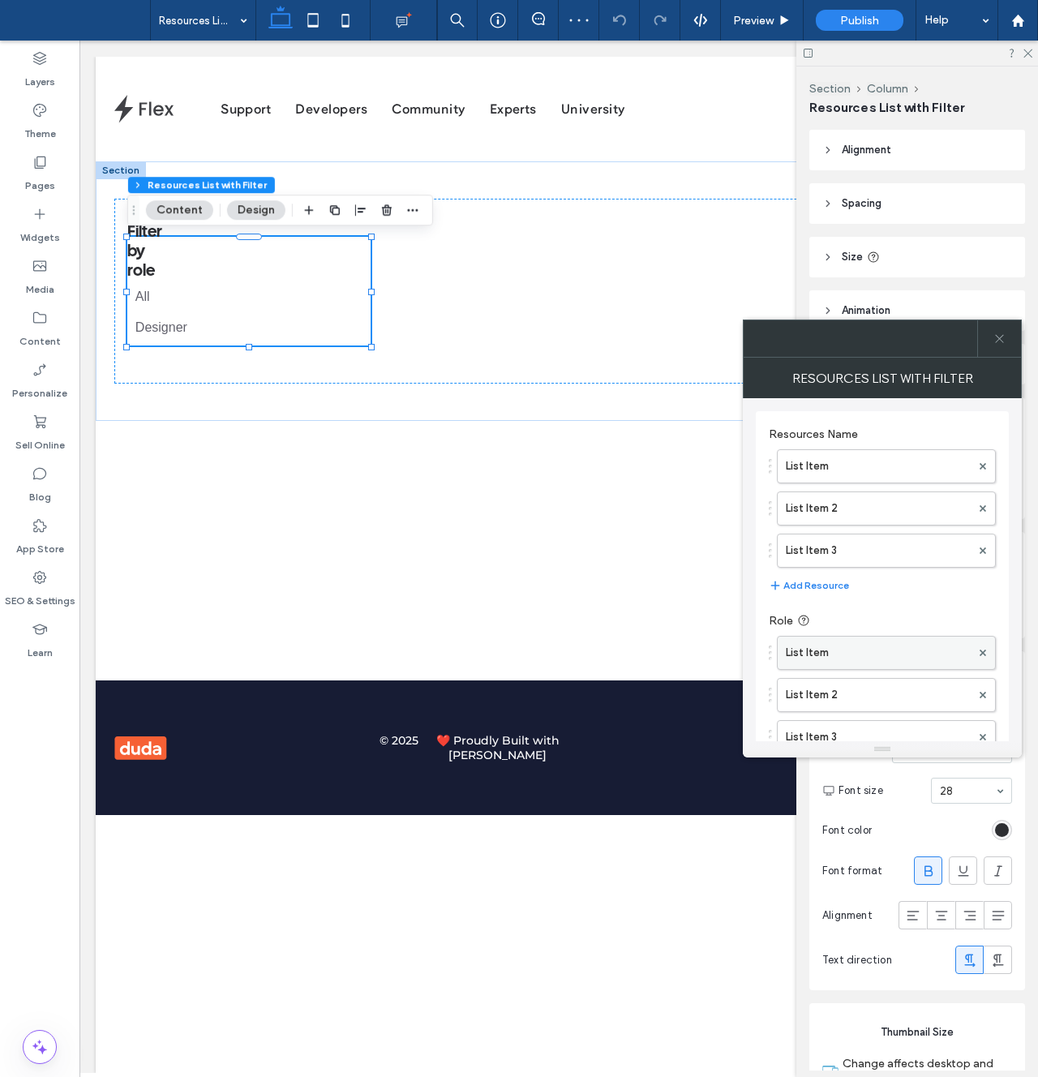
click at [826, 660] on label "List Item" at bounding box center [878, 653] width 185 height 32
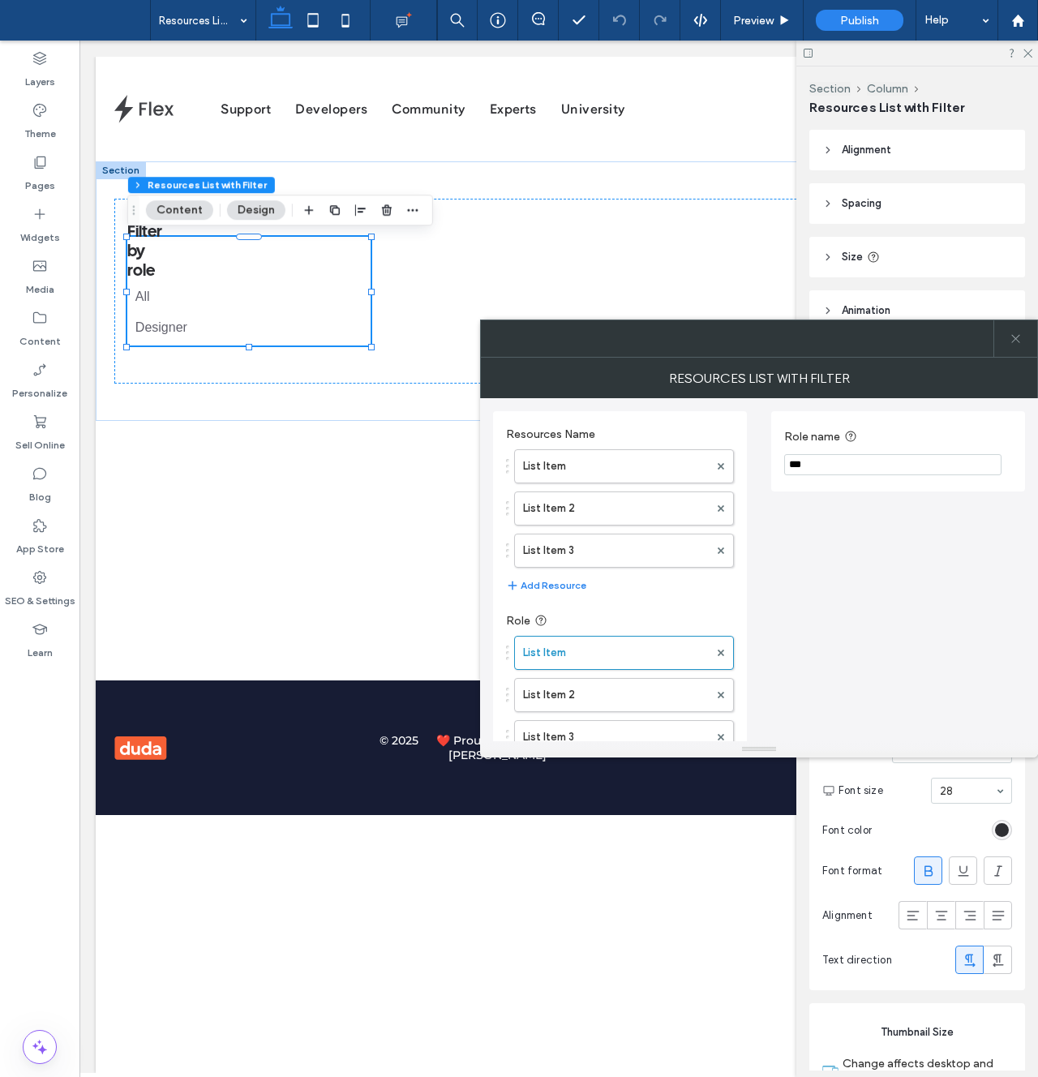
scroll to position [56, 0]
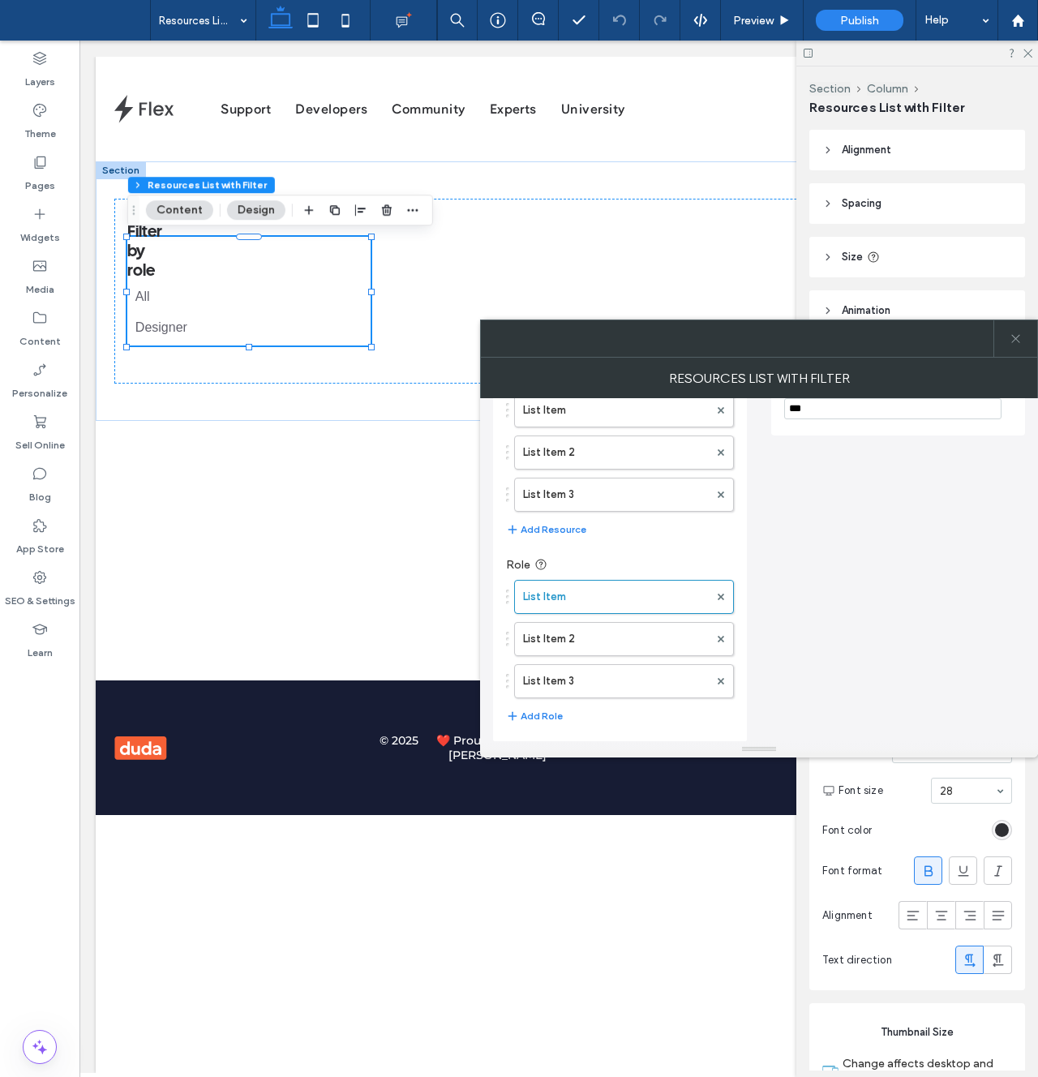
click at [1008, 346] on div at bounding box center [1016, 338] width 44 height 37
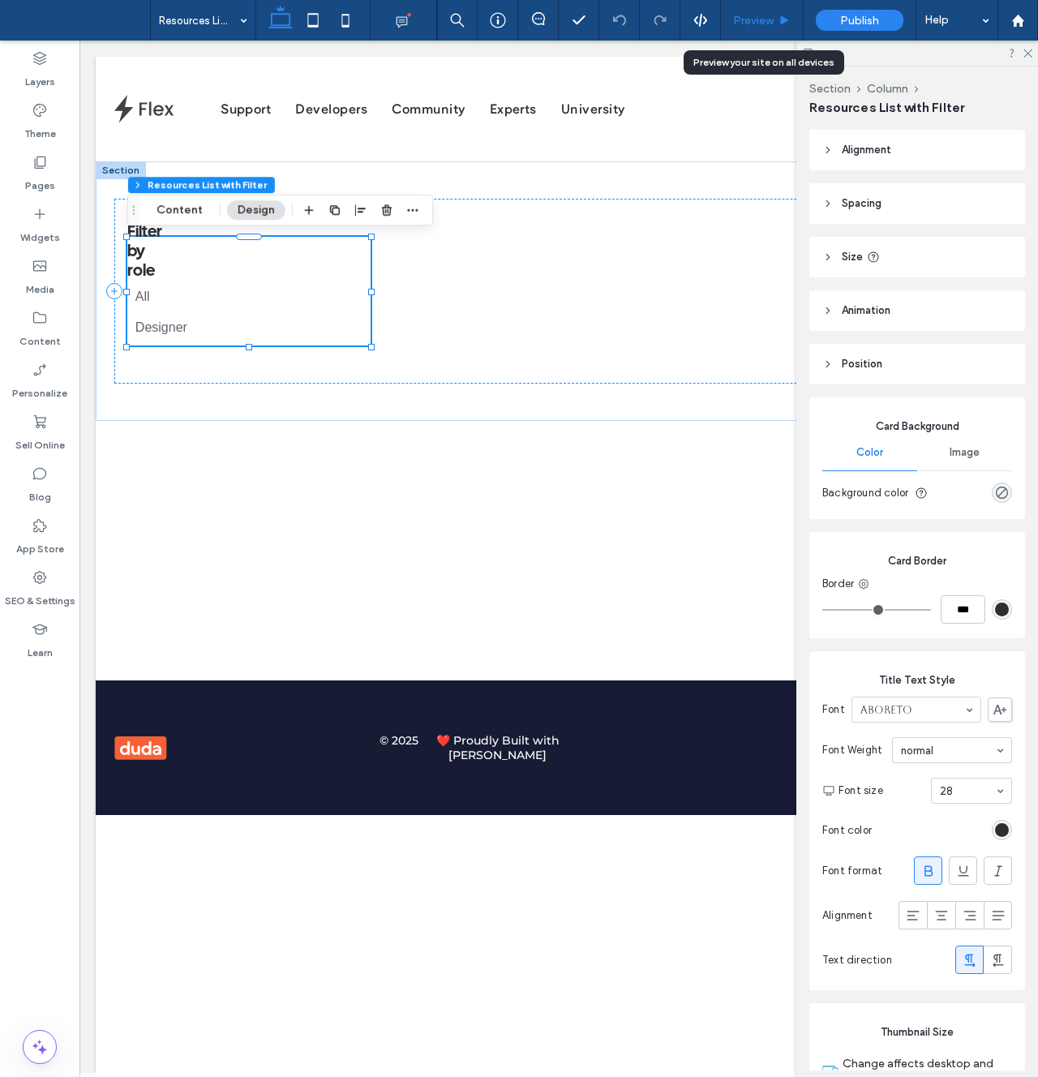
click at [752, 24] on span "Preview" at bounding box center [753, 21] width 41 height 14
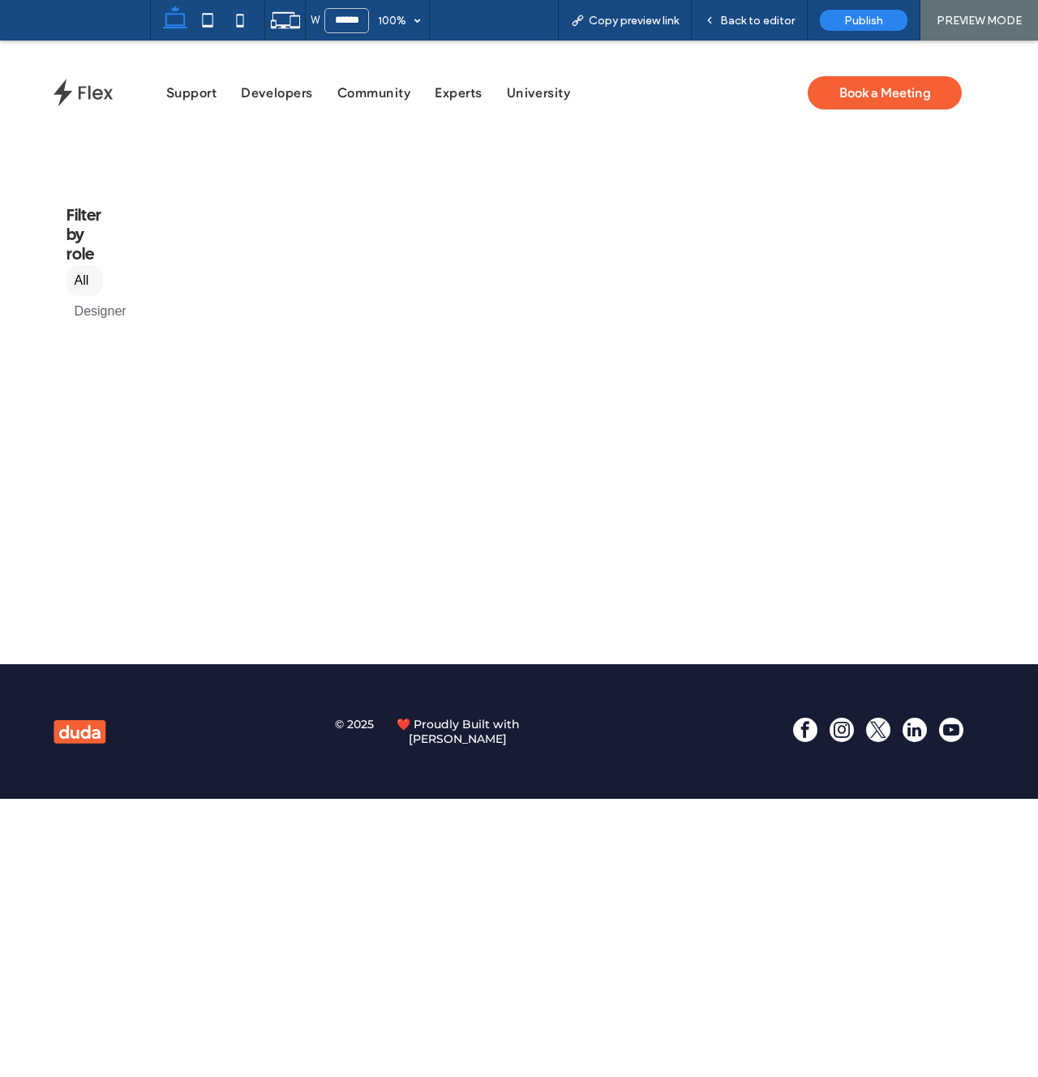
drag, startPoint x: 66, startPoint y: 273, endPoint x: 92, endPoint y: 284, distance: 28.0
click at [67, 275] on div "Filter by role All Designer" at bounding box center [520, 275] width 932 height 177
click at [92, 284] on label "All" at bounding box center [85, 280] width 37 height 31
click at [761, 28] on div "Back to editor" at bounding box center [750, 20] width 116 height 41
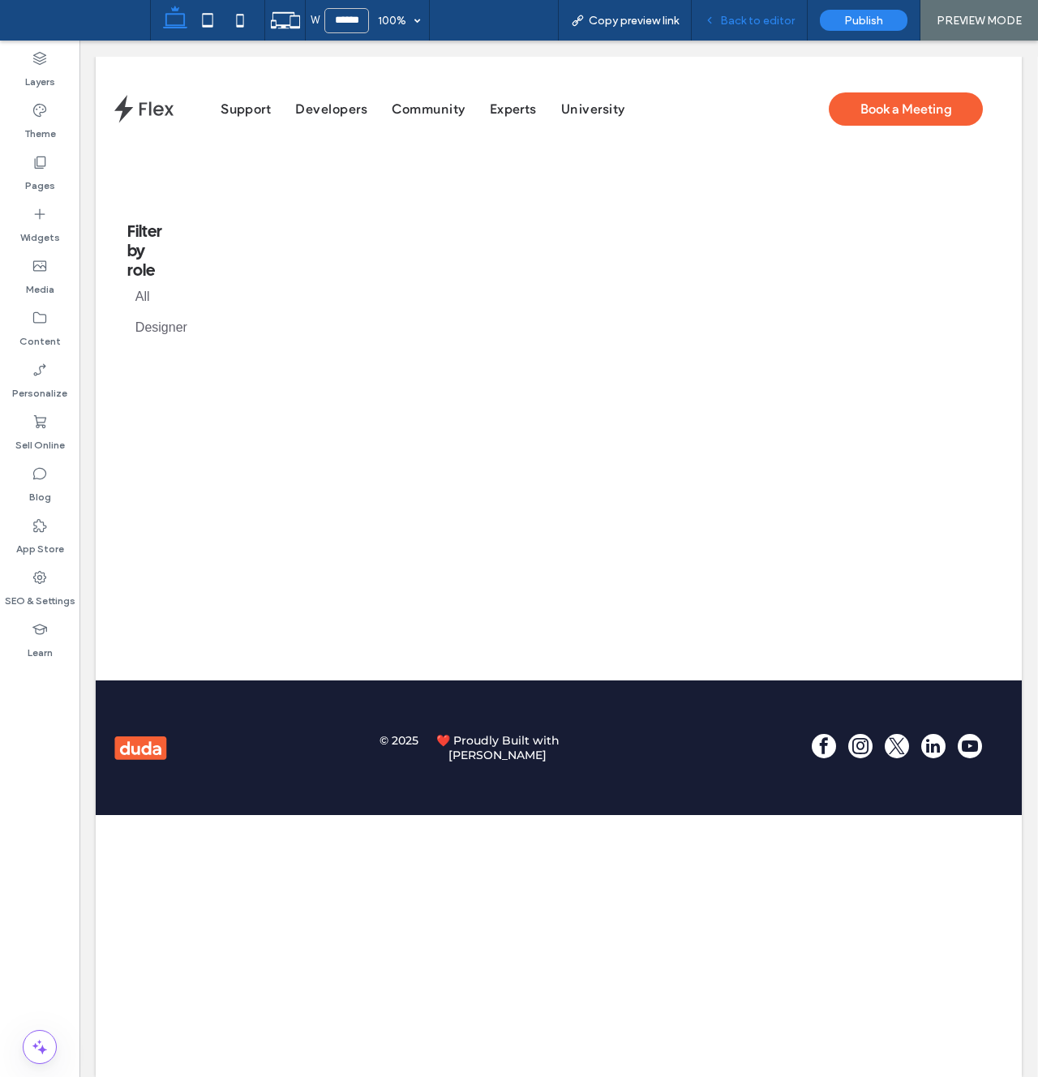
click at [730, 23] on span "Back to editor" at bounding box center [757, 21] width 75 height 14
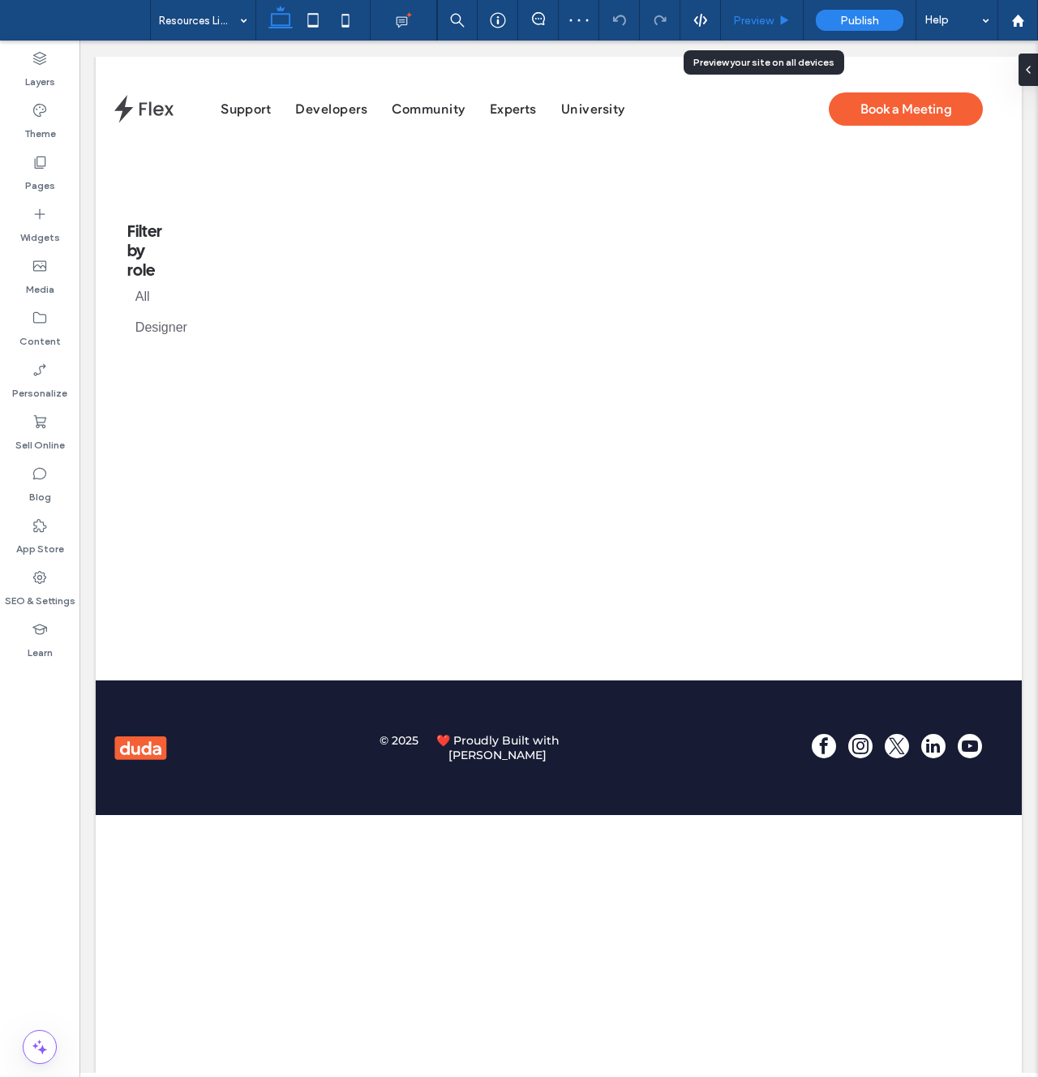
drag, startPoint x: 750, startPoint y: 22, endPoint x: 205, endPoint y: 220, distance: 580.0
click at [750, 22] on span "Preview" at bounding box center [753, 21] width 41 height 14
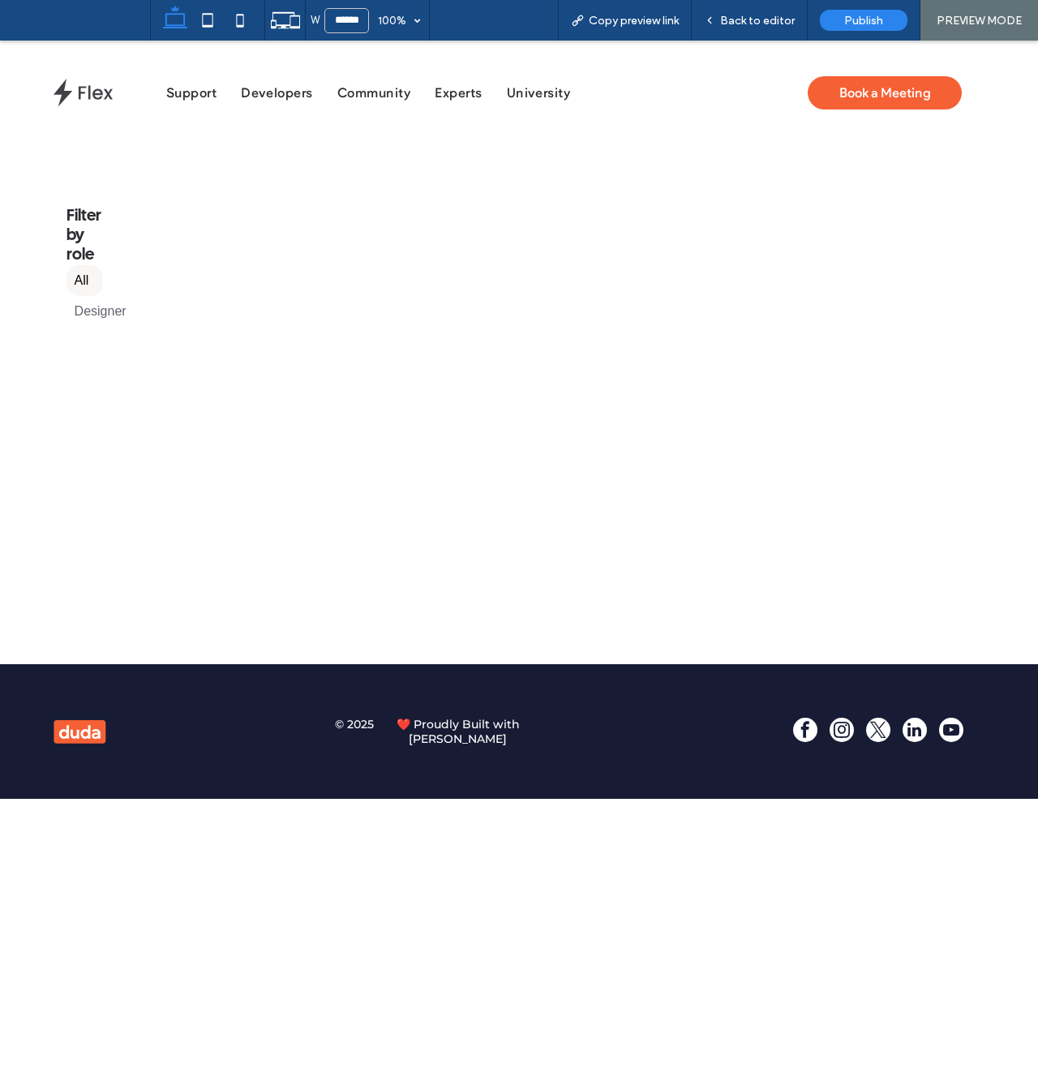
click at [80, 286] on label "All" at bounding box center [85, 280] width 37 height 31
click at [101, 316] on label "Designer" at bounding box center [85, 311] width 37 height 31
click at [732, 36] on div "Back to editor" at bounding box center [750, 20] width 116 height 41
click at [735, 32] on div "Back to editor" at bounding box center [750, 20] width 116 height 41
click at [740, 19] on span "Back to editor" at bounding box center [757, 21] width 75 height 14
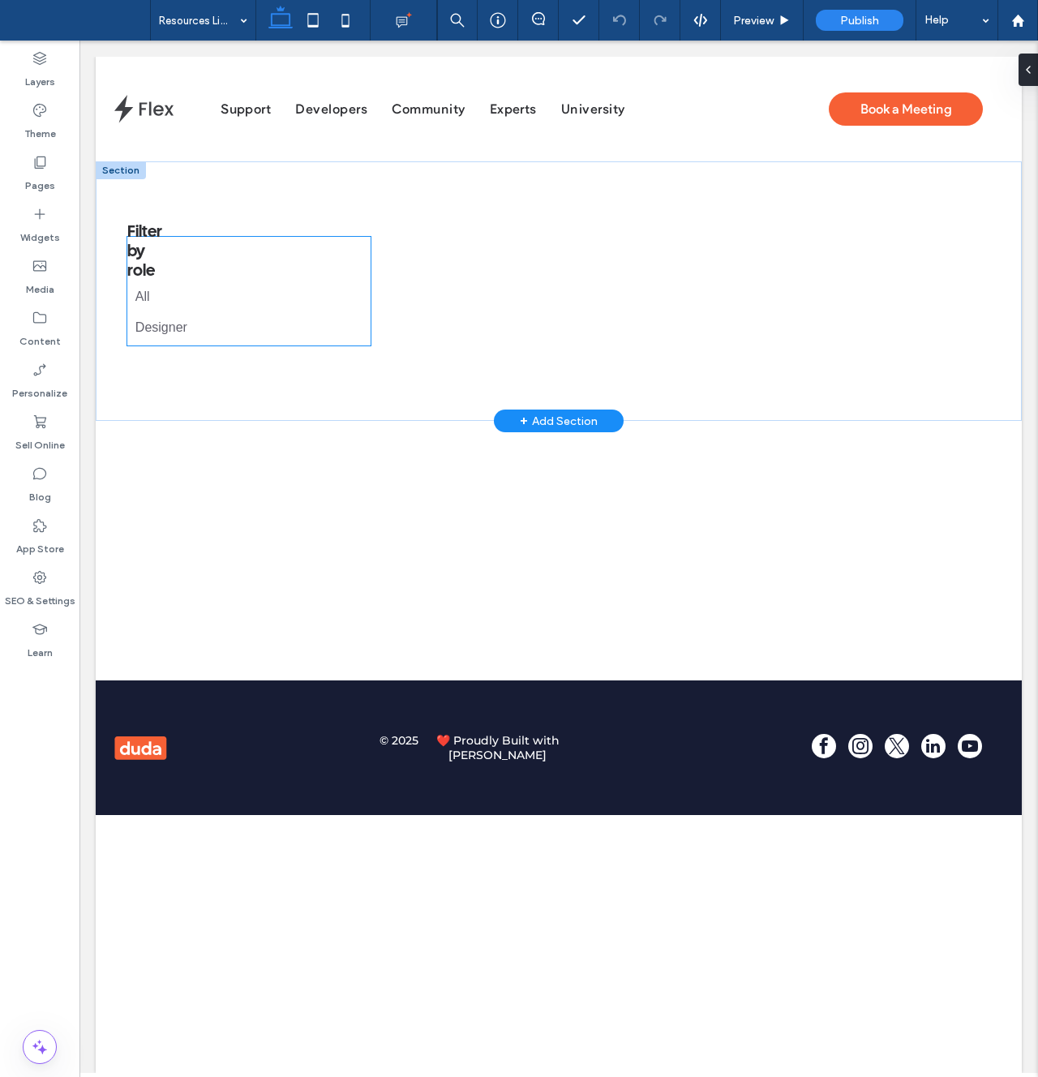
drag, startPoint x: 193, startPoint y: 302, endPoint x: 165, endPoint y: 309, distance: 29.3
click at [193, 302] on div "Filter by role All Designer" at bounding box center [248, 291] width 243 height 109
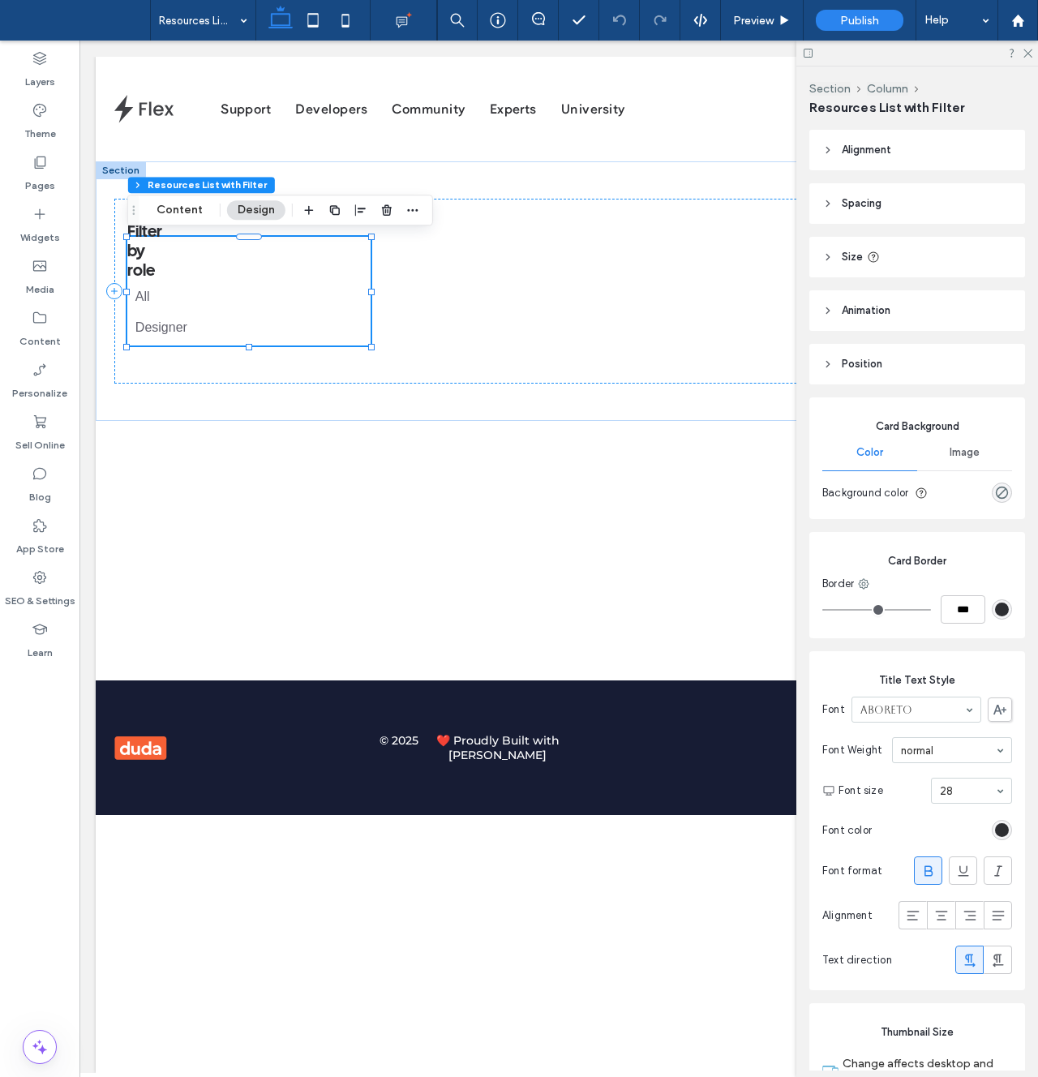
click at [178, 223] on div "Section Column Resources List with Filter Content Design" at bounding box center [280, 210] width 306 height 31
click at [184, 214] on button "Content" at bounding box center [179, 209] width 67 height 19
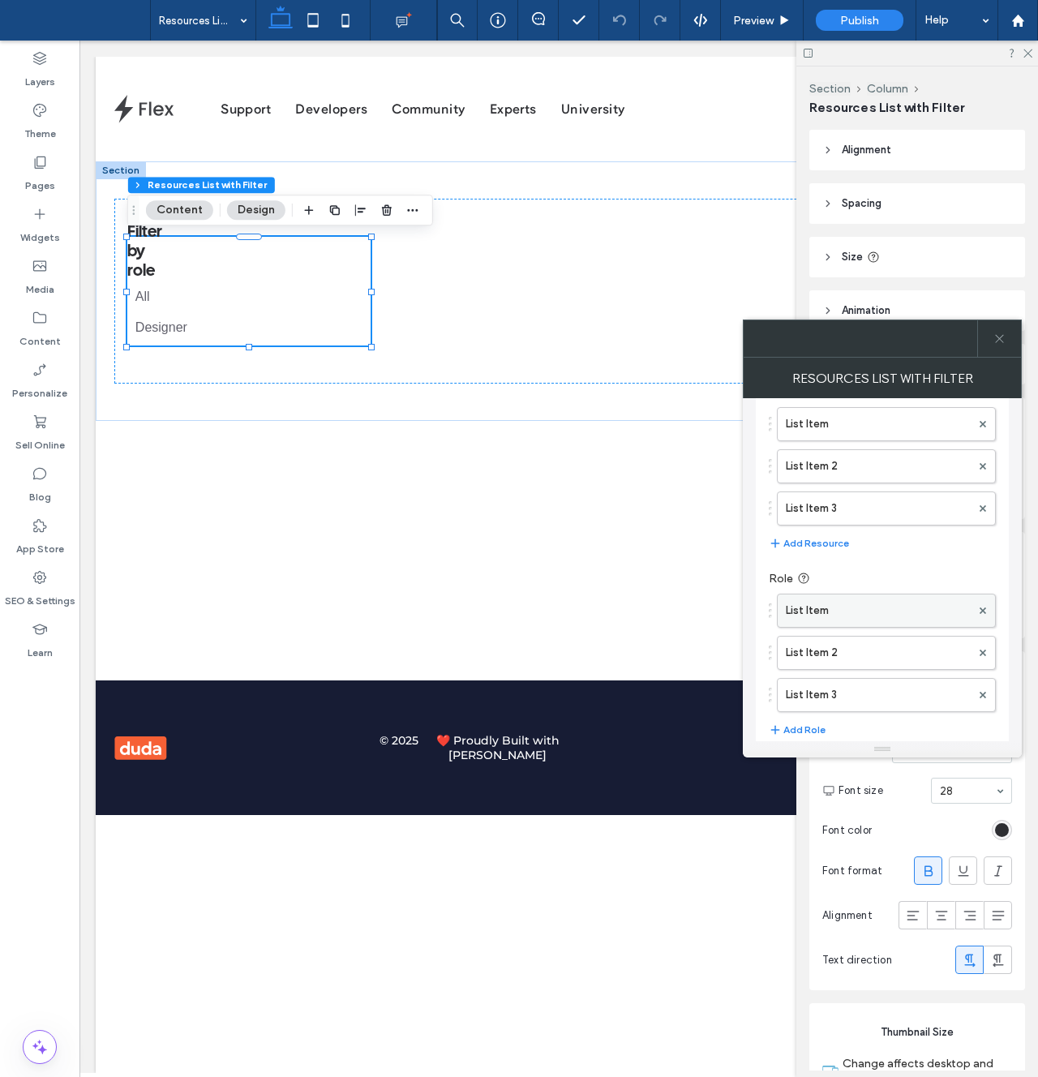
scroll to position [48, 0]
click at [900, 591] on label "List Item" at bounding box center [878, 605] width 185 height 32
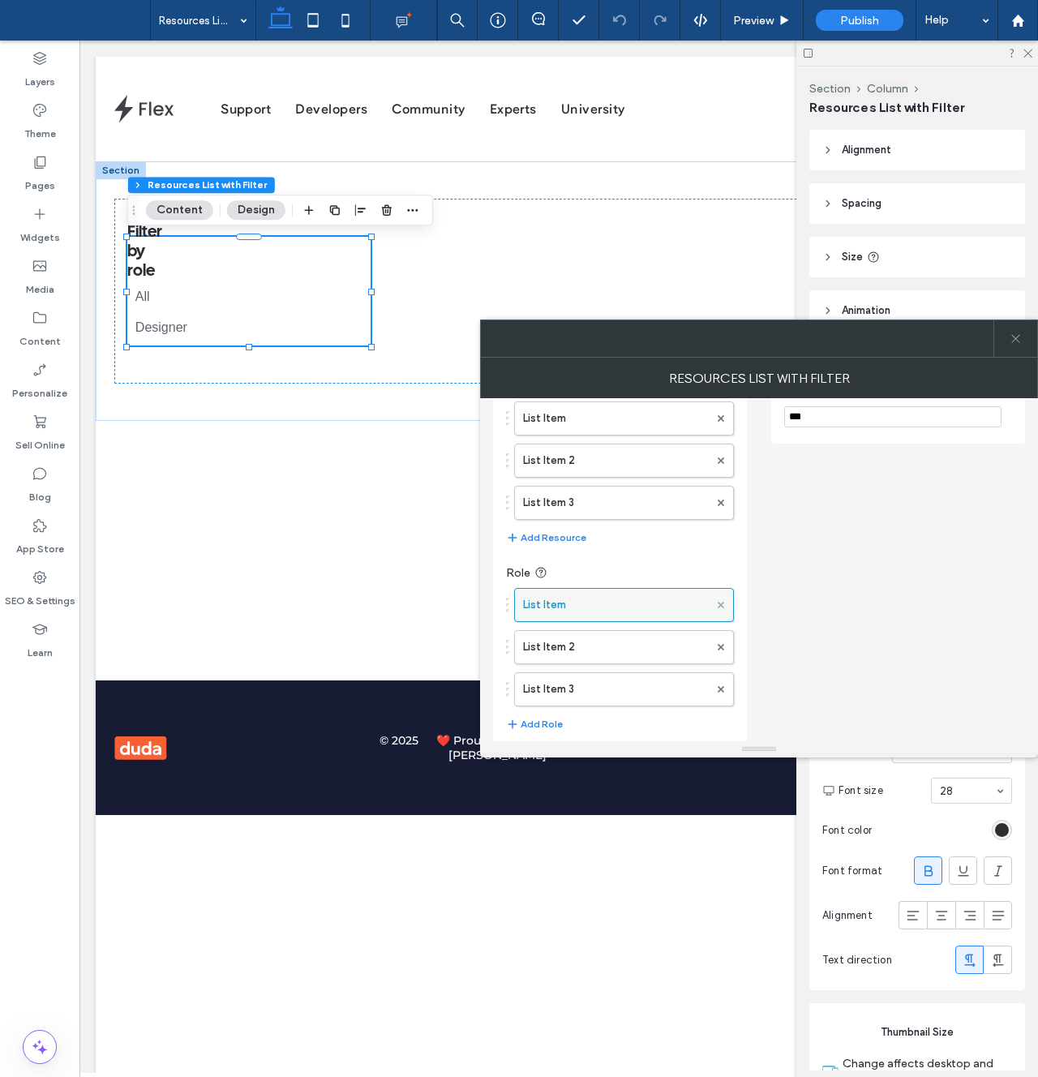
click at [718, 607] on icon at bounding box center [721, 605] width 6 height 6
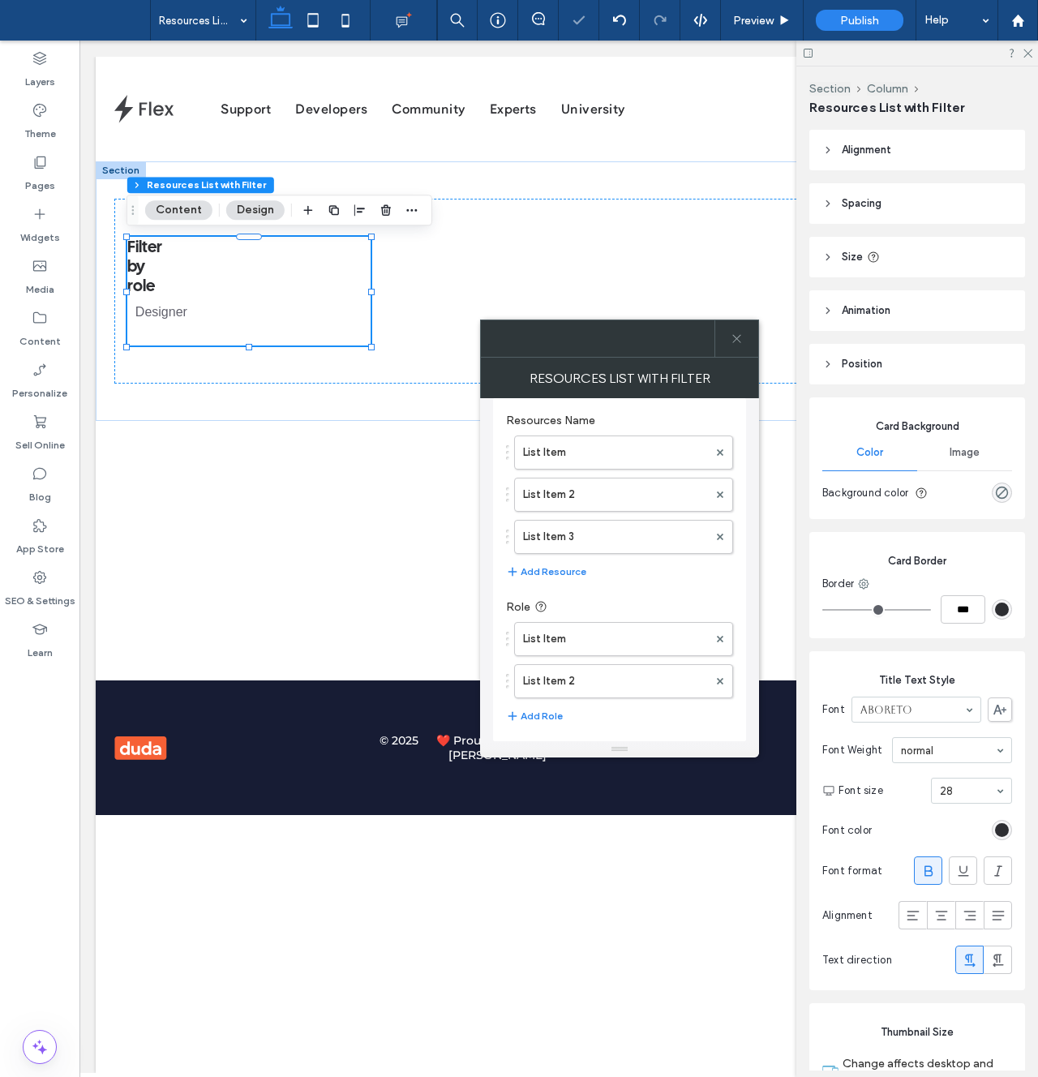
scroll to position [0, 1]
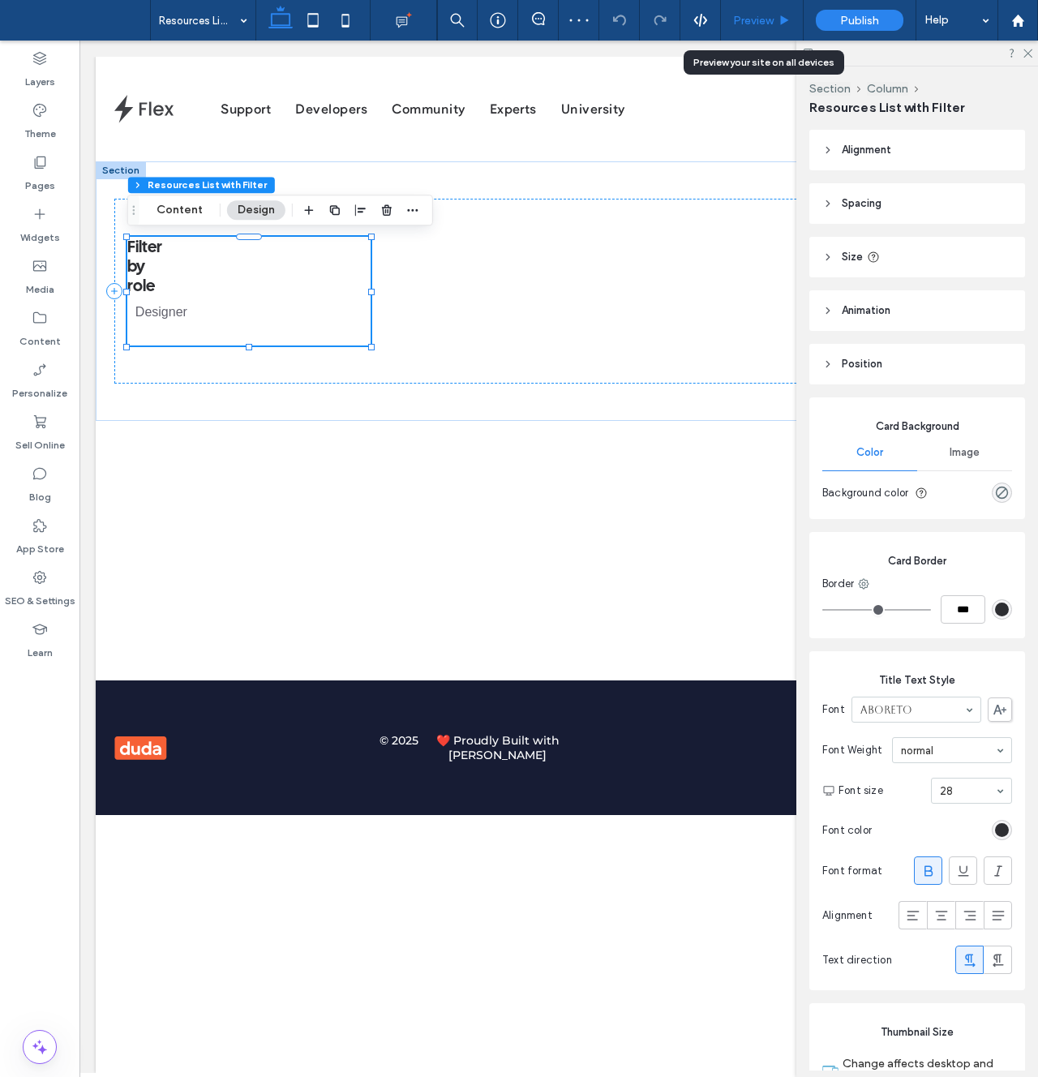
click at [775, 22] on div "Preview" at bounding box center [762, 21] width 82 height 14
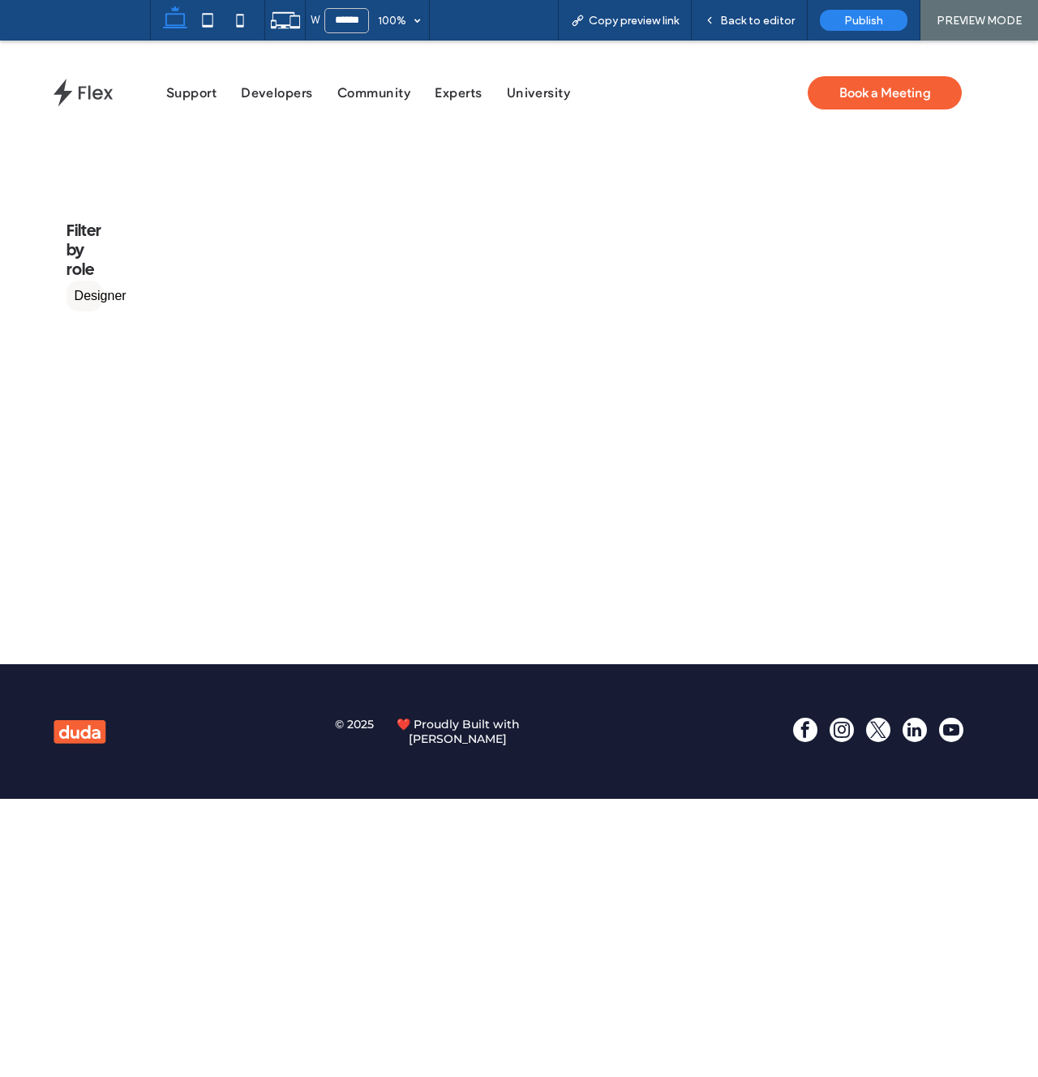
click at [81, 295] on label "Designer" at bounding box center [85, 296] width 37 height 31
drag, startPoint x: 81, startPoint y: 295, endPoint x: 178, endPoint y: 268, distance: 100.4
click at [81, 295] on label "Designer" at bounding box center [85, 296] width 37 height 31
drag, startPoint x: 720, startPoint y: 28, endPoint x: 685, endPoint y: 11, distance: 39.2
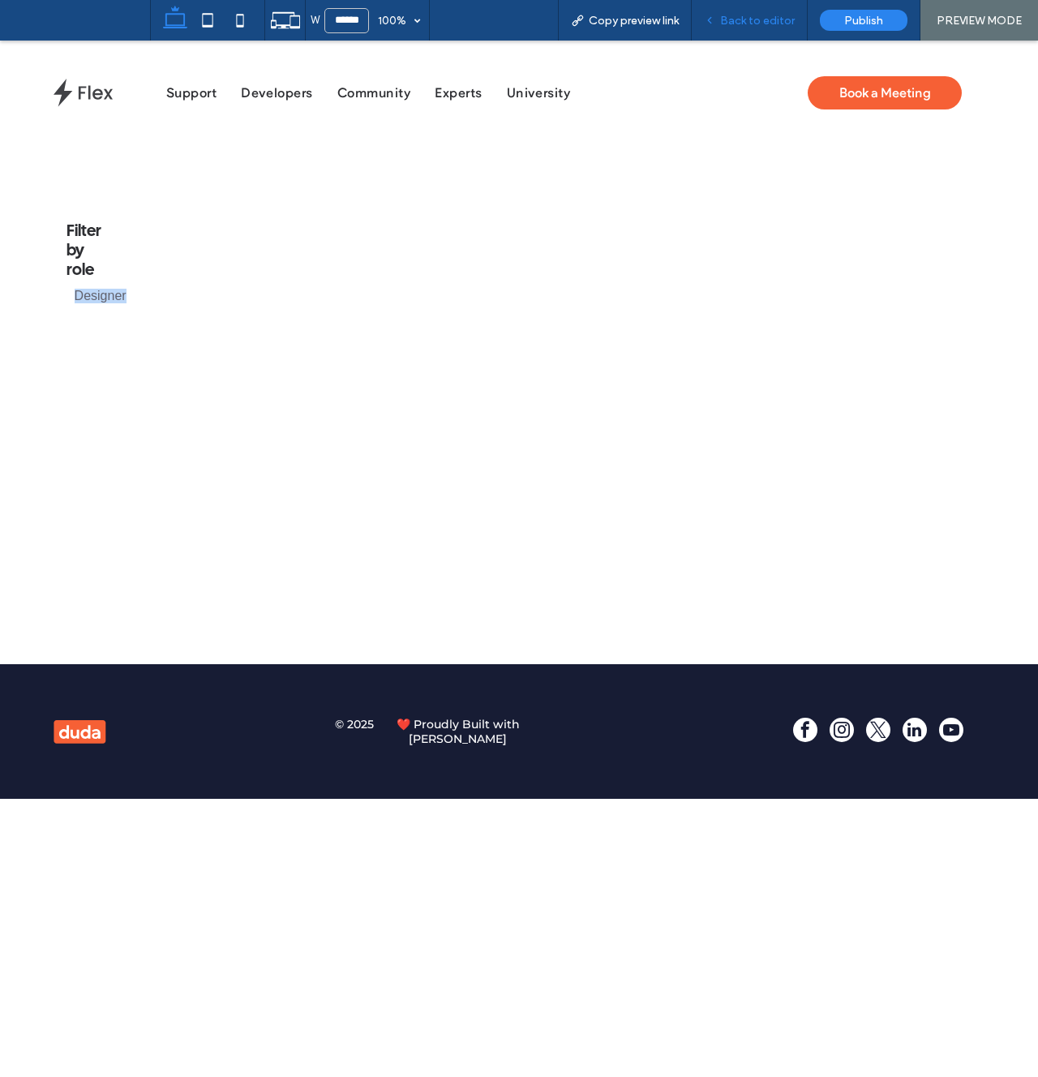
click at [720, 28] on div "Back to editor" at bounding box center [750, 20] width 116 height 41
click at [728, 29] on div "Back to editor" at bounding box center [750, 20] width 116 height 41
click at [731, 23] on span "Back to editor" at bounding box center [757, 21] width 75 height 14
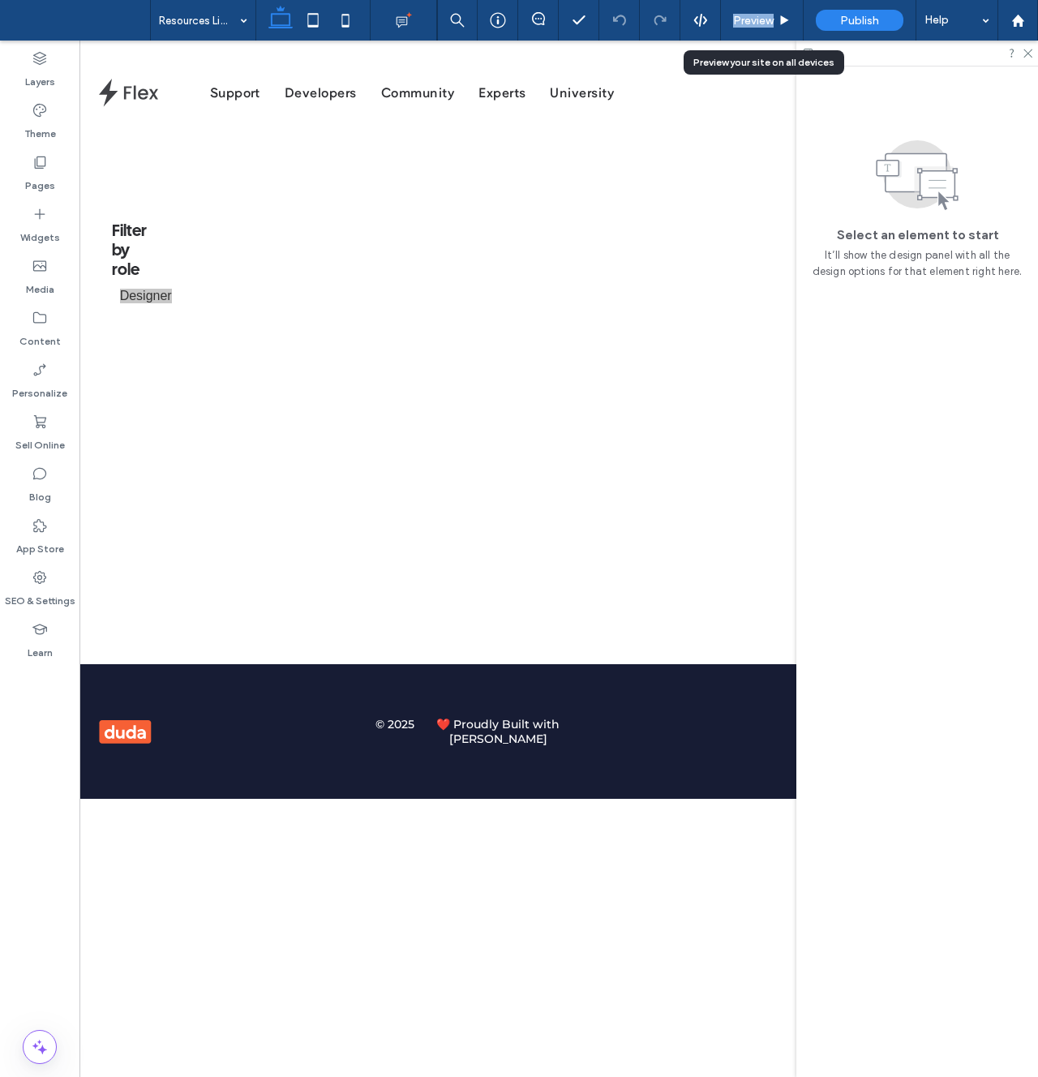
click at [731, 23] on div "Preview" at bounding box center [762, 21] width 82 height 14
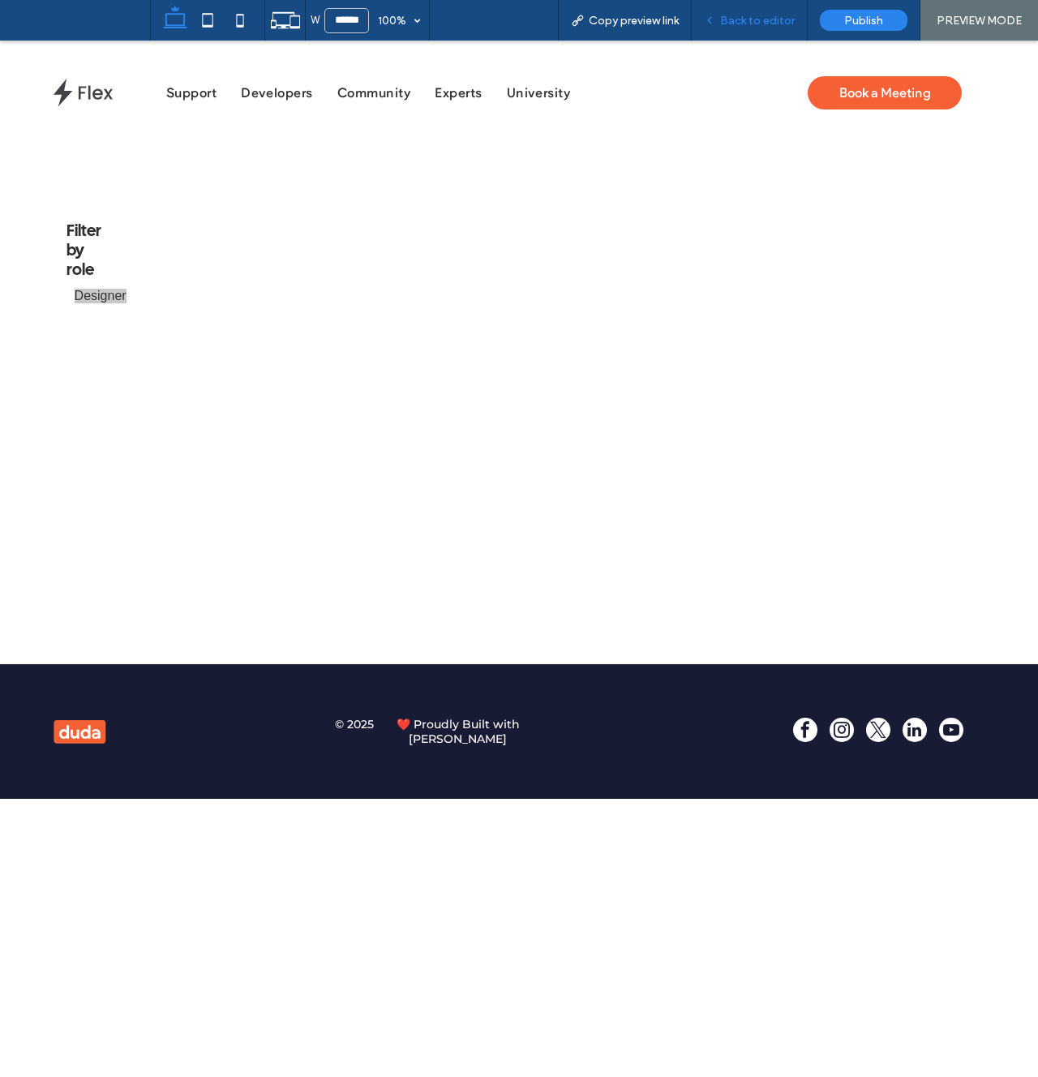
click at [773, 17] on span "Back to editor" at bounding box center [757, 21] width 75 height 14
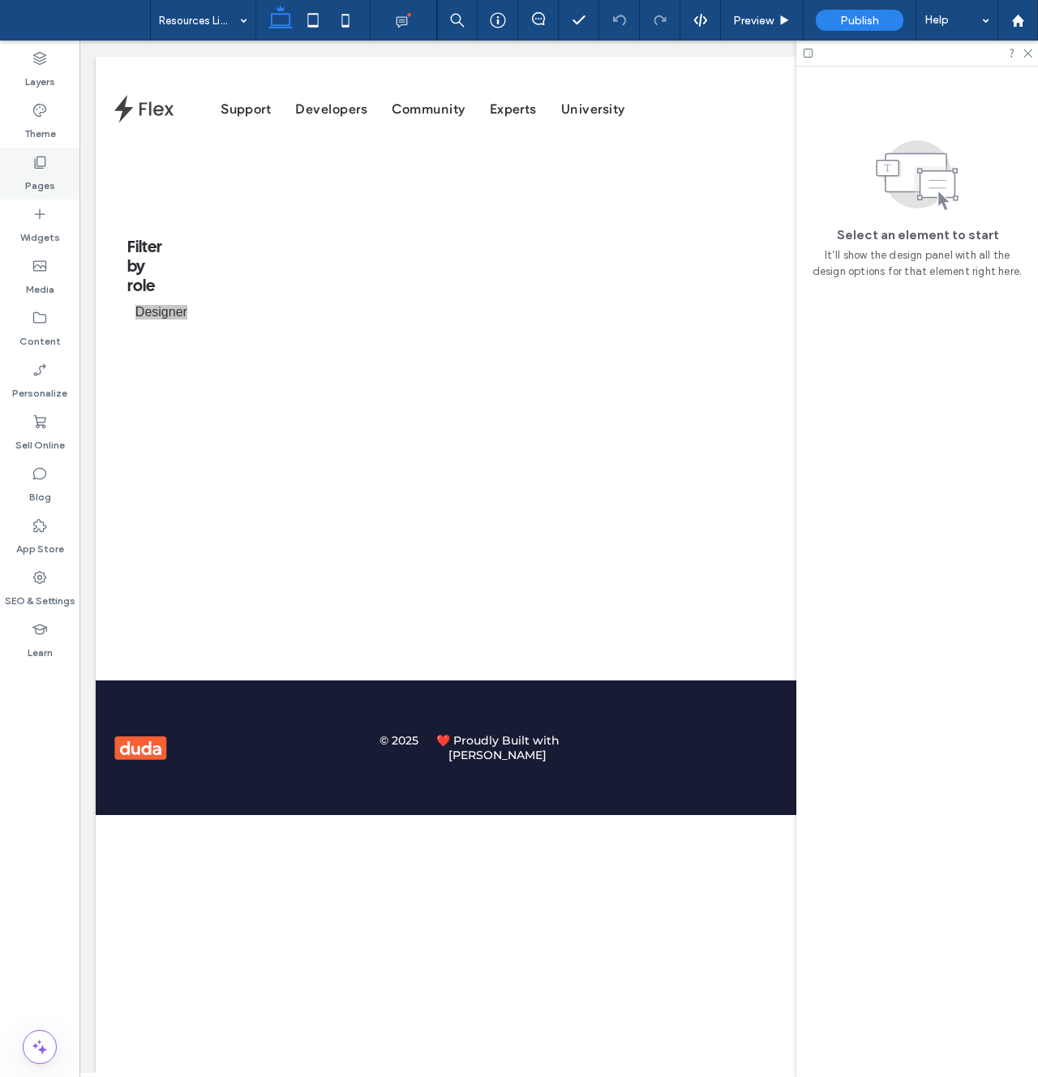
click at [40, 165] on use at bounding box center [40, 163] width 11 height 12
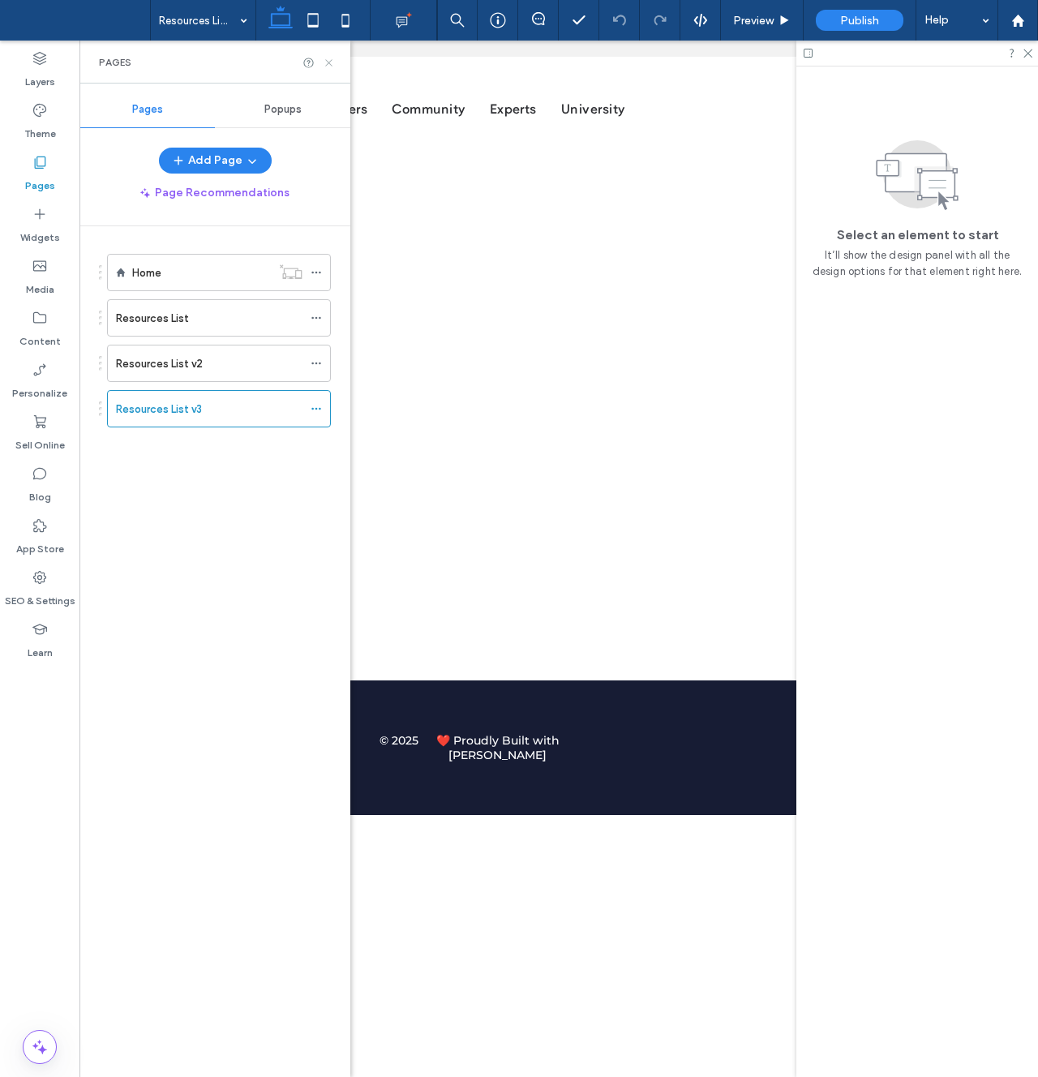
click at [331, 67] on icon at bounding box center [329, 63] width 12 height 12
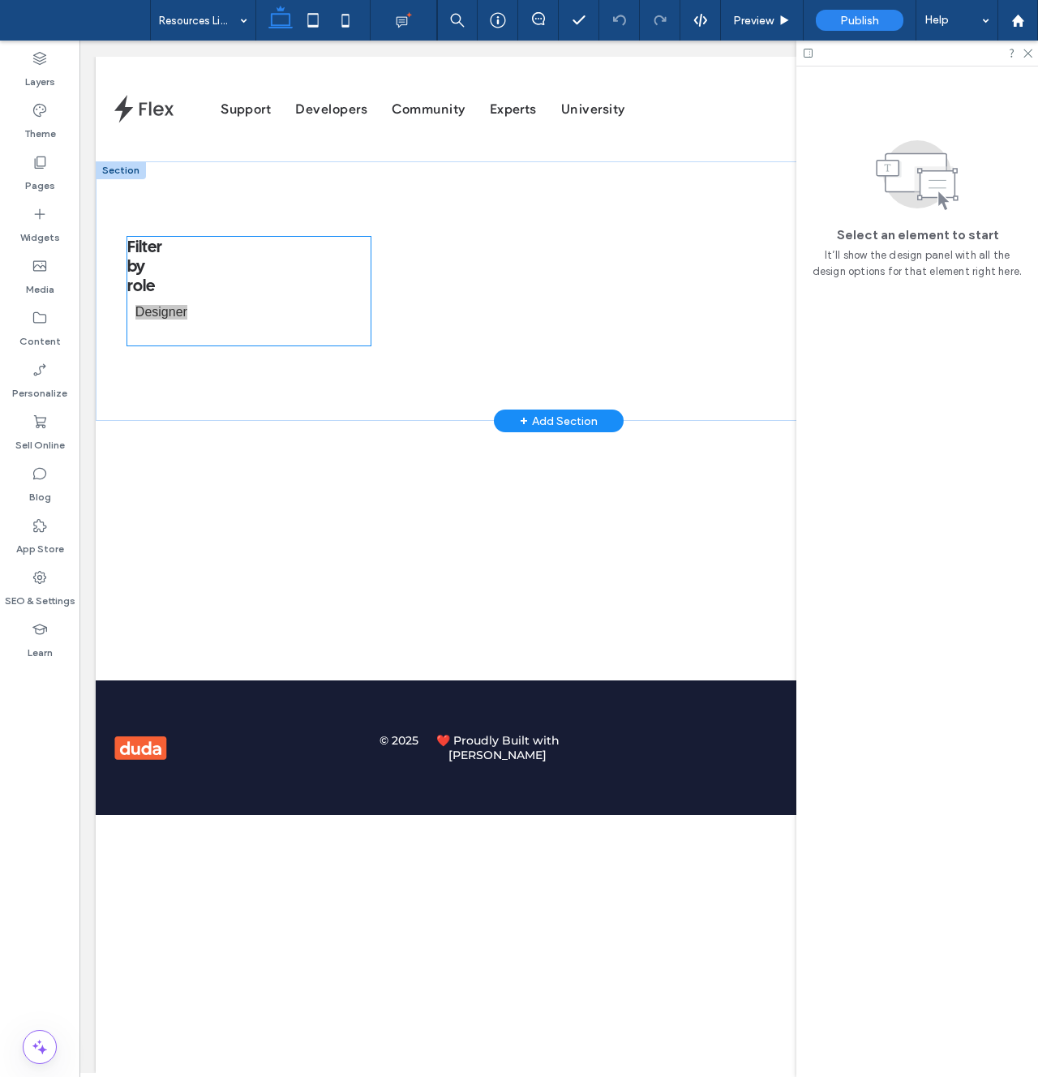
click at [159, 251] on span "Filter by role" at bounding box center [144, 267] width 35 height 54
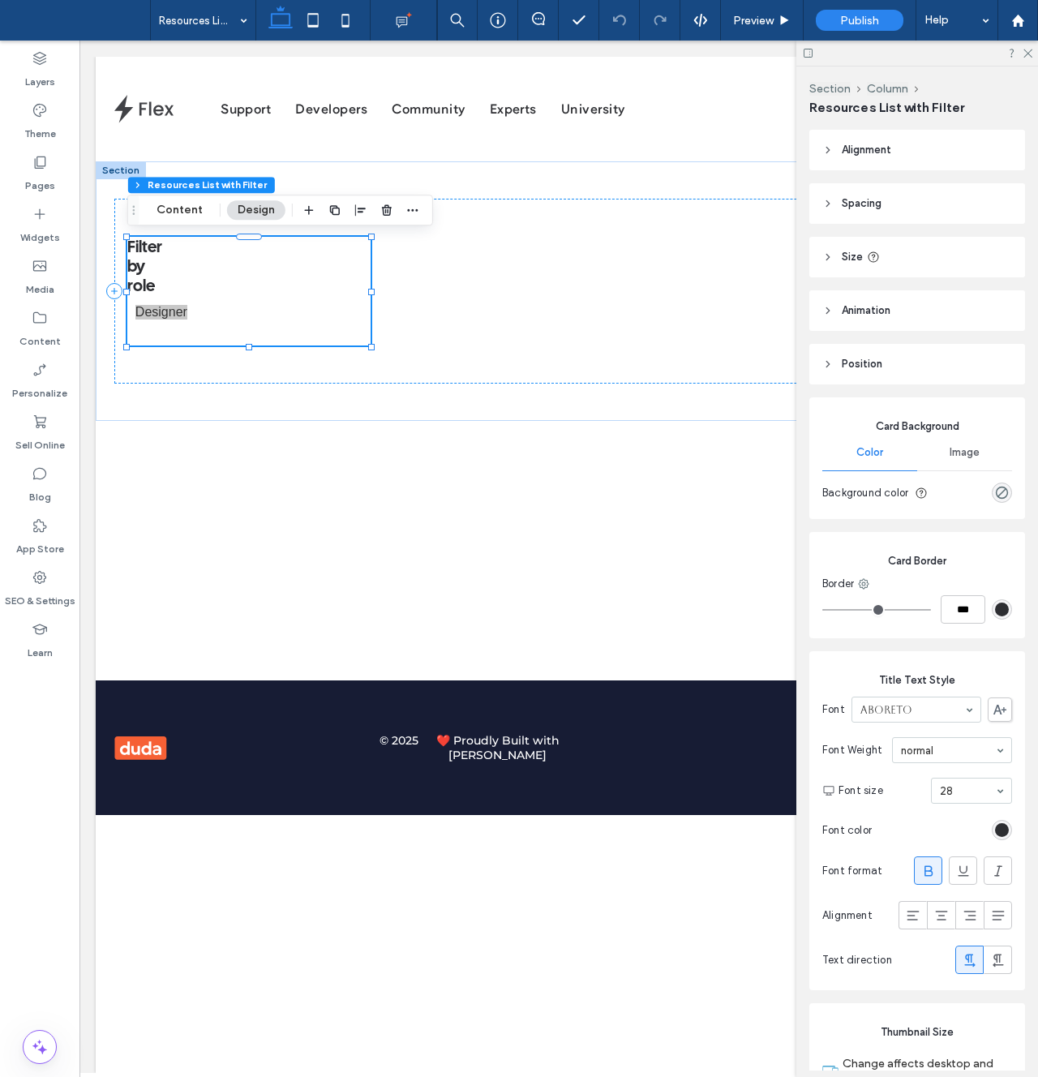
click at [398, 206] on div at bounding box center [360, 210] width 123 height 29
click at [390, 210] on icon "button" at bounding box center [386, 210] width 13 height 13
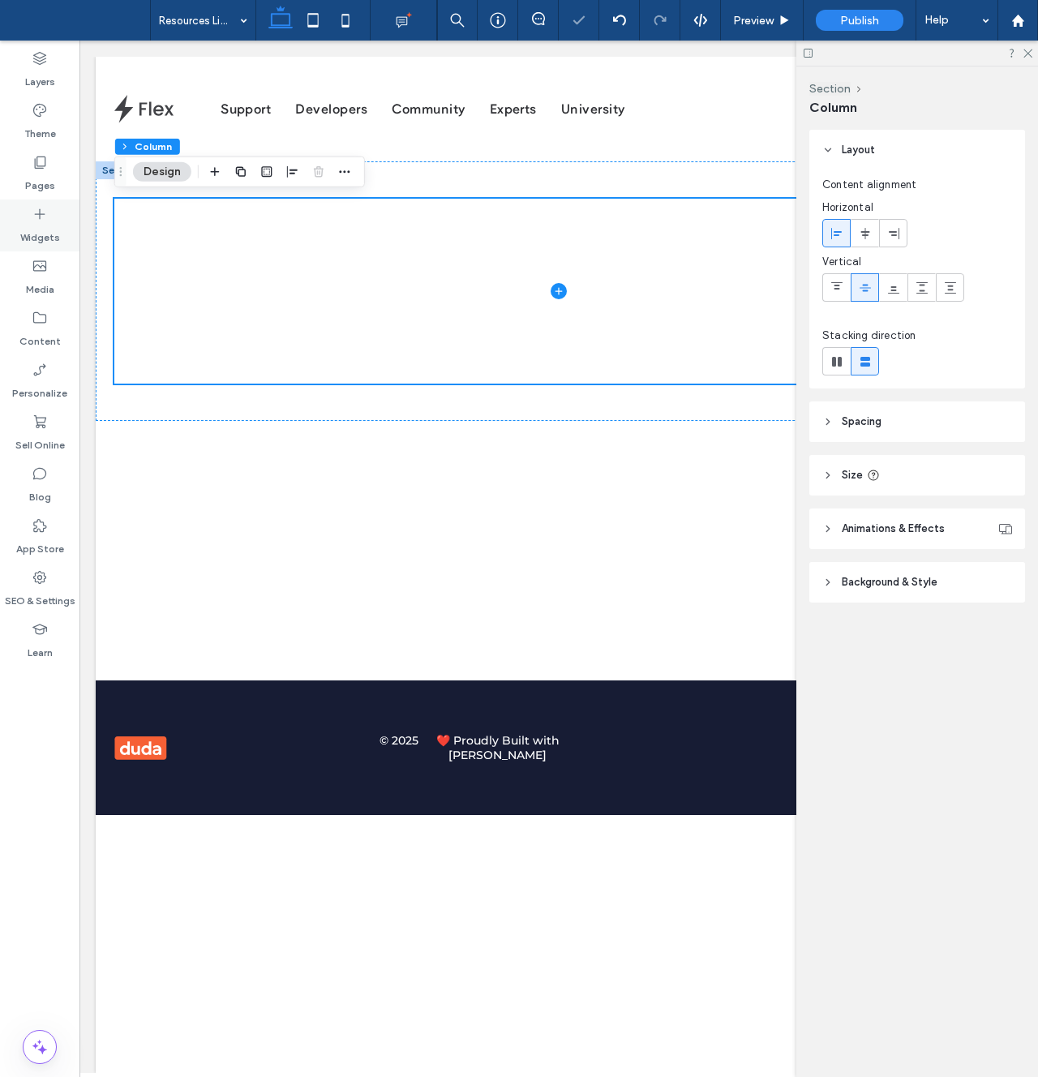
click at [41, 225] on label "Widgets" at bounding box center [40, 233] width 40 height 23
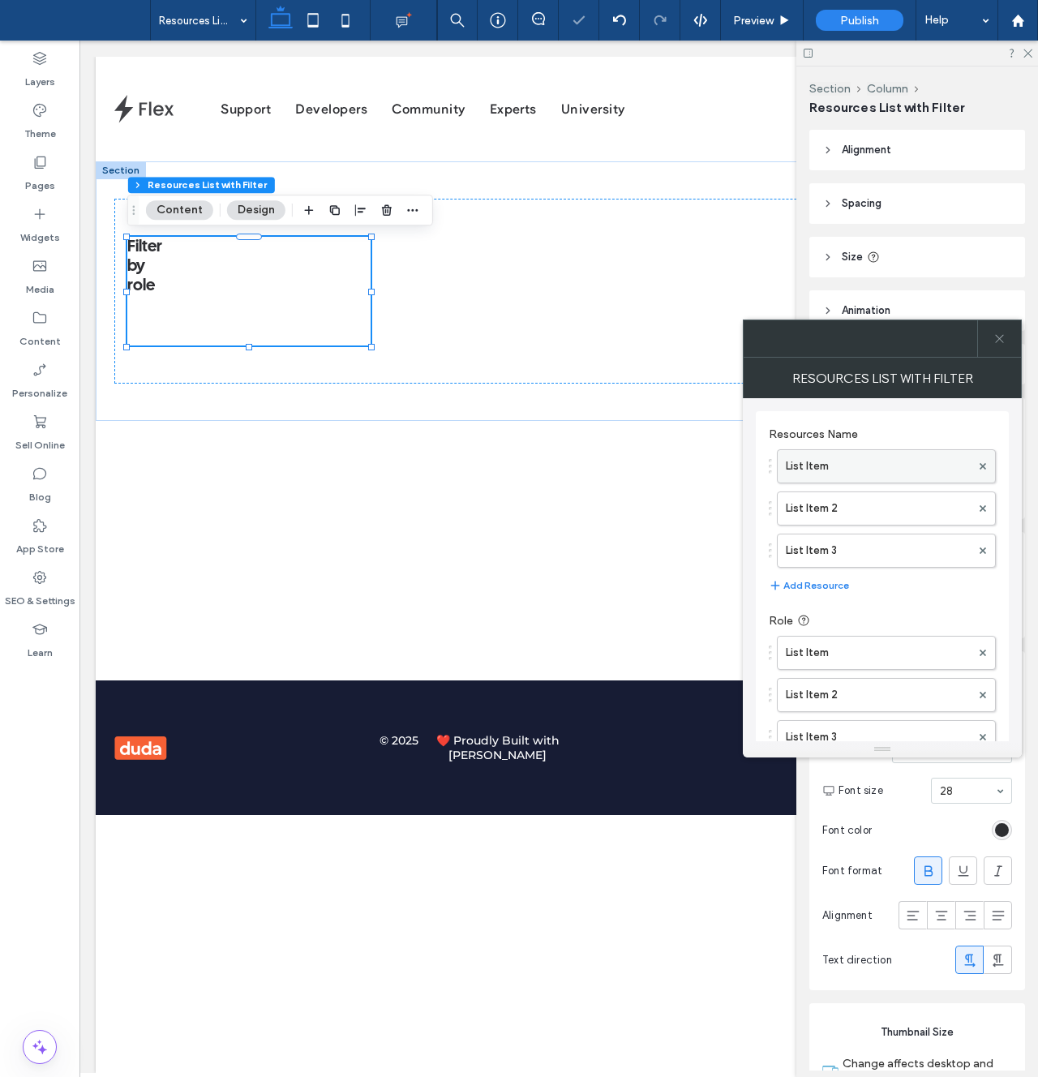
click at [827, 461] on label "List Item" at bounding box center [878, 466] width 185 height 32
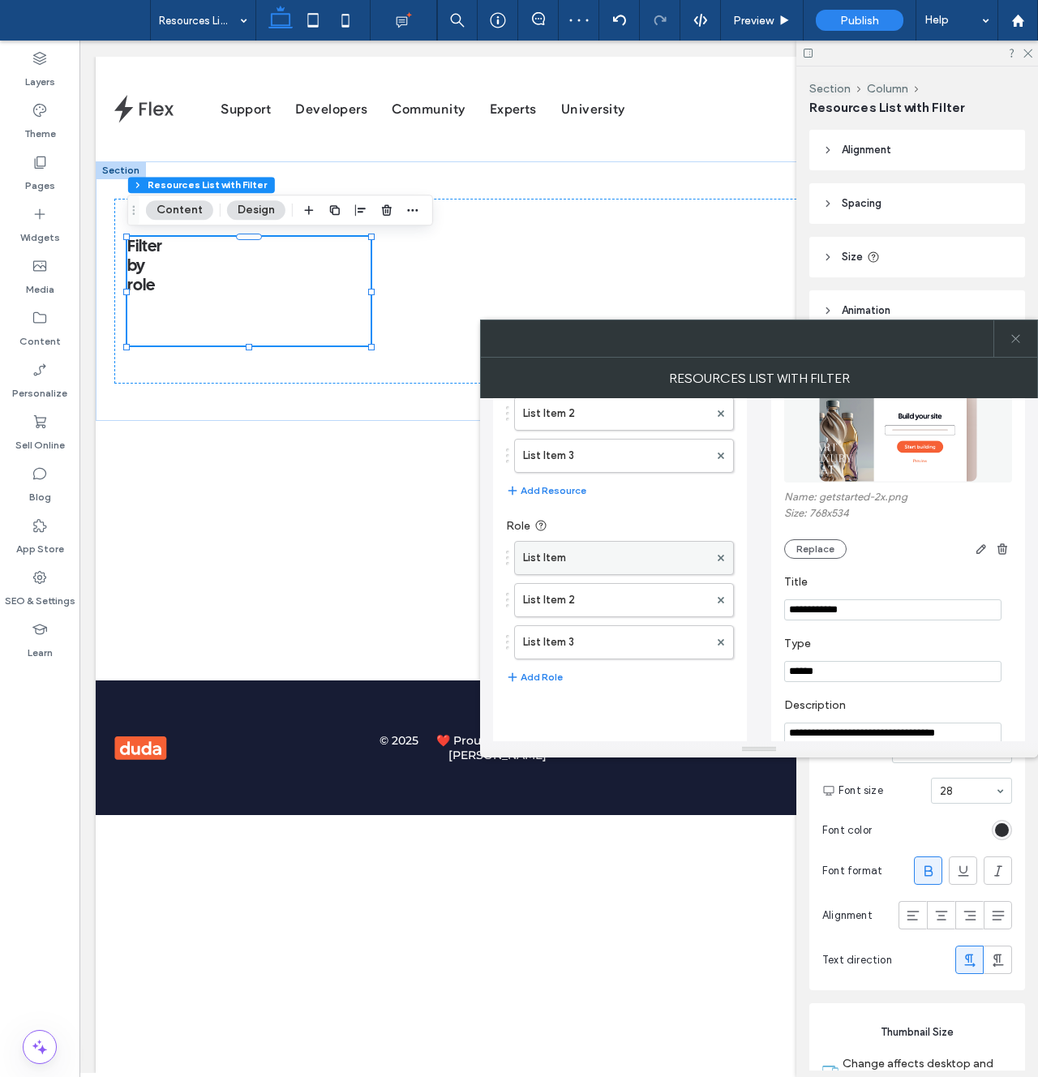
click at [644, 552] on label "List Item" at bounding box center [616, 558] width 186 height 32
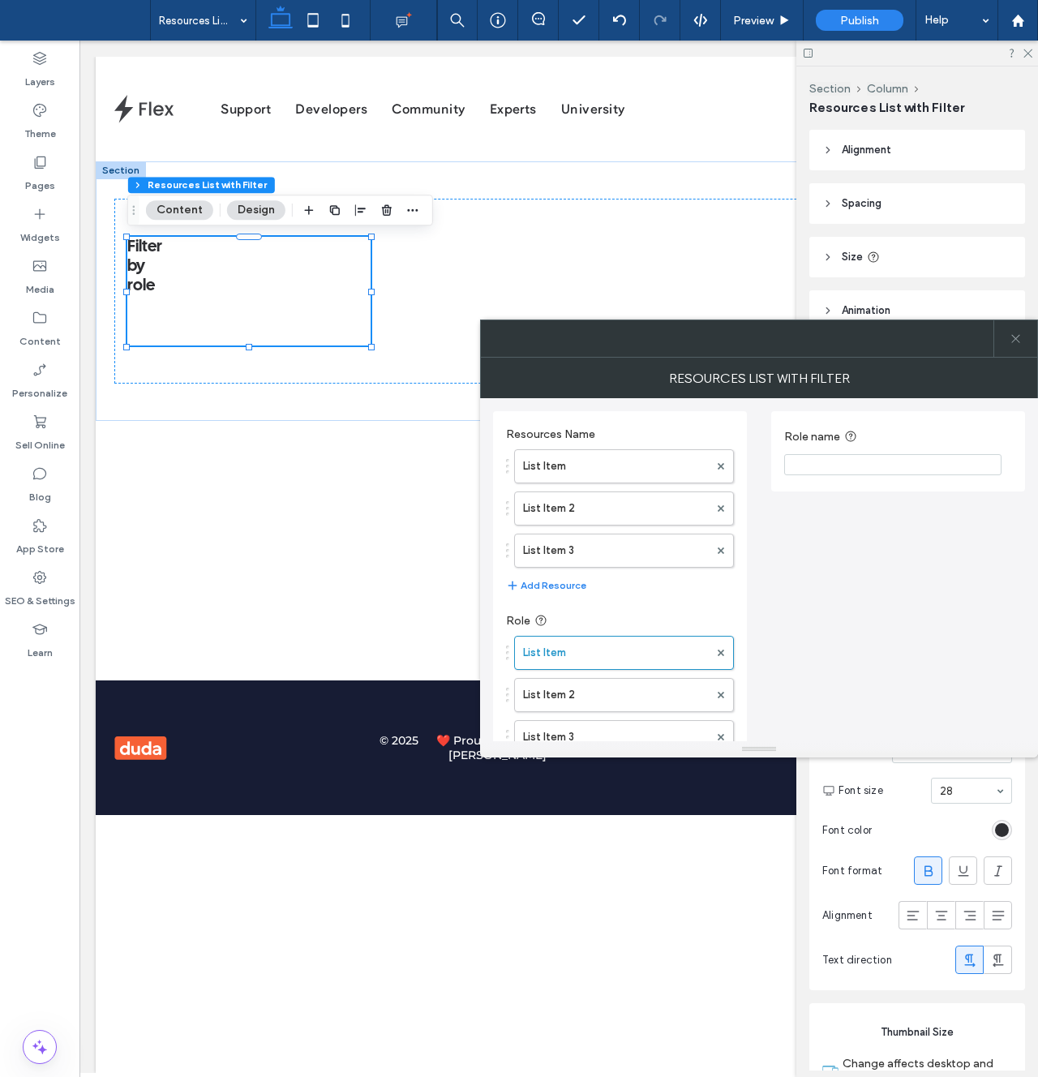
click at [825, 468] on input "Role name" at bounding box center [892, 464] width 217 height 21
type input "********"
click at [1015, 342] on icon at bounding box center [1016, 339] width 12 height 12
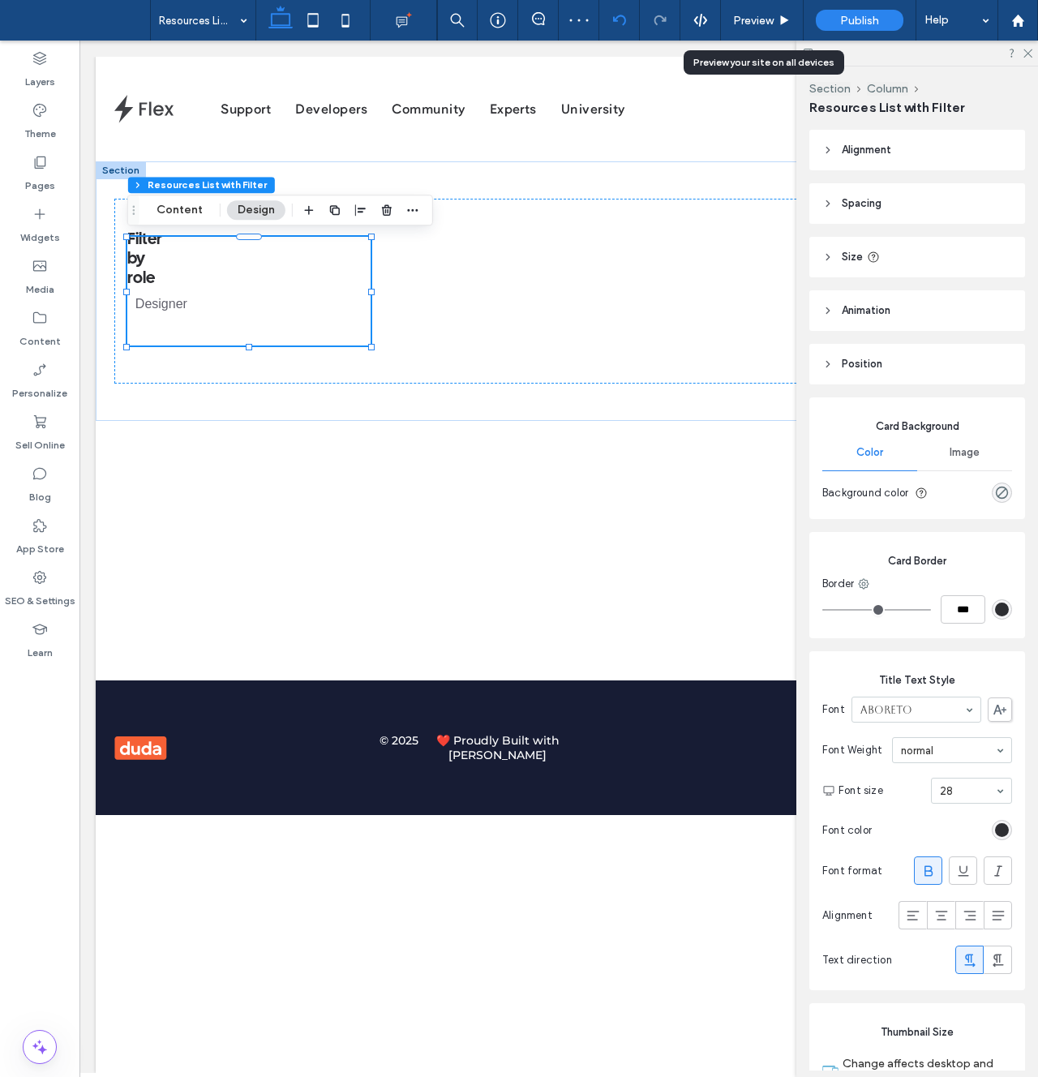
drag, startPoint x: 749, startPoint y: 11, endPoint x: 612, endPoint y: 37, distance: 138.7
click at [748, 11] on div "Preview" at bounding box center [762, 20] width 83 height 41
click at [737, 36] on div "Preview" at bounding box center [762, 20] width 83 height 41
click at [750, 25] on span "Preview" at bounding box center [753, 21] width 41 height 14
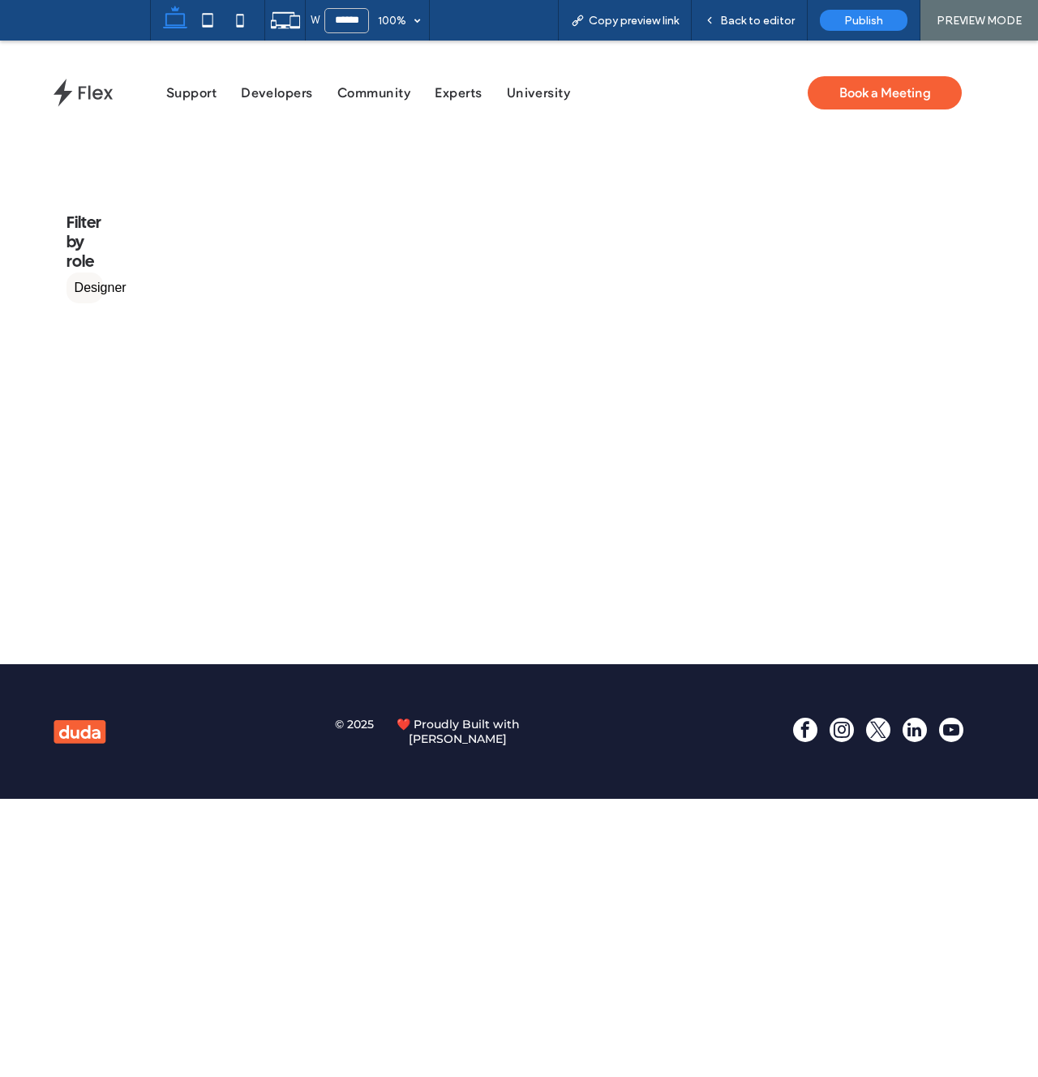
click at [78, 290] on label "Designer" at bounding box center [85, 288] width 37 height 31
click at [724, 24] on span "Back to editor" at bounding box center [757, 21] width 75 height 14
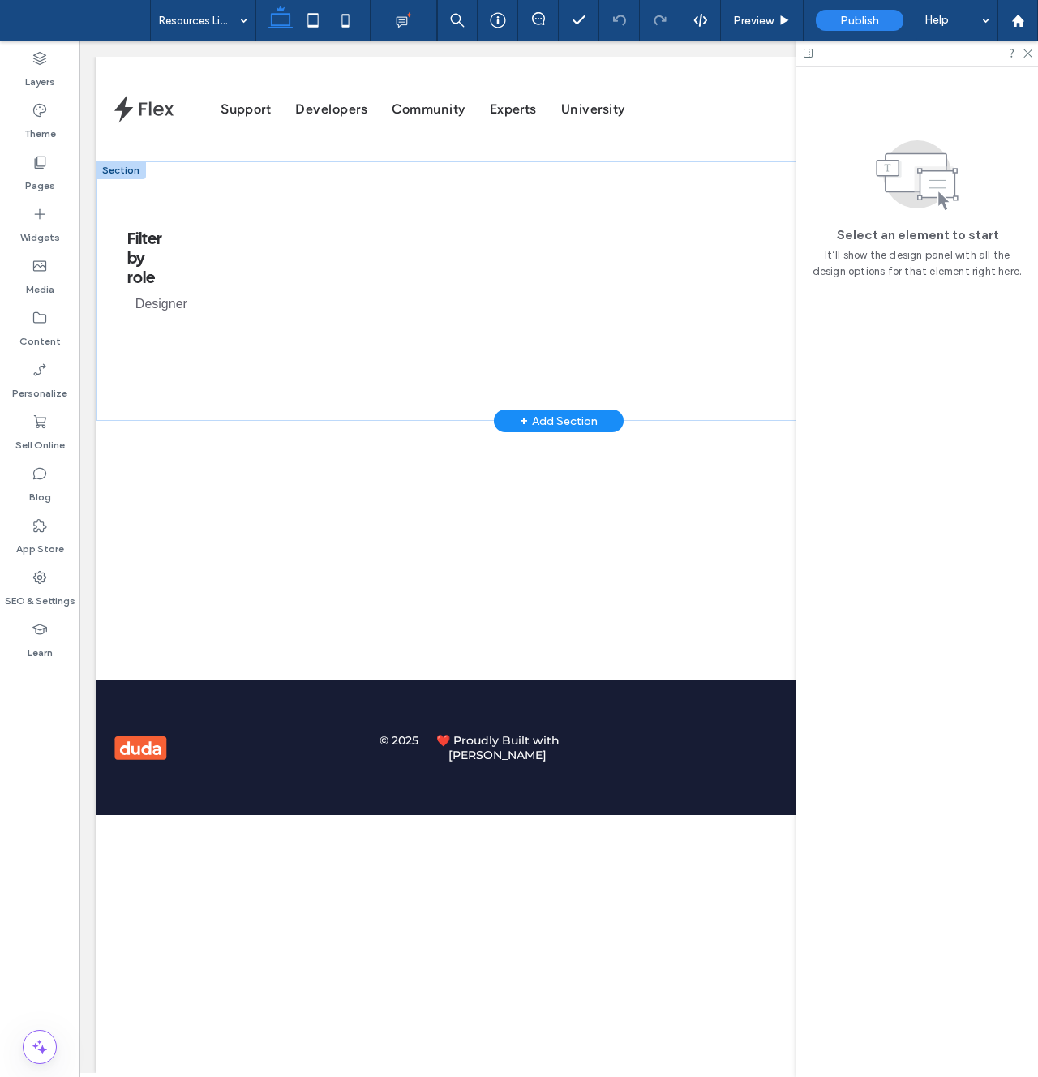
scroll to position [0, 1]
click at [183, 242] on div "Filter by role Designer" at bounding box center [248, 291] width 243 height 109
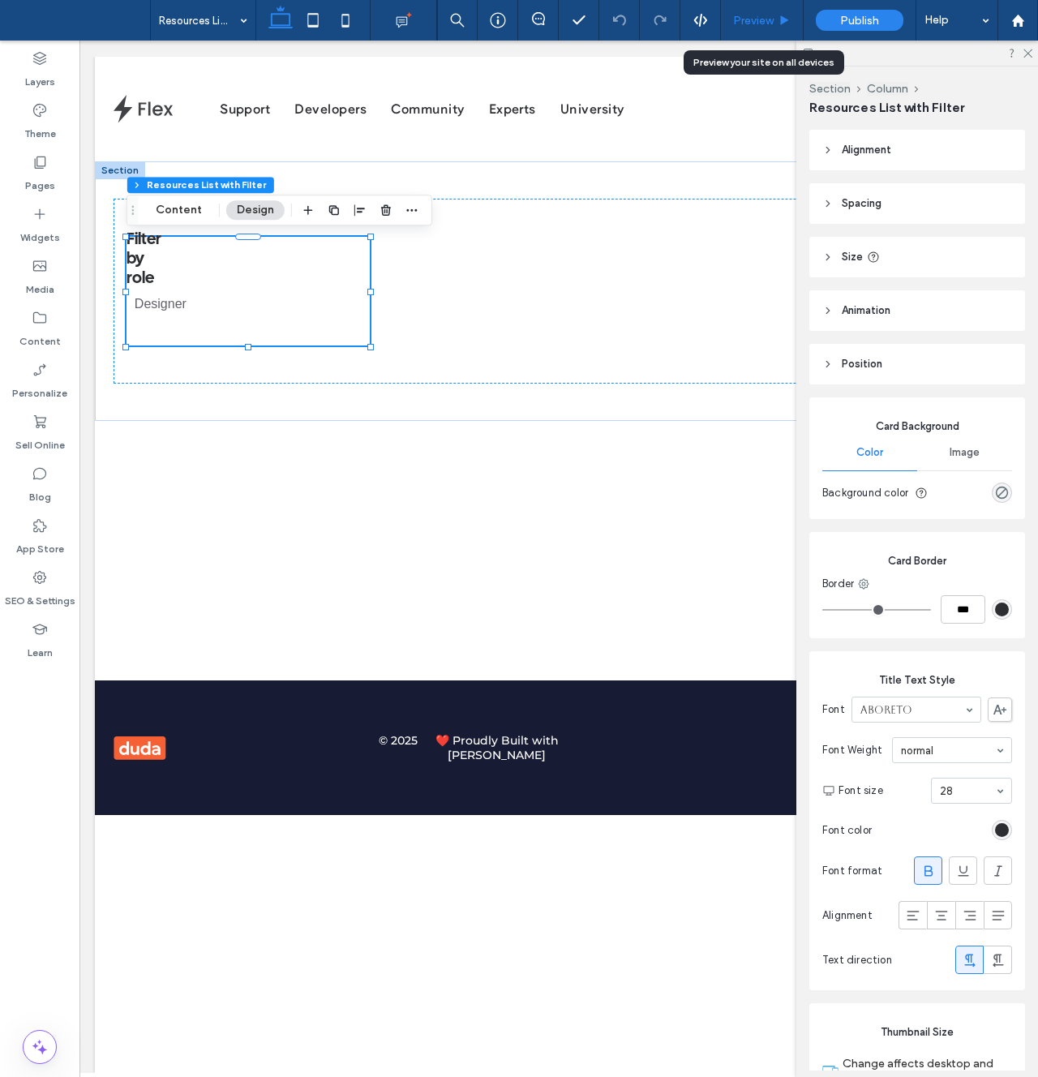
click at [741, 19] on span "Preview" at bounding box center [753, 21] width 41 height 14
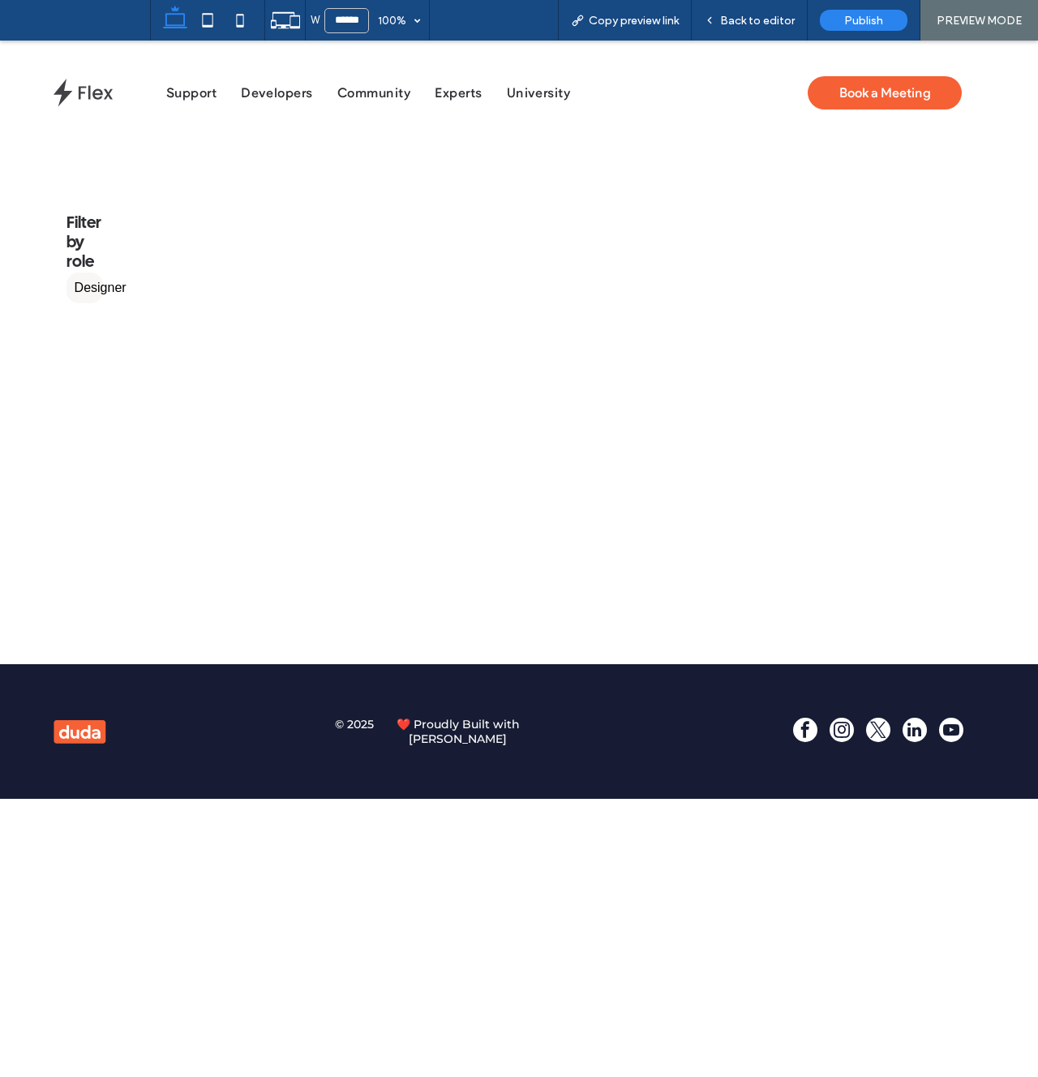
click at [99, 286] on label "Designer" at bounding box center [85, 288] width 37 height 31
click at [79, 290] on label "Designer" at bounding box center [85, 288] width 37 height 31
click at [712, 17] on icon at bounding box center [709, 20] width 11 height 11
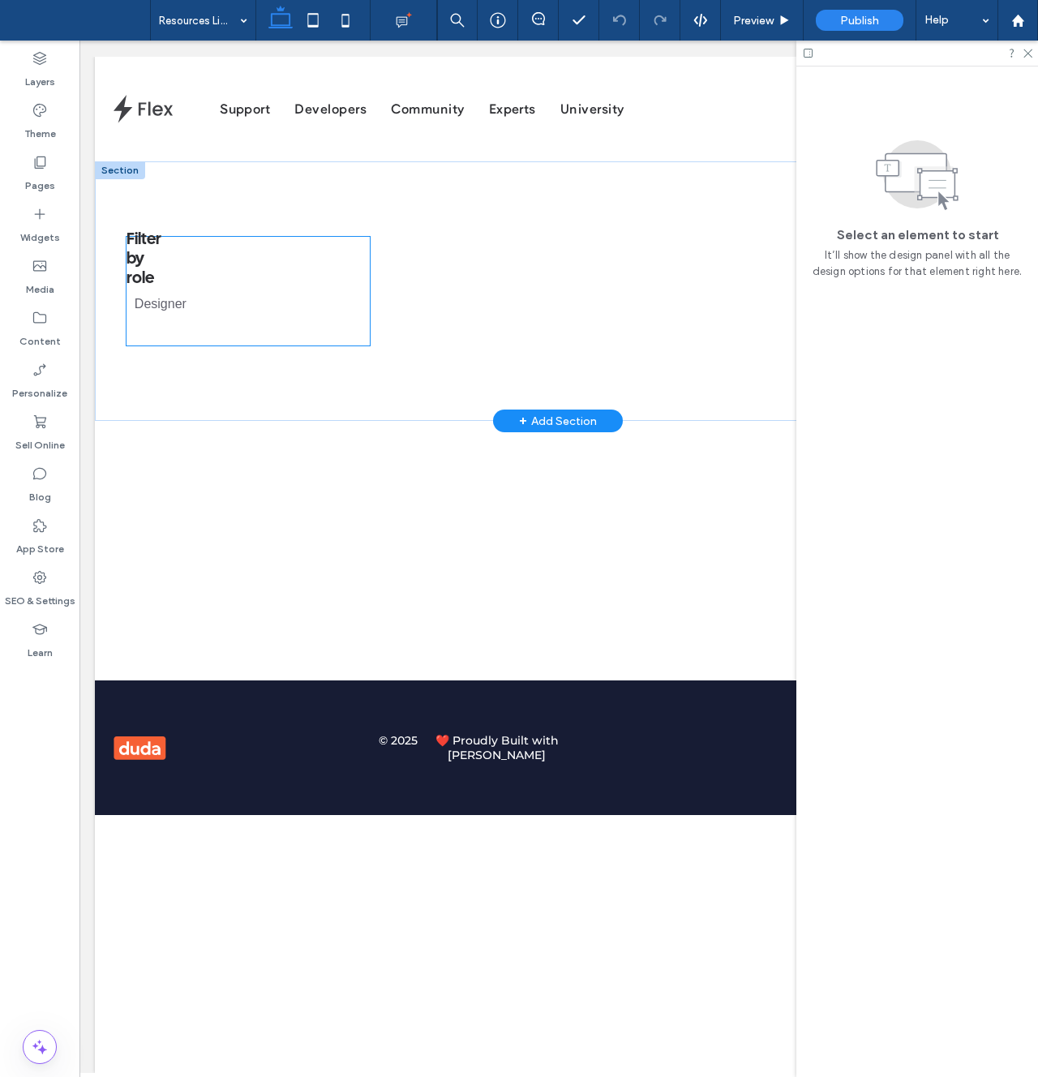
click at [165, 271] on div "Filter by role Designer" at bounding box center [248, 291] width 243 height 109
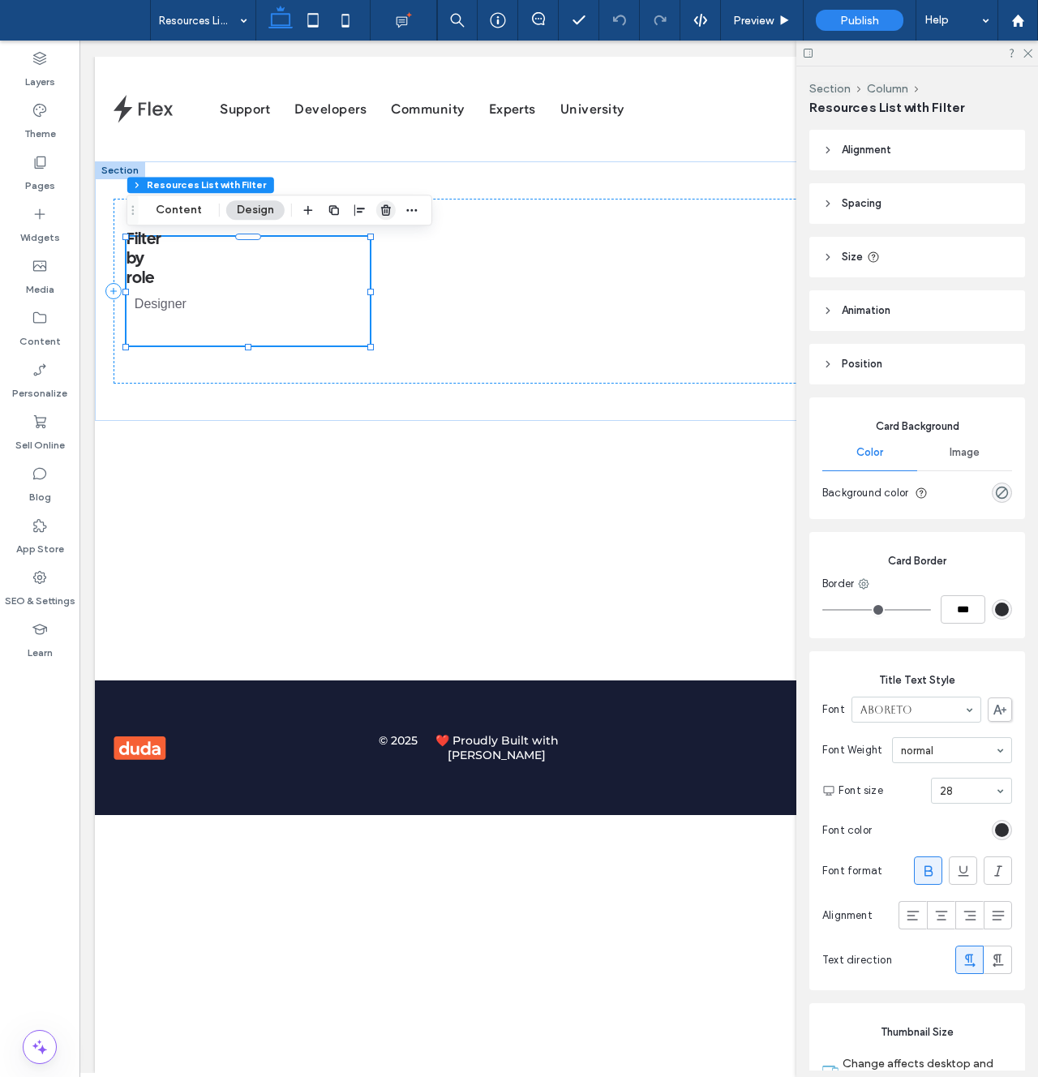
click at [385, 209] on use "button" at bounding box center [386, 210] width 10 height 11
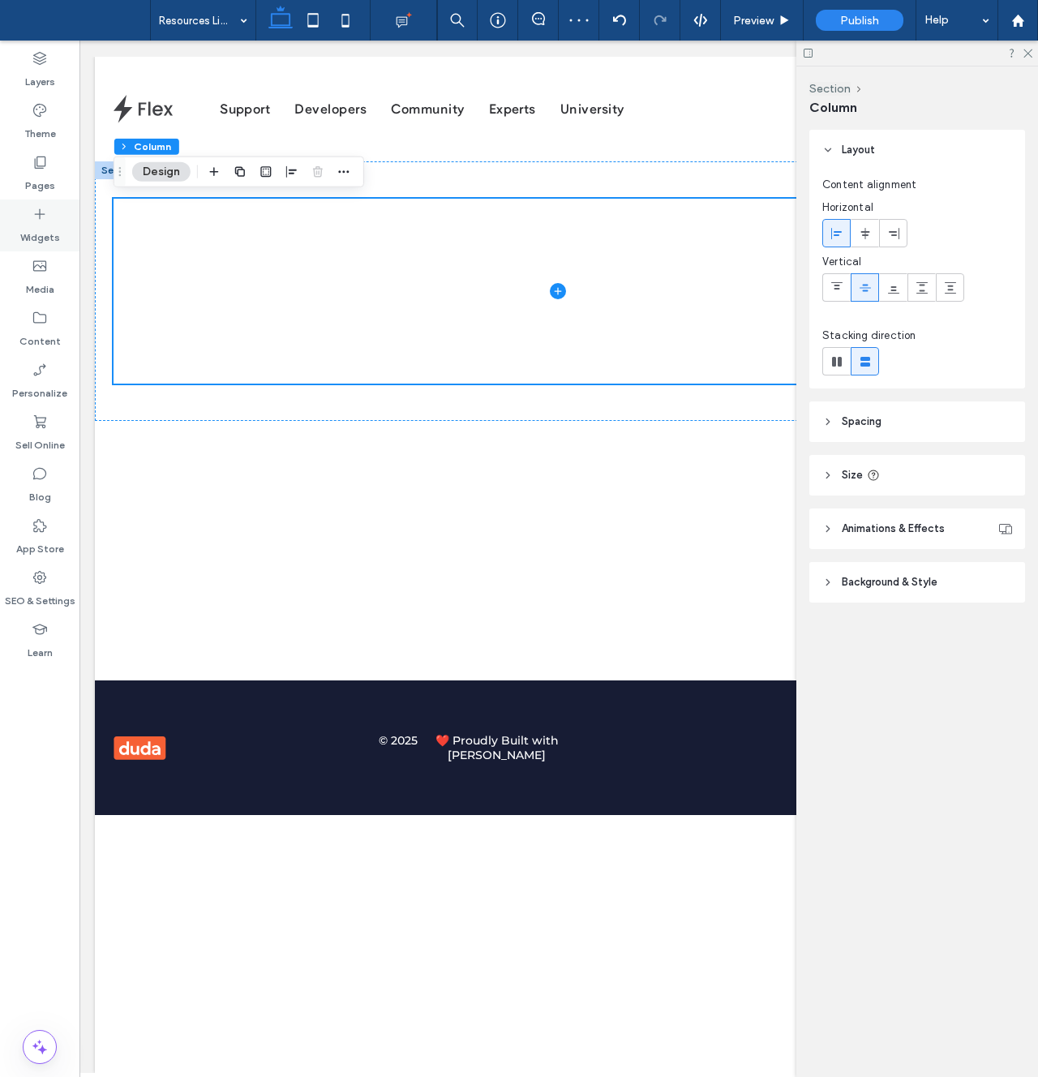
click at [27, 218] on div "Widgets" at bounding box center [40, 226] width 80 height 52
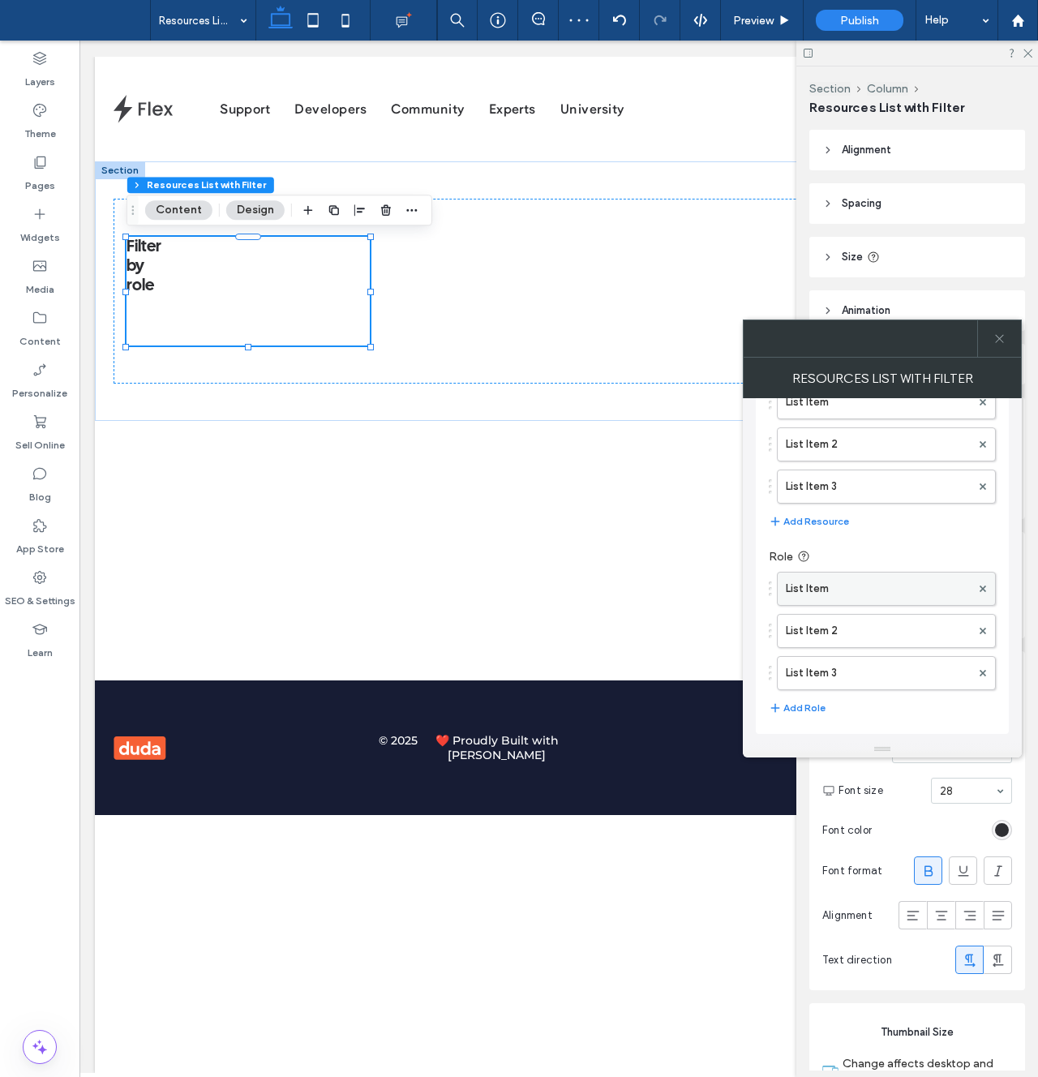
click at [849, 574] on label "List Item" at bounding box center [878, 589] width 185 height 32
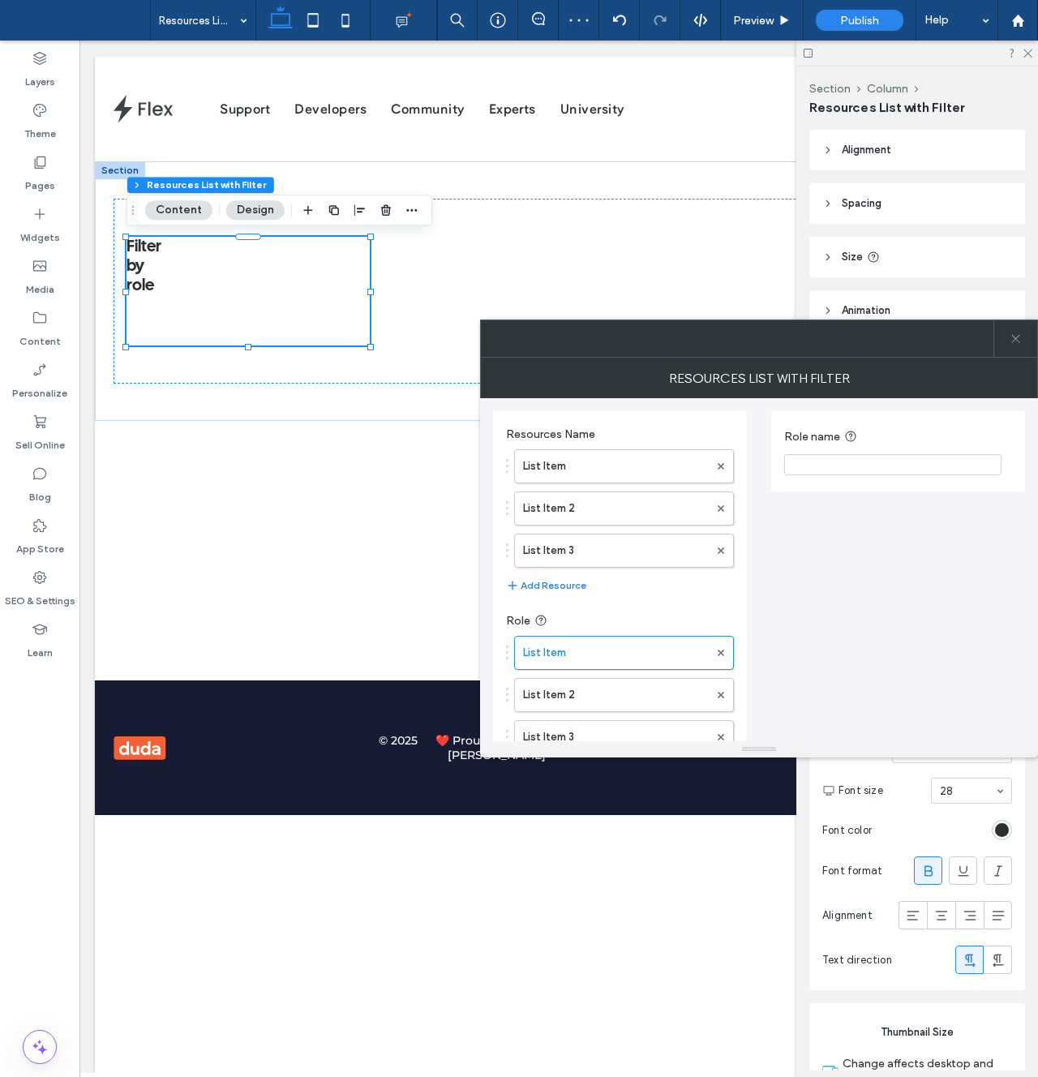
click at [832, 466] on input "Role name" at bounding box center [892, 464] width 217 height 21
type input "********"
click at [999, 346] on div at bounding box center [1016, 338] width 44 height 37
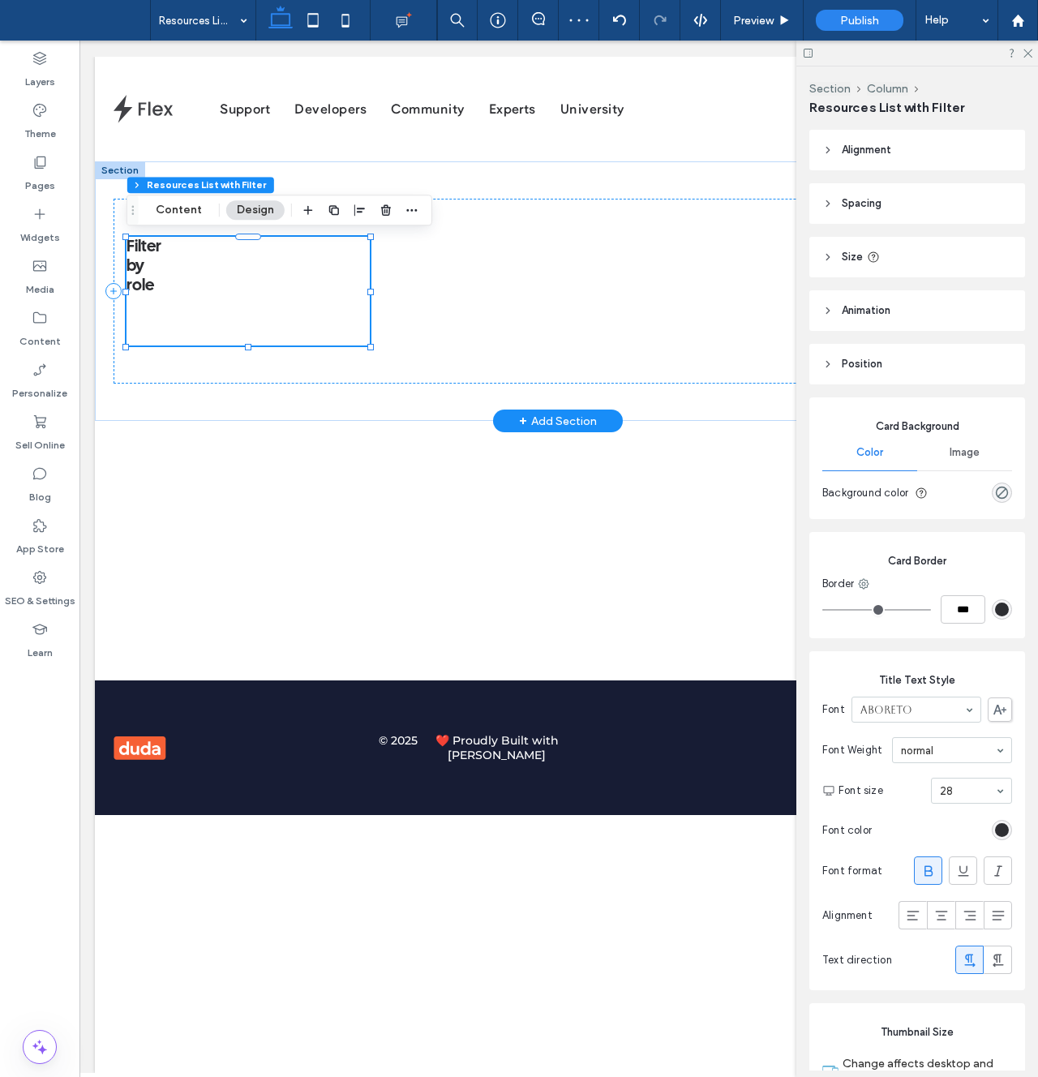
drag, startPoint x: 303, startPoint y: 313, endPoint x: 200, endPoint y: 281, distance: 107.2
click at [303, 313] on div "Filter by role" at bounding box center [248, 291] width 243 height 109
click at [157, 200] on button "Content" at bounding box center [178, 209] width 67 height 19
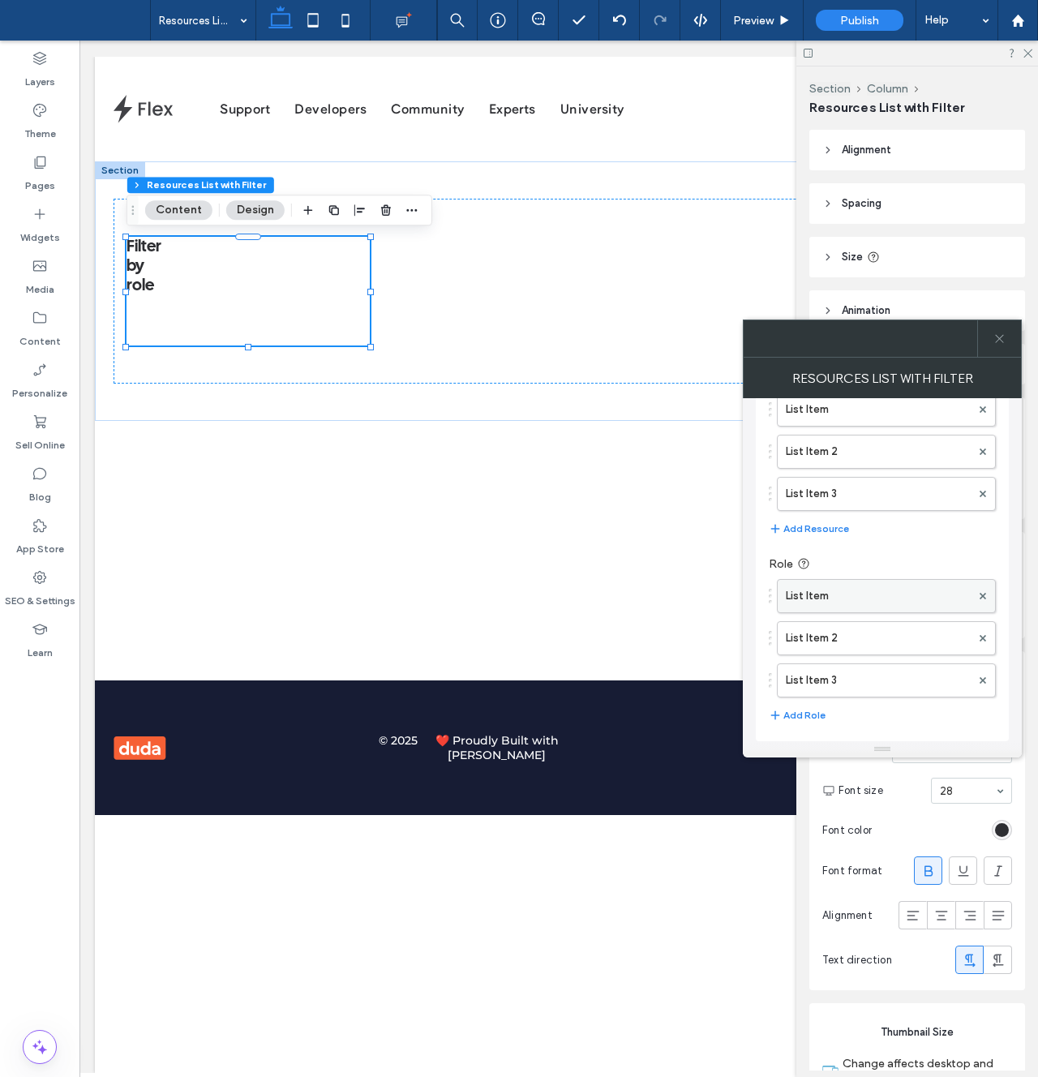
click at [835, 603] on label "List Item" at bounding box center [878, 596] width 185 height 32
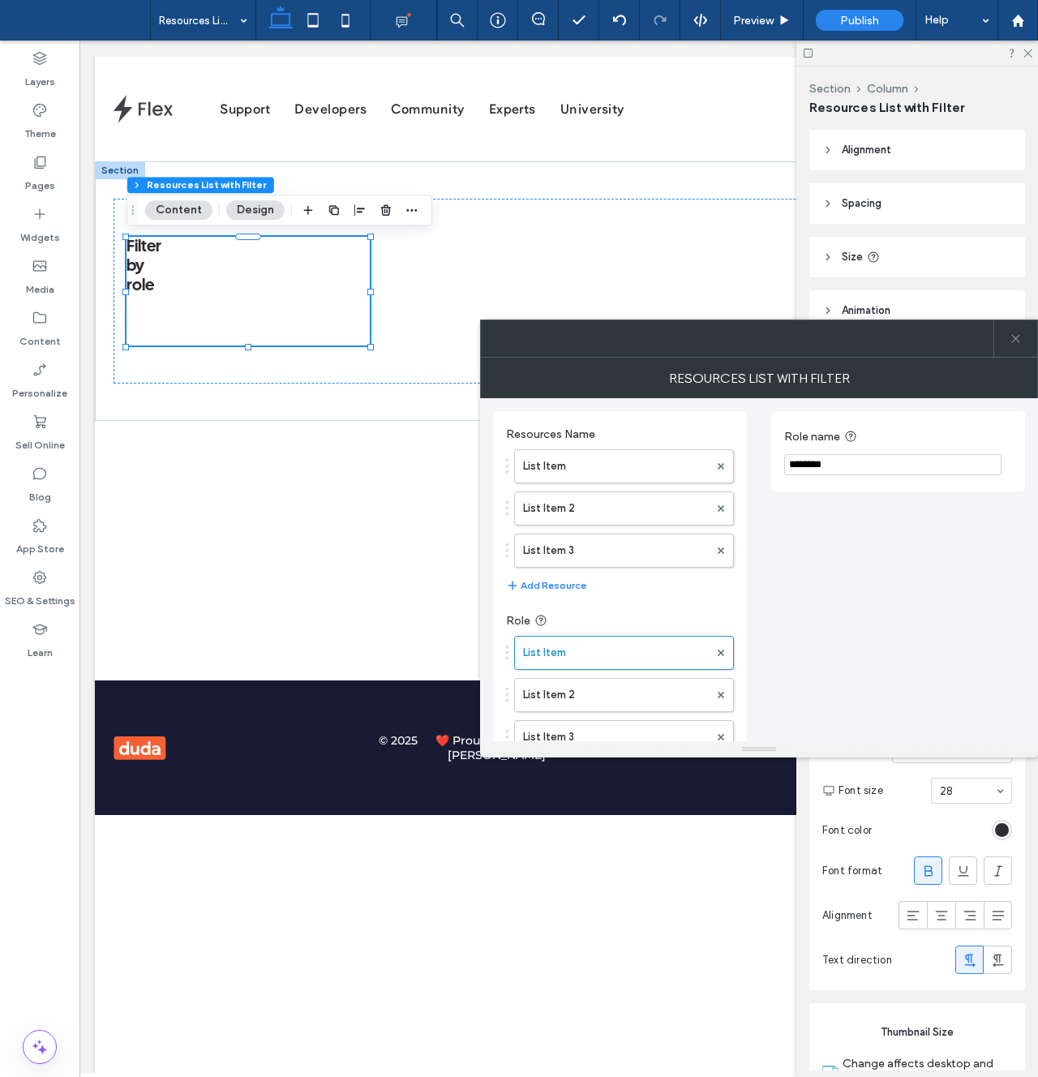
drag, startPoint x: 1017, startPoint y: 341, endPoint x: 800, endPoint y: 375, distance: 220.1
click at [1017, 341] on icon at bounding box center [1016, 339] width 12 height 12
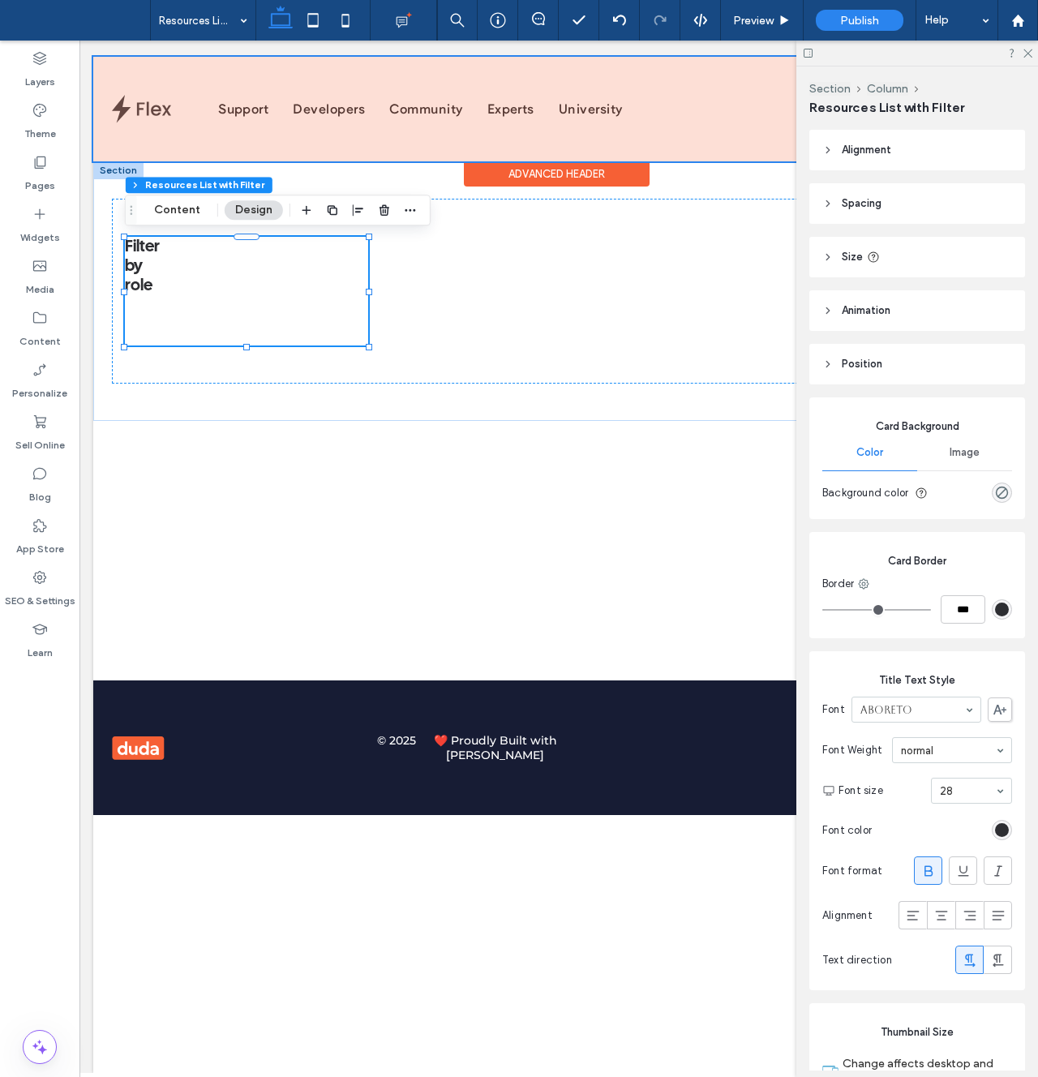
scroll to position [0, 4]
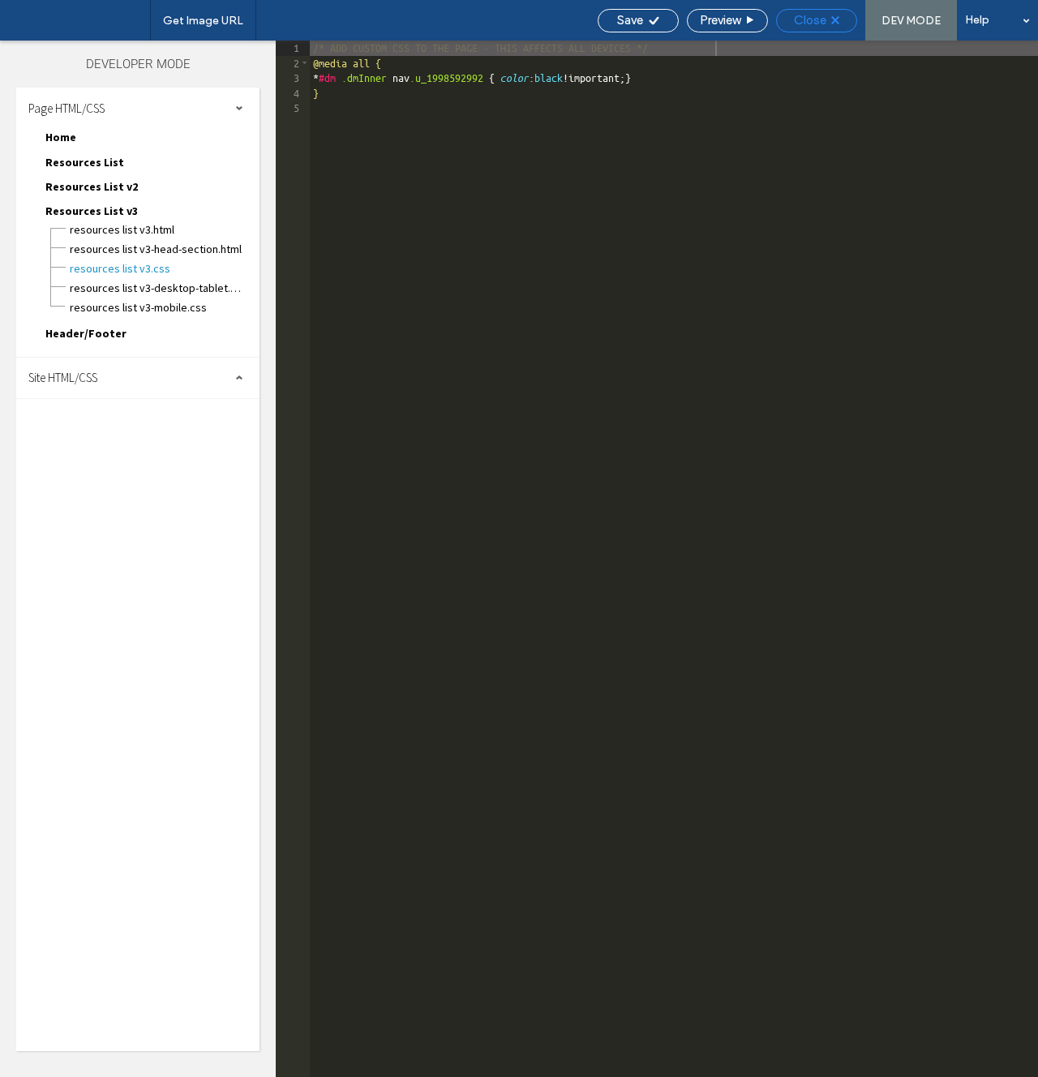
click at [838, 13] on div "Close" at bounding box center [817, 20] width 80 height 15
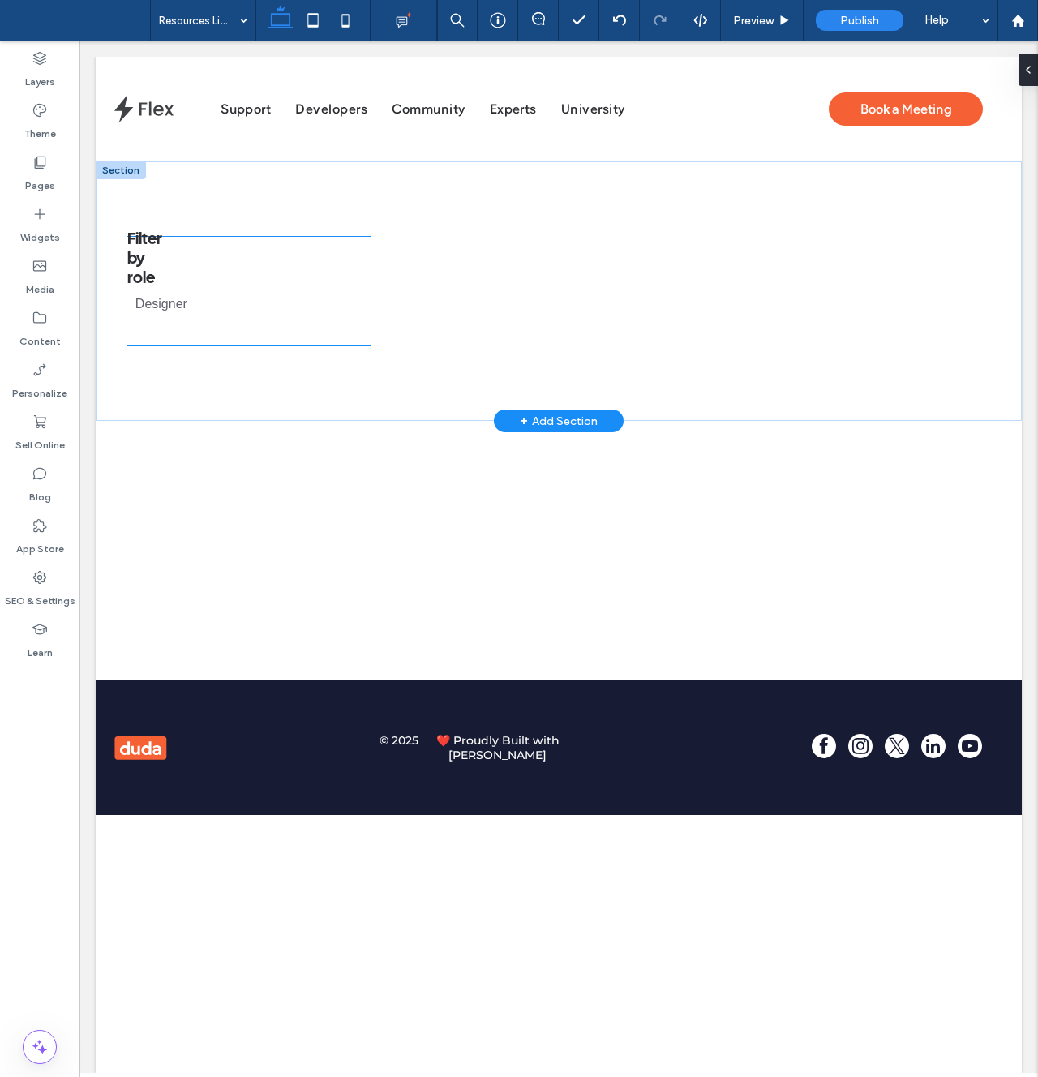
click at [111, 274] on div "Filter by role Designer" at bounding box center [559, 291] width 926 height 260
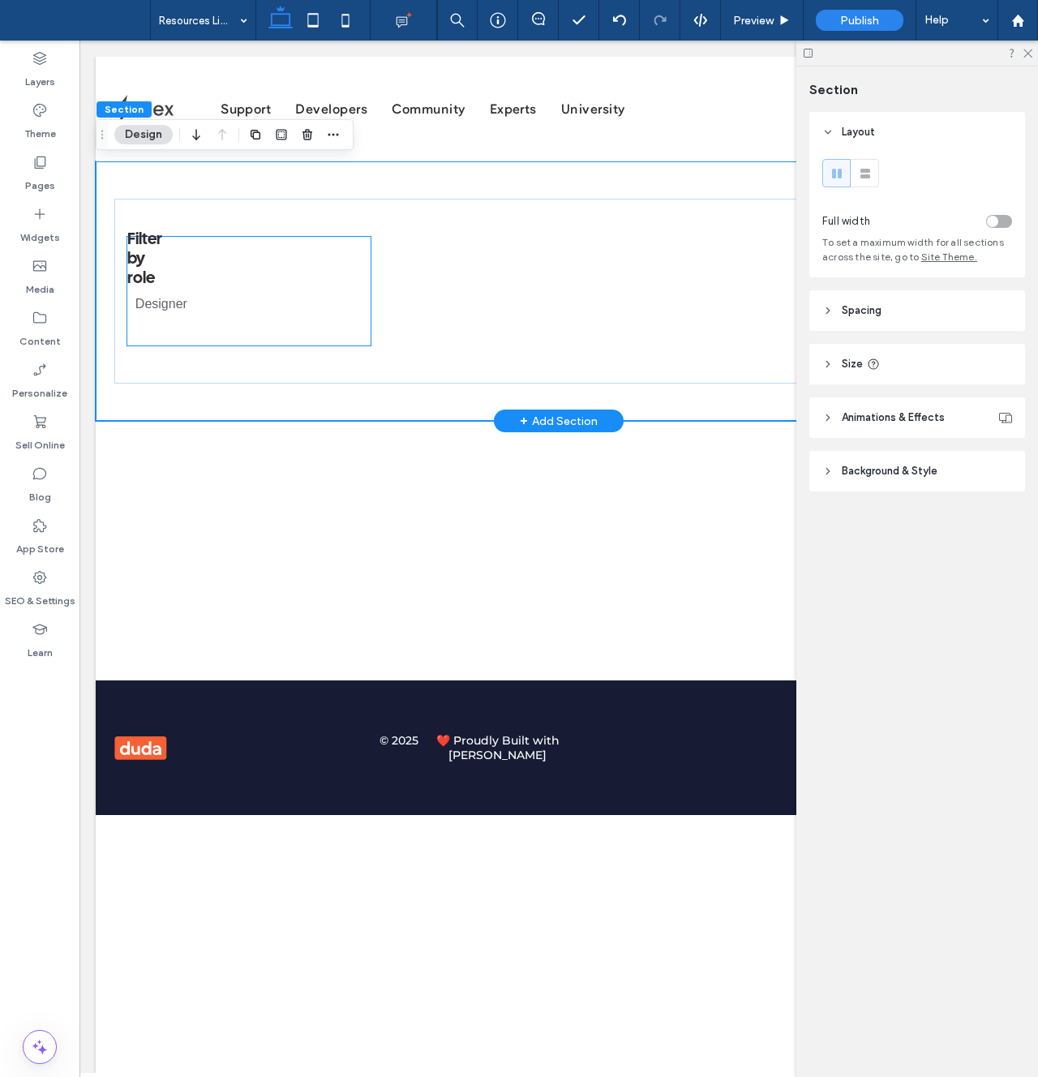
click at [189, 273] on div "Filter by role Designer" at bounding box center [248, 291] width 243 height 109
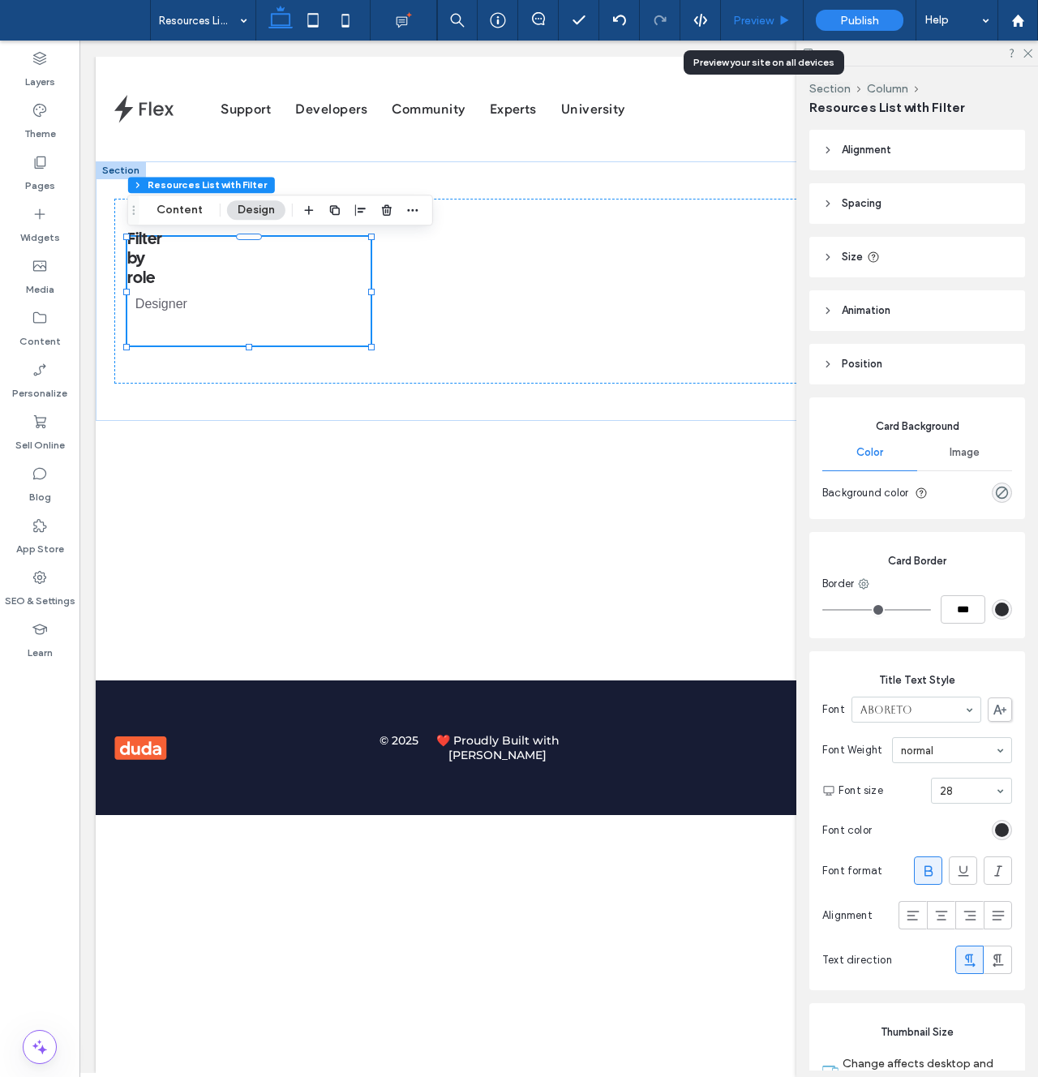
click at [763, 20] on span "Preview" at bounding box center [753, 21] width 41 height 14
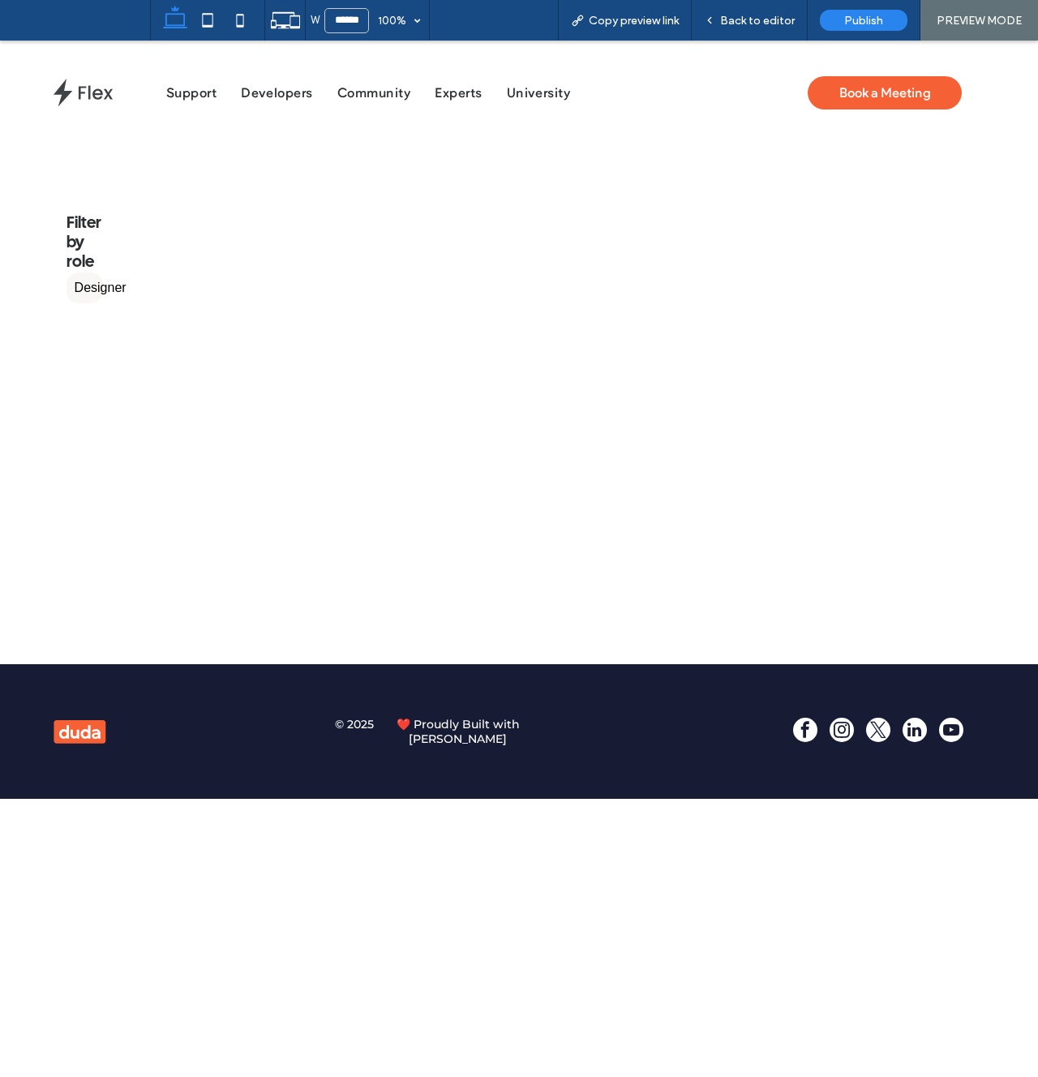
click at [103, 289] on label "Designer" at bounding box center [85, 288] width 37 height 31
drag, startPoint x: 92, startPoint y: 291, endPoint x: 35, endPoint y: 376, distance: 101.7
click at [92, 291] on label "Designer" at bounding box center [85, 288] width 37 height 31
click at [755, 12] on div "Back to editor" at bounding box center [750, 20] width 116 height 41
